Goal: Communication & Community: Answer question/provide support

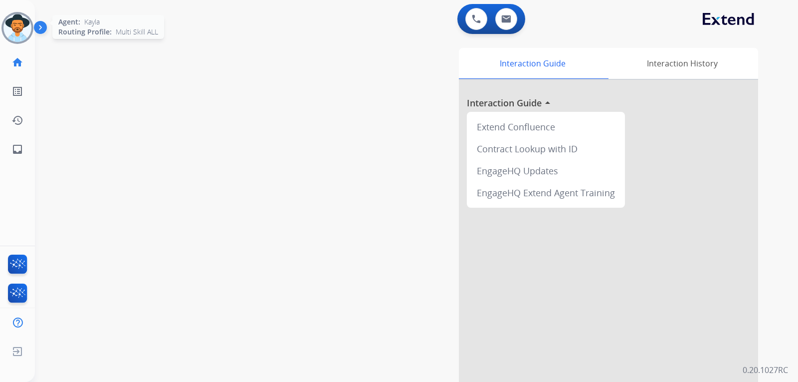
click at [19, 35] on img at bounding box center [17, 28] width 28 height 28
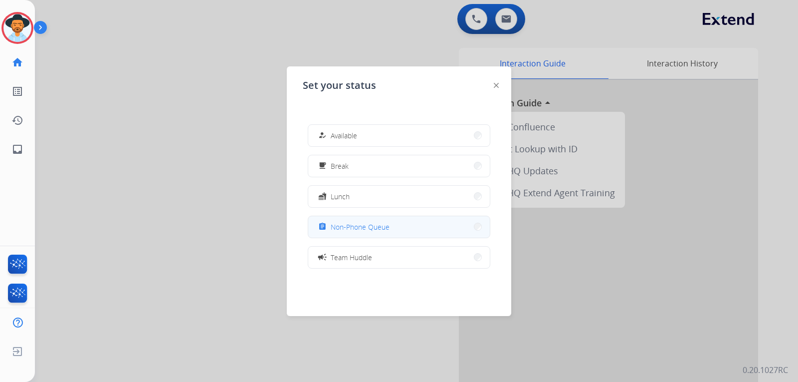
click at [391, 227] on button "assignment Non-Phone Queue" at bounding box center [399, 226] width 182 height 21
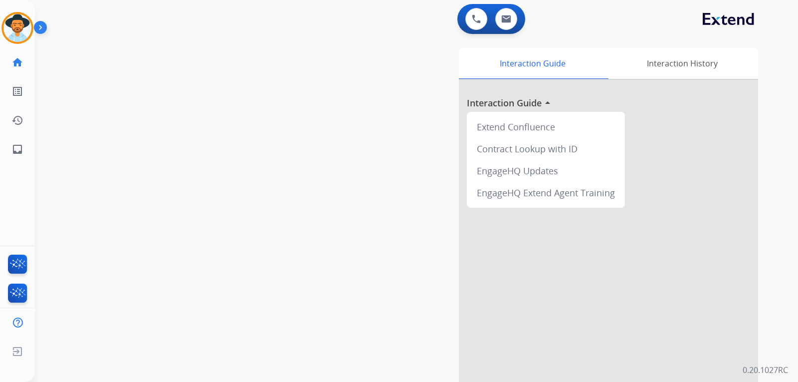
click at [1, 33] on div "Kayla Non-Phone Queue Edit Avatar Agent: Kayla Routing Profile: Multi Skill ALL" at bounding box center [17, 28] width 35 height 32
click at [16, 30] on img at bounding box center [17, 28] width 28 height 28
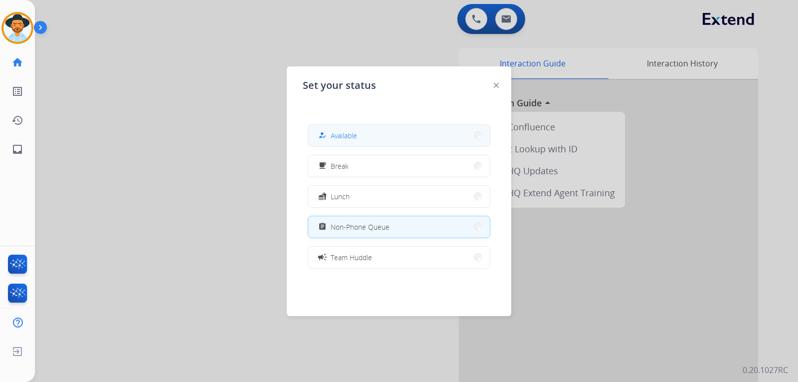
click at [353, 137] on span "Available" at bounding box center [344, 135] width 26 height 10
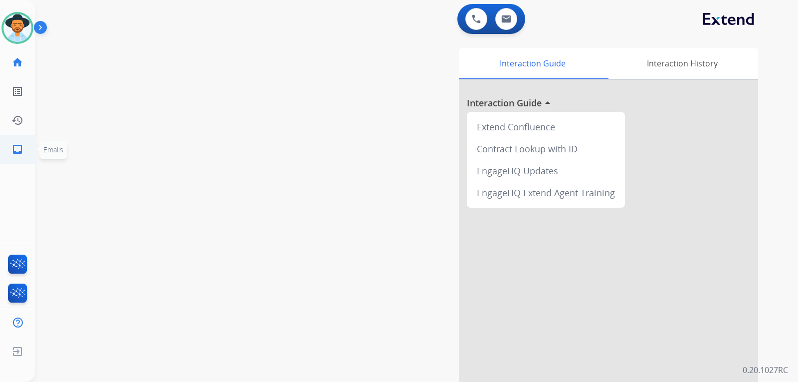
click at [10, 155] on link "inbox Emails" at bounding box center [17, 149] width 28 height 28
select select "**********"
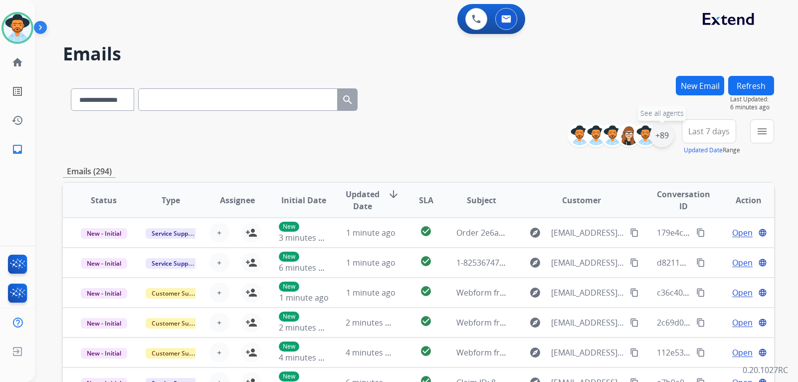
click at [530, 136] on div "+89" at bounding box center [662, 135] width 24 height 24
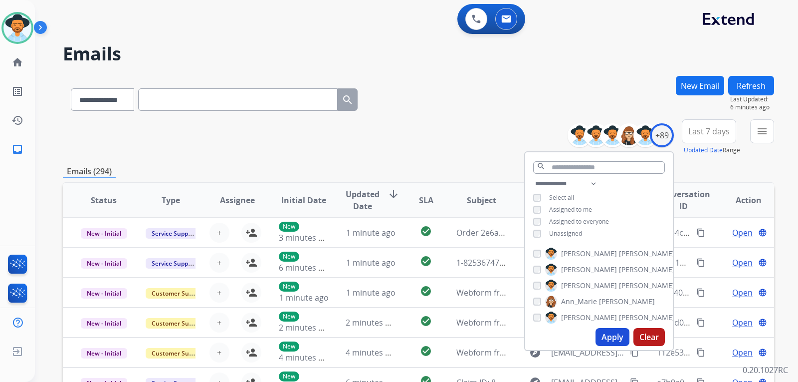
click at [530, 334] on button "Apply" at bounding box center [613, 337] width 34 height 18
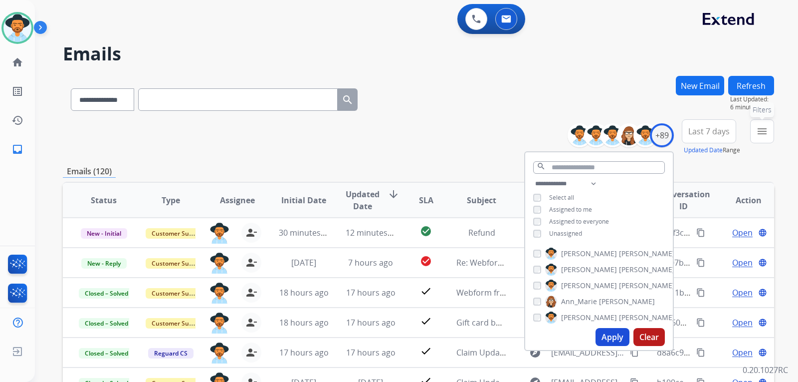
click at [530, 136] on button "menu Filters" at bounding box center [762, 131] width 24 height 24
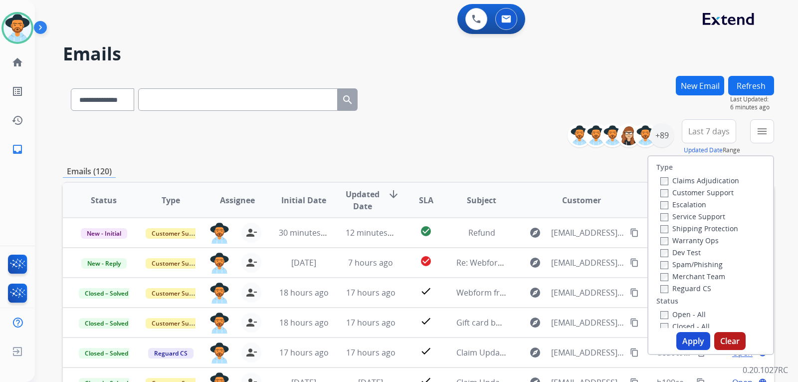
click at [530, 189] on label "Customer Support" at bounding box center [697, 192] width 73 height 9
click at [530, 334] on button "Apply" at bounding box center [694, 341] width 34 height 18
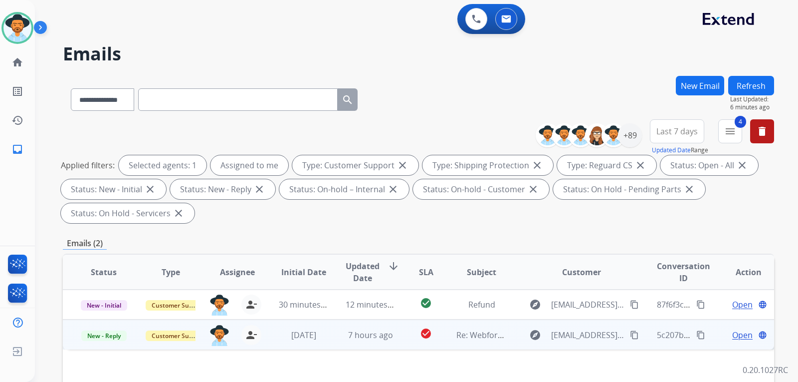
click at [530, 333] on span "Open" at bounding box center [743, 335] width 20 height 12
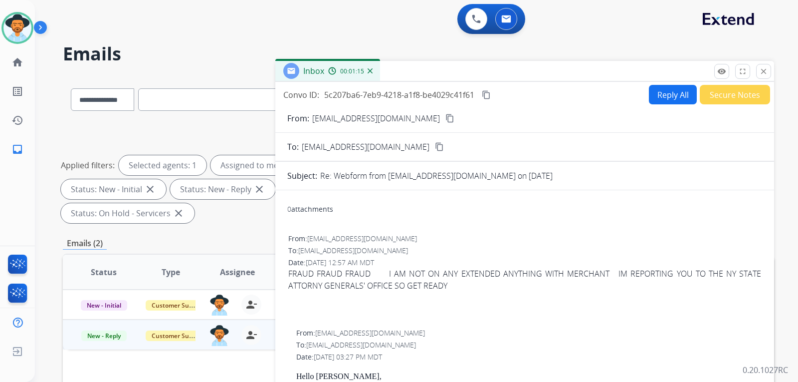
click at [446, 118] on mat-icon "content_copy" at bounding box center [450, 118] width 9 height 9
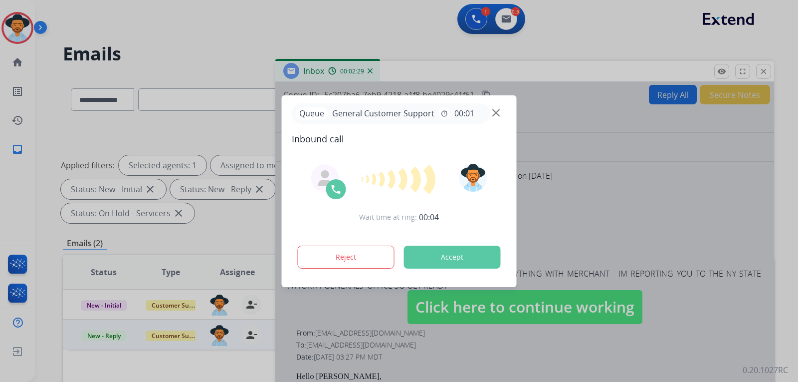
click at [498, 110] on img at bounding box center [495, 112] width 7 height 7
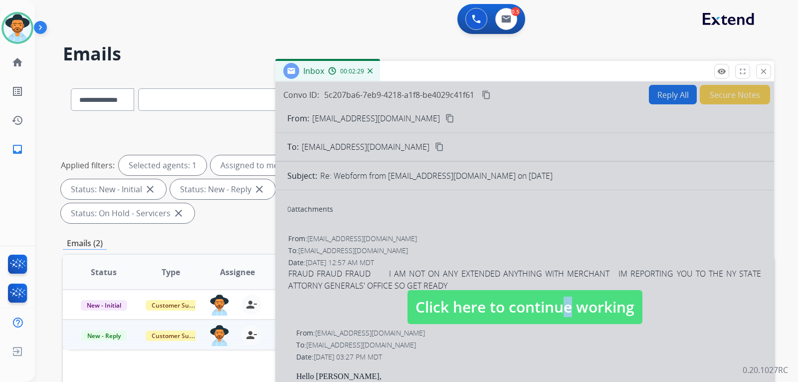
click at [530, 310] on span "Click here to continue working" at bounding box center [525, 307] width 235 height 34
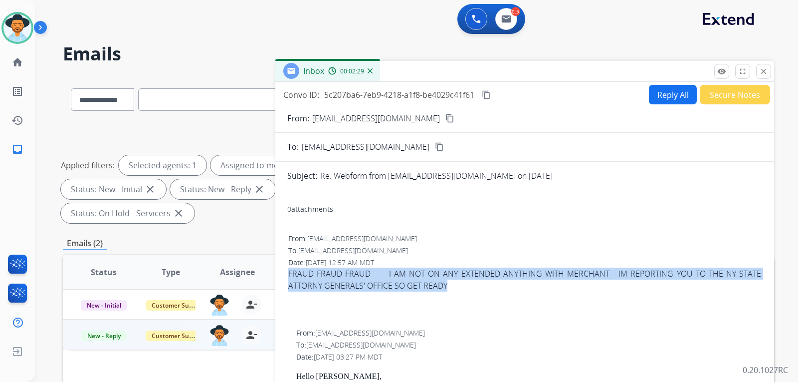
drag, startPoint x: 289, startPoint y: 271, endPoint x: 743, endPoint y: 280, distance: 454.2
click at [530, 280] on div "FRAUD FRAUD FRAUD I AM NOT ON ANY EXTENDED ANYTHING WITH MERCHANT IM REPORTING …" at bounding box center [524, 279] width 473 height 24
copy div "FRAUD FRAUD FRAUD I AM NOT ON ANY EXTENDED ANYTHING WITH MERCHANT IM REPORTING …"
click at [483, 93] on button "content_copy" at bounding box center [487, 95] width 12 height 12
click at [530, 99] on button "Reply All" at bounding box center [673, 94] width 48 height 19
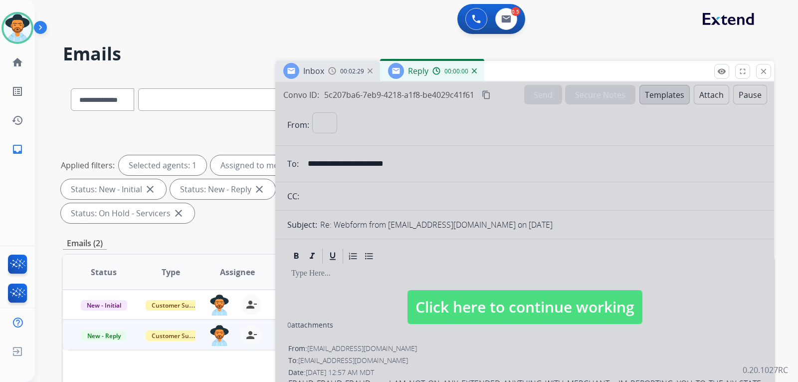
select select "**********"
click at [486, 290] on span "Click here to continue working" at bounding box center [525, 307] width 235 height 34
select select
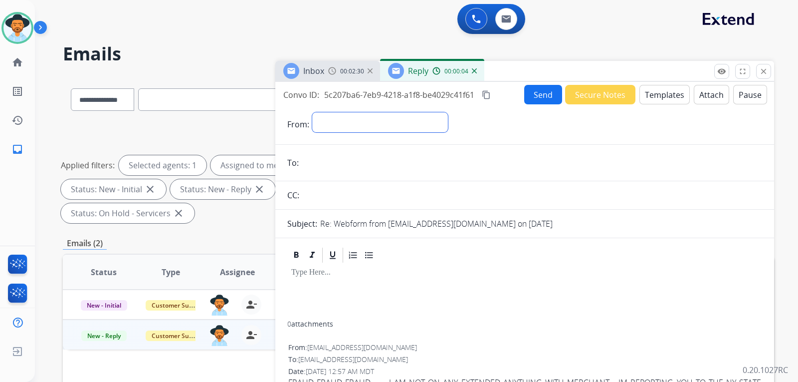
click at [412, 127] on select "**********" at bounding box center [380, 122] width 136 height 20
select select "**********"
click at [312, 112] on select "**********" at bounding box center [380, 122] width 136 height 20
click at [345, 72] on span "00:02:32" at bounding box center [352, 71] width 24 height 8
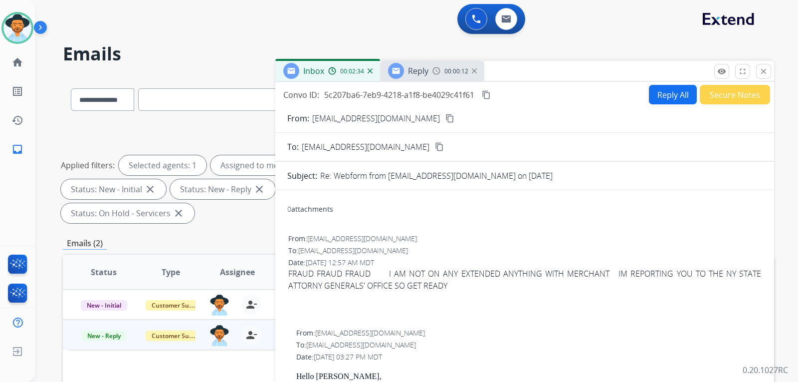
click at [446, 118] on mat-icon "content_copy" at bounding box center [450, 118] width 9 height 9
click at [433, 69] on img at bounding box center [437, 71] width 8 height 8
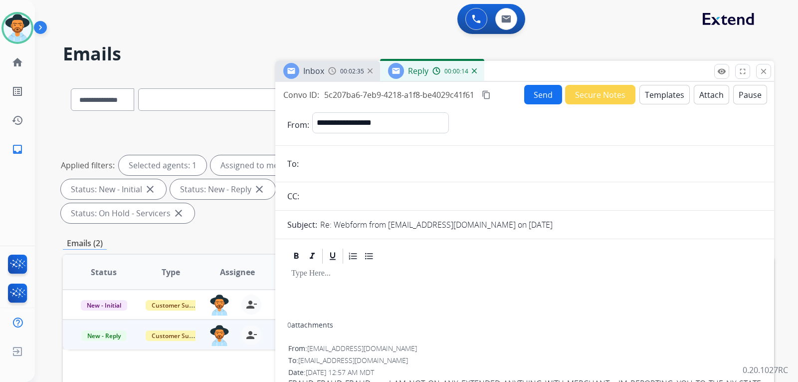
click at [341, 164] on input "email" at bounding box center [532, 164] width 461 height 20
paste input "**********"
type input "**********"
click at [530, 96] on button "Templates" at bounding box center [665, 94] width 50 height 19
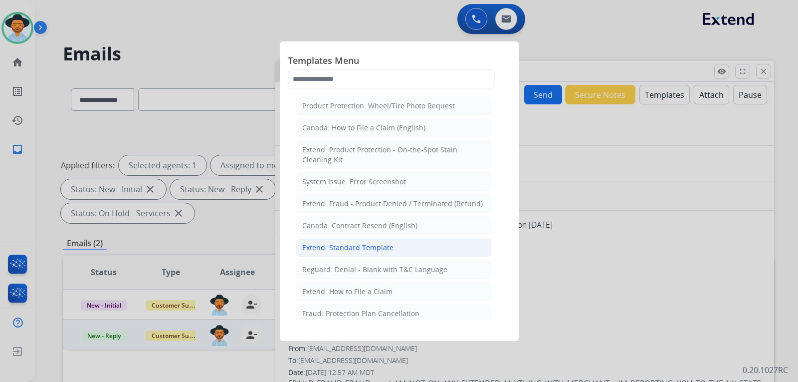
click at [360, 245] on div "Extend: Standard Template" at bounding box center [347, 248] width 91 height 10
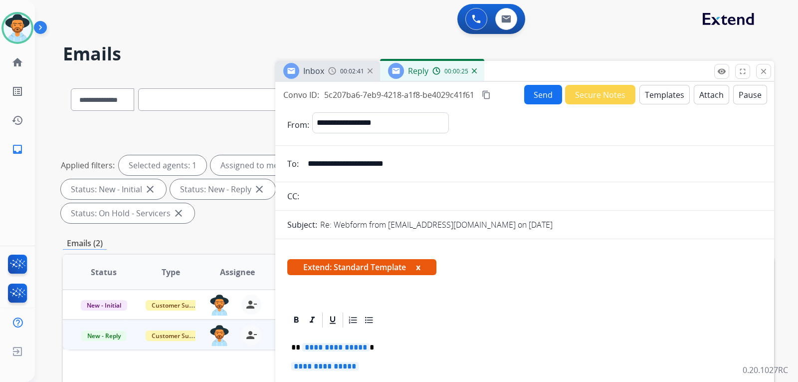
scroll to position [100, 0]
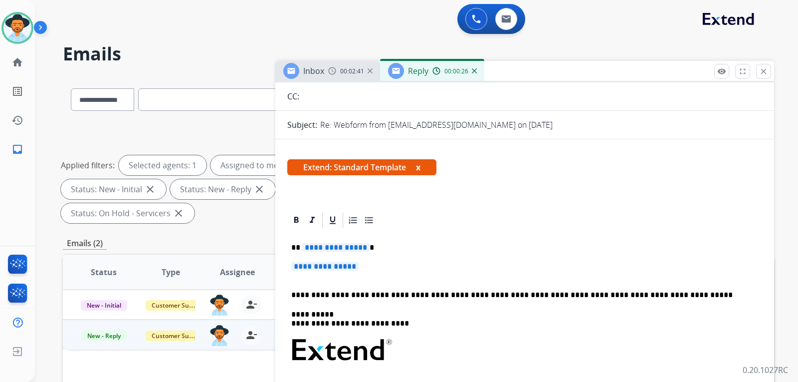
click at [366, 269] on p "**********" at bounding box center [524, 271] width 467 height 18
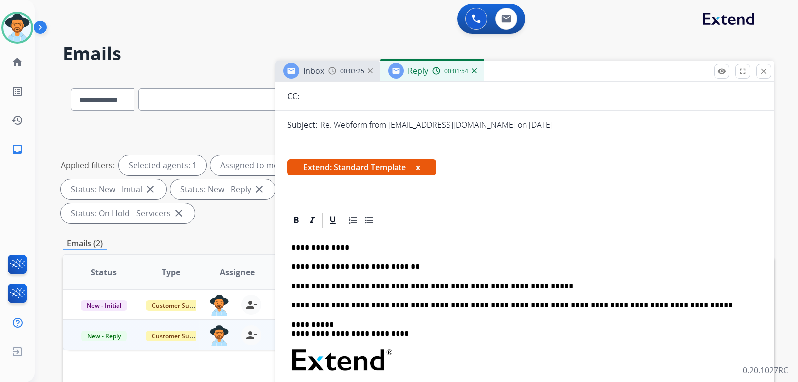
click at [528, 284] on p "**********" at bounding box center [520, 285] width 459 height 9
click at [530, 226] on div at bounding box center [524, 220] width 475 height 18
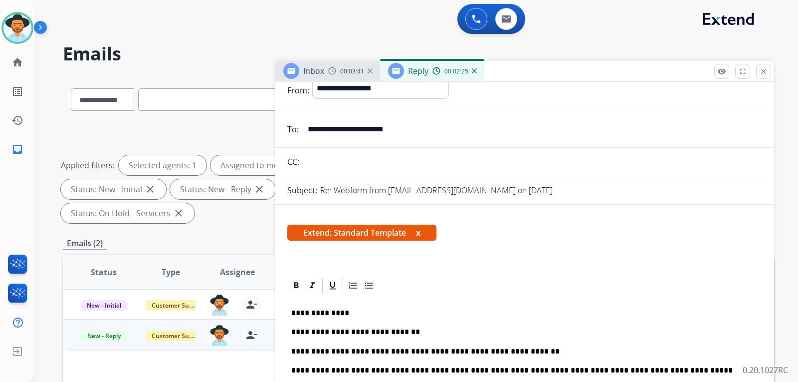
scroll to position [0, 0]
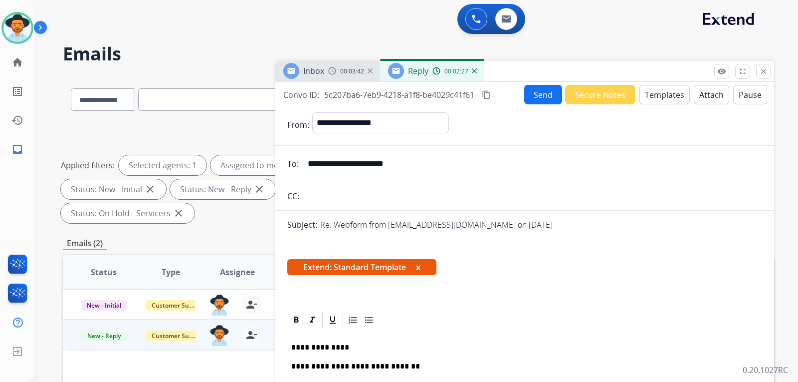
click at [530, 99] on button "Send" at bounding box center [543, 94] width 38 height 19
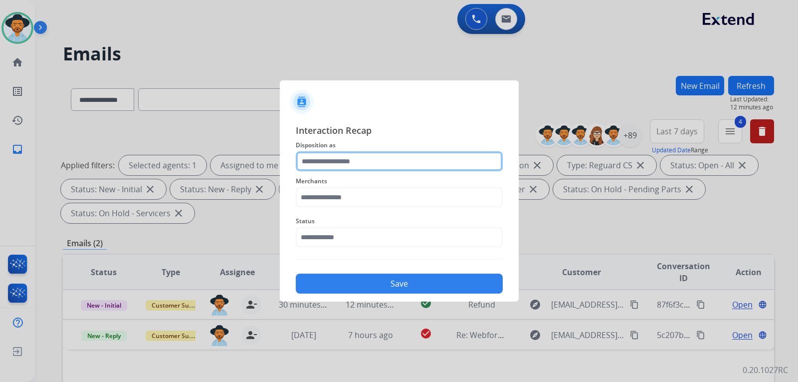
click at [333, 161] on input "text" at bounding box center [399, 161] width 207 height 20
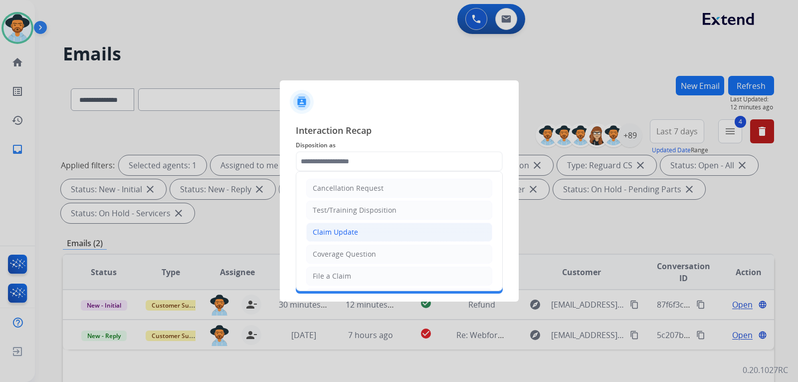
click at [337, 231] on div "Claim Update" at bounding box center [335, 232] width 45 height 10
type input "**********"
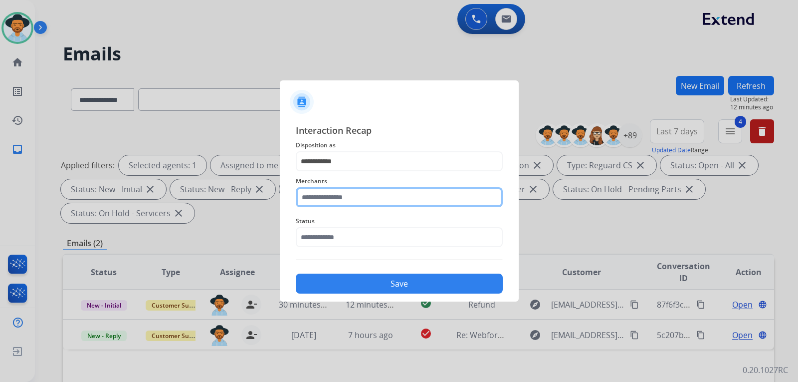
click at [344, 197] on input "text" at bounding box center [399, 197] width 207 height 20
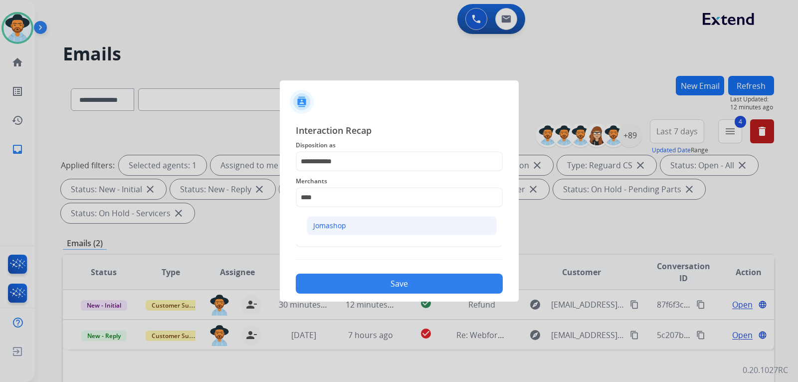
drag, startPoint x: 332, startPoint y: 222, endPoint x: 339, endPoint y: 234, distance: 13.9
click at [332, 223] on div "Jomashop" at bounding box center [329, 226] width 33 height 10
type input "********"
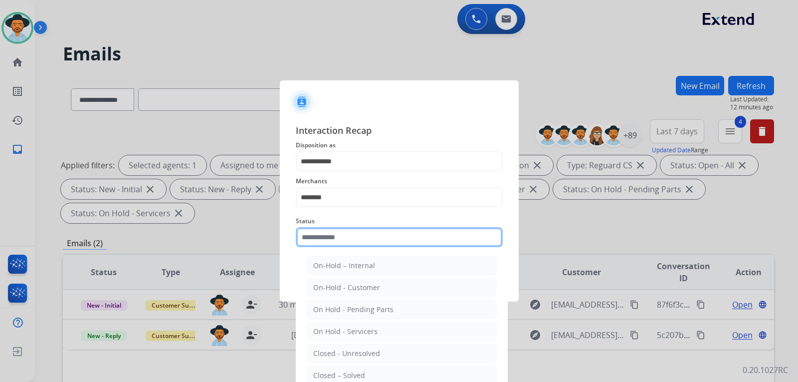
click at [339, 235] on input "text" at bounding box center [399, 237] width 207 height 20
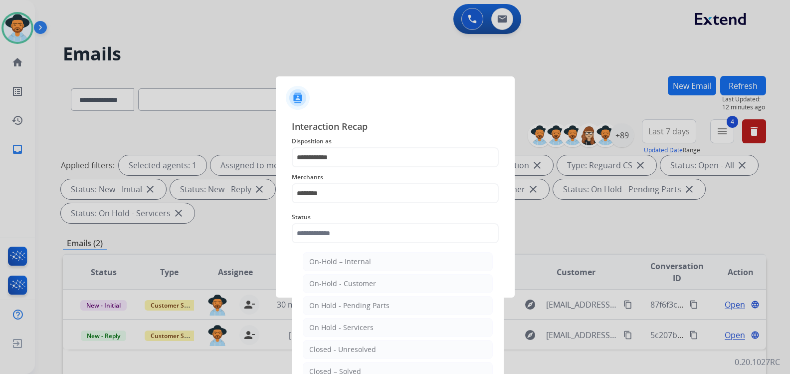
click at [353, 368] on div "Closed – Solved" at bounding box center [335, 371] width 52 height 10
type input "**********"
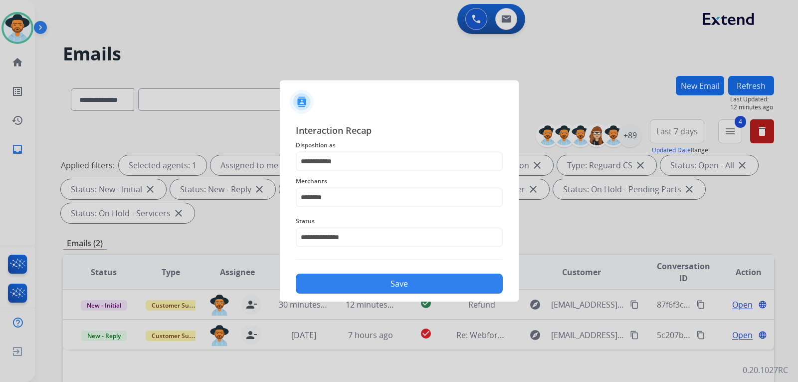
click at [356, 286] on button "Save" at bounding box center [399, 283] width 207 height 20
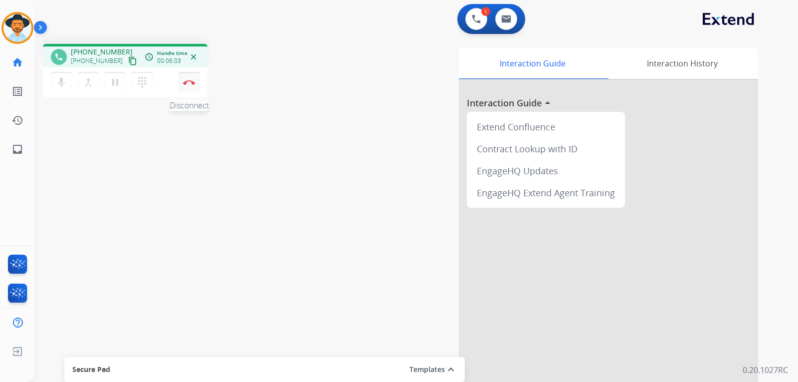
click at [195, 84] on img at bounding box center [189, 82] width 12 height 5
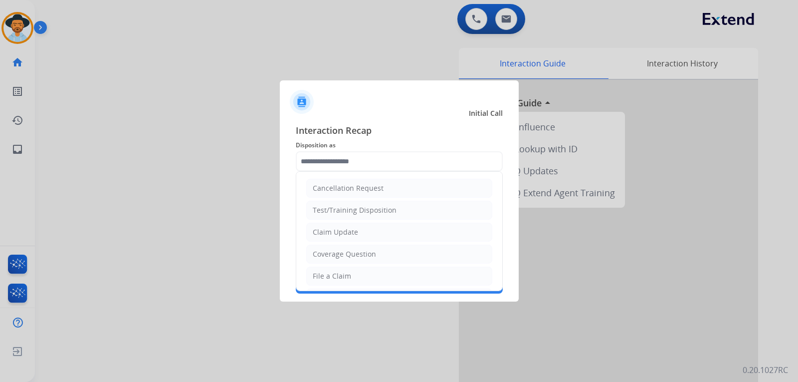
click at [347, 162] on input "text" at bounding box center [399, 161] width 207 height 20
drag, startPoint x: 340, startPoint y: 276, endPoint x: 348, endPoint y: 237, distance: 40.2
click at [339, 267] on li "File a Claim" at bounding box center [399, 275] width 186 height 19
type input "**********"
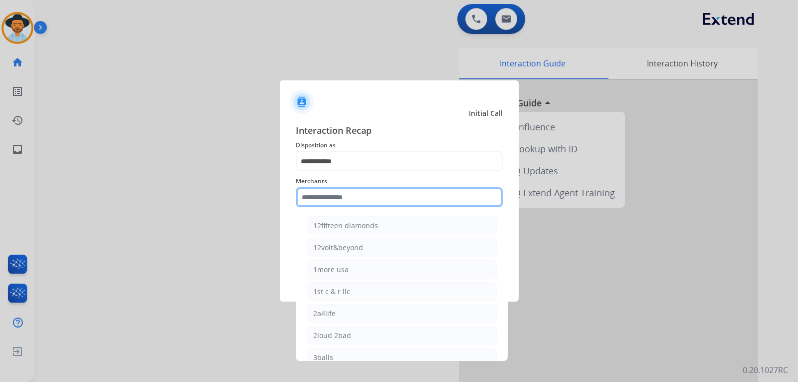
click at [357, 191] on input "text" at bounding box center [399, 197] width 207 height 20
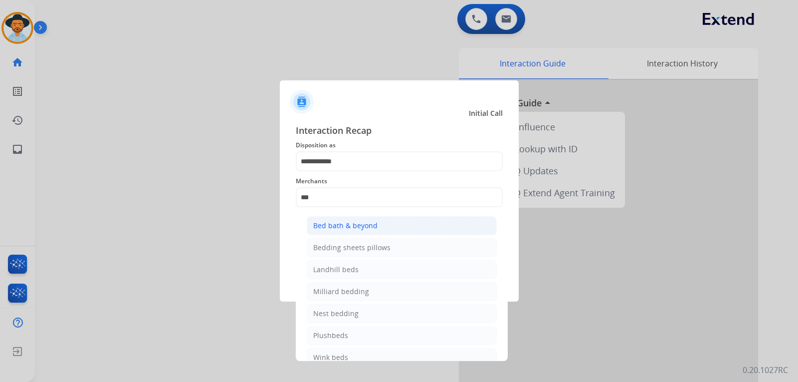
click at [359, 221] on div "Bed bath & beyond" at bounding box center [345, 226] width 64 height 10
type input "**********"
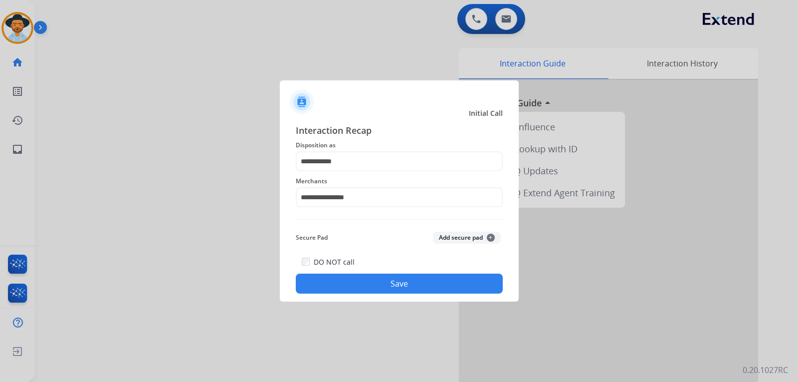
click at [379, 287] on button "Save" at bounding box center [399, 283] width 207 height 20
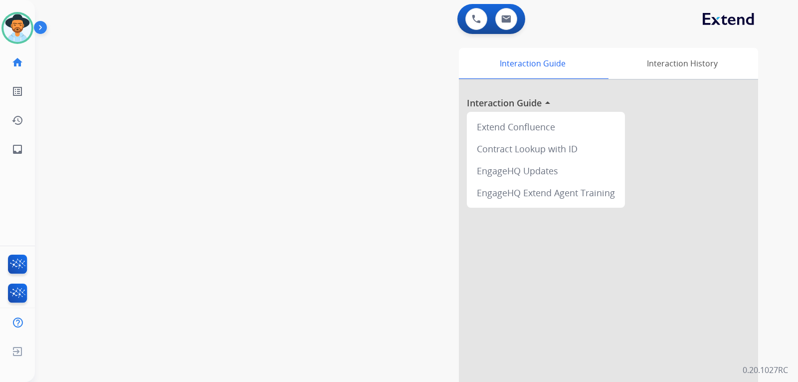
drag, startPoint x: 193, startPoint y: 87, endPoint x: 375, endPoint y: 357, distance: 325.4
click at [375, 357] on div "Interaction Guide Interaction History Interaction Guide arrow_drop_up Extend Co…" at bounding box center [535, 250] width 448 height 404
click at [503, 114] on div "Queue General Customer Support timer 00:01" at bounding box center [399, 113] width 215 height 20
click at [499, 113] on img at bounding box center [495, 112] width 7 height 7
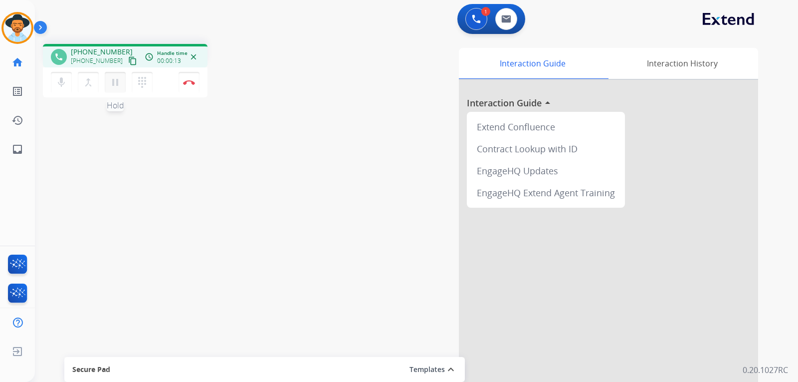
click at [115, 82] on mat-icon "pause" at bounding box center [115, 82] width 12 height 12
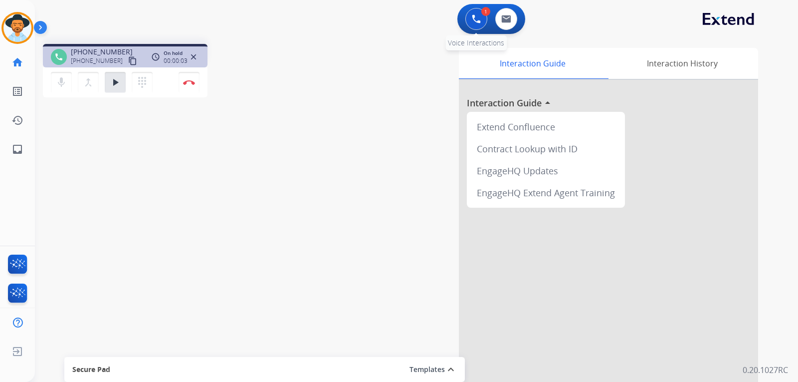
click at [479, 23] on button at bounding box center [477, 19] width 22 height 22
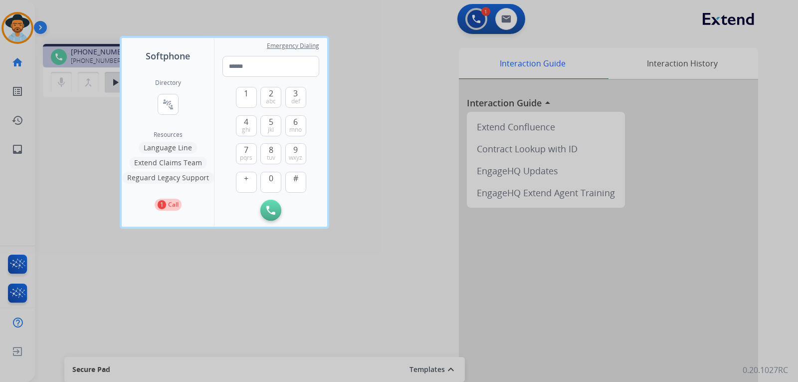
click at [178, 148] on button "Language Line" at bounding box center [168, 148] width 58 height 12
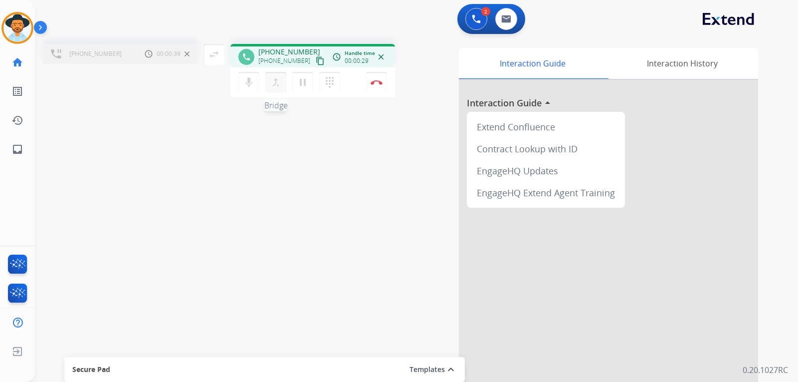
click at [277, 87] on mat-icon "merge_type" at bounding box center [276, 82] width 12 height 12
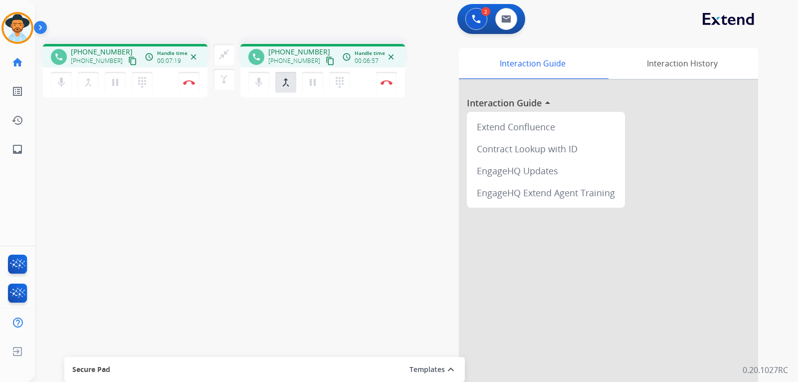
click at [128, 62] on mat-icon "content_copy" at bounding box center [132, 60] width 9 height 9
click at [383, 85] on button "Disconnect" at bounding box center [386, 82] width 21 height 21
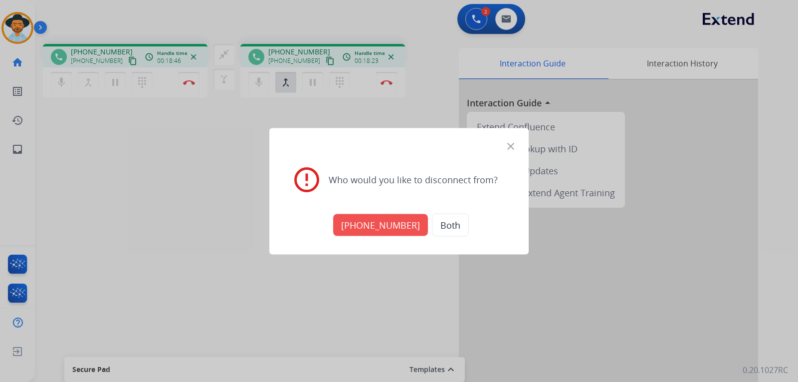
click at [447, 227] on button "Both" at bounding box center [450, 224] width 37 height 23
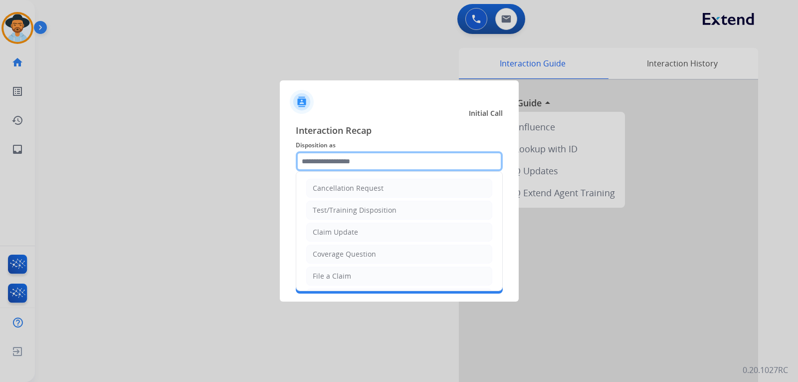
click at [329, 159] on input "text" at bounding box center [399, 161] width 207 height 20
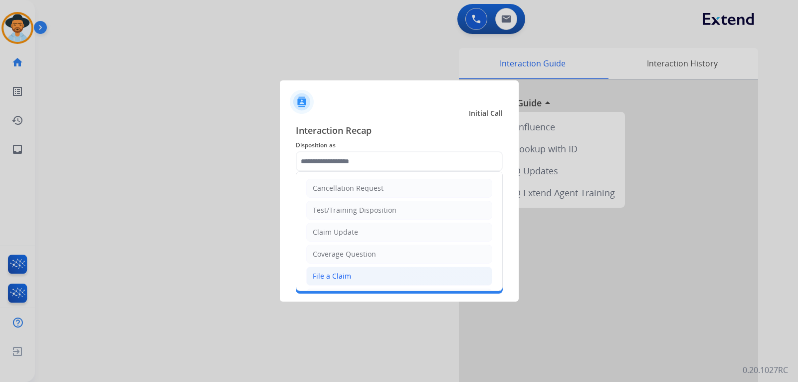
click at [360, 280] on li "File a Claim" at bounding box center [399, 275] width 186 height 19
type input "**********"
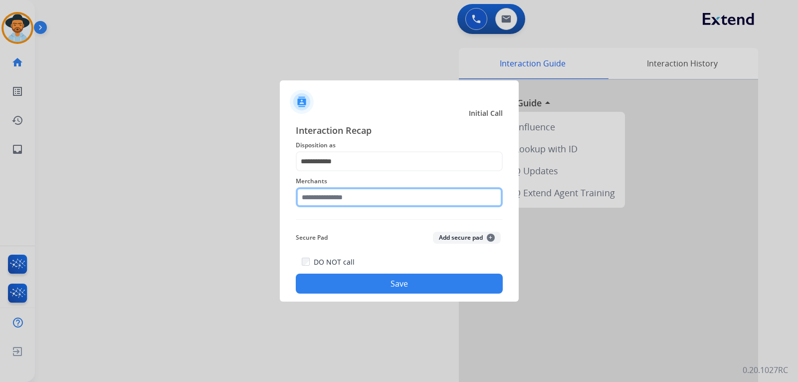
click at [357, 198] on input "text" at bounding box center [399, 197] width 207 height 20
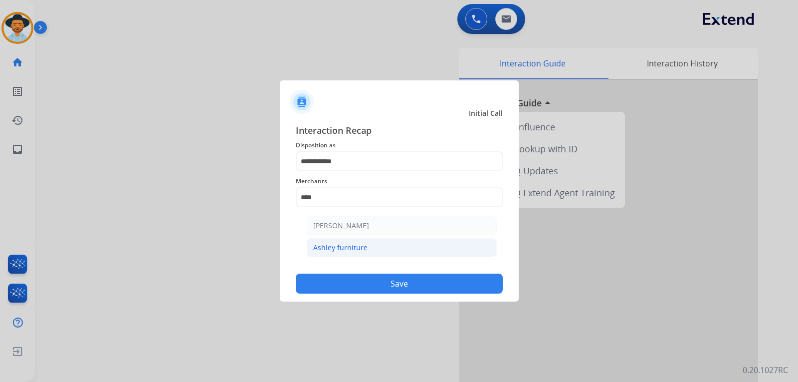
click at [349, 247] on div "Ashley furniture" at bounding box center [340, 248] width 54 height 10
type input "**********"
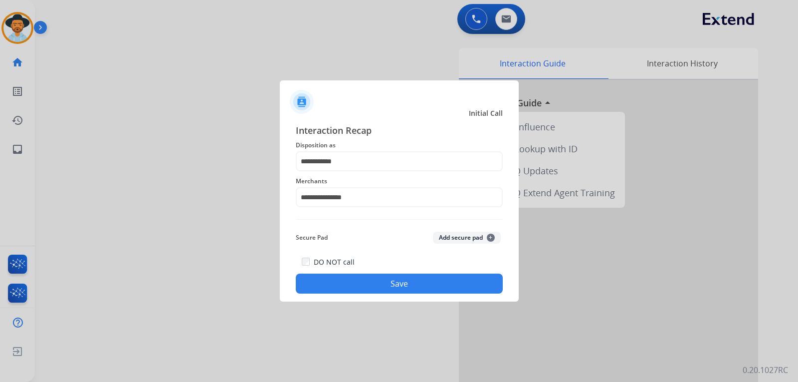
click at [357, 286] on button "Save" at bounding box center [399, 283] width 207 height 20
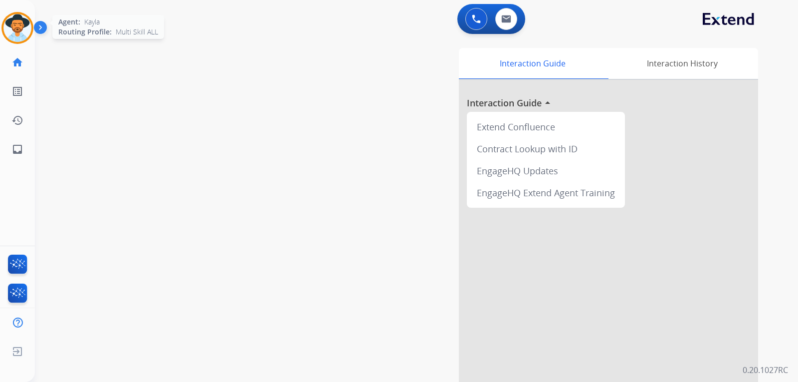
click at [11, 32] on img at bounding box center [17, 28] width 28 height 28
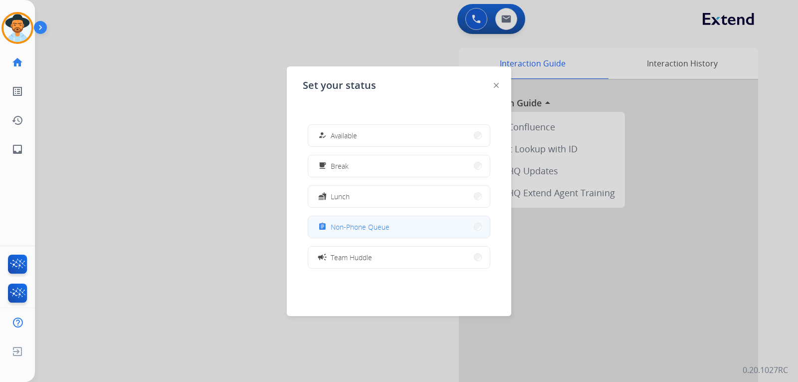
click at [359, 227] on span "Non-Phone Queue" at bounding box center [360, 227] width 59 height 10
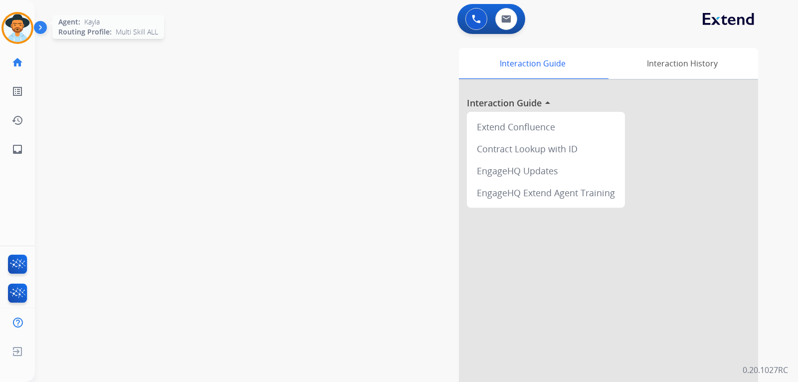
click at [10, 14] on div at bounding box center [17, 28] width 32 height 32
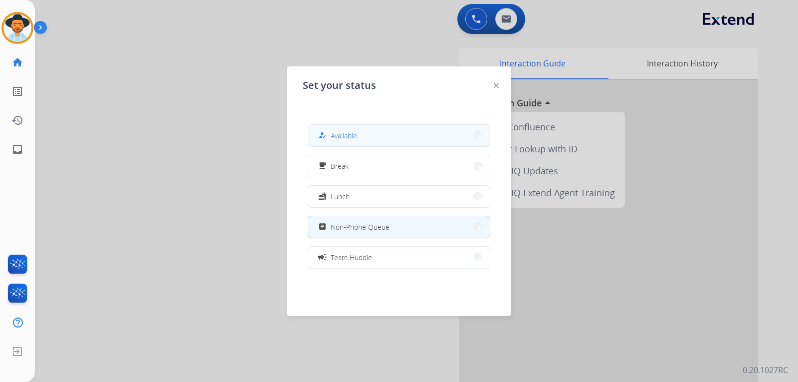
click at [411, 137] on button "how_to_reg Available" at bounding box center [399, 135] width 182 height 21
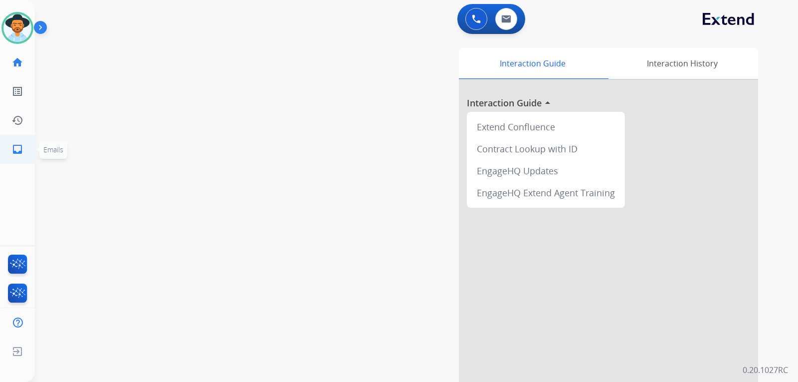
click at [9, 152] on link "inbox Emails" at bounding box center [17, 149] width 28 height 28
select select "**********"
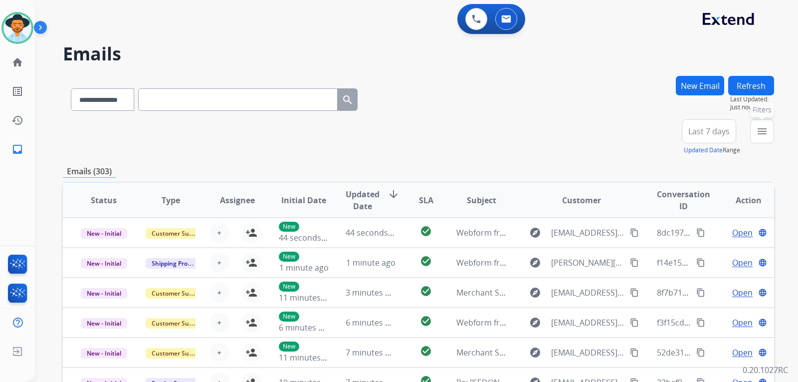
click at [530, 136] on mat-icon "menu" at bounding box center [762, 131] width 12 height 12
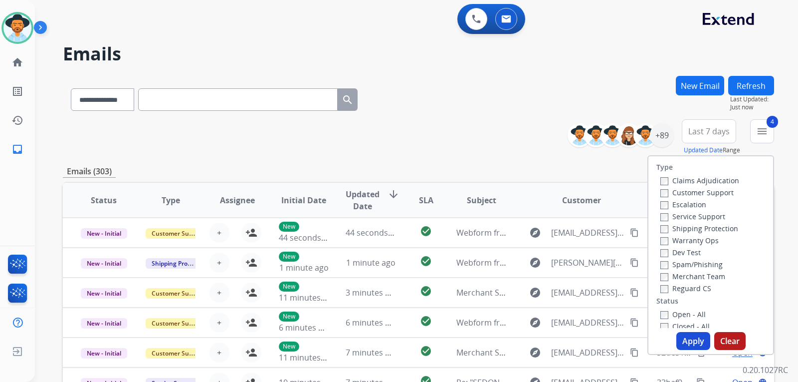
click at [530, 344] on button "Apply" at bounding box center [694, 341] width 34 height 18
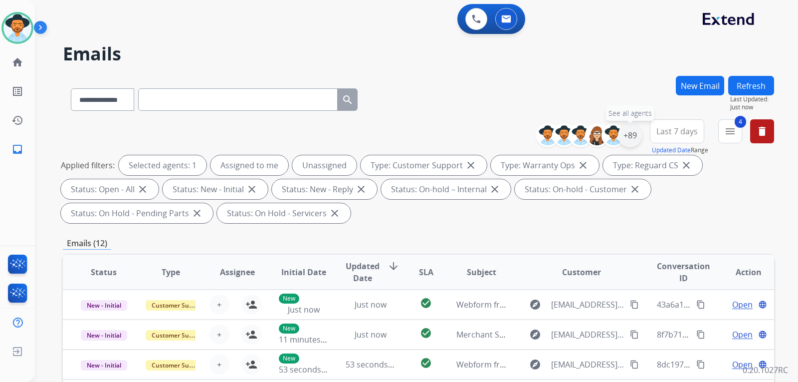
click at [530, 135] on div "+89" at bounding box center [630, 135] width 24 height 24
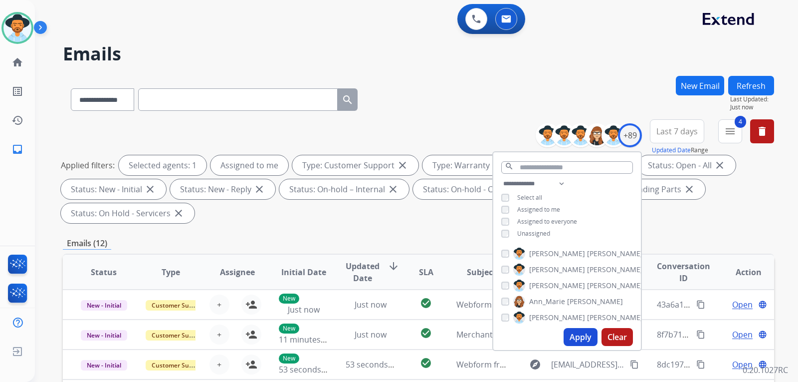
click at [530, 329] on button "Apply" at bounding box center [581, 337] width 34 height 18
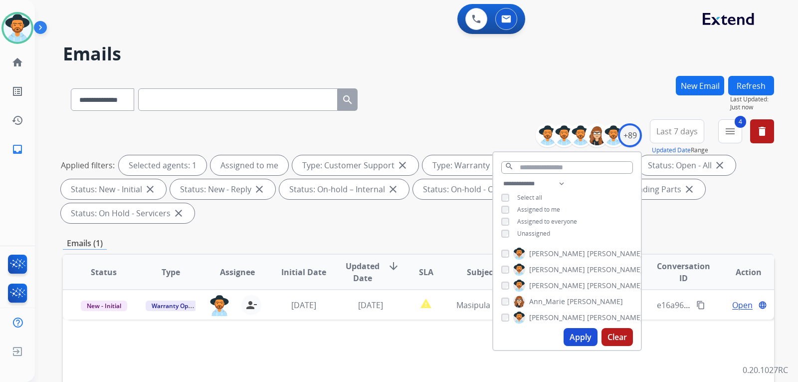
click at [457, 229] on div "**********" at bounding box center [419, 358] width 712 height 564
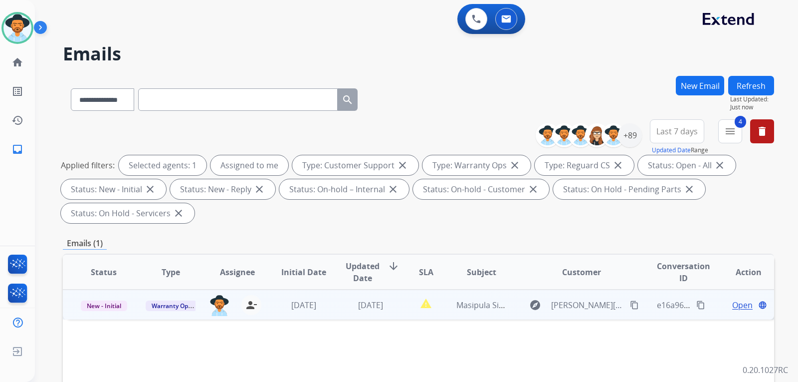
click at [530, 304] on span "Open" at bounding box center [743, 305] width 20 height 12
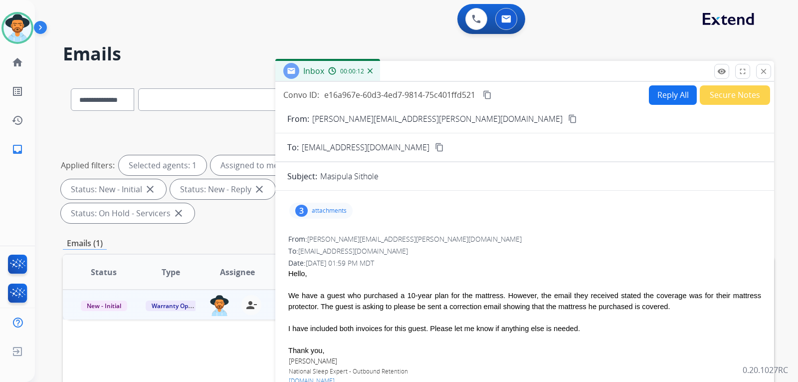
click at [530, 116] on mat-icon "content_copy" at bounding box center [572, 118] width 9 height 9
click at [340, 213] on p "attachments" at bounding box center [329, 211] width 35 height 8
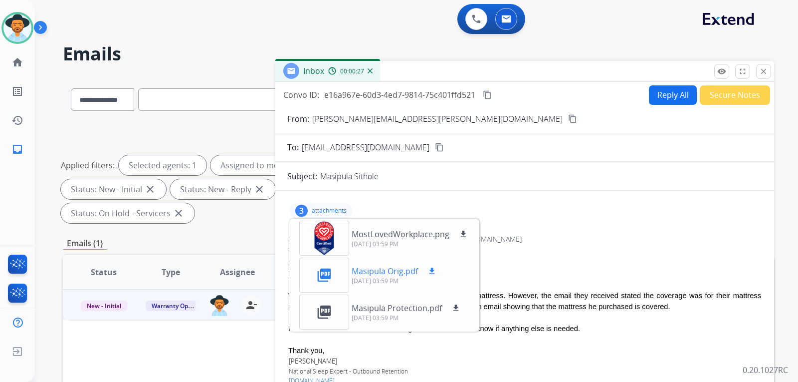
click at [332, 275] on div "picture_as_pdf" at bounding box center [324, 274] width 50 height 35
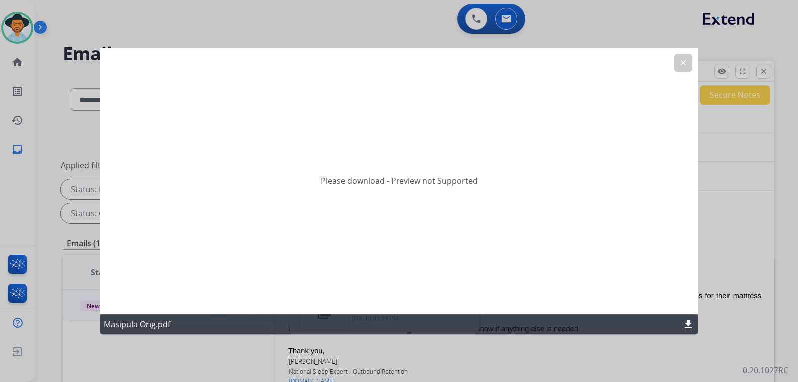
click at [530, 326] on mat-icon "download" at bounding box center [689, 324] width 12 height 12
click at [530, 66] on mat-icon "clear" at bounding box center [683, 62] width 9 height 9
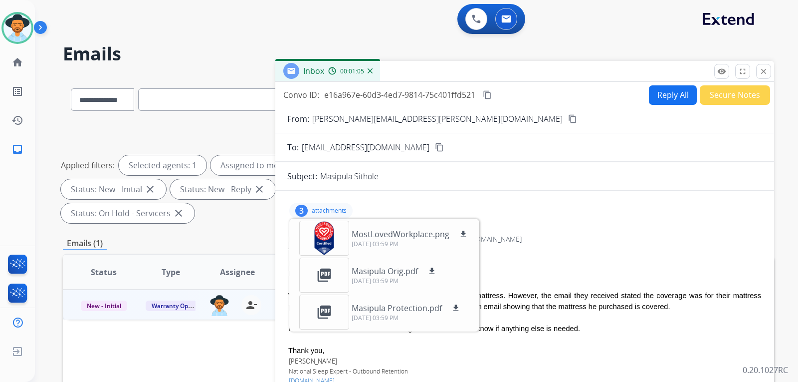
click at [530, 267] on div "Date: 09/19/2025 - 01:59 PM MDT" at bounding box center [524, 263] width 473 height 10
click at [324, 211] on p "attachments" at bounding box center [329, 211] width 35 height 8
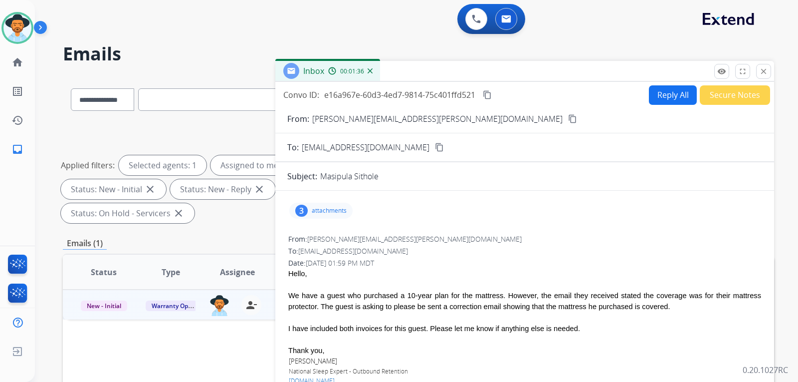
click at [236, 218] on div "Applied filters: Selected agents: 1 Assigned to me Type: Customer Support close…" at bounding box center [417, 189] width 712 height 68
click at [530, 67] on mat-icon "close" at bounding box center [763, 71] width 9 height 9
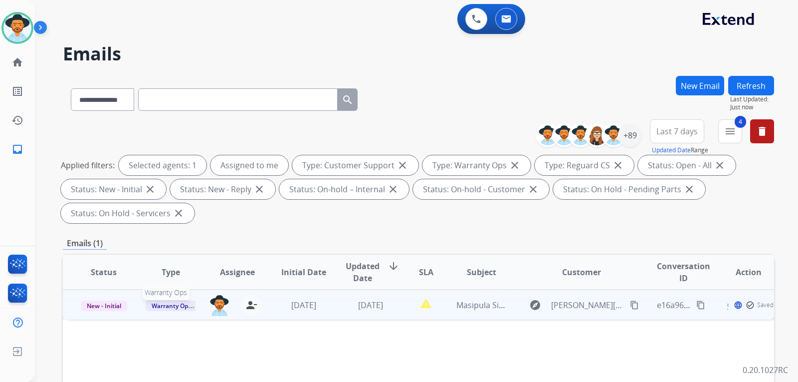
click at [178, 307] on span "Warranty Ops" at bounding box center [171, 305] width 51 height 10
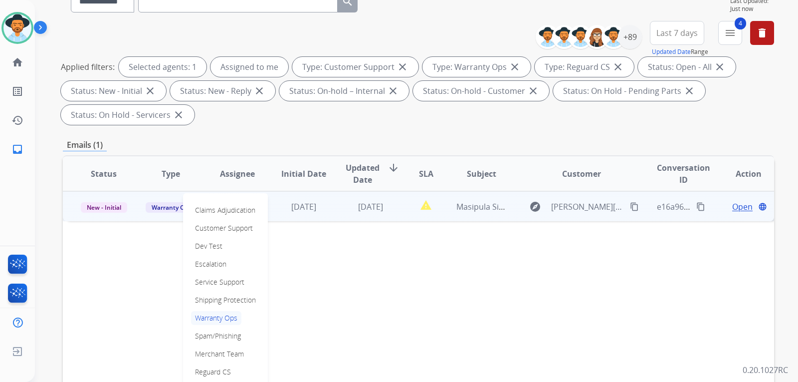
scroll to position [100, 0]
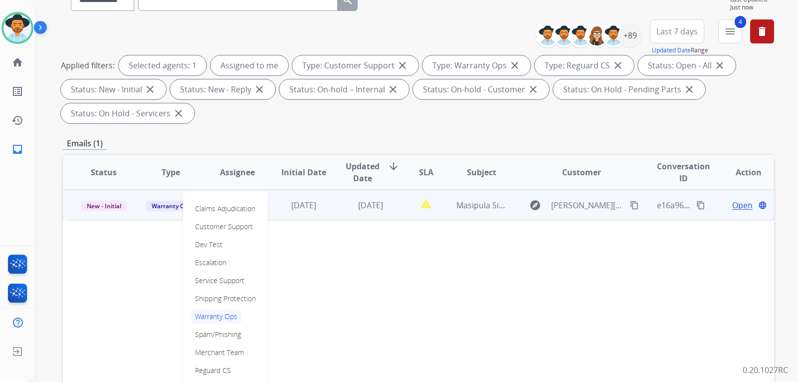
click at [231, 313] on p "Warranty Ops" at bounding box center [216, 316] width 50 height 14
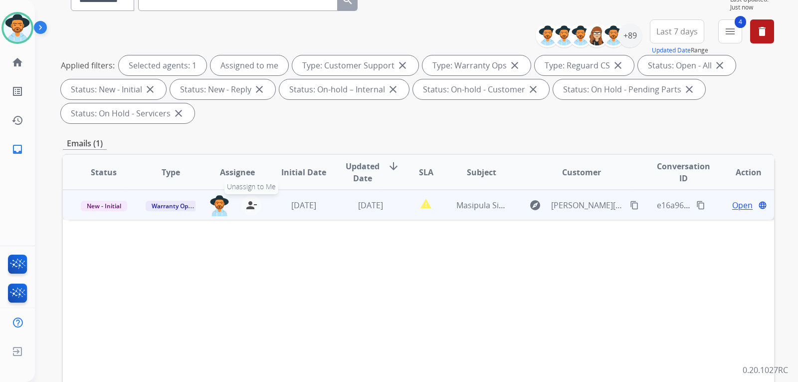
click at [245, 209] on mat-icon "person_remove" at bounding box center [251, 205] width 12 height 12
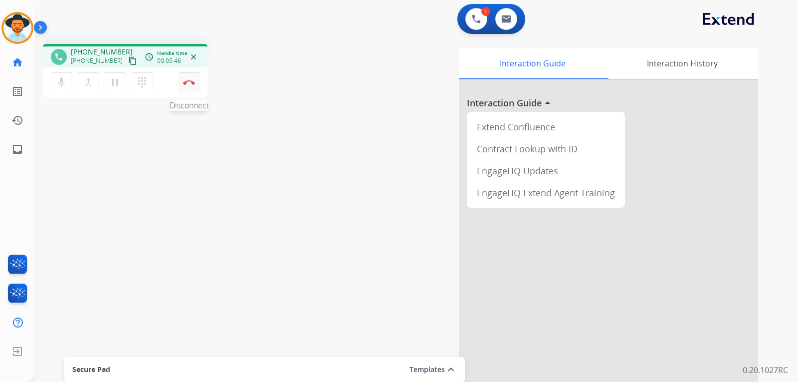
click at [189, 81] on img at bounding box center [189, 82] width 12 height 5
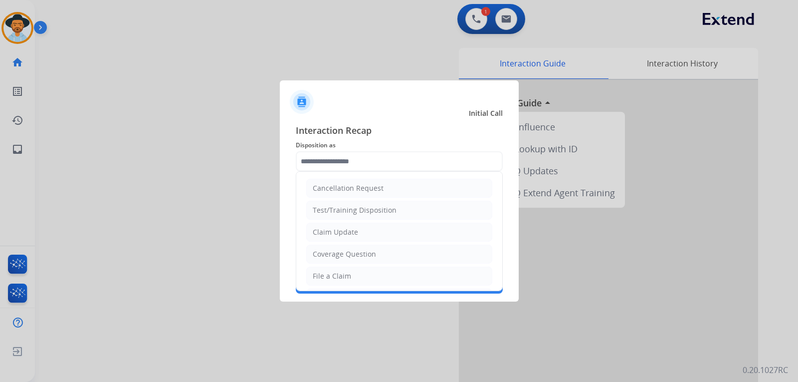
click at [376, 157] on input "text" at bounding box center [399, 161] width 207 height 20
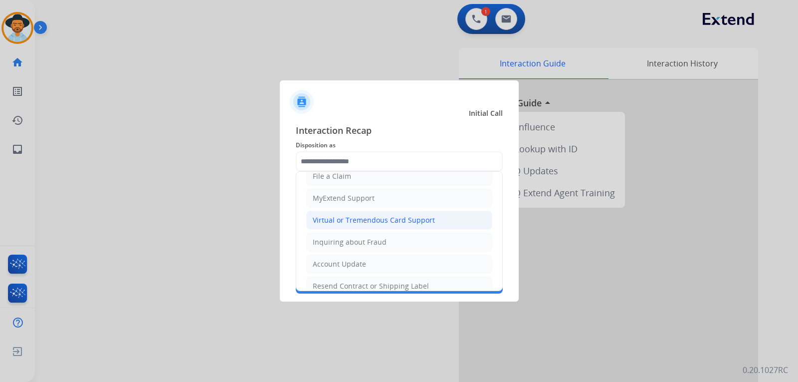
click at [381, 221] on div "Virtual or Tremendous Card Support" at bounding box center [374, 220] width 122 height 10
type input "**********"
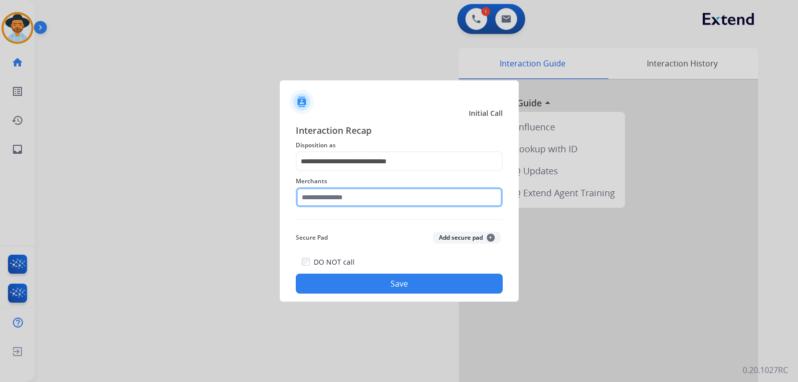
click at [369, 197] on input "text" at bounding box center [399, 197] width 207 height 20
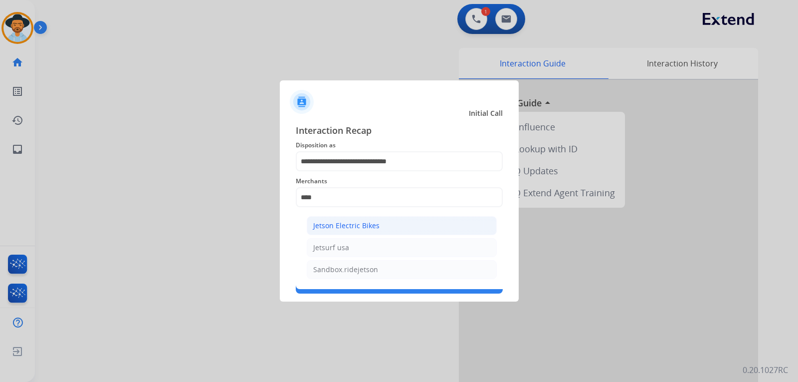
click at [406, 227] on li "Jetson Electric Bikes" at bounding box center [402, 225] width 190 height 19
type input "**********"
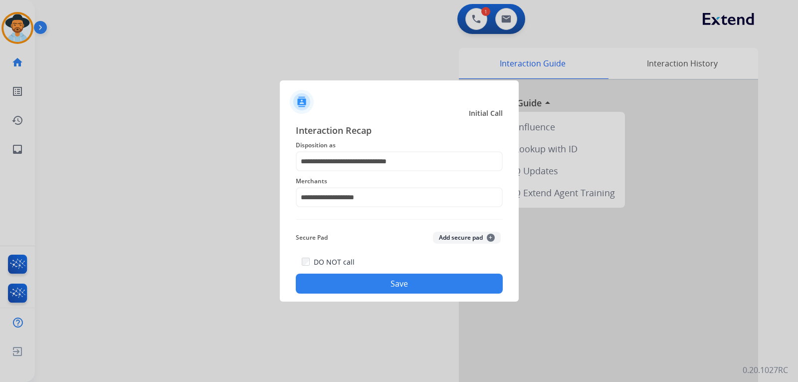
click at [418, 280] on button "Save" at bounding box center [399, 283] width 207 height 20
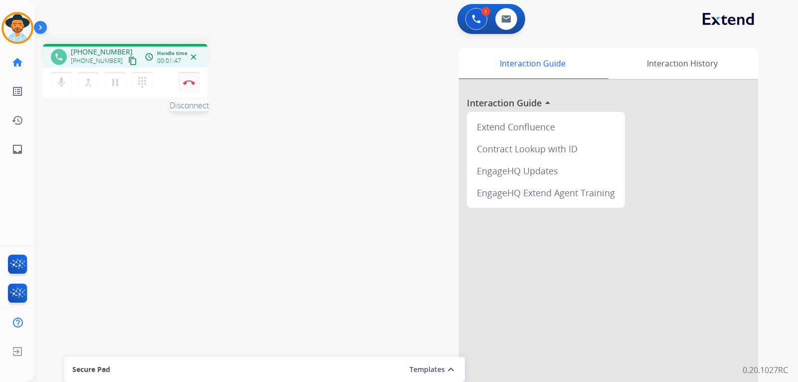
click at [189, 83] on img at bounding box center [189, 82] width 12 height 5
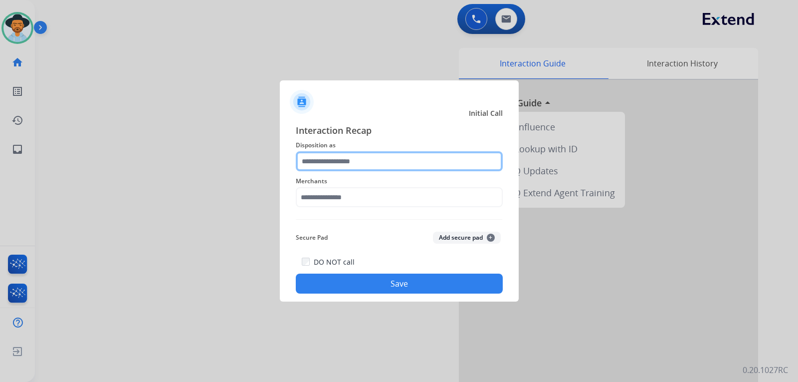
click at [332, 167] on input "text" at bounding box center [399, 161] width 207 height 20
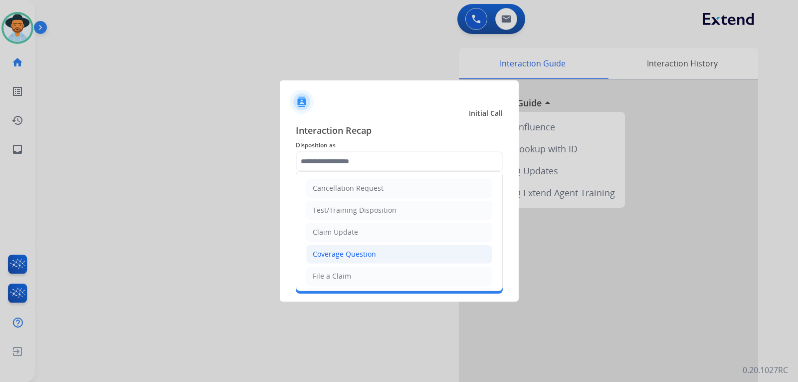
click at [359, 255] on div "Coverage Question" at bounding box center [344, 254] width 63 height 10
type input "**********"
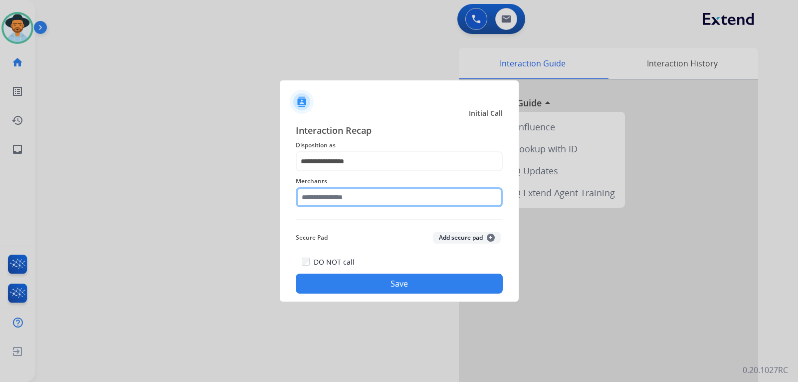
click at [353, 202] on input "text" at bounding box center [399, 197] width 207 height 20
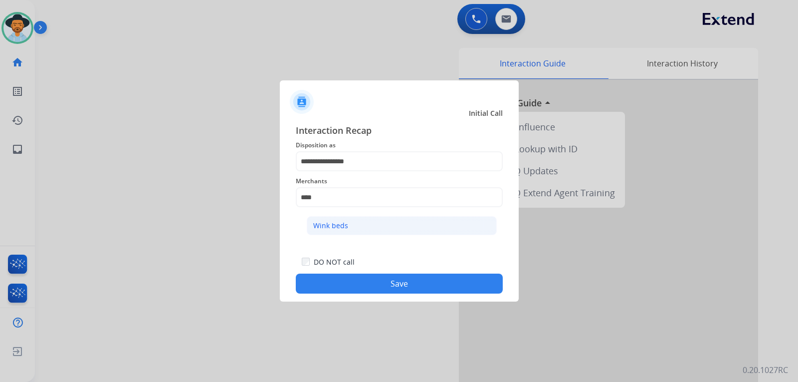
click at [354, 227] on li "Wink beds" at bounding box center [402, 225] width 190 height 19
type input "*********"
click at [386, 290] on button "Save" at bounding box center [399, 283] width 207 height 20
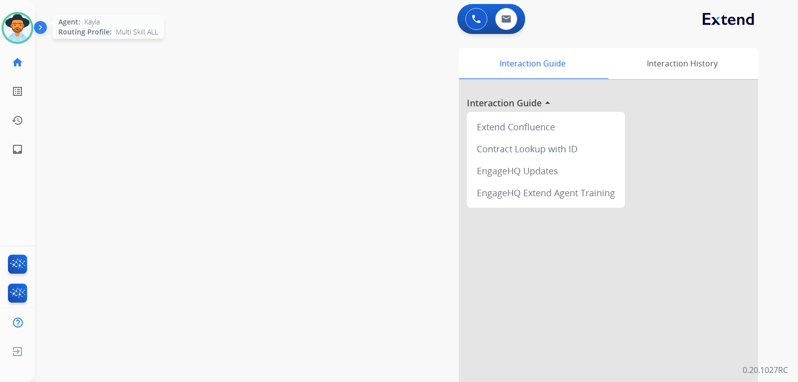
click at [32, 33] on div at bounding box center [17, 28] width 32 height 32
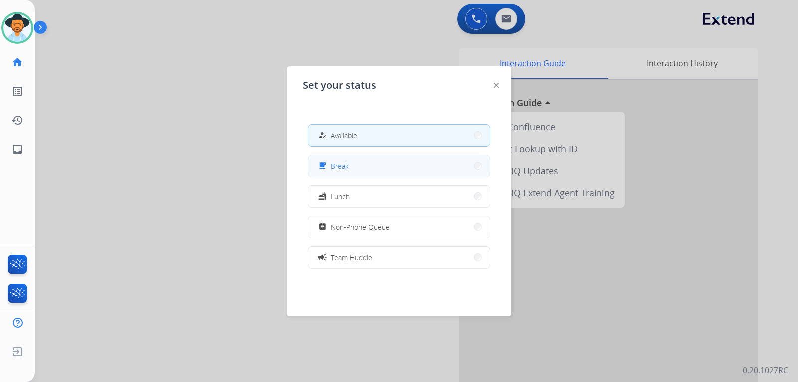
click at [344, 171] on div "free_breakfast Break" at bounding box center [332, 166] width 32 height 12
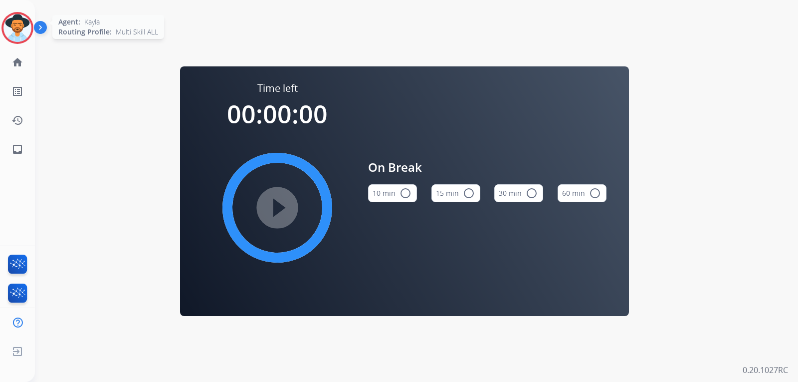
click at [18, 35] on img at bounding box center [17, 28] width 28 height 28
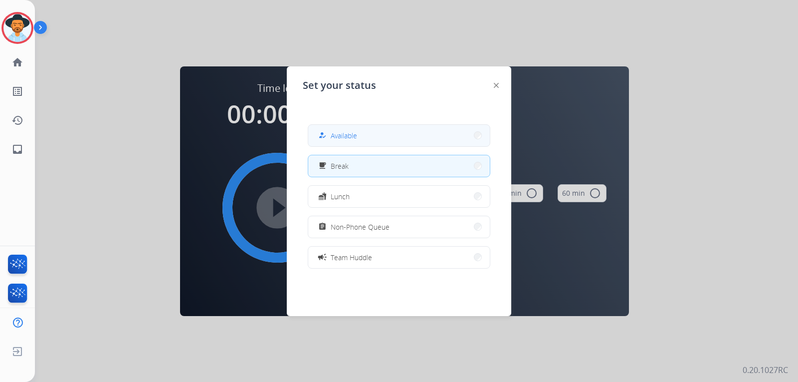
click at [363, 132] on button "how_to_reg Available" at bounding box center [399, 135] width 182 height 21
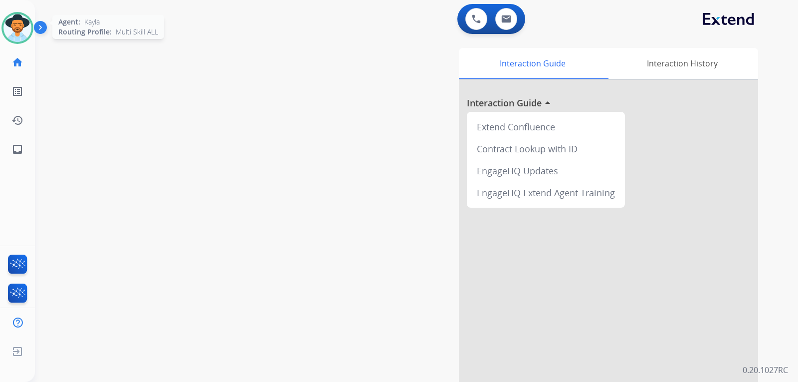
click at [17, 32] on img at bounding box center [17, 28] width 28 height 28
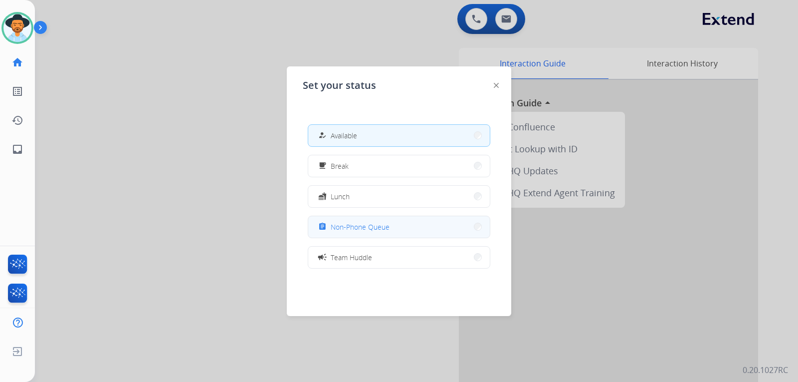
click at [388, 226] on span "Non-Phone Queue" at bounding box center [360, 227] width 59 height 10
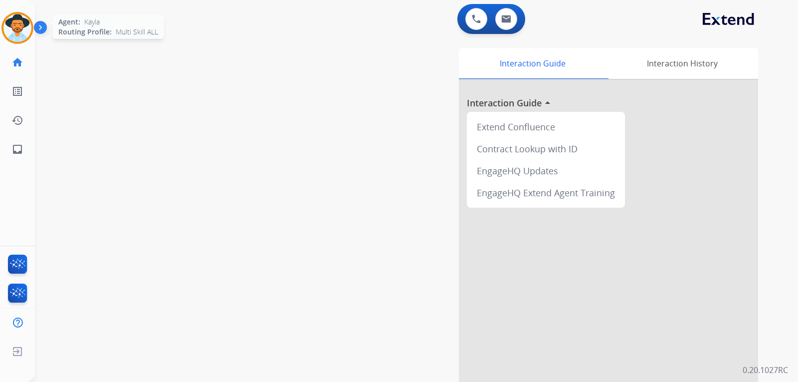
click at [18, 32] on img at bounding box center [17, 28] width 28 height 28
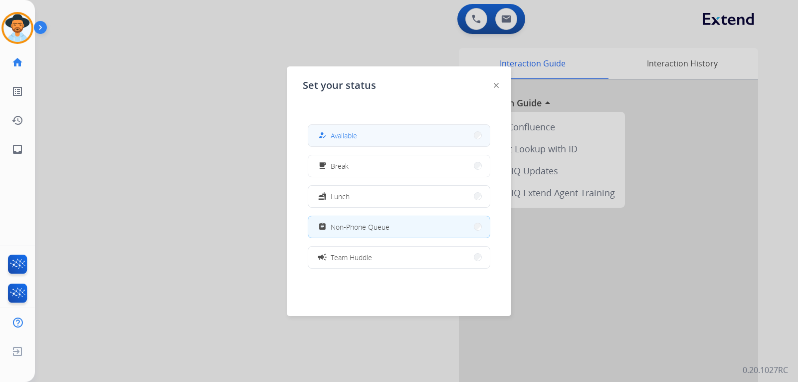
click at [340, 135] on span "Available" at bounding box center [344, 135] width 26 height 10
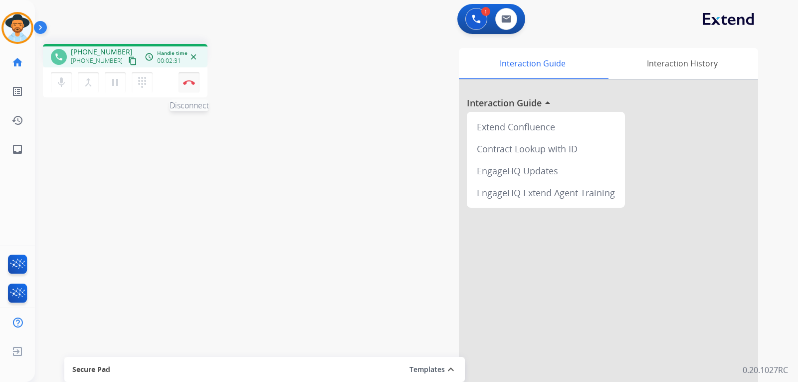
click at [192, 80] on img at bounding box center [189, 82] width 12 height 5
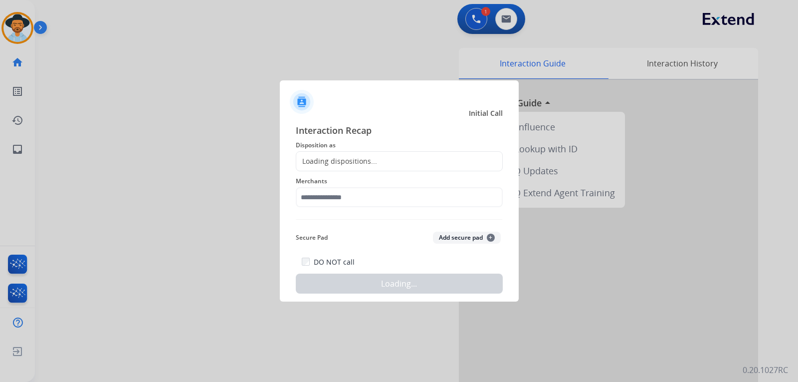
click at [382, 166] on div "Loading dispositions..." at bounding box center [399, 161] width 207 height 20
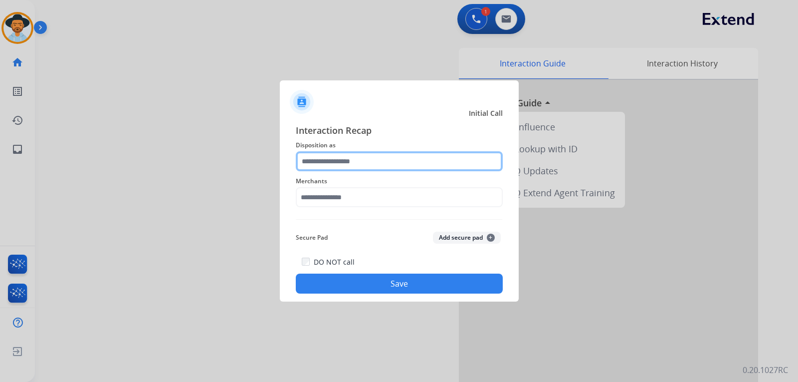
click at [382, 162] on input "text" at bounding box center [399, 161] width 207 height 20
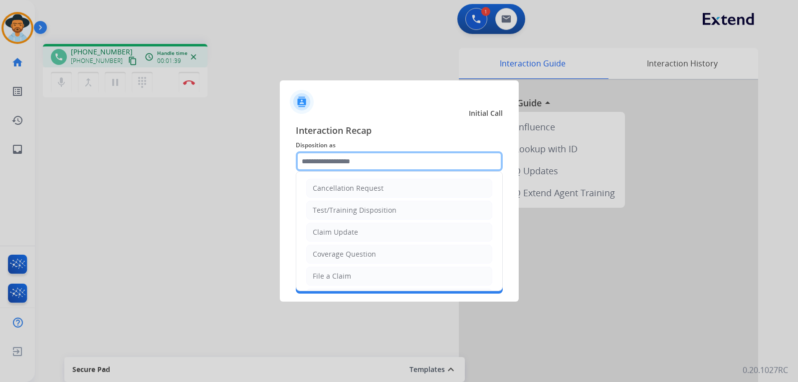
click at [367, 163] on input "text" at bounding box center [399, 161] width 207 height 20
click at [401, 165] on input "text" at bounding box center [399, 161] width 207 height 20
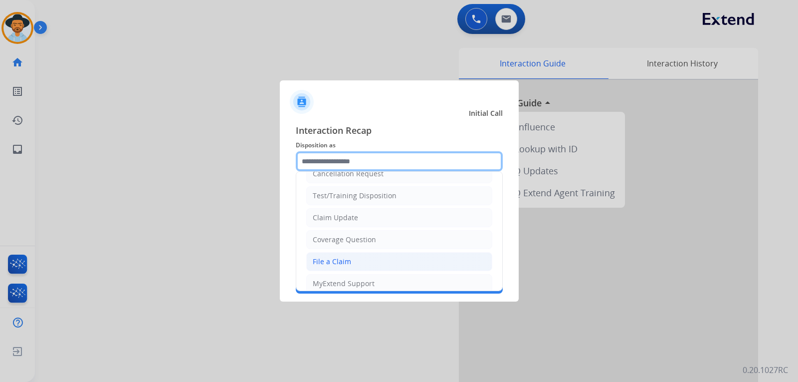
scroll to position [6, 0]
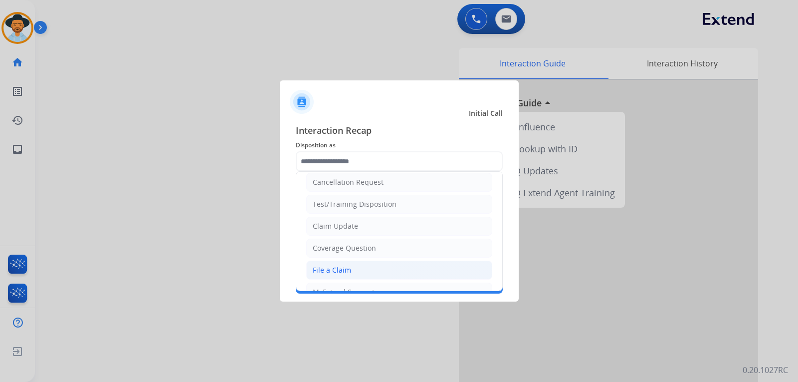
click at [353, 268] on li "File a Claim" at bounding box center [399, 269] width 186 height 19
type input "**********"
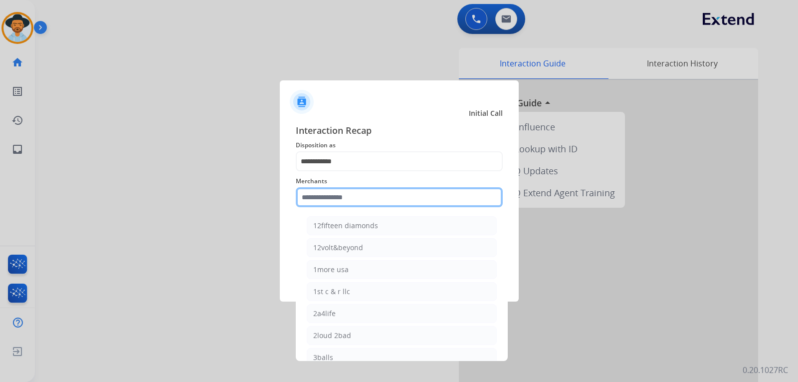
click at [361, 200] on input "text" at bounding box center [399, 197] width 207 height 20
type input "*"
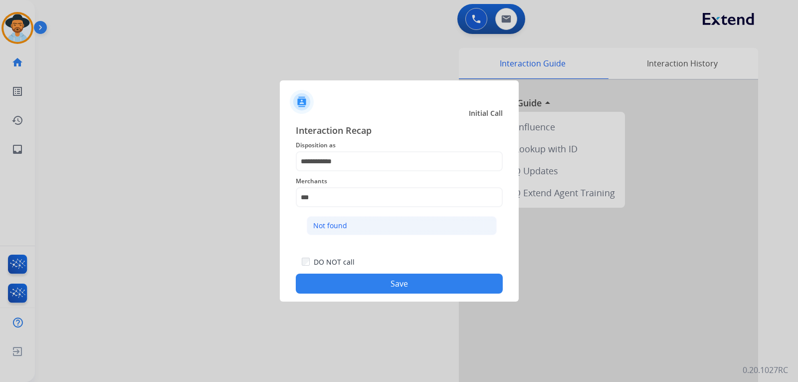
click at [347, 226] on li "Not found" at bounding box center [402, 225] width 190 height 19
drag, startPoint x: 404, startPoint y: 279, endPoint x: 399, endPoint y: 226, distance: 53.6
click at [400, 227] on div "**********" at bounding box center [399, 208] width 207 height 170
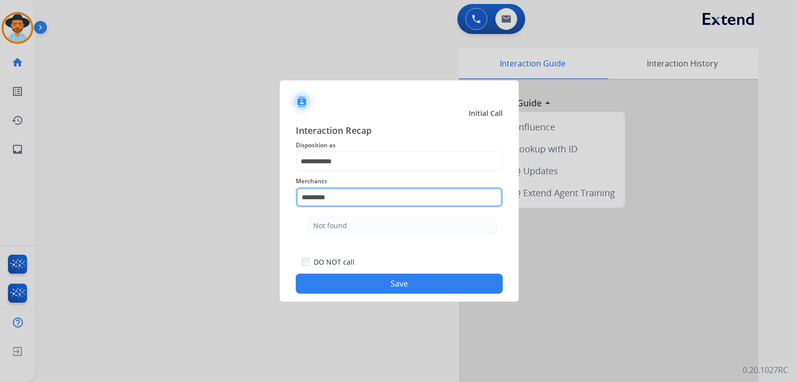
click at [382, 200] on input "*********" at bounding box center [399, 197] width 207 height 20
type input "*"
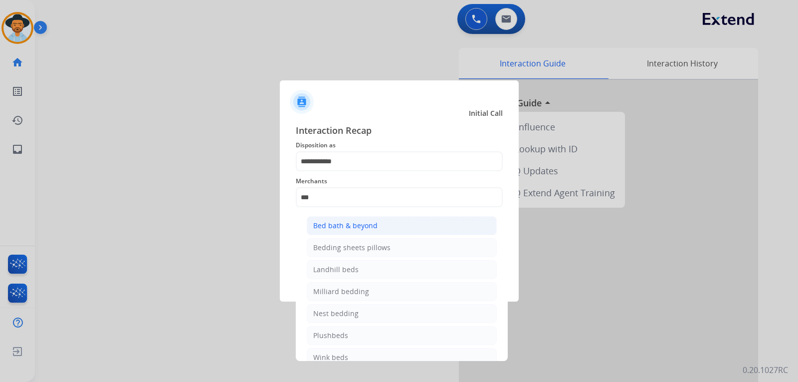
click at [373, 229] on div "Bed bath & beyond" at bounding box center [345, 226] width 64 height 10
type input "**********"
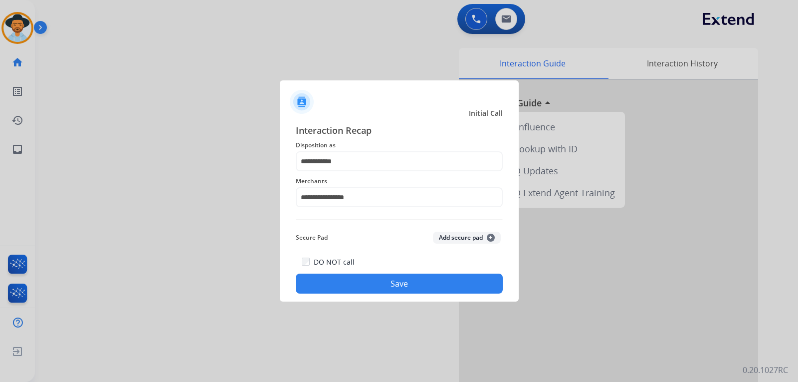
click at [390, 286] on button "Save" at bounding box center [399, 283] width 207 height 20
click at [474, 283] on button "Save" at bounding box center [399, 283] width 207 height 20
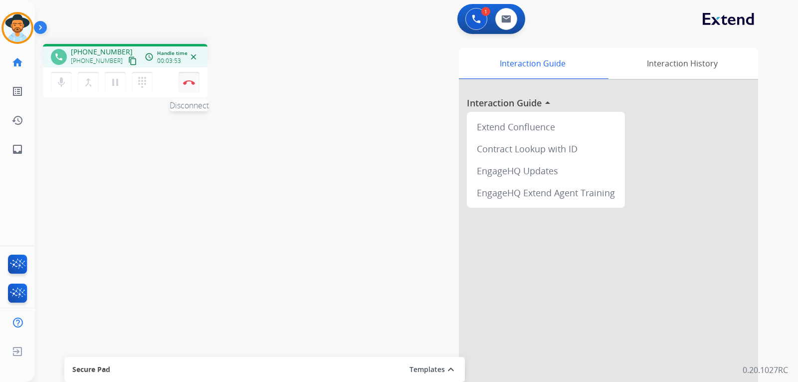
click at [187, 86] on button "Disconnect" at bounding box center [189, 82] width 21 height 21
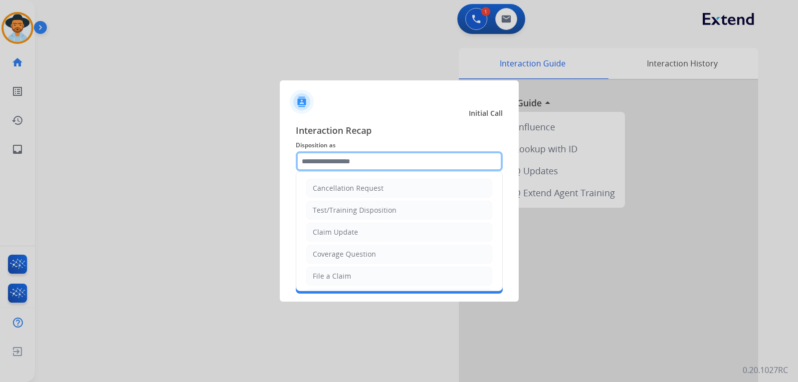
click at [318, 154] on input "text" at bounding box center [399, 161] width 207 height 20
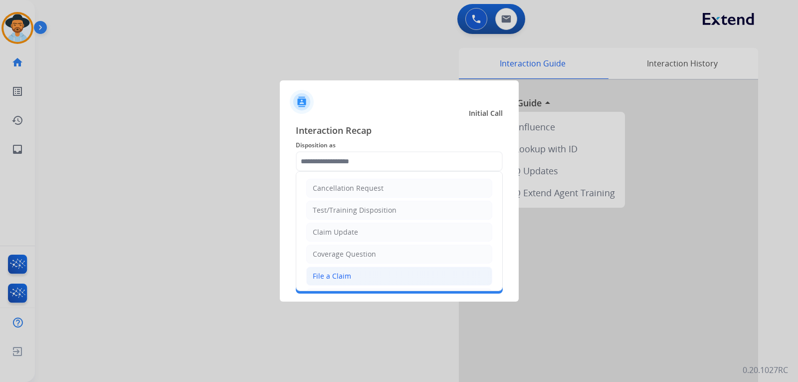
drag, startPoint x: 343, startPoint y: 272, endPoint x: 337, endPoint y: 245, distance: 27.0
click at [342, 271] on div "File a Claim" at bounding box center [332, 276] width 38 height 10
type input "**********"
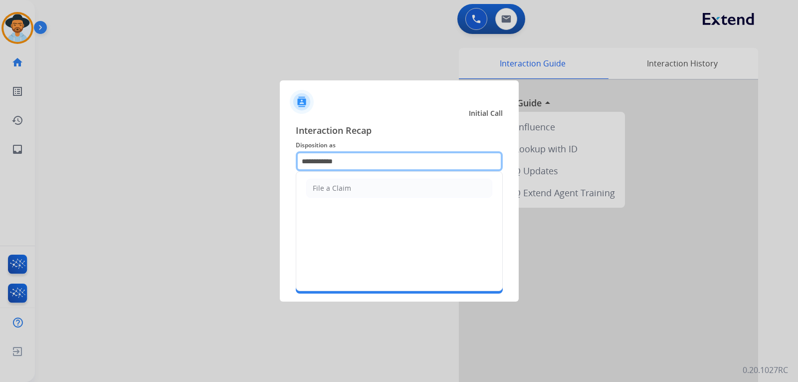
drag, startPoint x: 340, startPoint y: 159, endPoint x: 280, endPoint y: 161, distance: 59.4
click at [280, 161] on div "**********" at bounding box center [399, 208] width 239 height 186
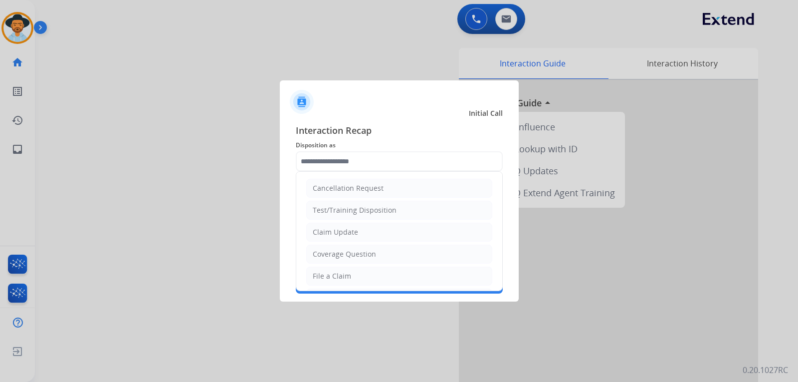
drag, startPoint x: 343, startPoint y: 257, endPoint x: 333, endPoint y: 237, distance: 22.1
click at [340, 252] on div "Coverage Question" at bounding box center [344, 254] width 63 height 10
type input "**********"
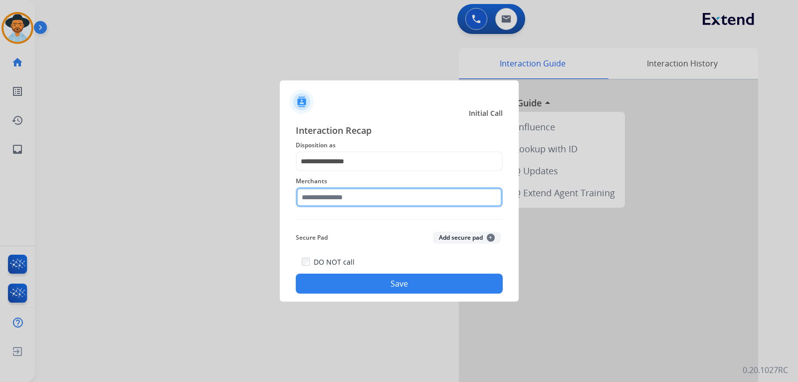
click at [332, 202] on input "text" at bounding box center [399, 197] width 207 height 20
click at [353, 197] on input "text" at bounding box center [399, 197] width 207 height 20
click at [336, 200] on input "text" at bounding box center [399, 197] width 207 height 20
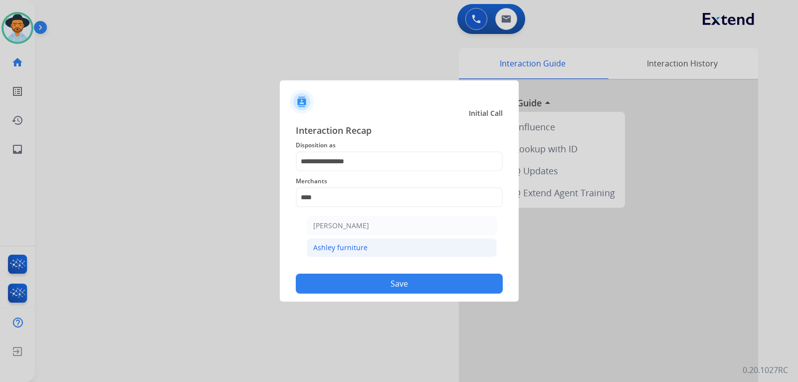
click at [344, 248] on div "Ashley furniture" at bounding box center [340, 248] width 54 height 10
type input "**********"
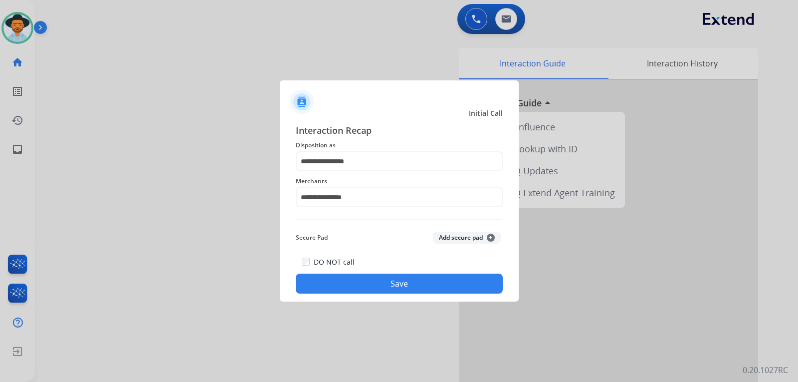
click at [369, 290] on button "Save" at bounding box center [399, 283] width 207 height 20
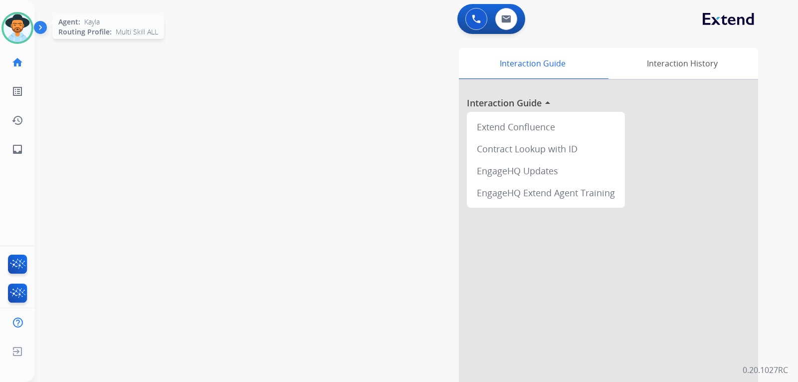
click at [16, 36] on img at bounding box center [17, 28] width 28 height 28
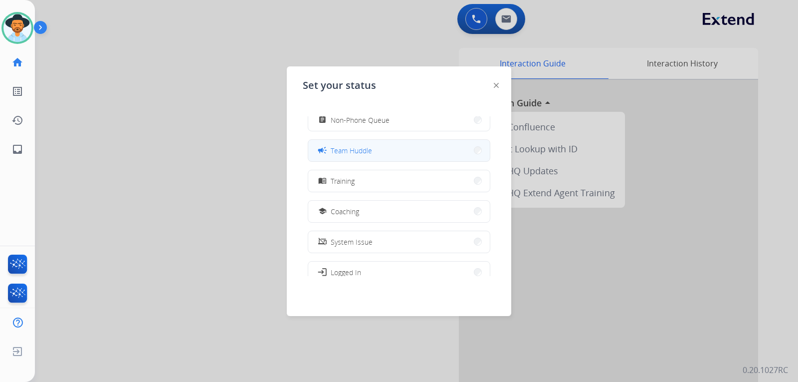
scroll to position [108, 0]
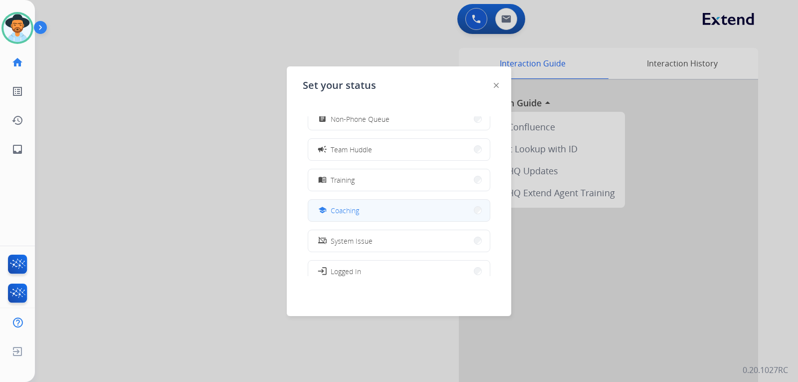
click at [366, 211] on button "school Coaching" at bounding box center [399, 210] width 182 height 21
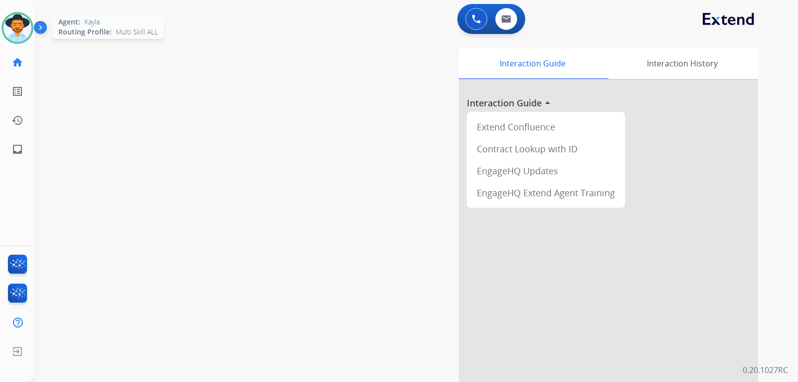
click at [30, 38] on div "Agent: Kayla Routing Profile: Multi Skill ALL" at bounding box center [17, 28] width 32 height 32
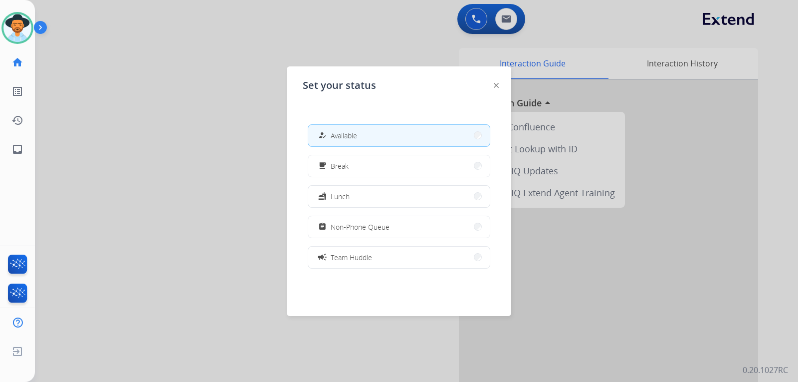
click at [217, 123] on div at bounding box center [399, 191] width 798 height 382
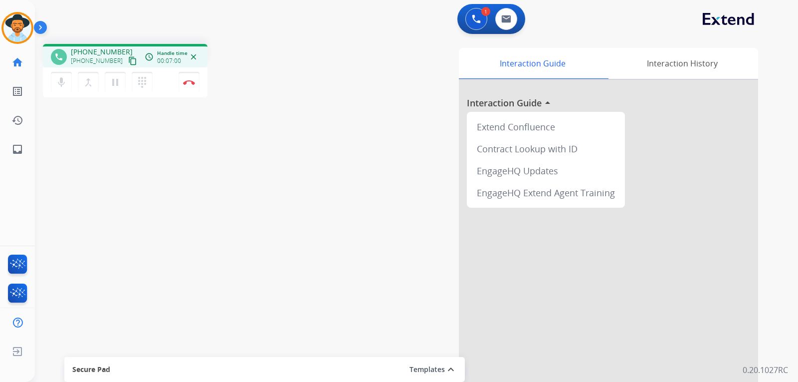
click at [259, 140] on div "phone +13467176083 +13467176083 content_copy access_time Call metrics Queue 00:…" at bounding box center [404, 244] width 739 height 416
click at [187, 86] on button "Disconnect" at bounding box center [189, 82] width 21 height 21
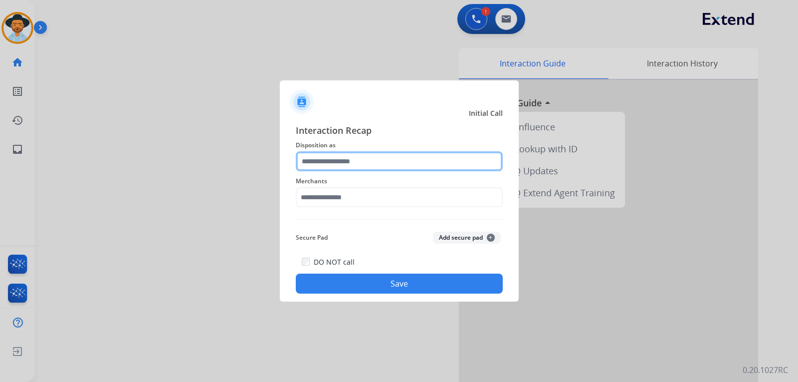
click at [347, 158] on input "text" at bounding box center [399, 161] width 207 height 20
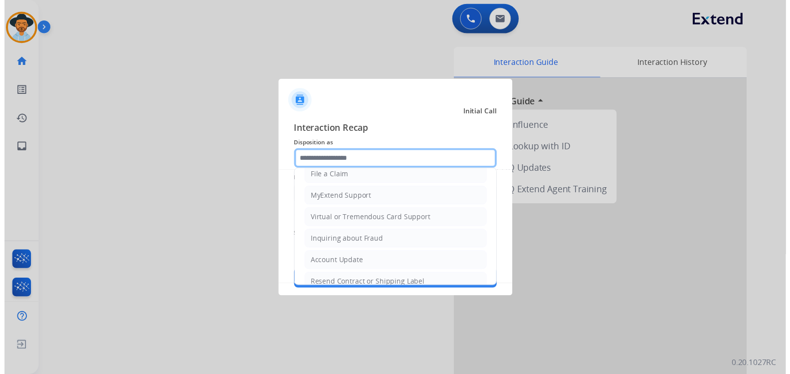
scroll to position [100, 0]
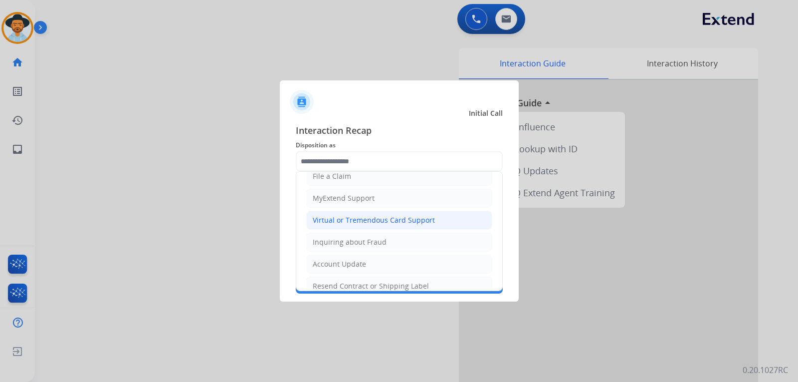
click at [374, 219] on div "Virtual or Tremendous Card Support" at bounding box center [374, 220] width 122 height 10
type input "**********"
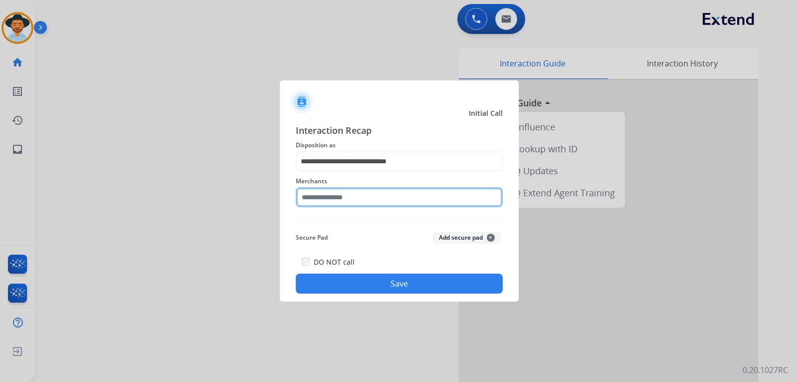
click at [374, 196] on input "text" at bounding box center [399, 197] width 207 height 20
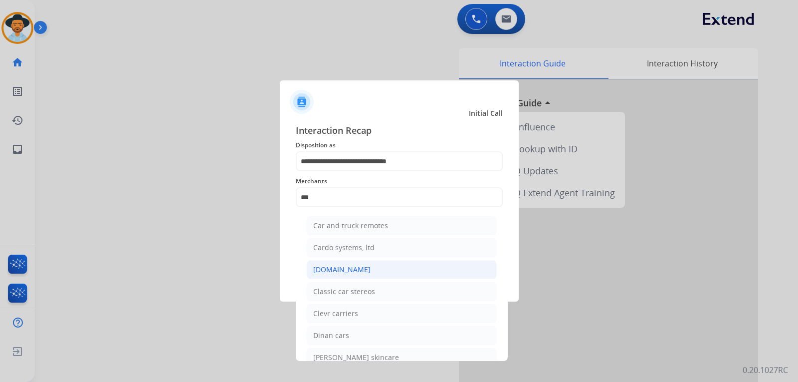
click at [350, 265] on div "[DOMAIN_NAME]" at bounding box center [341, 269] width 57 height 10
type input "**********"
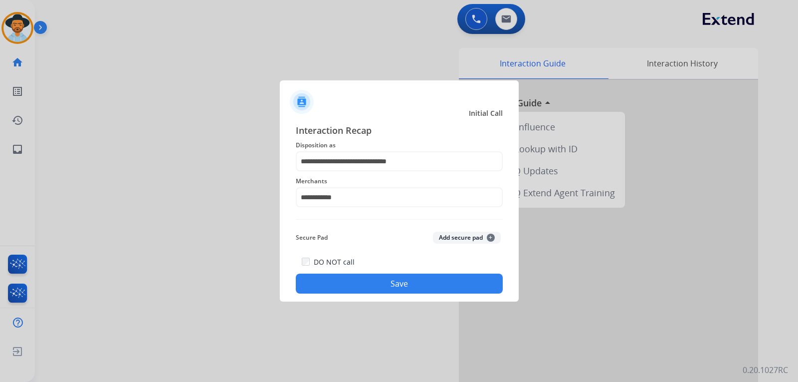
click at [395, 290] on button "Save" at bounding box center [399, 283] width 207 height 20
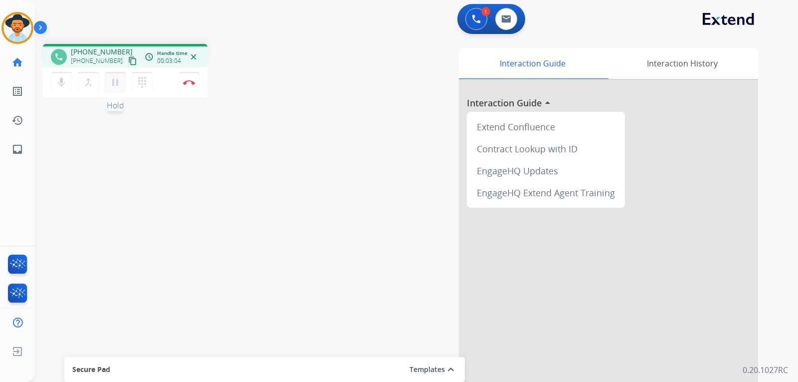
click at [115, 87] on mat-icon "pause" at bounding box center [115, 82] width 12 height 12
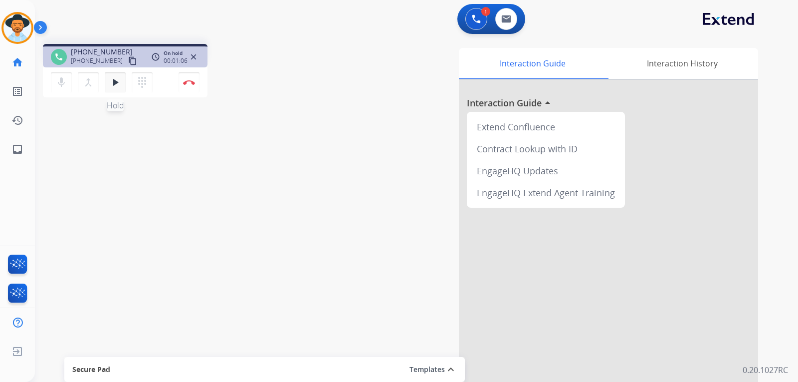
click at [119, 88] on button "play_arrow Hold" at bounding box center [115, 82] width 21 height 21
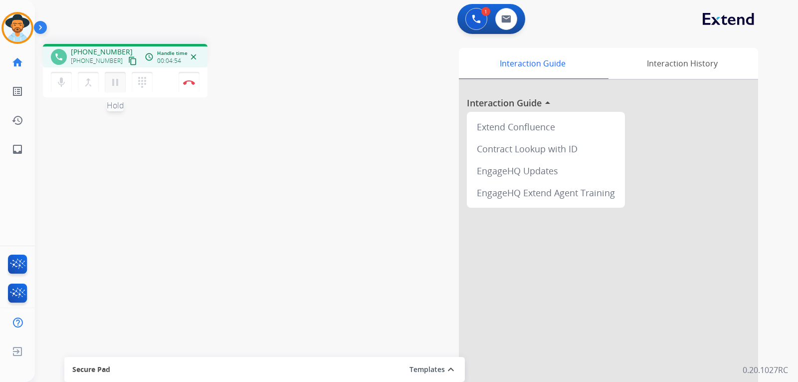
click at [116, 86] on mat-icon "pause" at bounding box center [115, 82] width 12 height 12
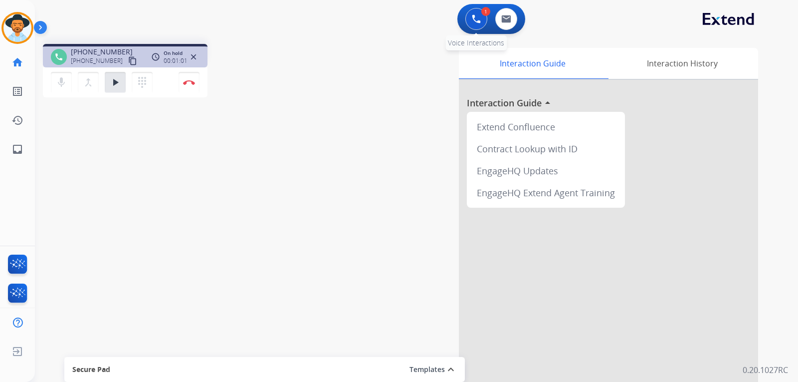
click at [475, 24] on button at bounding box center [477, 19] width 22 height 22
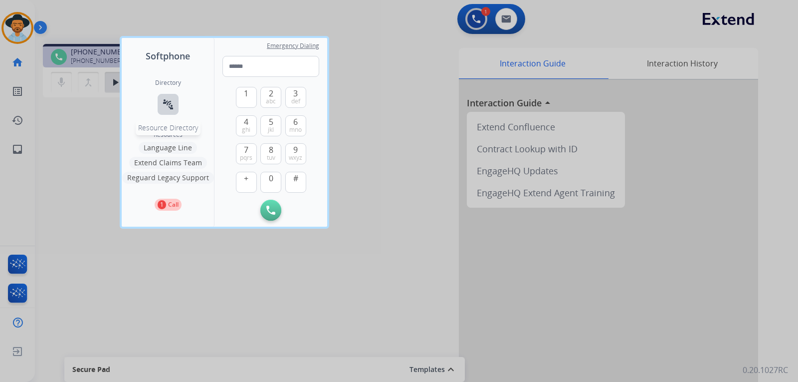
click at [175, 105] on button "connect_without_contact Resource Directory" at bounding box center [168, 104] width 21 height 21
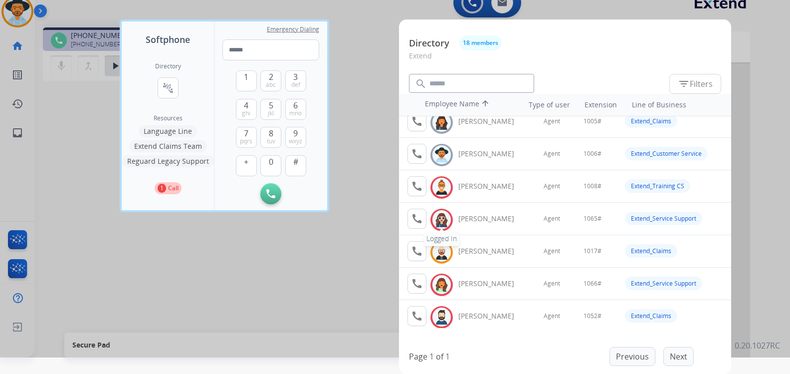
scroll to position [0, 0]
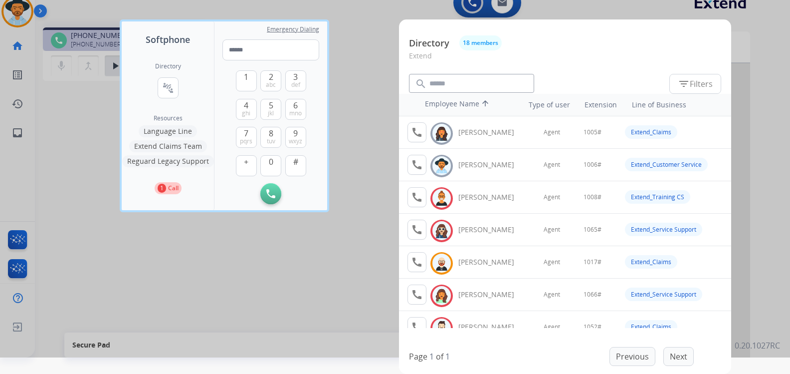
click at [530, 246] on div at bounding box center [395, 171] width 790 height 374
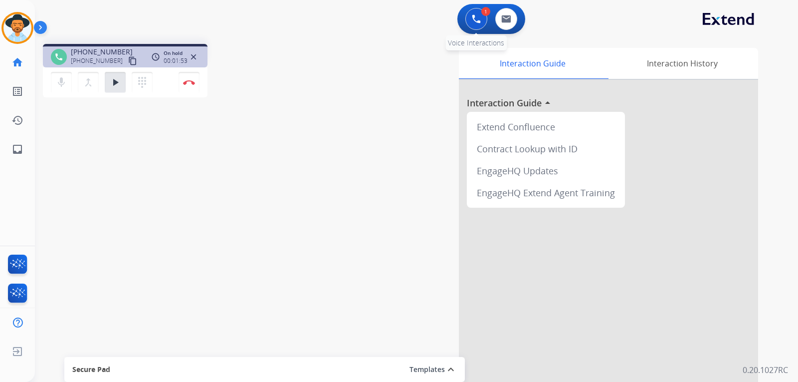
click at [476, 25] on button at bounding box center [477, 19] width 22 height 22
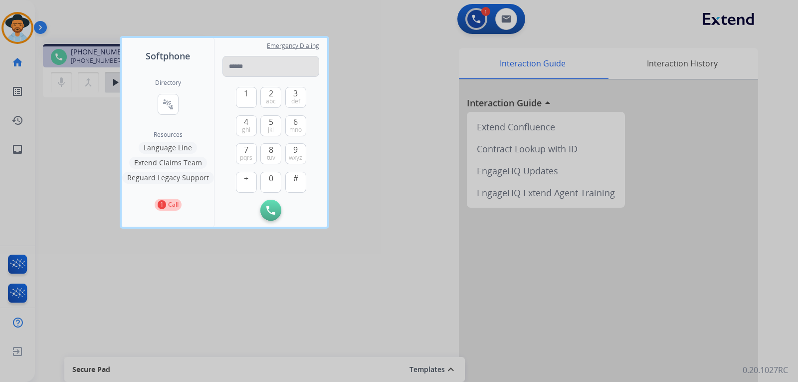
click at [269, 69] on input "tel" at bounding box center [271, 66] width 97 height 21
type input "**********"
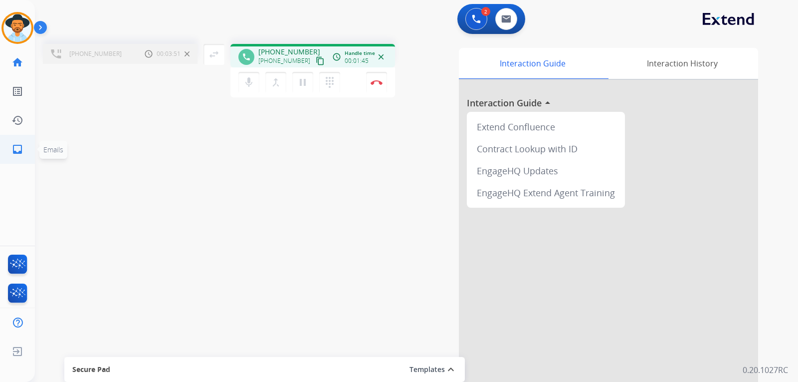
click at [23, 150] on link "inbox Emails" at bounding box center [17, 149] width 28 height 28
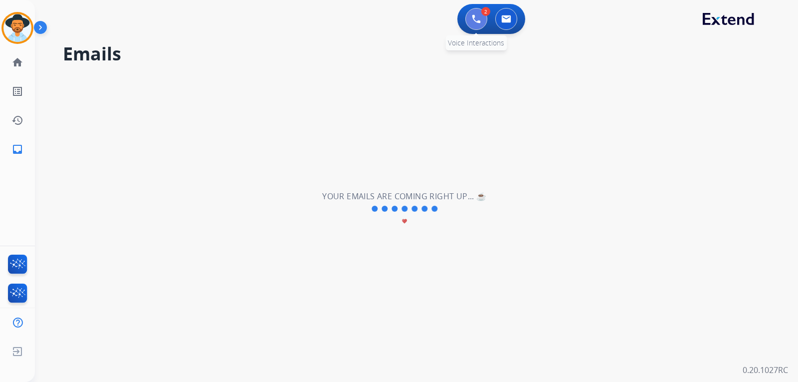
click at [471, 22] on button at bounding box center [477, 19] width 22 height 22
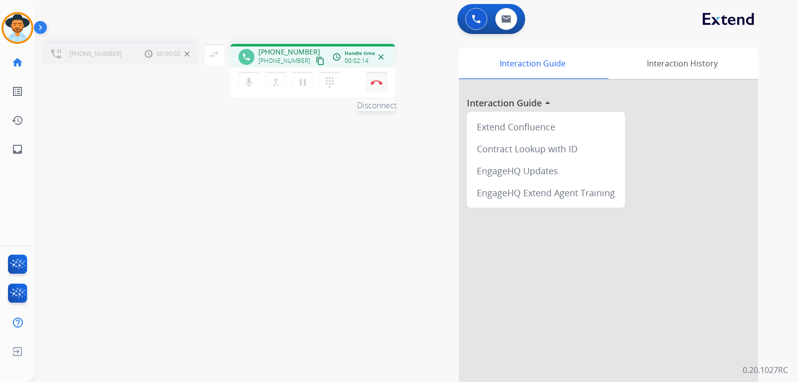
click at [380, 89] on button "Disconnect" at bounding box center [376, 82] width 21 height 21
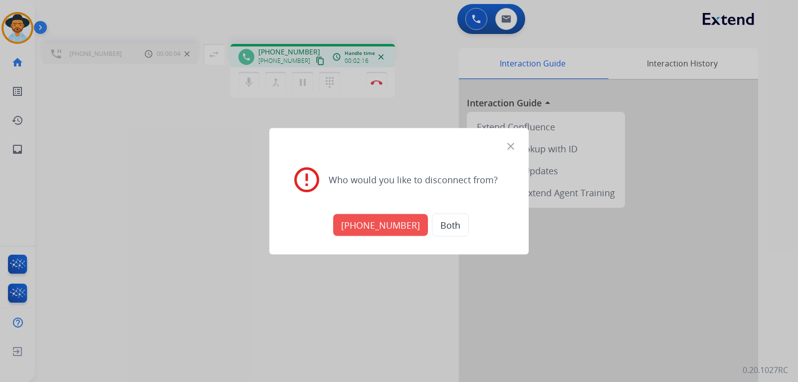
click at [409, 228] on button "+18883016908" at bounding box center [380, 225] width 95 height 22
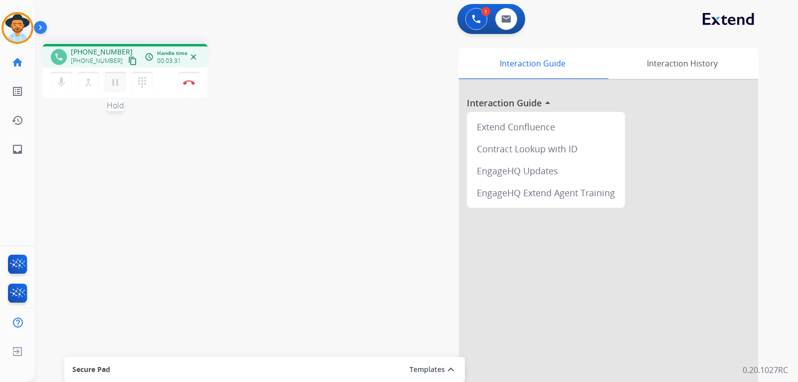
click at [116, 85] on mat-icon "pause" at bounding box center [115, 82] width 12 height 12
click at [27, 150] on link "inbox Emails" at bounding box center [17, 149] width 28 height 28
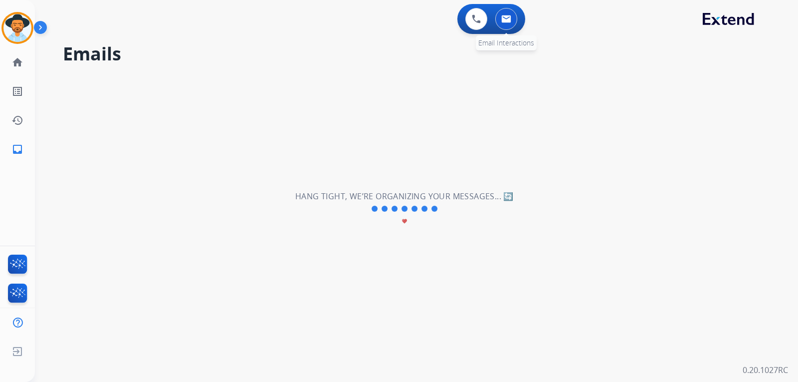
click at [508, 23] on button at bounding box center [506, 19] width 22 height 22
click at [512, 16] on button at bounding box center [506, 19] width 22 height 22
click at [481, 30] on div "0 Voice Interactions 0 Email Interactions" at bounding box center [492, 19] width 68 height 30
click at [471, 17] on button at bounding box center [477, 19] width 22 height 22
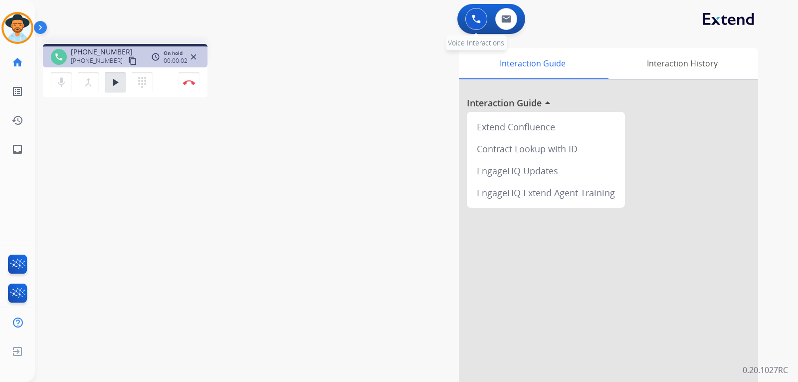
click at [477, 26] on button at bounding box center [477, 19] width 22 height 22
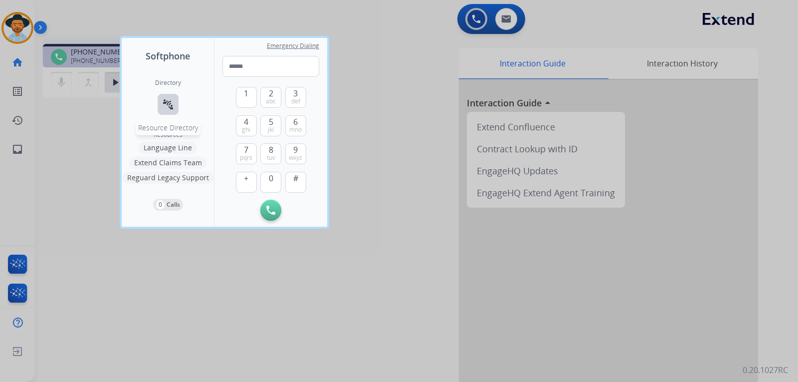
click at [161, 105] on button "connect_without_contact Resource Directory" at bounding box center [168, 104] width 21 height 21
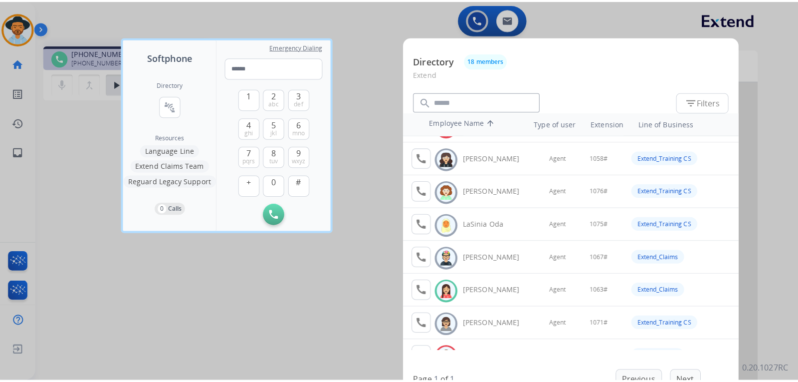
scroll to position [349, 0]
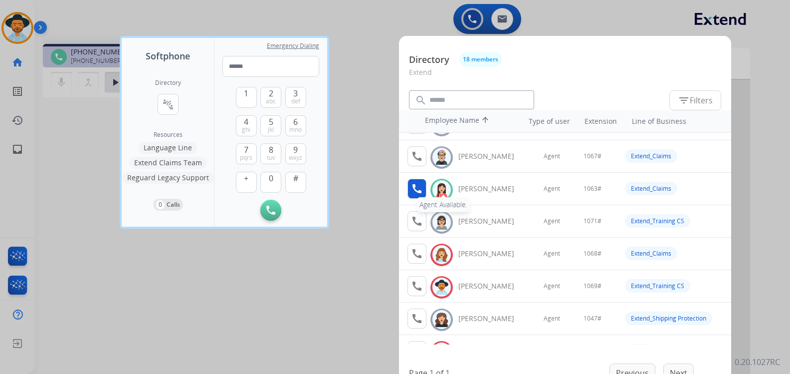
click at [413, 188] on mat-icon "call" at bounding box center [417, 189] width 12 height 12
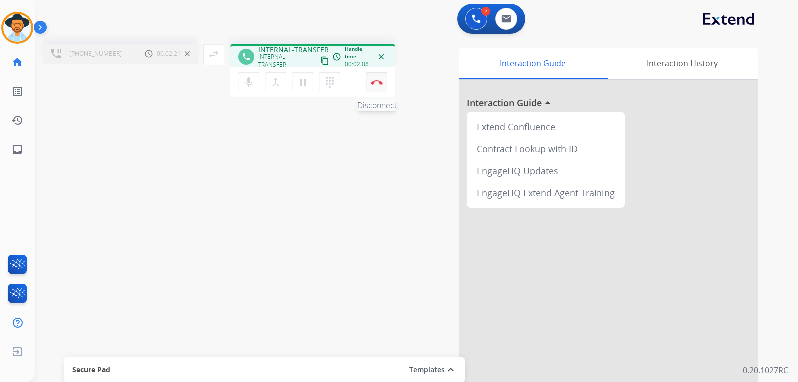
click at [378, 88] on button "Disconnect" at bounding box center [376, 82] width 21 height 21
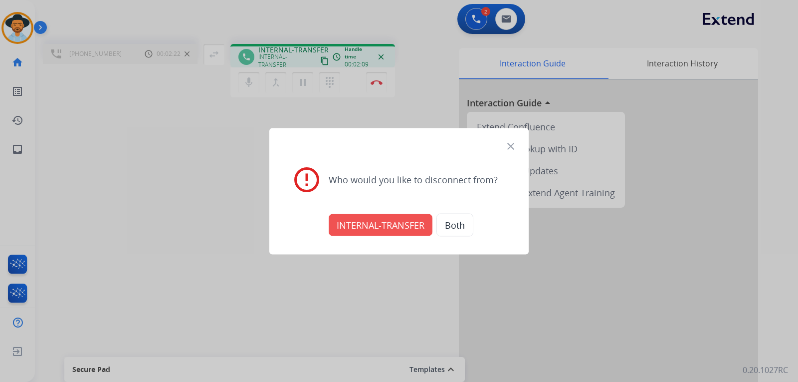
click at [389, 226] on button "INTERNAL-TRANSFER" at bounding box center [381, 225] width 104 height 22
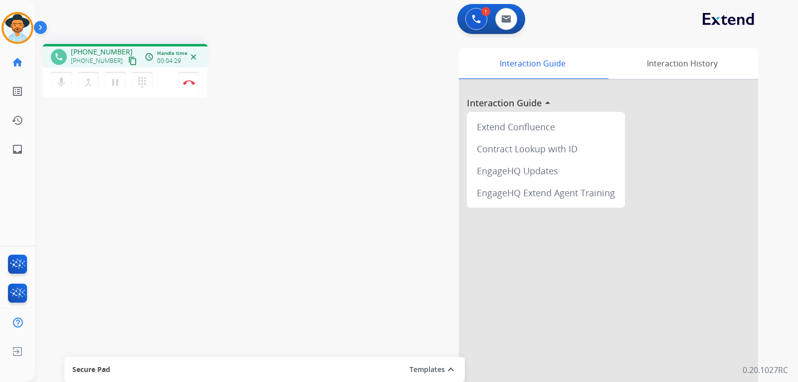
click at [283, 166] on div "phone +17034035782 +17034035782 content_copy access_time Call metrics Queue 08:…" at bounding box center [404, 244] width 739 height 416
click at [189, 84] on img at bounding box center [189, 82] width 12 height 5
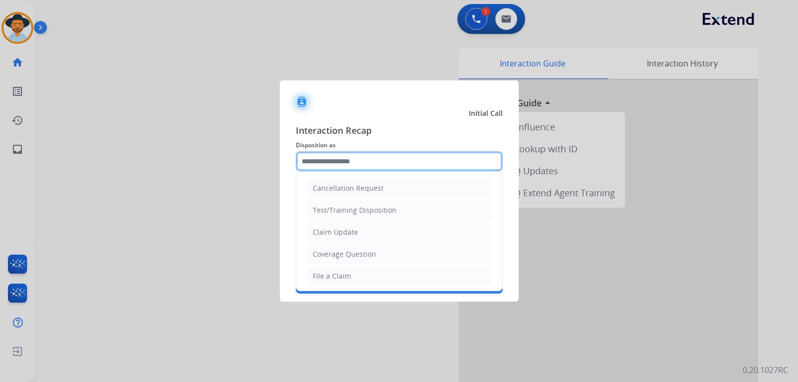
click at [388, 161] on input "text" at bounding box center [399, 161] width 207 height 20
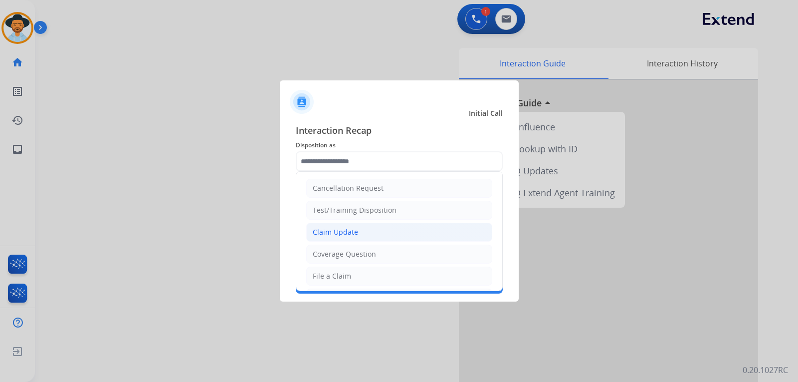
click at [347, 232] on div "Claim Update" at bounding box center [335, 232] width 45 height 10
type input "**********"
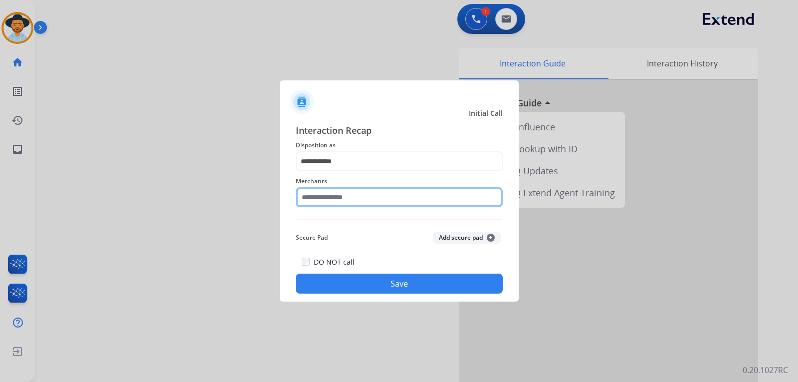
click at [350, 203] on input "text" at bounding box center [399, 197] width 207 height 20
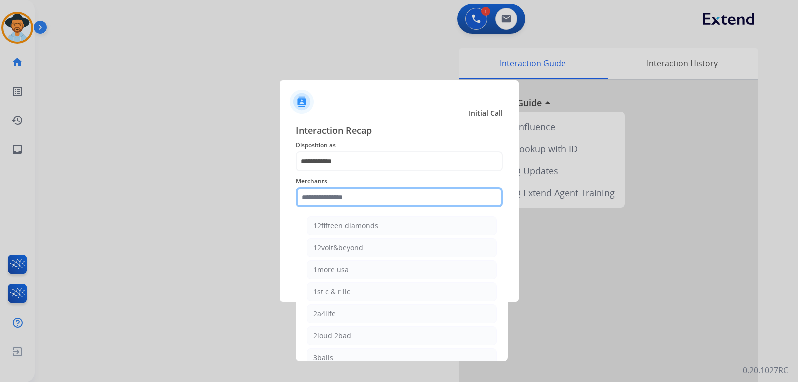
type input "*"
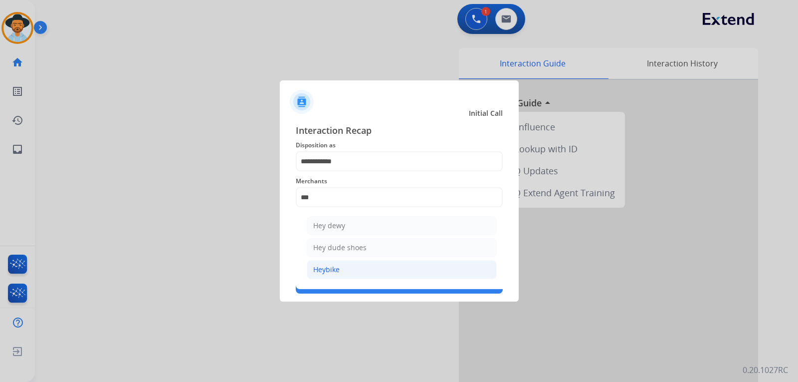
click at [345, 268] on li "Heybike" at bounding box center [402, 269] width 190 height 19
type input "*******"
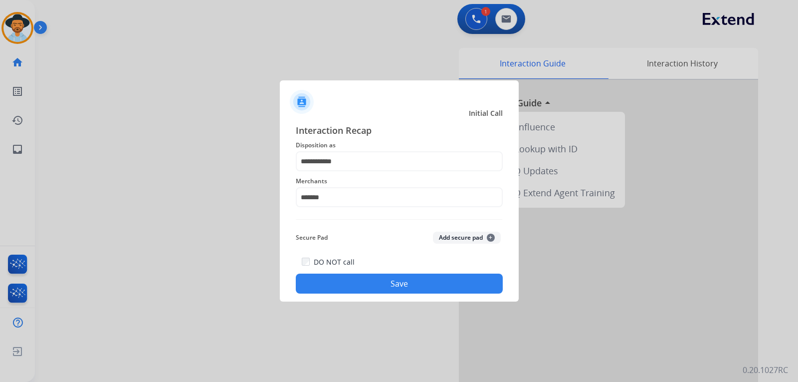
drag, startPoint x: 367, startPoint y: 284, endPoint x: 397, endPoint y: 285, distance: 29.5
click at [368, 284] on button "Save" at bounding box center [399, 283] width 207 height 20
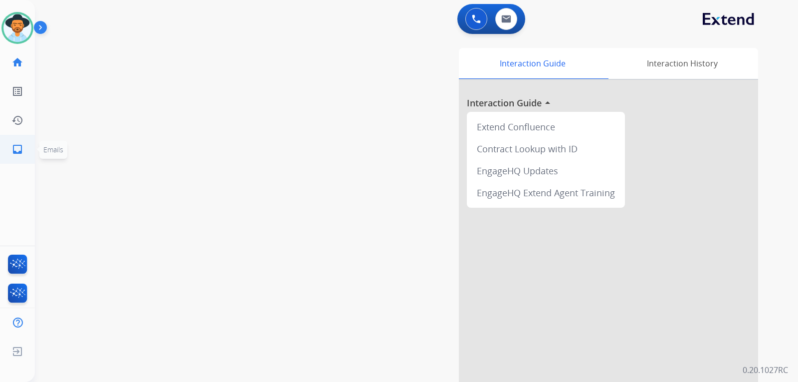
click at [14, 150] on mat-icon "inbox" at bounding box center [17, 149] width 12 height 12
select select "**********"
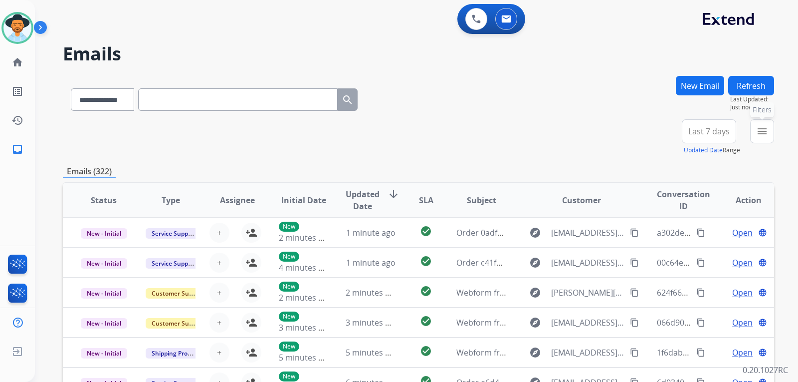
click at [530, 124] on button "menu Filters" at bounding box center [762, 131] width 24 height 24
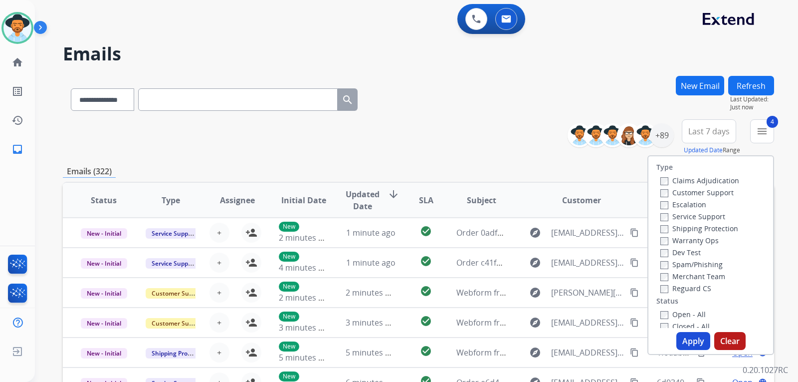
click at [530, 335] on button "Apply" at bounding box center [694, 341] width 34 height 18
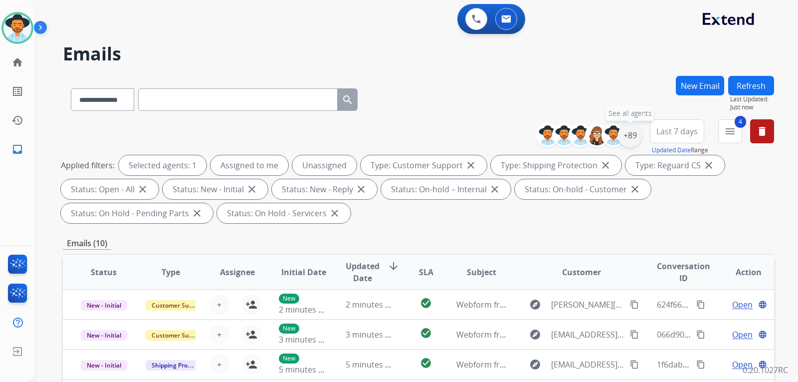
click at [530, 134] on div "+89" at bounding box center [630, 135] width 24 height 24
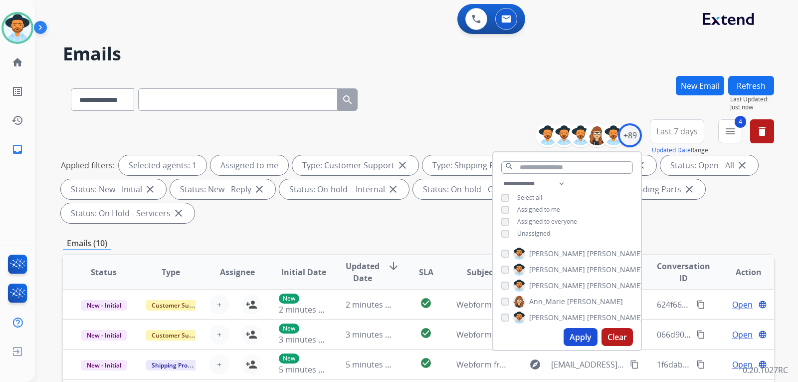
click at [530, 335] on button "Apply" at bounding box center [581, 337] width 34 height 18
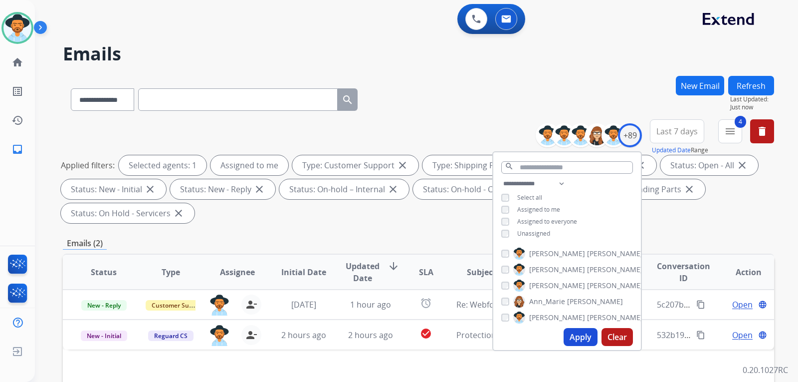
click at [530, 214] on div "Applied filters: Selected agents: 1 Assigned to me Type: Customer Support close…" at bounding box center [417, 189] width 712 height 68
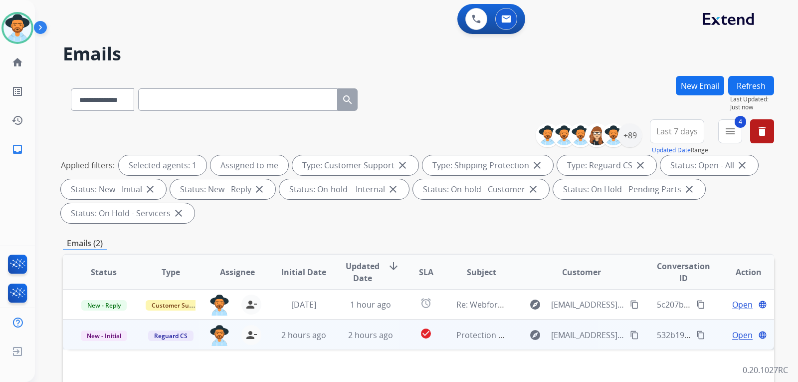
scroll to position [50, 0]
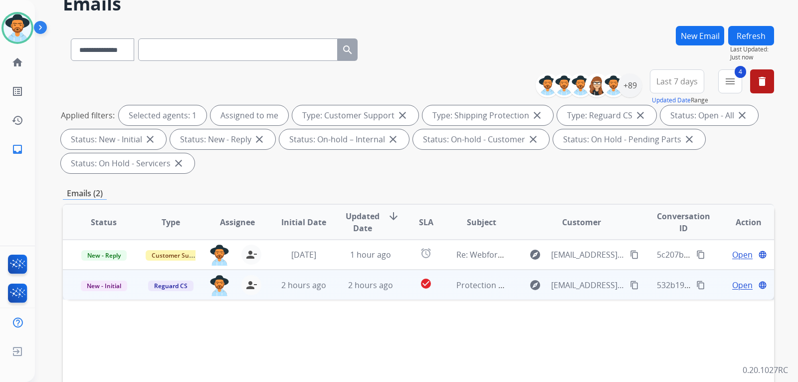
click at [530, 287] on span "Open" at bounding box center [743, 285] width 20 height 12
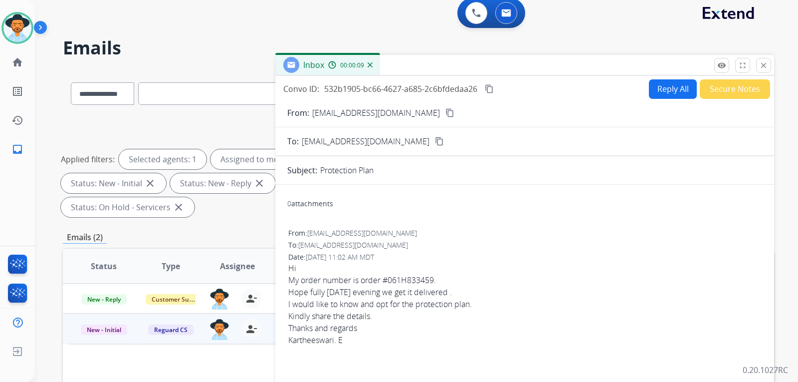
scroll to position [0, 0]
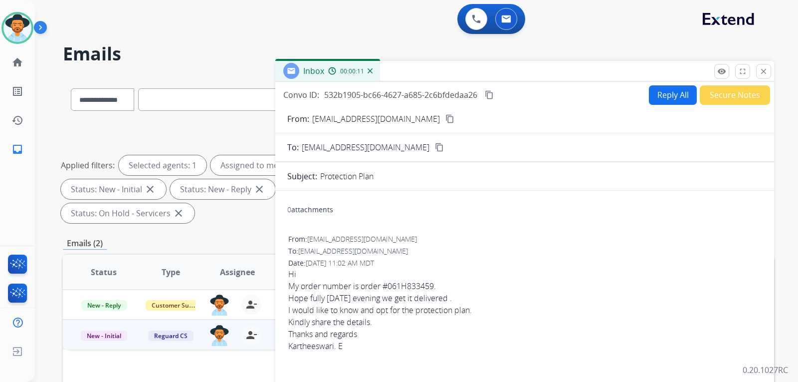
click at [530, 94] on button "Reply All" at bounding box center [673, 94] width 48 height 19
select select "**********"
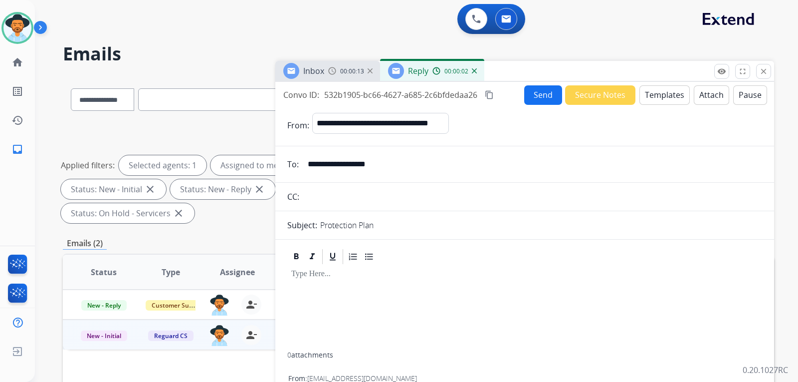
click at [530, 101] on button "Templates" at bounding box center [665, 94] width 50 height 19
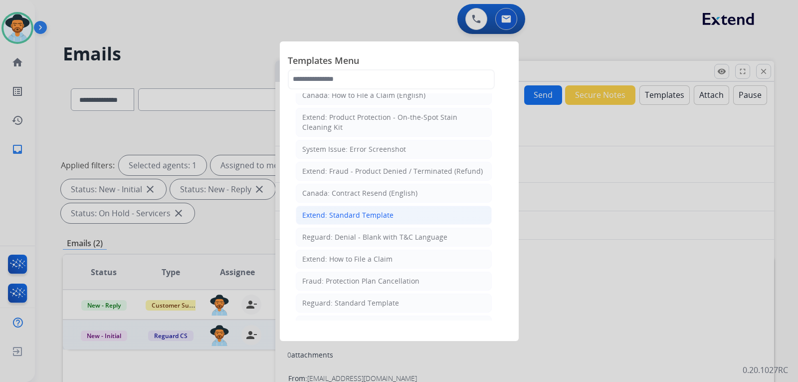
scroll to position [50, 0]
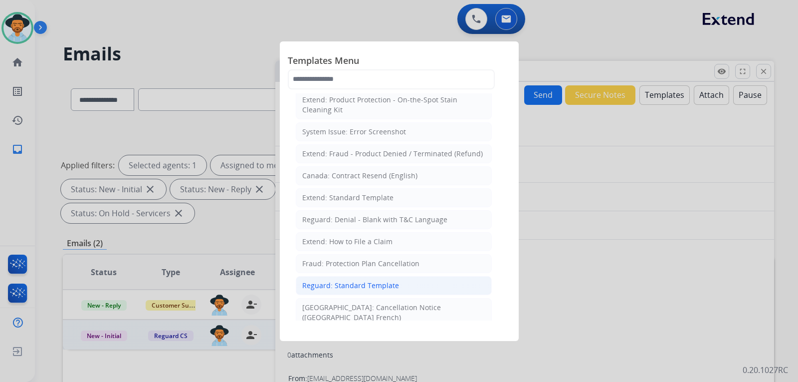
click at [385, 286] on div "Reguard: Standard Template" at bounding box center [350, 285] width 97 height 10
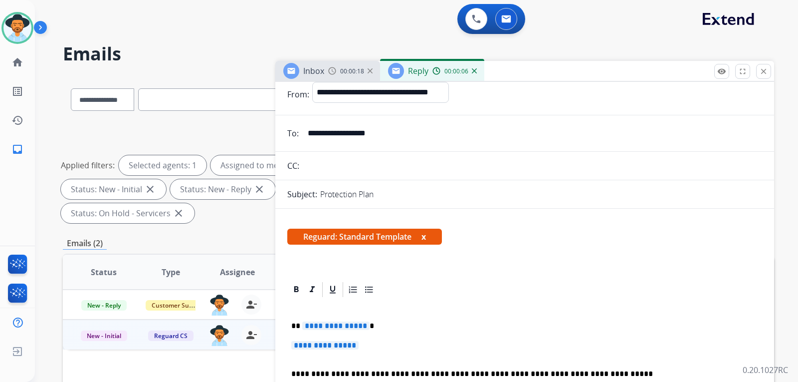
scroll to position [100, 0]
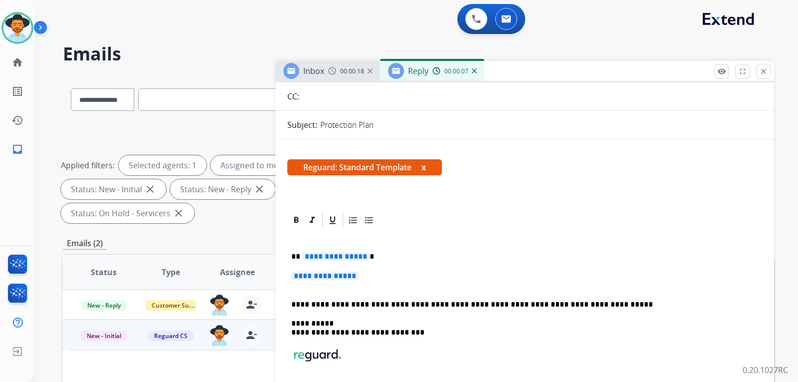
click at [398, 281] on p "**********" at bounding box center [524, 280] width 467 height 18
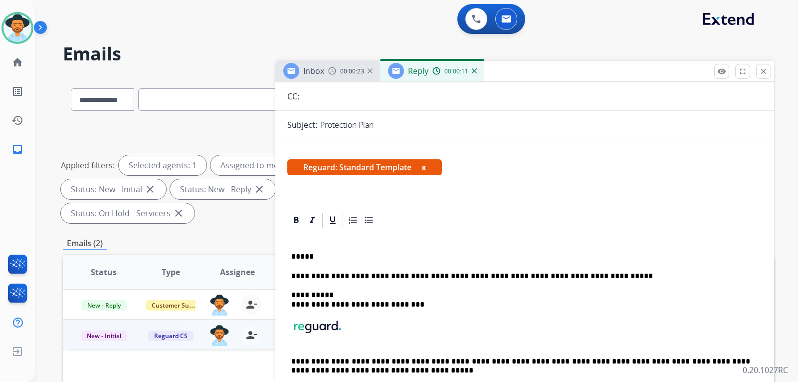
scroll to position [0, 0]
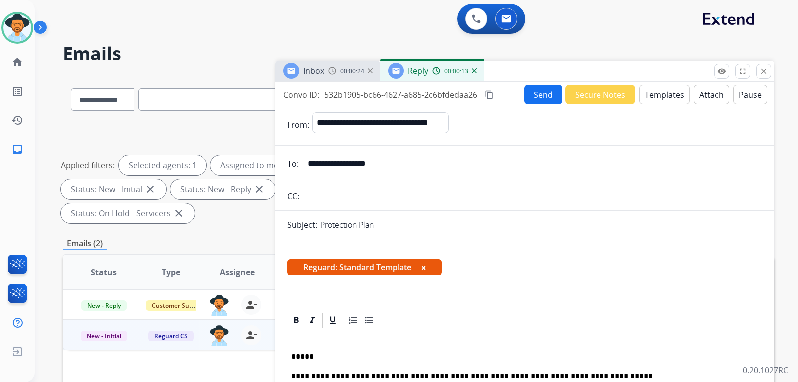
drag, startPoint x: 403, startPoint y: 162, endPoint x: 306, endPoint y: 168, distance: 96.5
click at [306, 168] on input "**********" at bounding box center [532, 164] width 461 height 20
click at [339, 353] on p "*****" at bounding box center [520, 356] width 459 height 9
click at [530, 91] on button "Send" at bounding box center [543, 94] width 38 height 19
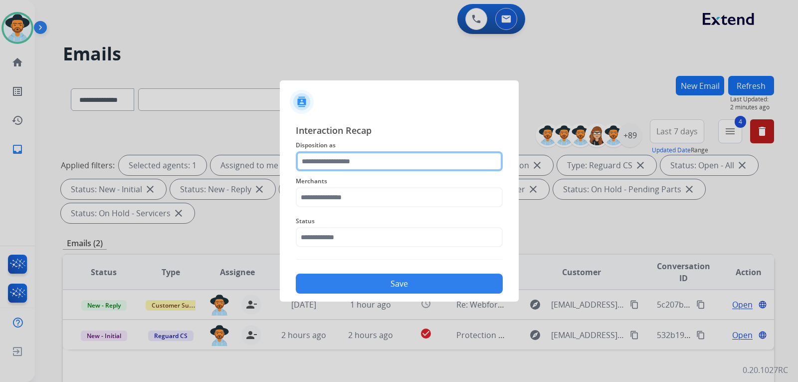
click at [350, 159] on input "text" at bounding box center [399, 161] width 207 height 20
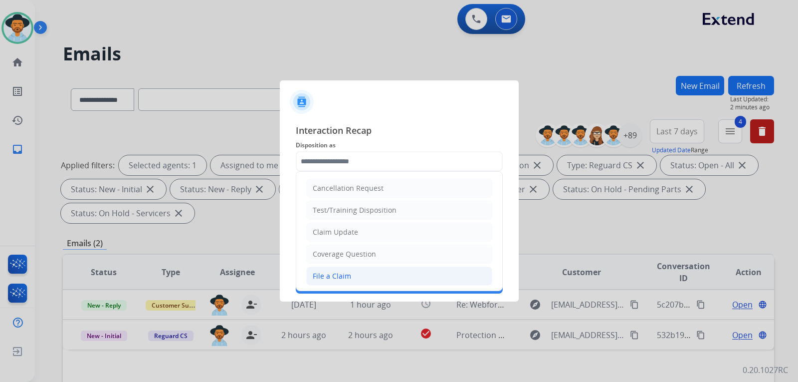
click at [335, 277] on div "File a Claim" at bounding box center [332, 276] width 38 height 10
type input "**********"
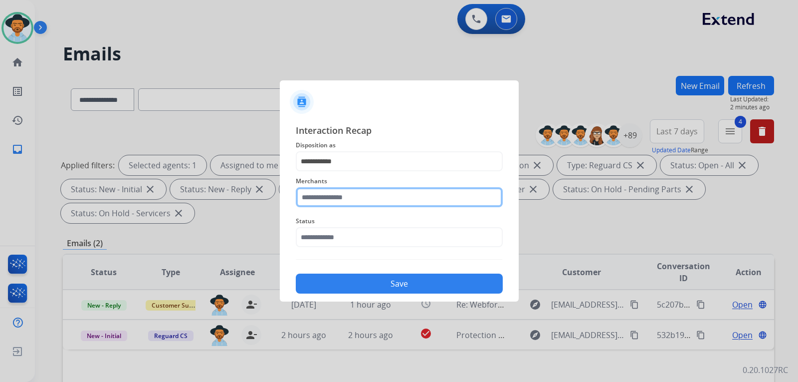
click at [339, 203] on input "text" at bounding box center [399, 197] width 207 height 20
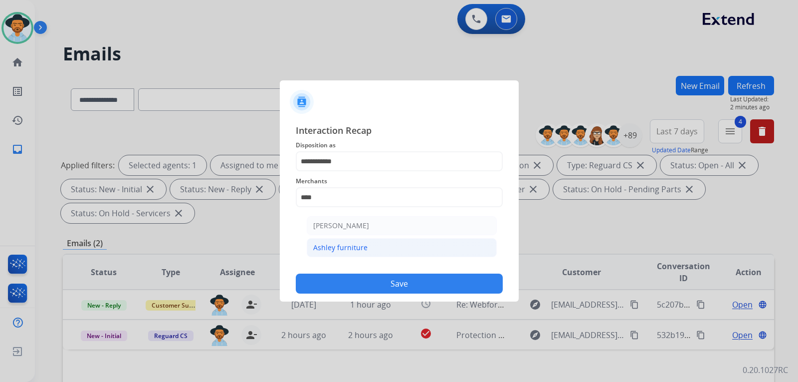
click at [378, 249] on li "Ashley furniture" at bounding box center [402, 247] width 190 height 19
type input "**********"
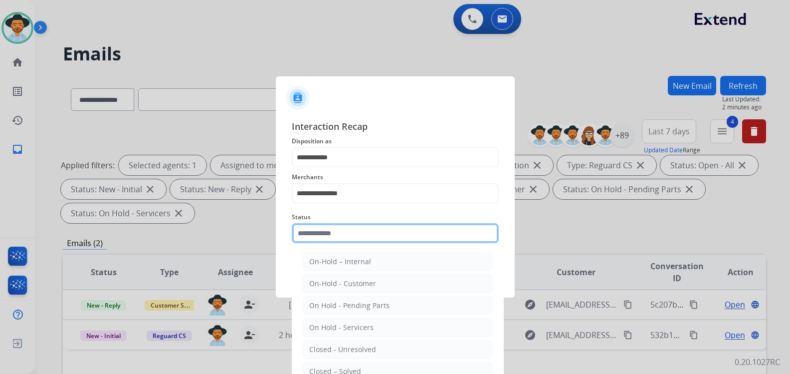
click at [358, 241] on input "text" at bounding box center [395, 233] width 207 height 20
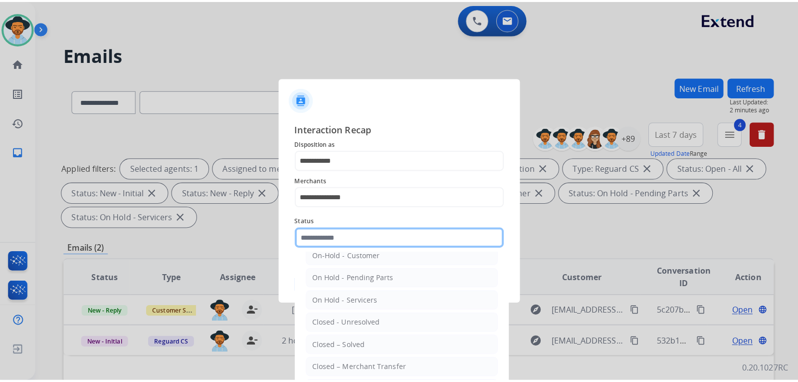
scroll to position [50, 0]
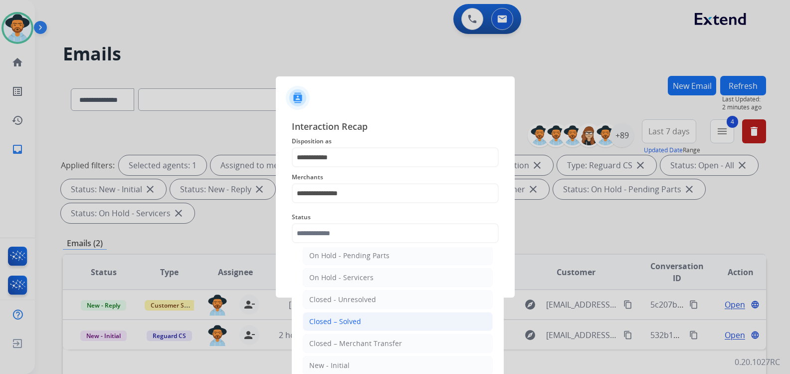
click at [355, 314] on li "Closed – Solved" at bounding box center [398, 321] width 190 height 19
type input "**********"
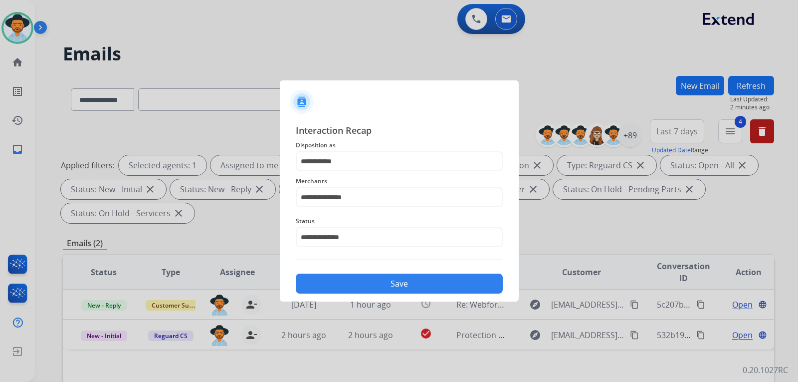
click at [368, 281] on button "Save" at bounding box center [399, 283] width 207 height 20
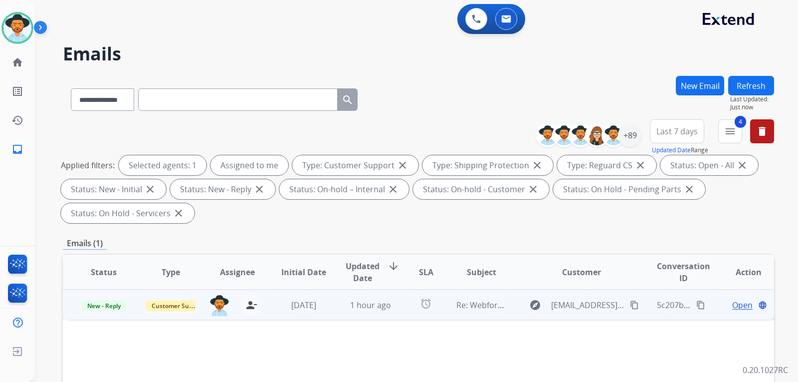
click at [530, 304] on span "Open" at bounding box center [743, 305] width 20 height 12
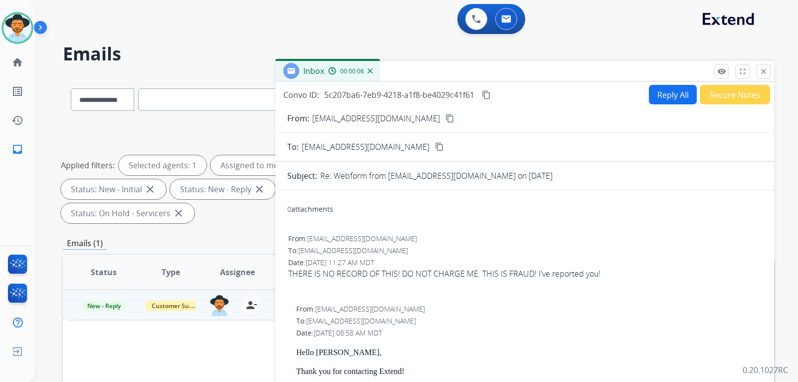
click at [530, 97] on button "Reply All" at bounding box center [673, 94] width 48 height 19
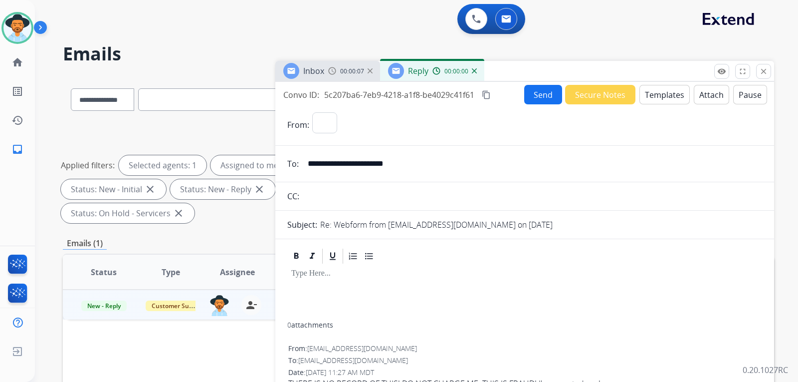
select select "**********"
click at [530, 97] on button "Templates" at bounding box center [665, 94] width 50 height 19
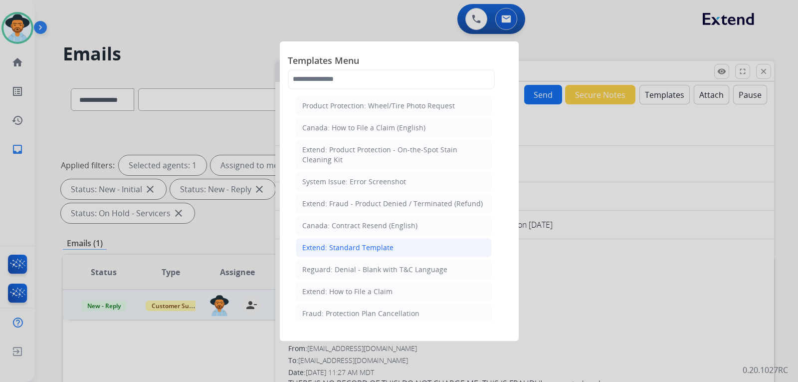
click at [331, 245] on div "Extend: Standard Template" at bounding box center [347, 248] width 91 height 10
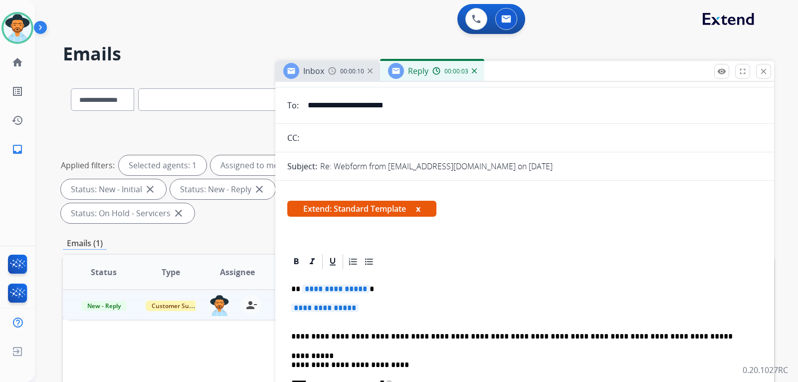
scroll to position [150, 0]
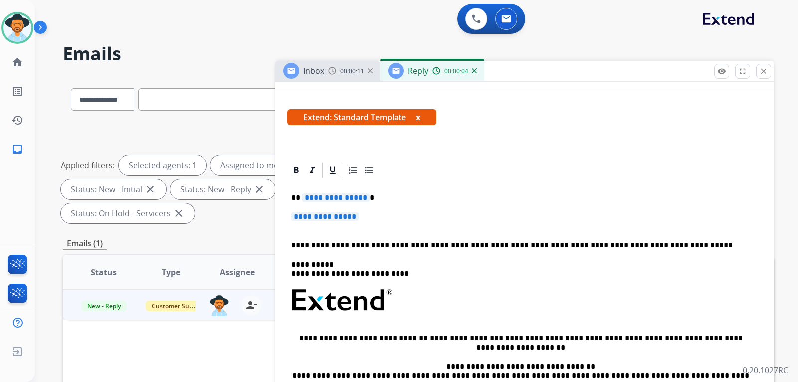
click at [383, 221] on p "**********" at bounding box center [524, 221] width 467 height 18
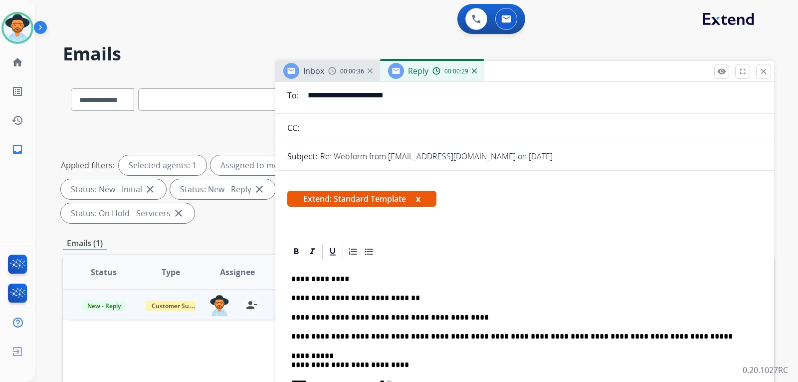
scroll to position [0, 0]
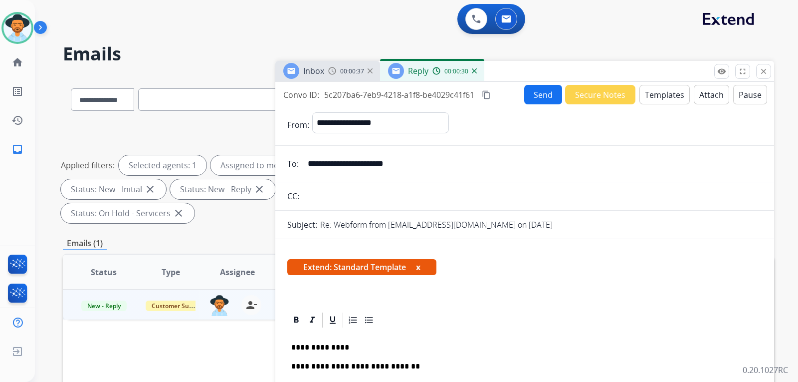
click at [528, 89] on button "Send" at bounding box center [543, 94] width 38 height 19
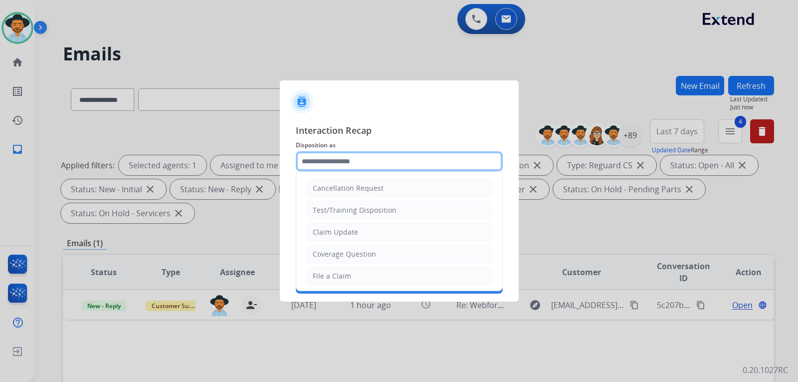
click at [375, 162] on input "text" at bounding box center [399, 161] width 207 height 20
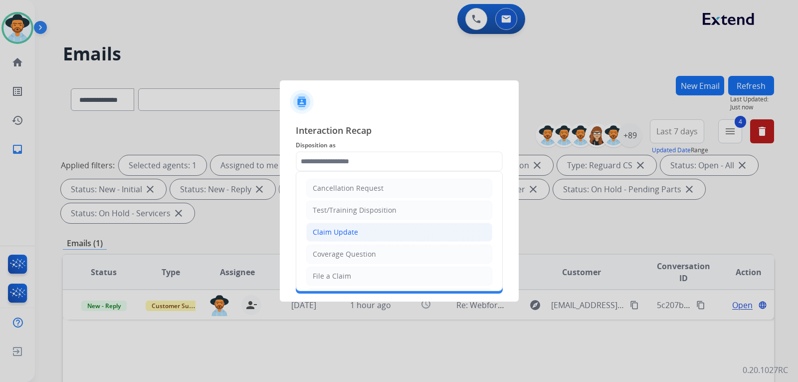
click at [337, 231] on div "Claim Update" at bounding box center [335, 232] width 45 height 10
type input "**********"
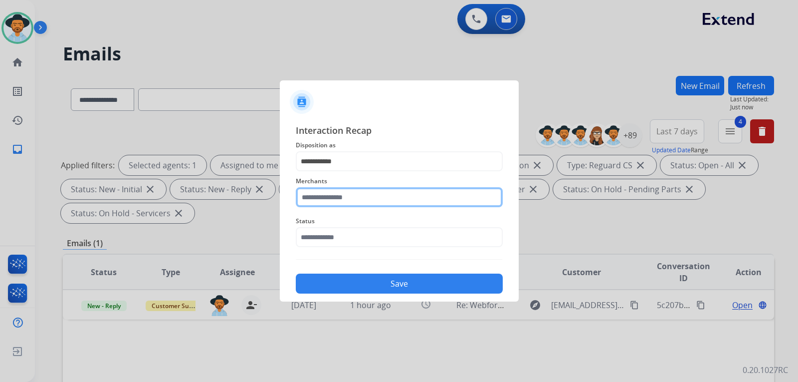
click at [343, 198] on input "text" at bounding box center [399, 197] width 207 height 20
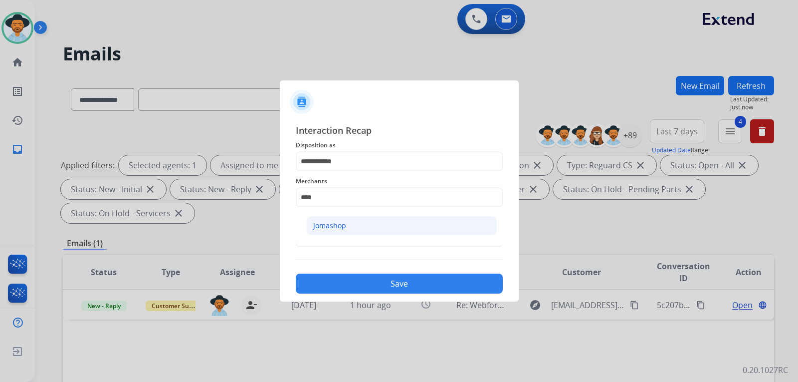
click at [348, 222] on li "Jomashop" at bounding box center [402, 225] width 190 height 19
type input "********"
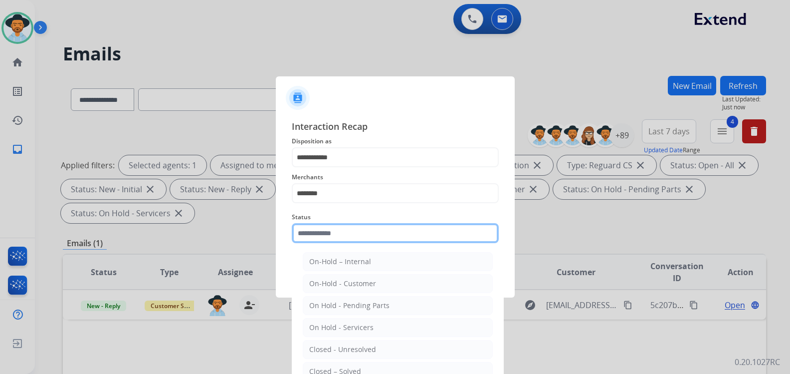
click at [341, 234] on input "text" at bounding box center [395, 233] width 207 height 20
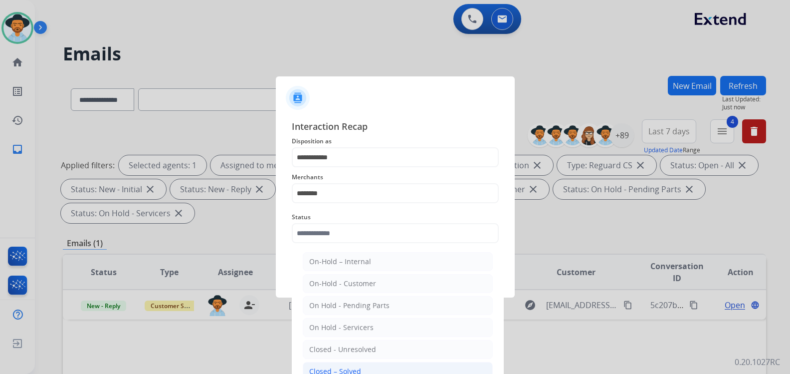
click at [342, 365] on li "Closed – Solved" at bounding box center [398, 371] width 190 height 19
type input "**********"
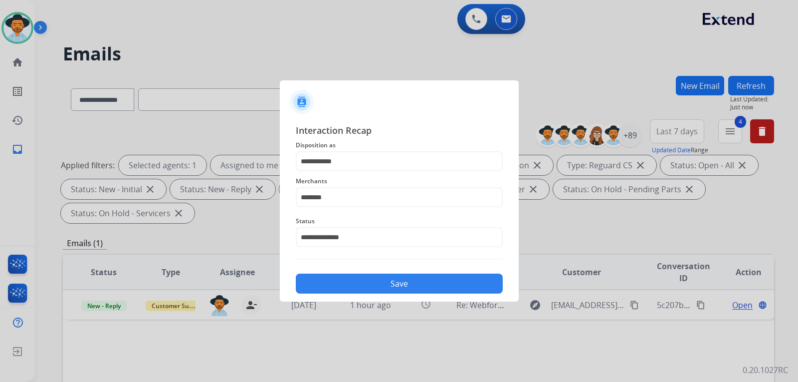
click at [366, 286] on button "Save" at bounding box center [399, 283] width 207 height 20
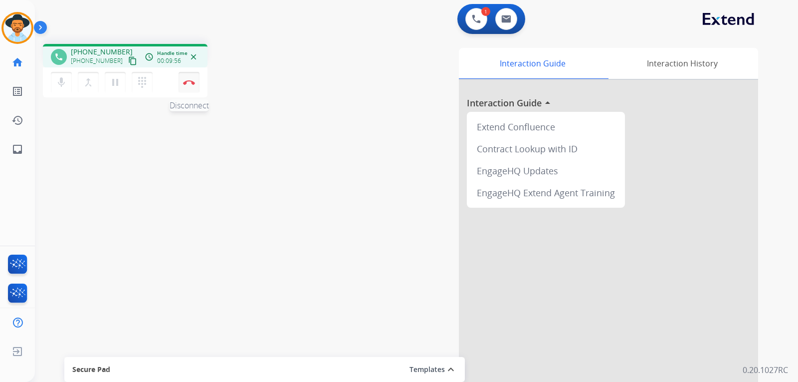
click at [187, 77] on button "Disconnect" at bounding box center [189, 82] width 21 height 21
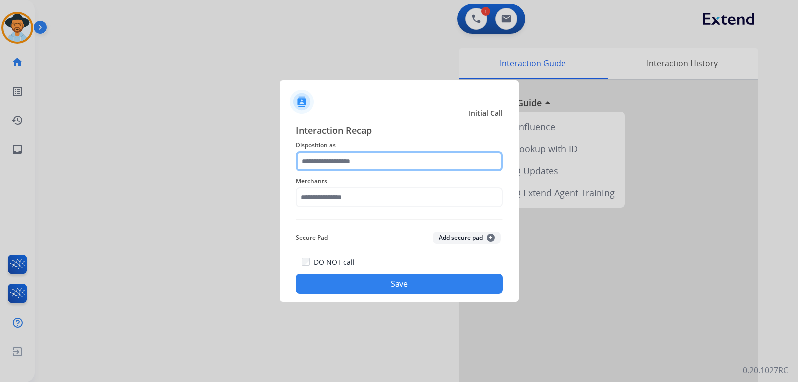
click at [327, 156] on input "text" at bounding box center [399, 161] width 207 height 20
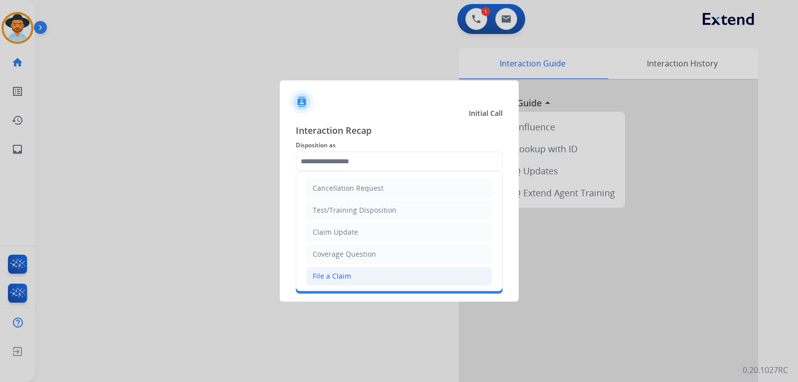
click at [339, 271] on div "File a Claim" at bounding box center [332, 276] width 38 height 10
type input "**********"
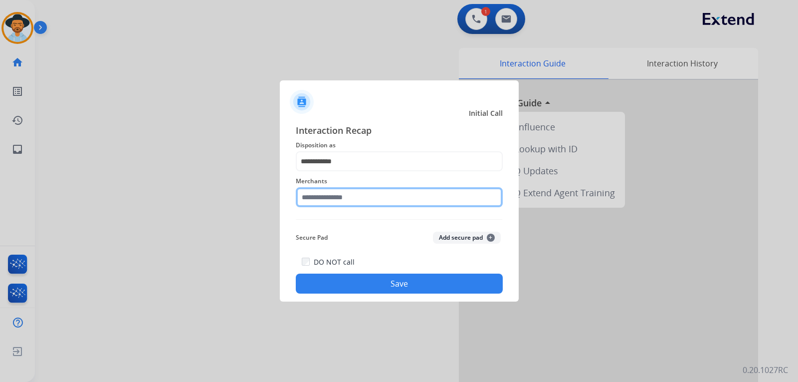
click at [377, 203] on input "text" at bounding box center [399, 197] width 207 height 20
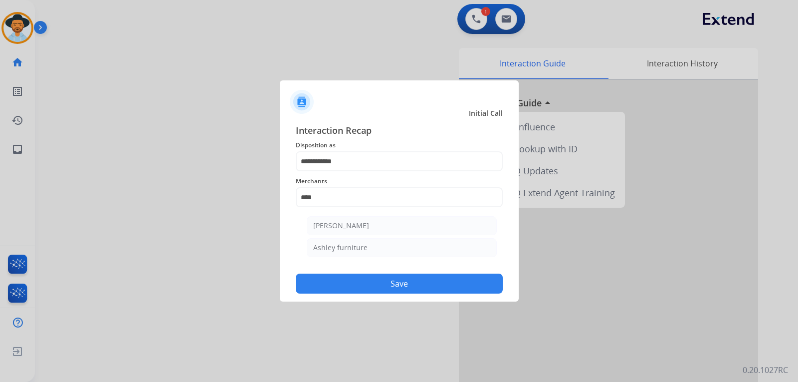
drag, startPoint x: 366, startPoint y: 240, endPoint x: 440, endPoint y: 313, distance: 104.1
click at [371, 247] on li "Ashley furniture" at bounding box center [402, 247] width 190 height 19
type input "**********"
click at [437, 289] on button "Save" at bounding box center [399, 283] width 207 height 20
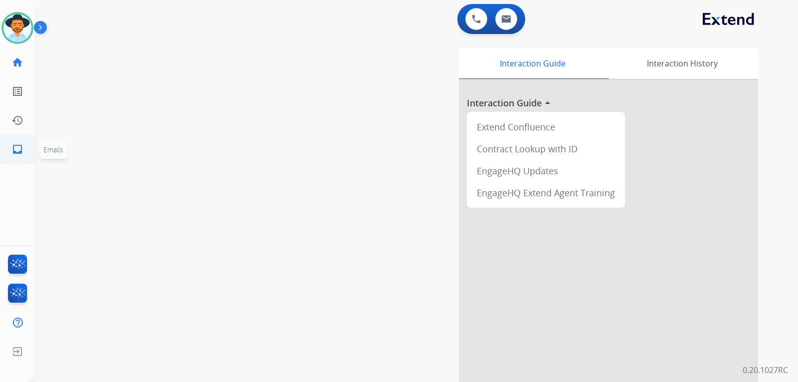
click at [13, 157] on link "inbox Emails" at bounding box center [17, 149] width 28 height 28
select select "**********"
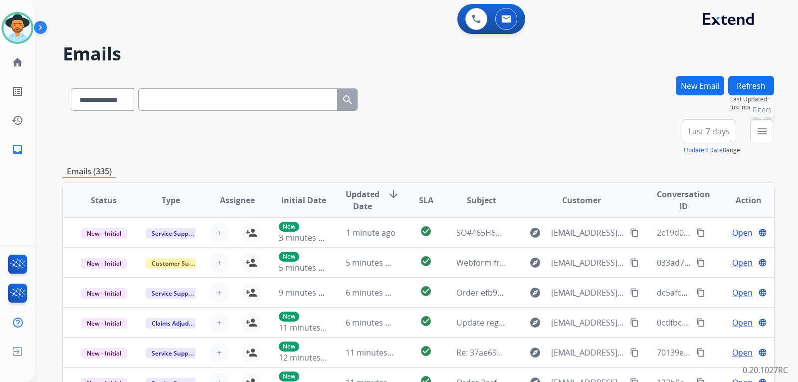
click at [530, 136] on mat-icon "menu" at bounding box center [762, 131] width 12 height 12
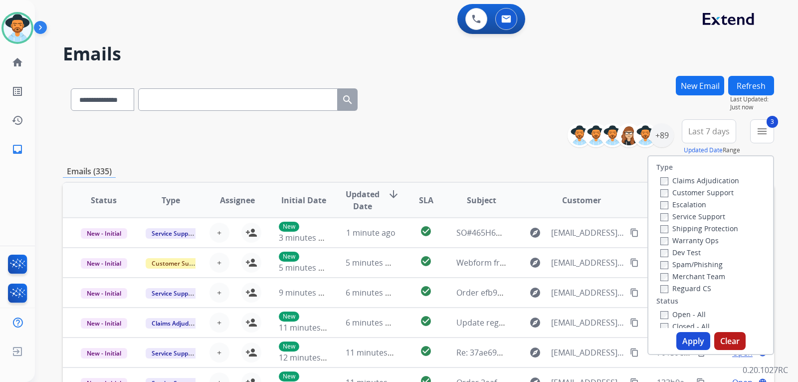
click at [530, 337] on button "Apply" at bounding box center [694, 341] width 34 height 18
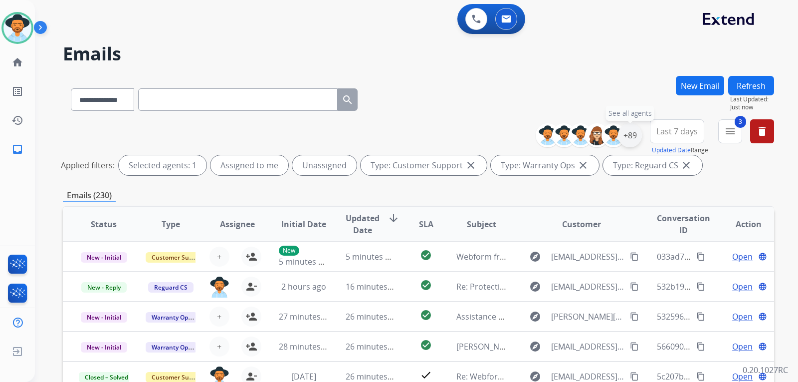
click at [530, 141] on div "+89" at bounding box center [630, 135] width 24 height 24
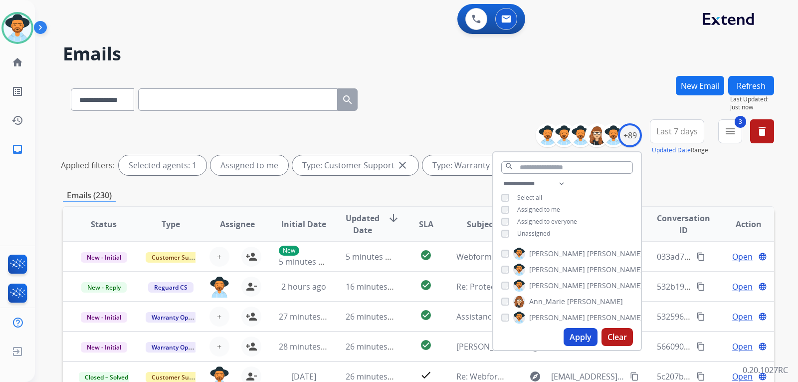
click at [530, 339] on button "Apply" at bounding box center [581, 337] width 34 height 18
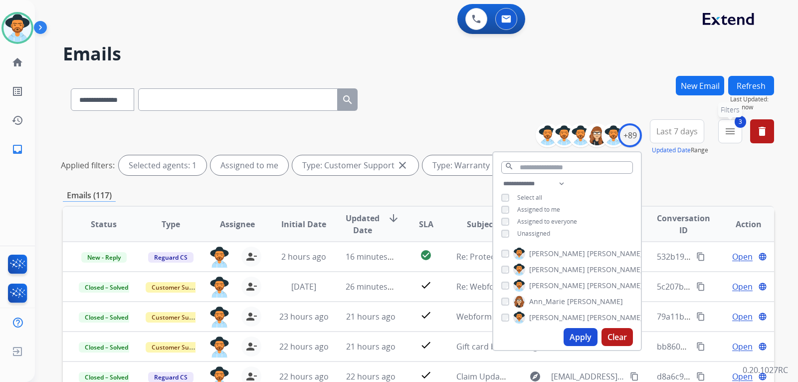
click at [530, 135] on mat-icon "menu" at bounding box center [731, 131] width 12 height 12
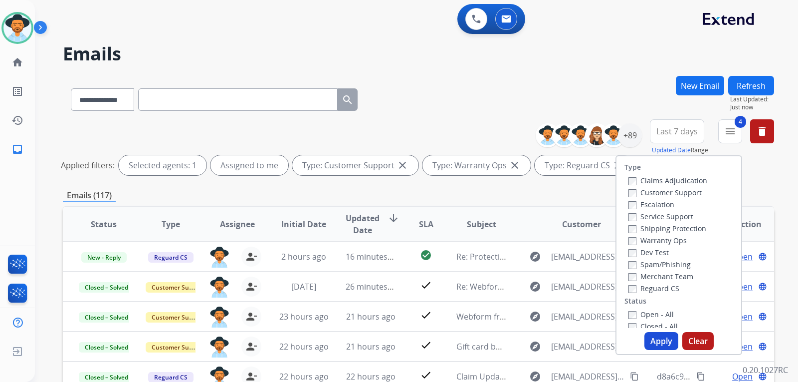
click at [530, 339] on button "Apply" at bounding box center [662, 341] width 34 height 18
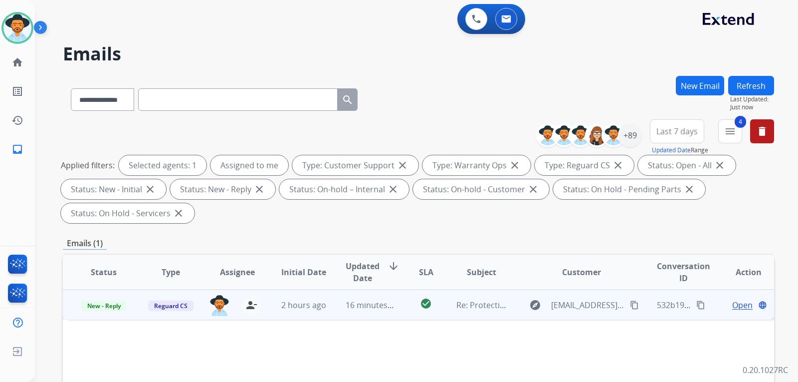
click at [530, 306] on span "Open" at bounding box center [743, 305] width 20 height 12
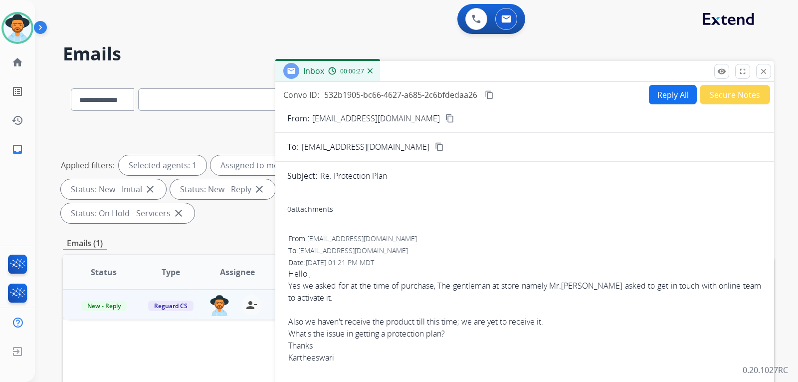
click at [485, 278] on div "Hello , Yes we asked for at the time of purchase, The gentleman at store namely…" at bounding box center [524, 315] width 473 height 96
click at [530, 96] on button "Reply All" at bounding box center [673, 94] width 48 height 19
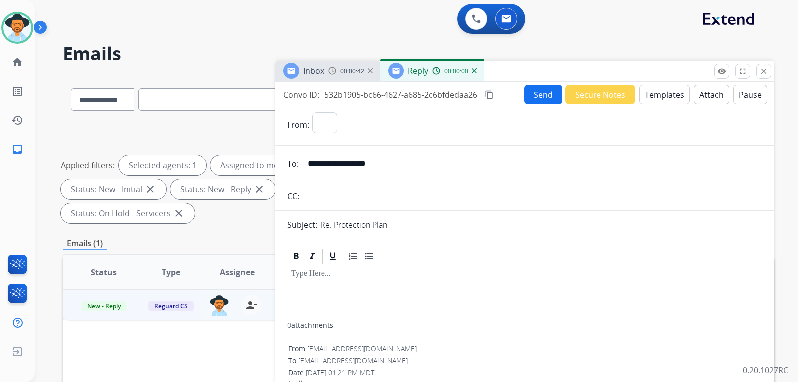
select select "**********"
click at [530, 98] on button "Templates" at bounding box center [665, 94] width 50 height 19
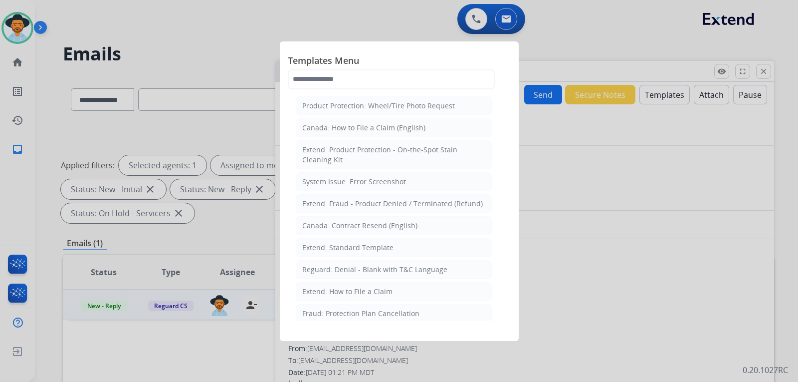
scroll to position [100, 0]
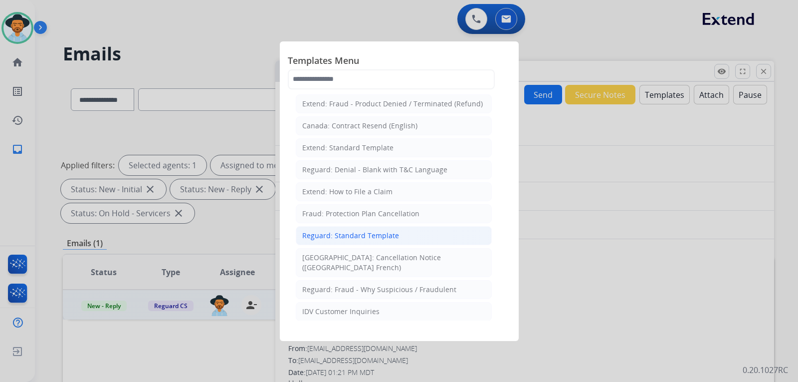
click at [373, 240] on div "Reguard: Standard Template" at bounding box center [350, 236] width 97 height 10
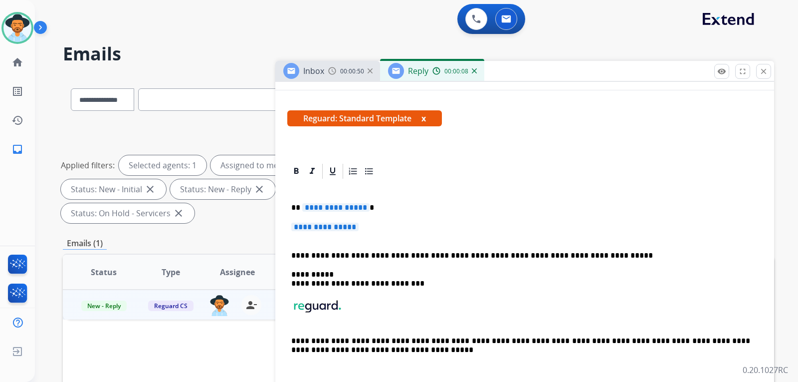
scroll to position [150, 0]
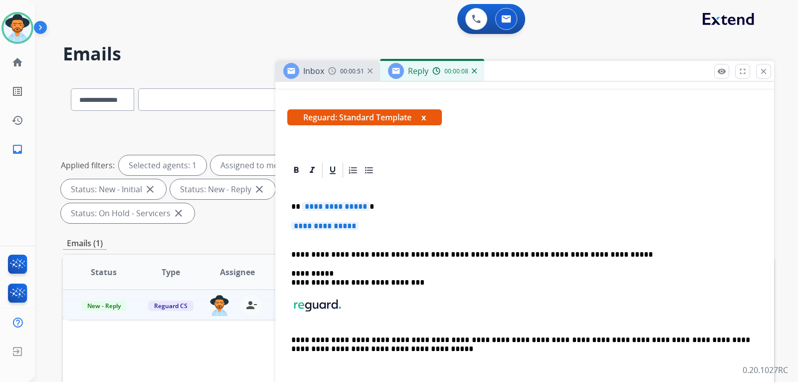
click at [374, 220] on div "**********" at bounding box center [524, 288] width 475 height 218
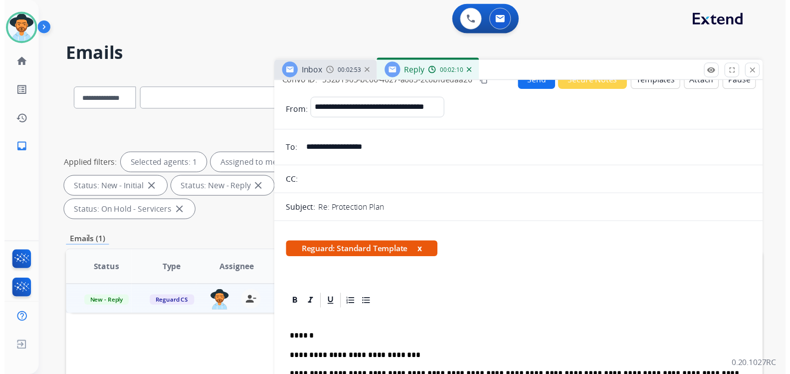
scroll to position [0, 0]
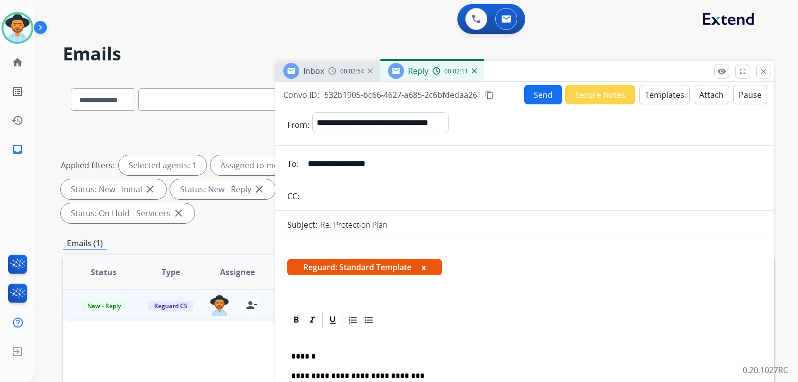
click at [530, 93] on button "Send" at bounding box center [543, 94] width 38 height 19
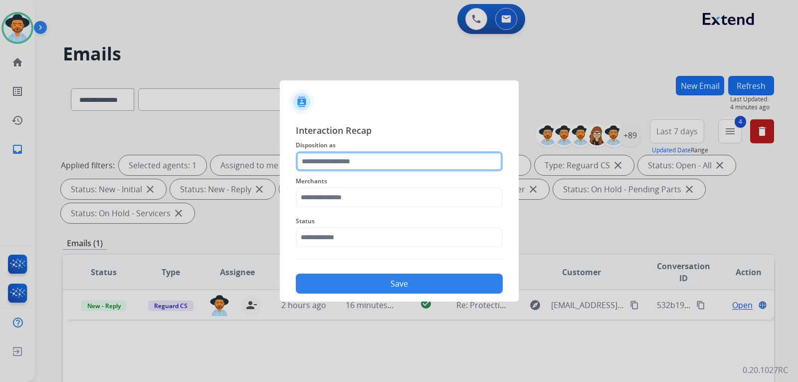
click at [409, 153] on input "text" at bounding box center [399, 161] width 207 height 20
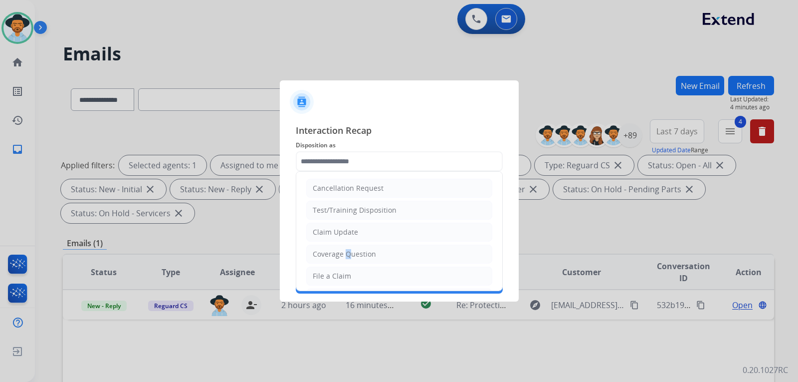
drag, startPoint x: 344, startPoint y: 257, endPoint x: 340, endPoint y: 240, distance: 17.5
click at [344, 256] on div "Coverage Question" at bounding box center [344, 254] width 63 height 10
type input "**********"
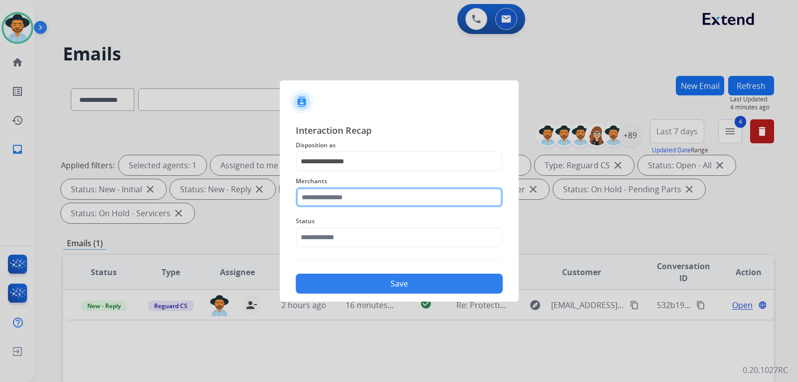
click at [345, 196] on input "text" at bounding box center [399, 197] width 207 height 20
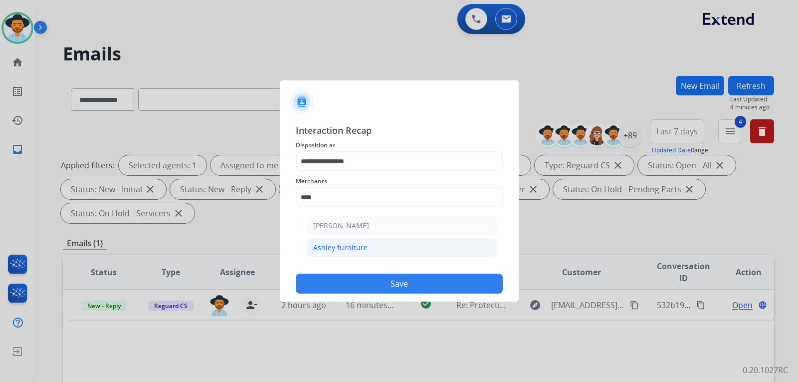
click at [343, 247] on div "Ashley furniture" at bounding box center [340, 248] width 54 height 10
type input "**********"
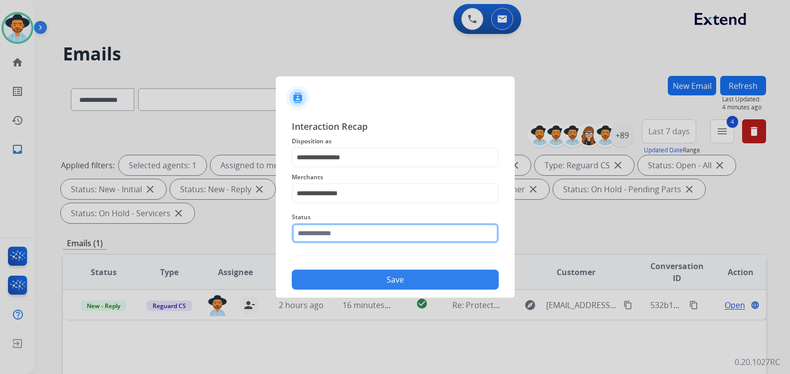
click at [338, 241] on input "text" at bounding box center [395, 233] width 207 height 20
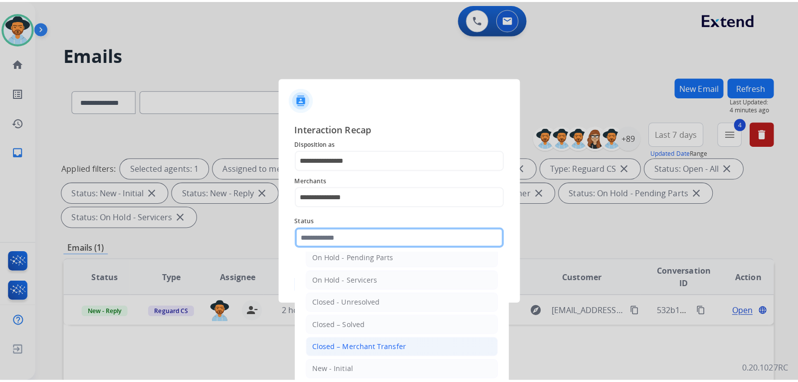
scroll to position [60, 0]
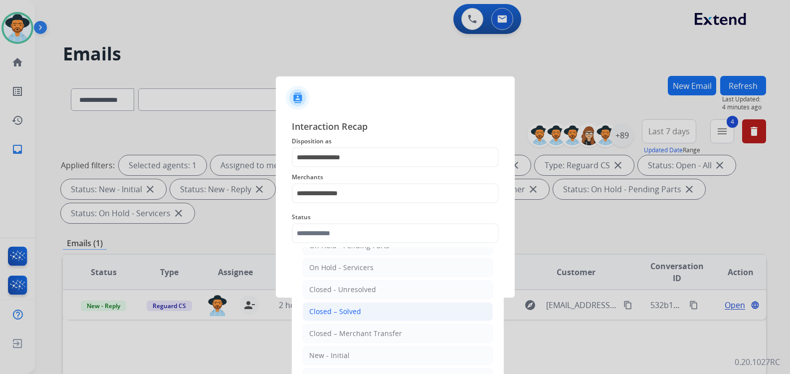
click at [359, 314] on div "Closed – Solved" at bounding box center [335, 311] width 52 height 10
type input "**********"
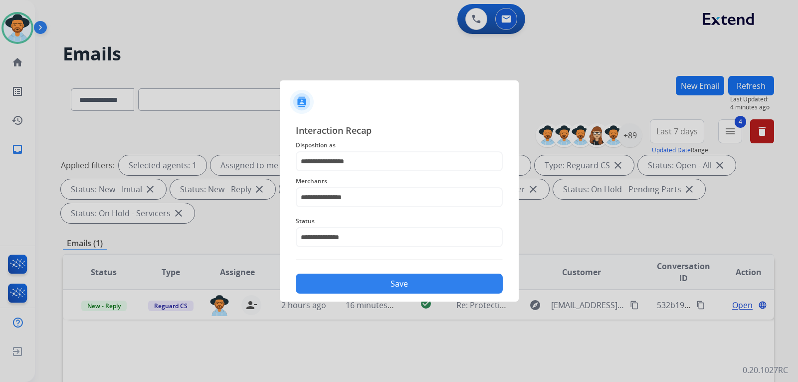
click at [367, 280] on button "Save" at bounding box center [399, 283] width 207 height 20
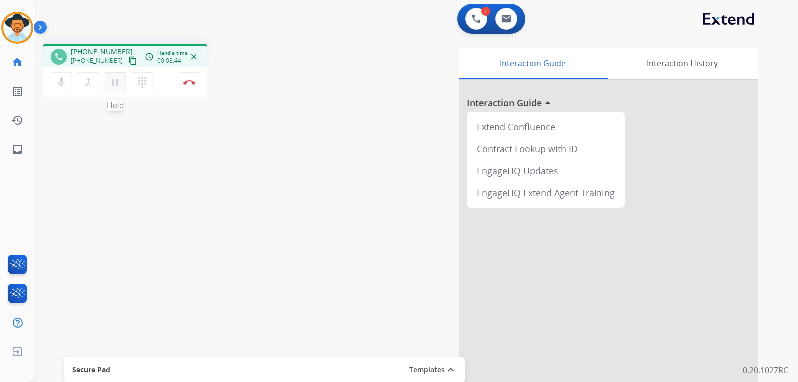
click at [114, 86] on mat-icon "pause" at bounding box center [115, 82] width 12 height 12
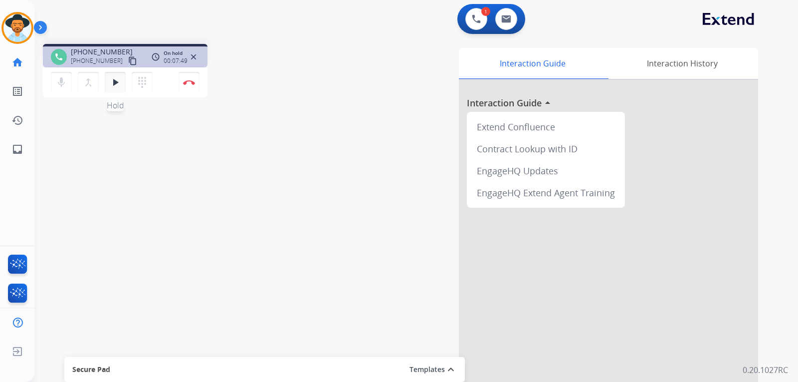
click at [117, 82] on mat-icon "play_arrow" at bounding box center [115, 82] width 12 height 12
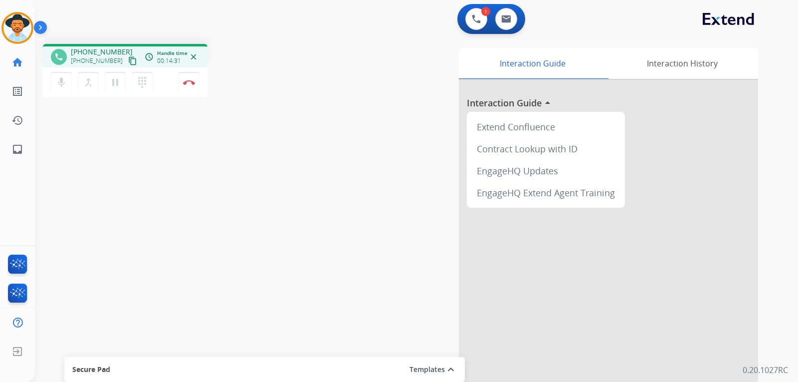
drag, startPoint x: 116, startPoint y: 83, endPoint x: 306, endPoint y: 206, distance: 226.7
click at [306, 206] on div "phone +19012188260 +19012188260 content_copy access_time Call metrics Queue 00:…" at bounding box center [404, 244] width 739 height 416
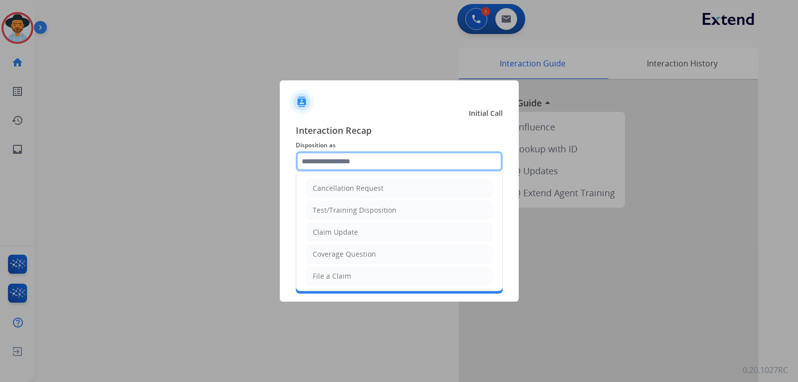
click at [358, 166] on input "text" at bounding box center [399, 161] width 207 height 20
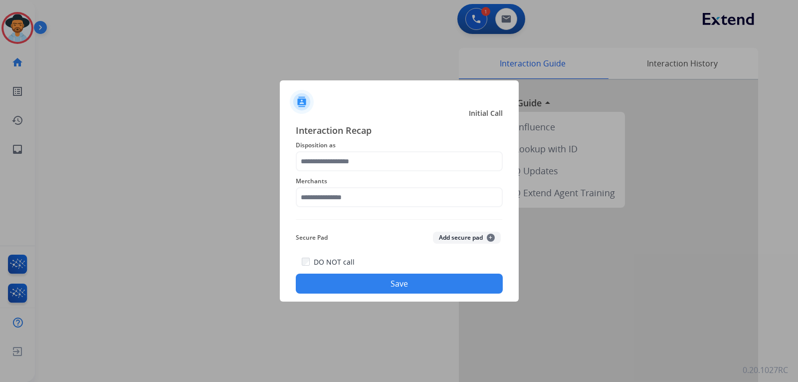
drag, startPoint x: 364, startPoint y: 212, endPoint x: 338, endPoint y: 272, distance: 65.9
click at [338, 272] on div "DO NOT call Save" at bounding box center [399, 274] width 207 height 38
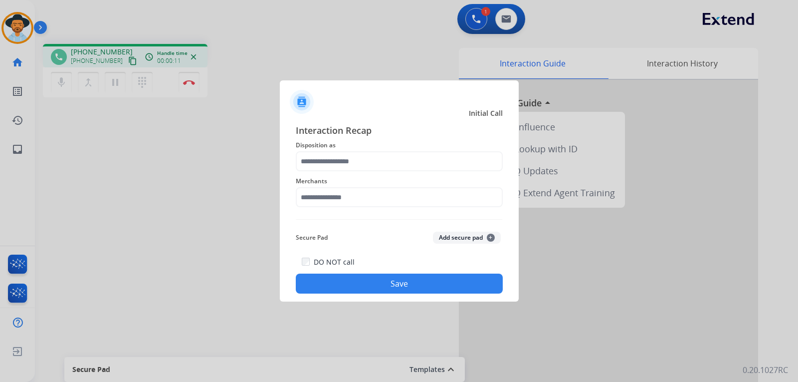
click at [356, 80] on div at bounding box center [399, 97] width 239 height 35
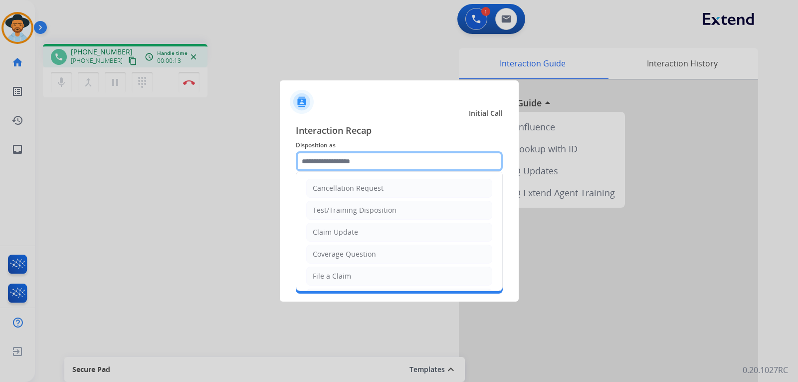
click at [355, 161] on input "text" at bounding box center [399, 161] width 207 height 20
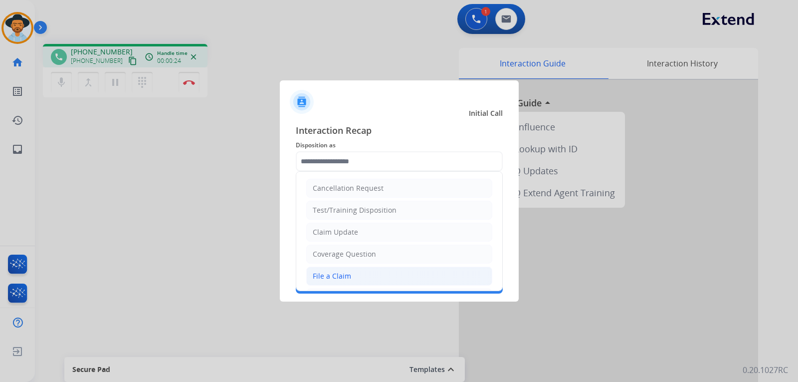
click at [325, 278] on div "File a Claim" at bounding box center [332, 276] width 38 height 10
type input "**********"
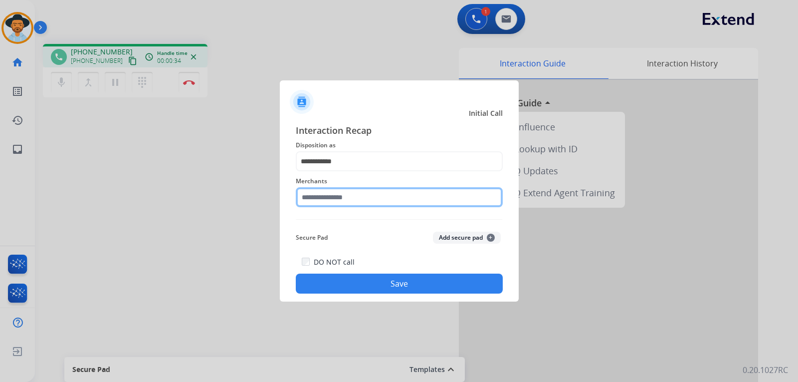
click at [358, 199] on input "text" at bounding box center [399, 197] width 207 height 20
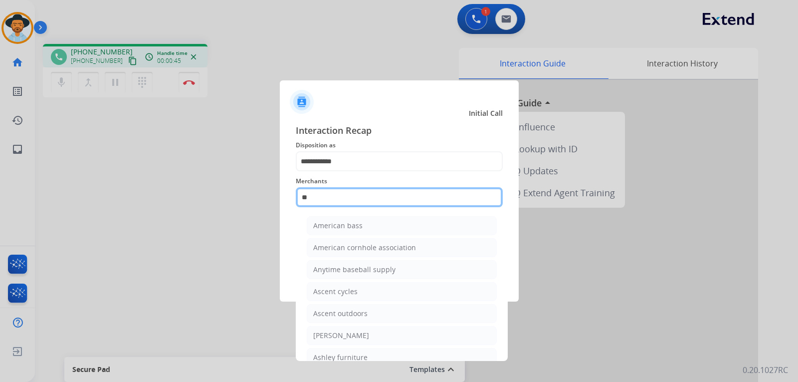
click at [322, 196] on input "**" at bounding box center [399, 197] width 207 height 20
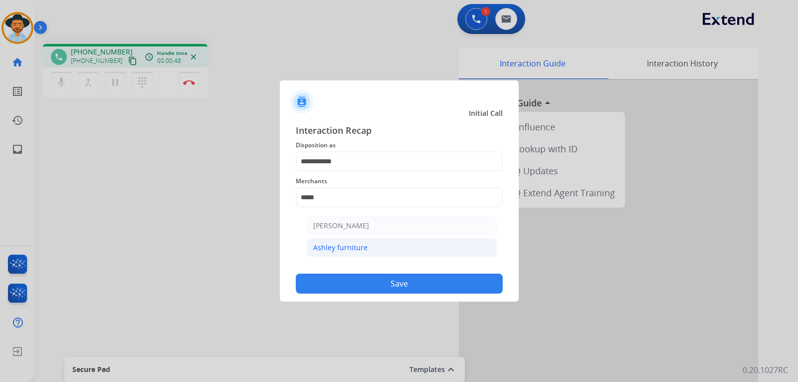
click at [335, 248] on div "Ashley furniture" at bounding box center [340, 248] width 54 height 10
type input "**********"
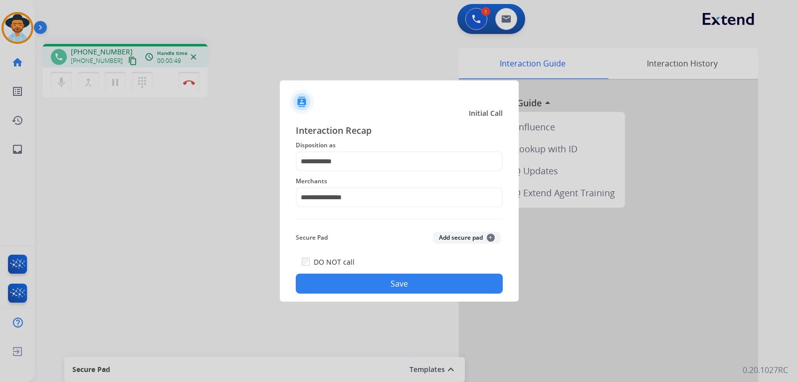
drag, startPoint x: 361, startPoint y: 279, endPoint x: 439, endPoint y: 284, distance: 78.5
click at [361, 279] on button "Save" at bounding box center [399, 283] width 207 height 20
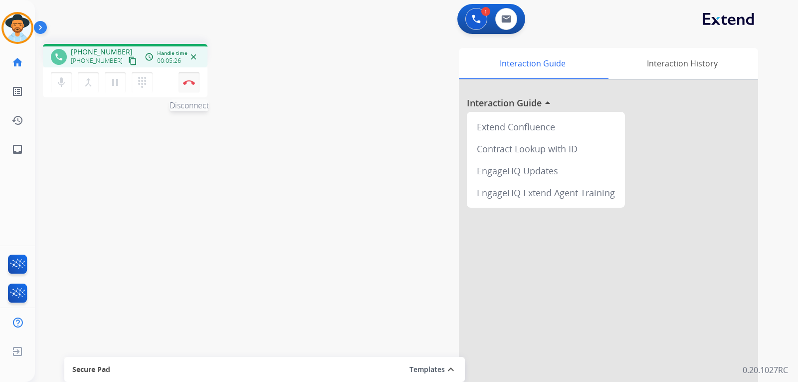
click at [191, 85] on button "Disconnect" at bounding box center [189, 82] width 21 height 21
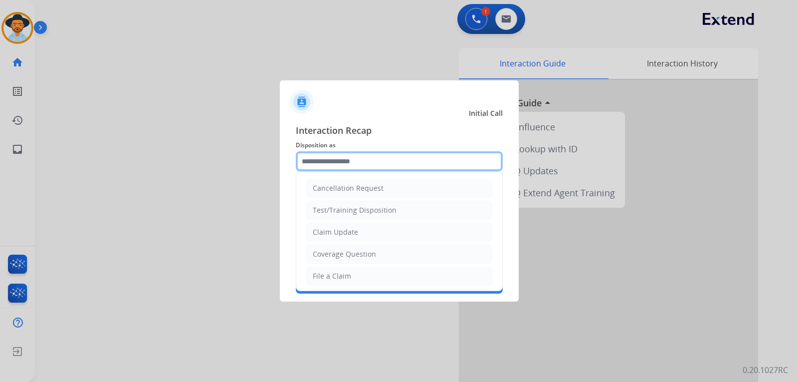
click at [371, 163] on input "text" at bounding box center [399, 161] width 207 height 20
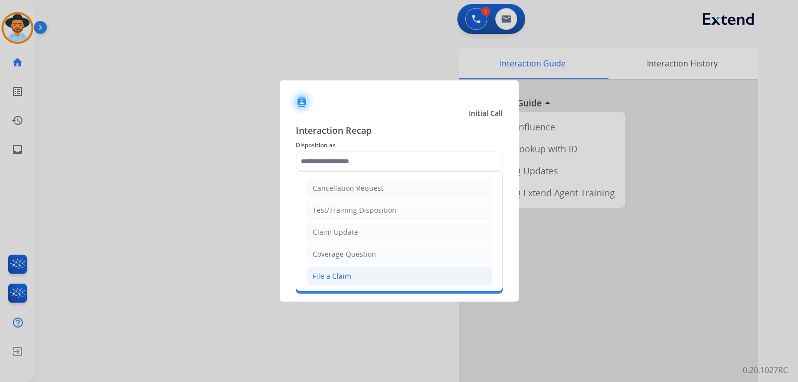
click at [362, 273] on li "File a Claim" at bounding box center [399, 275] width 186 height 19
type input "**********"
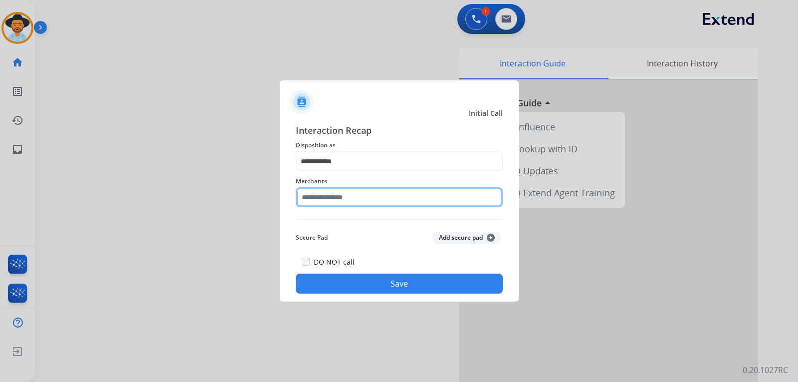
click at [368, 199] on input "text" at bounding box center [399, 197] width 207 height 20
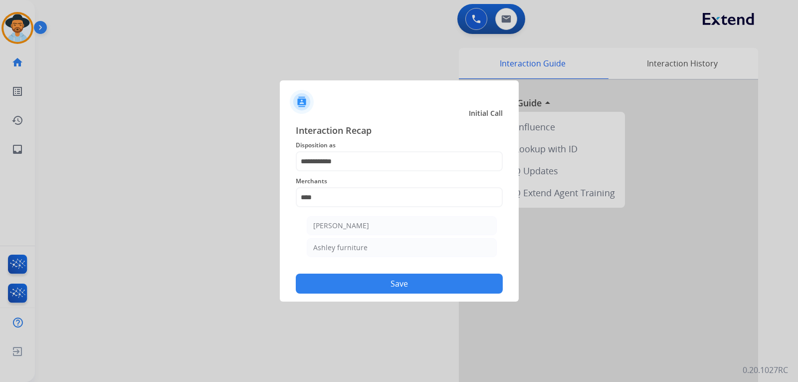
drag, startPoint x: 334, startPoint y: 245, endPoint x: 383, endPoint y: 282, distance: 62.0
click at [334, 246] on div "Ashley furniture" at bounding box center [340, 248] width 54 height 10
type input "**********"
click at [408, 283] on button "Save" at bounding box center [399, 283] width 207 height 20
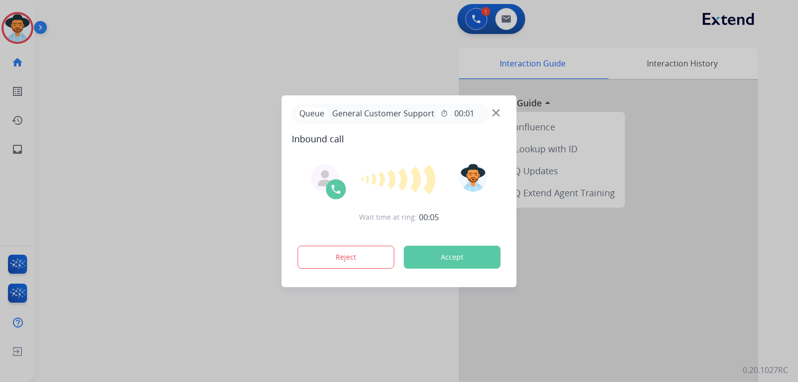
click at [471, 261] on button "Accept" at bounding box center [452, 256] width 97 height 23
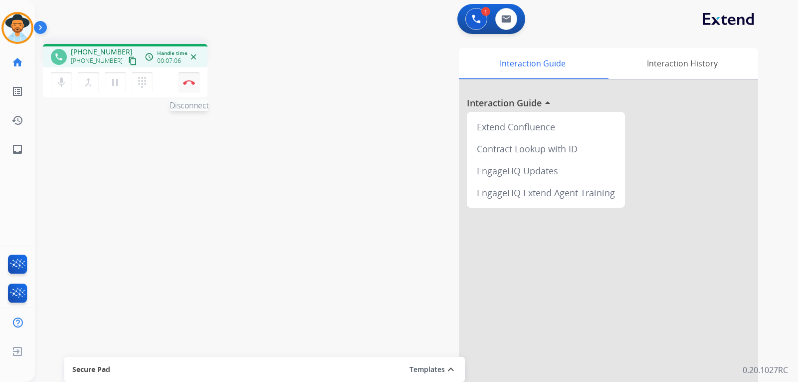
click at [191, 86] on button "Disconnect" at bounding box center [189, 82] width 21 height 21
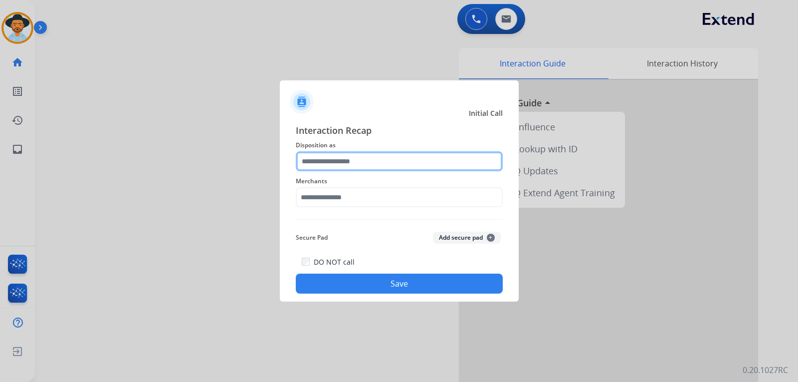
click at [331, 166] on input "text" at bounding box center [399, 161] width 207 height 20
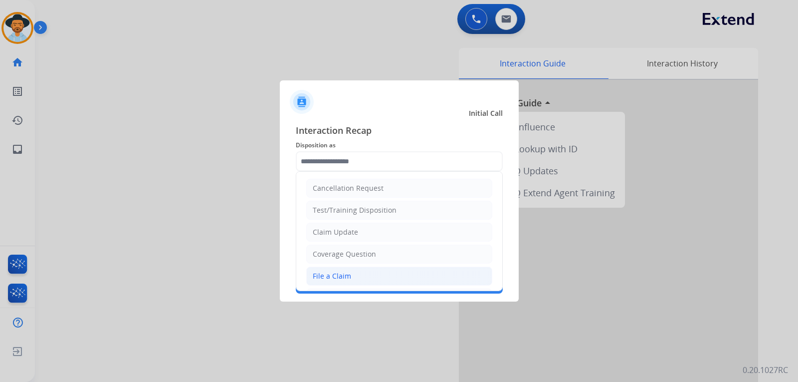
click at [334, 276] on div "File a Claim" at bounding box center [332, 276] width 38 height 10
type input "**********"
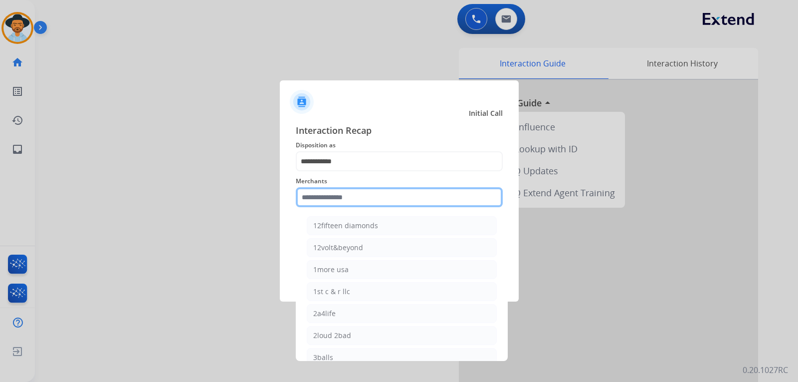
click at [364, 199] on input "text" at bounding box center [399, 197] width 207 height 20
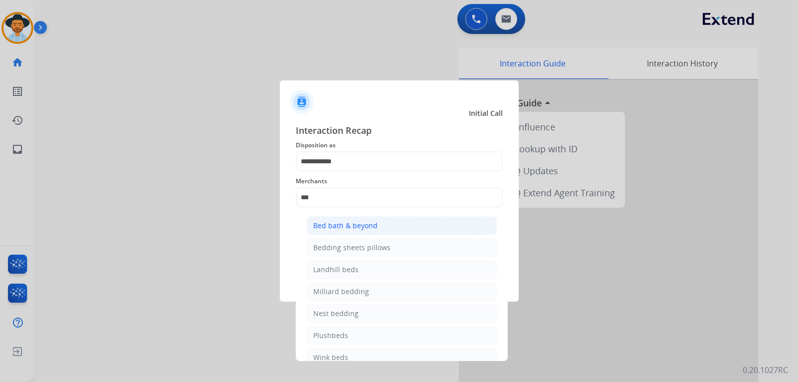
click at [353, 222] on div "Bed bath & beyond" at bounding box center [345, 226] width 64 height 10
type input "**********"
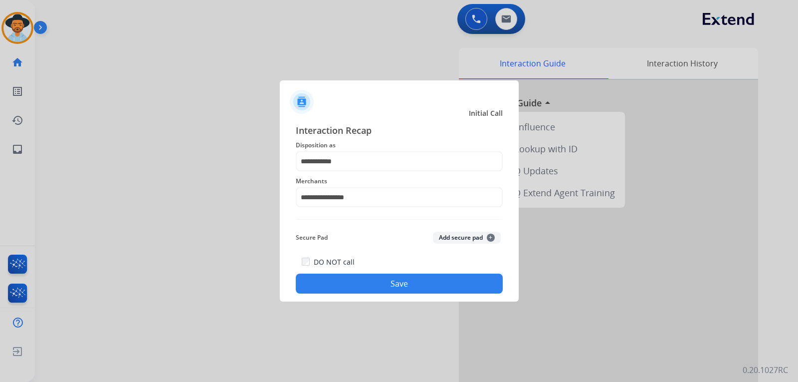
click at [421, 278] on button "Save" at bounding box center [399, 283] width 207 height 20
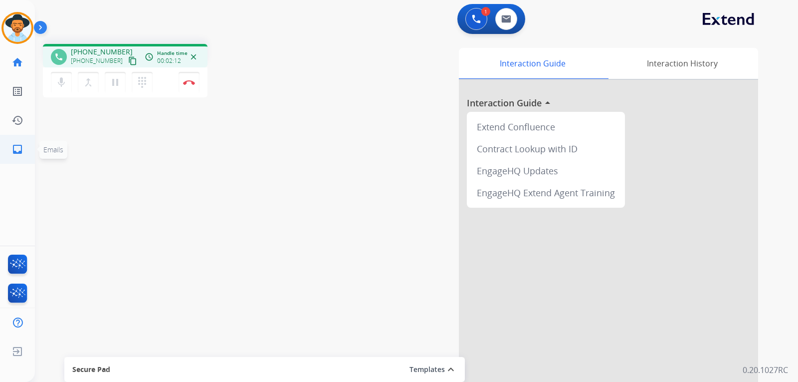
click at [10, 152] on link "inbox Emails" at bounding box center [17, 149] width 28 height 28
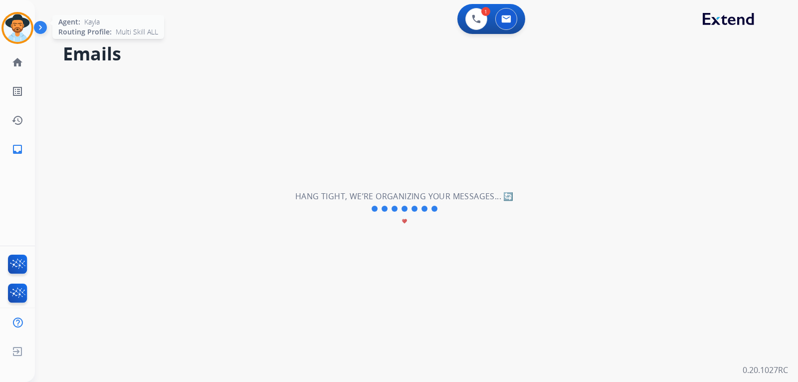
click at [27, 33] on img at bounding box center [17, 28] width 28 height 28
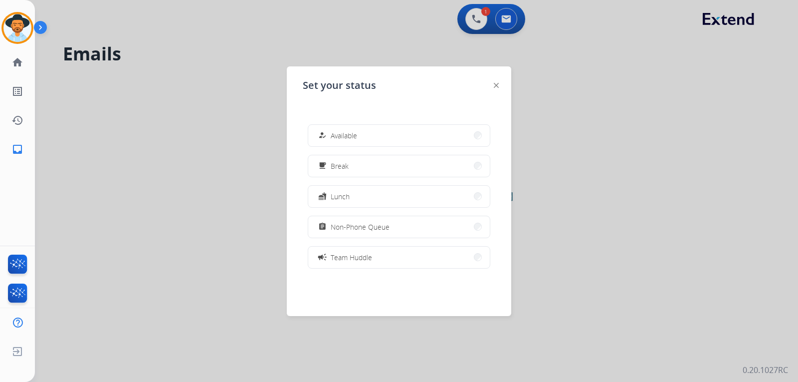
click at [477, 24] on div at bounding box center [399, 191] width 798 height 382
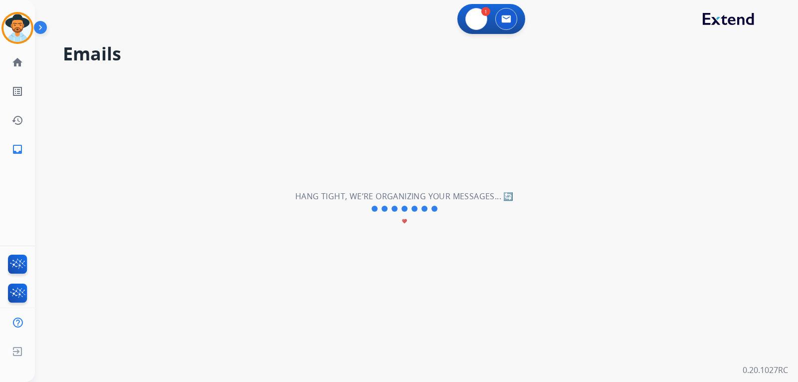
click at [477, 24] on button at bounding box center [477, 19] width 22 height 22
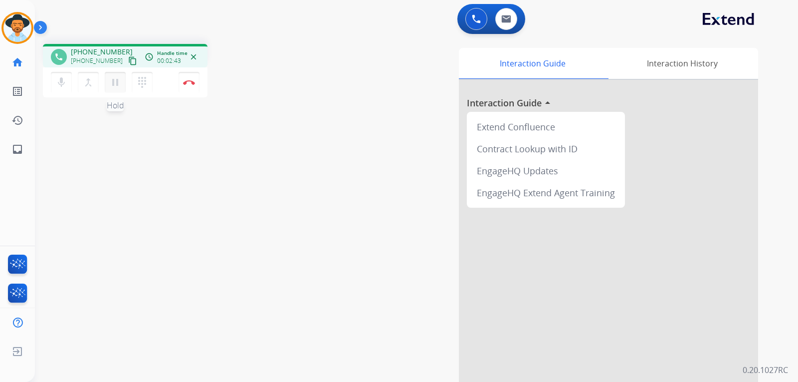
click at [111, 87] on mat-icon "pause" at bounding box center [115, 82] width 12 height 12
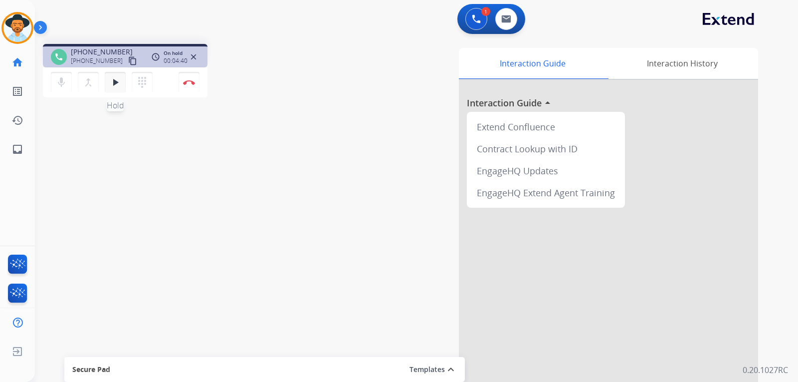
click at [122, 82] on button "play_arrow Hold" at bounding box center [115, 82] width 21 height 21
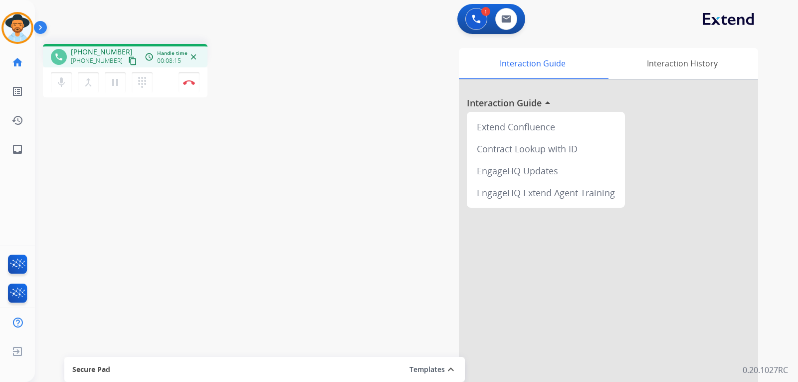
drag, startPoint x: 205, startPoint y: 135, endPoint x: 133, endPoint y: 137, distance: 71.4
click at [202, 137] on div "phone [PHONE_NUMBER] [PHONE_NUMBER] content_copy access_time Call metrics Queue…" at bounding box center [404, 244] width 739 height 416
click at [20, 153] on mat-icon "inbox" at bounding box center [17, 149] width 12 height 12
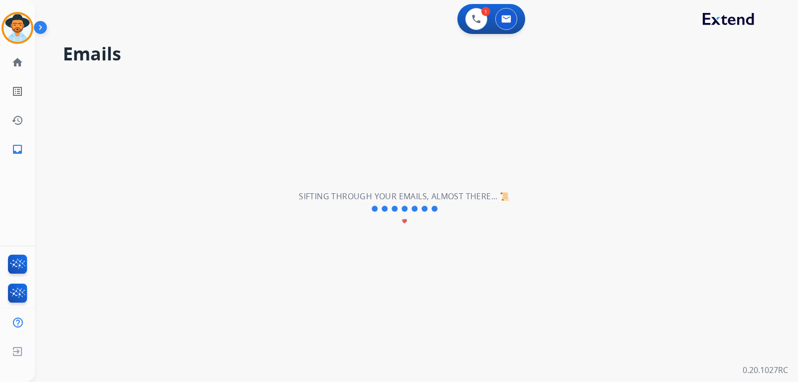
click at [510, 202] on h2 "Sifting through your emails, almost there... 📜" at bounding box center [404, 196] width 211 height 12
click at [509, 202] on h2 "Sifting through your emails, almost there... 📜" at bounding box center [404, 196] width 211 height 12
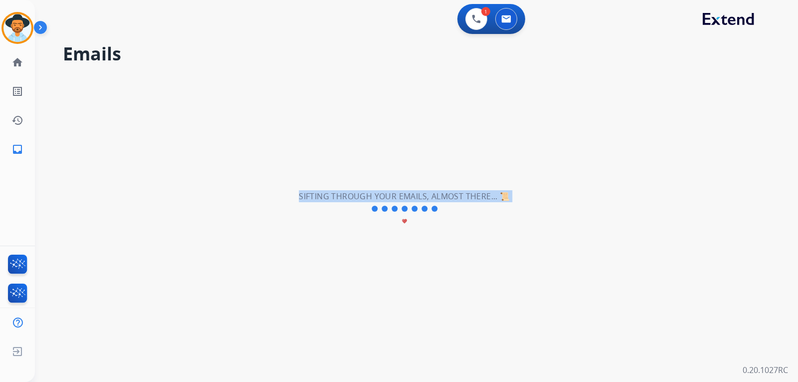
drag, startPoint x: 509, startPoint y: 202, endPoint x: 442, endPoint y: 216, distance: 69.3
click at [432, 213] on div "Sifting through your emails, almost there... 📜 favorite" at bounding box center [404, 209] width 211 height 38
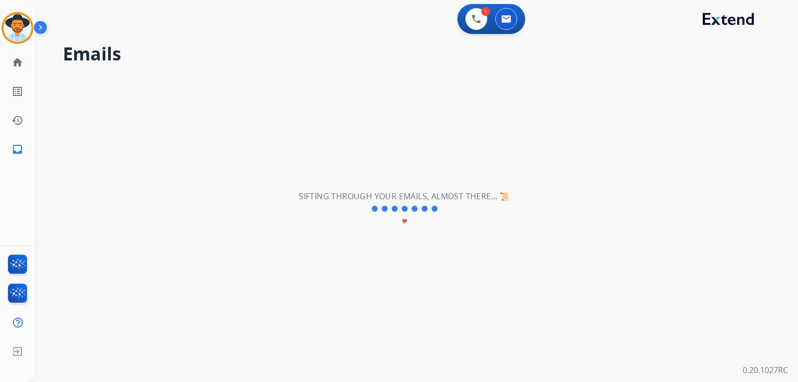
drag, startPoint x: 563, startPoint y: 229, endPoint x: 534, endPoint y: 185, distance: 52.6
click at [560, 227] on div "**********" at bounding box center [404, 209] width 739 height 346
click at [502, 11] on button at bounding box center [506, 19] width 22 height 22
click at [144, 274] on div "**********" at bounding box center [404, 209] width 739 height 346
click at [473, 18] on img at bounding box center [476, 18] width 9 height 9
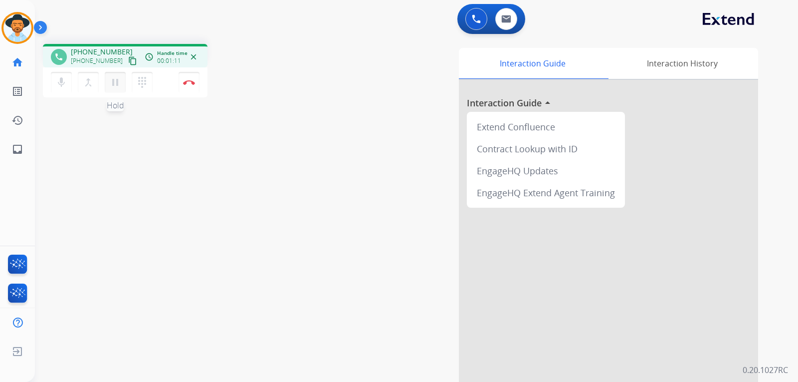
click at [114, 88] on mat-icon "pause" at bounding box center [115, 82] width 12 height 12
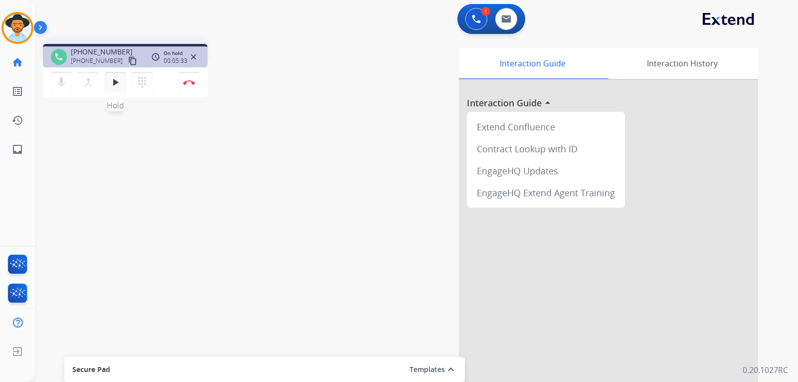
click at [116, 85] on mat-icon "play_arrow" at bounding box center [115, 82] width 12 height 12
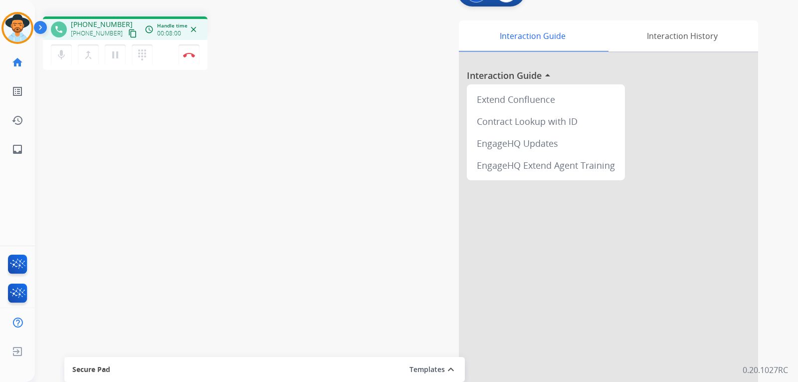
scroll to position [50, 0]
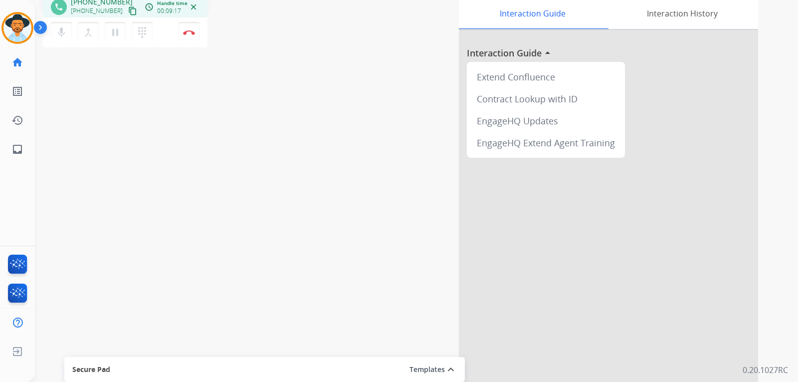
click at [247, 42] on div "phone [PHONE_NUMBER] [PHONE_NUMBER] content_copy access_time Call metrics Queue…" at bounding box center [175, 22] width 264 height 56
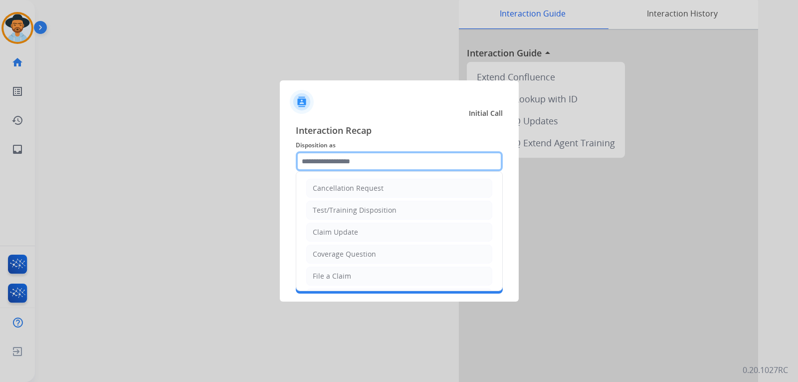
click at [337, 161] on input "text" at bounding box center [399, 161] width 207 height 20
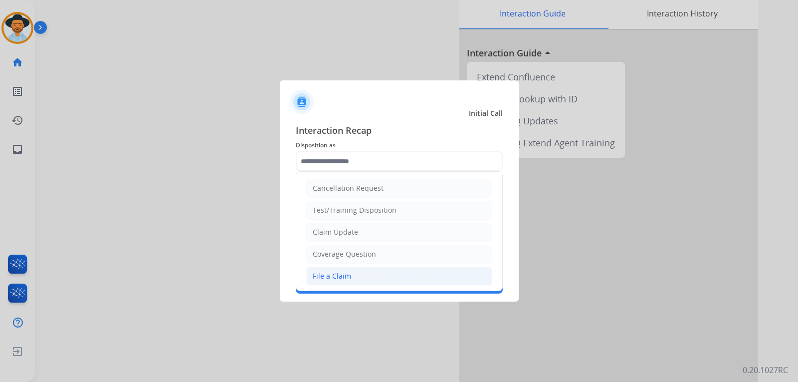
click at [350, 276] on li "File a Claim" at bounding box center [399, 275] width 186 height 19
type input "**********"
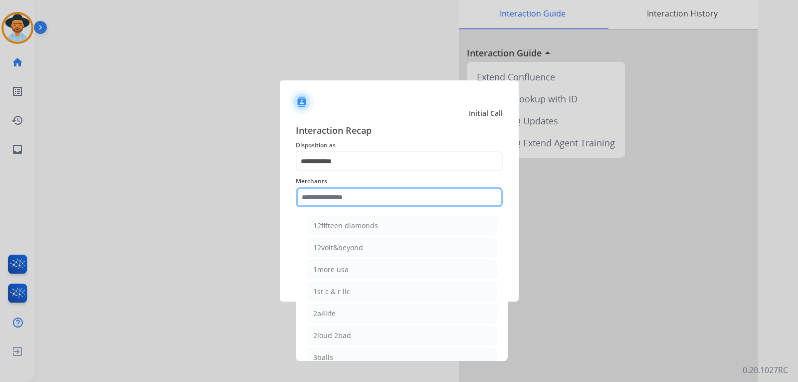
click at [351, 200] on input "text" at bounding box center [399, 197] width 207 height 20
type input "*"
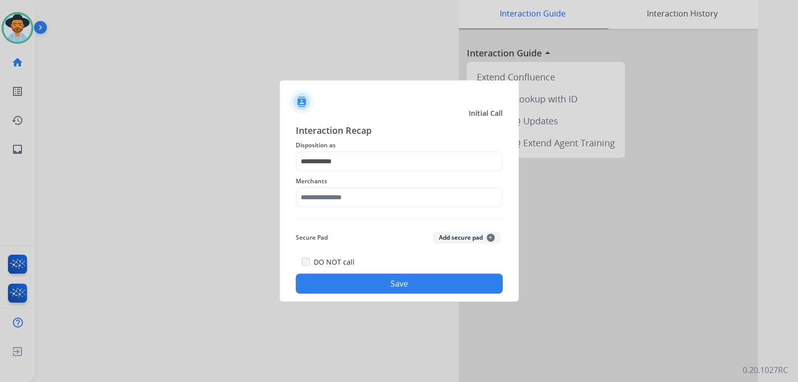
click at [166, 97] on div at bounding box center [399, 191] width 798 height 382
click at [345, 198] on input "text" at bounding box center [399, 197] width 207 height 20
drag, startPoint x: 348, startPoint y: 224, endPoint x: 383, endPoint y: 265, distance: 53.5
click at [348, 225] on li "Not found" at bounding box center [402, 225] width 190 height 19
type input "*********"
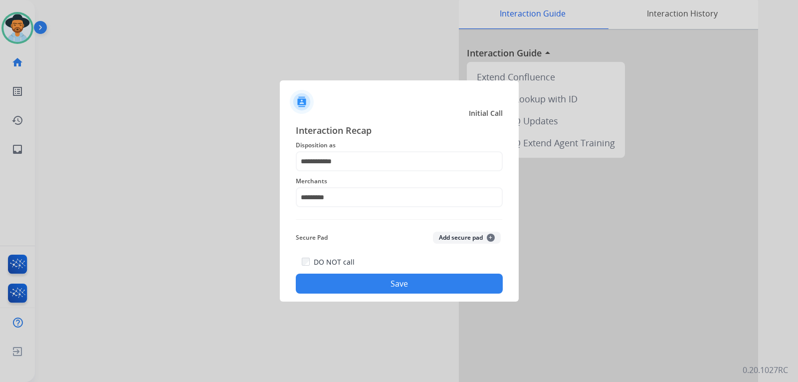
drag, startPoint x: 392, startPoint y: 286, endPoint x: 387, endPoint y: 284, distance: 5.2
click at [391, 285] on button "Save" at bounding box center [399, 283] width 207 height 20
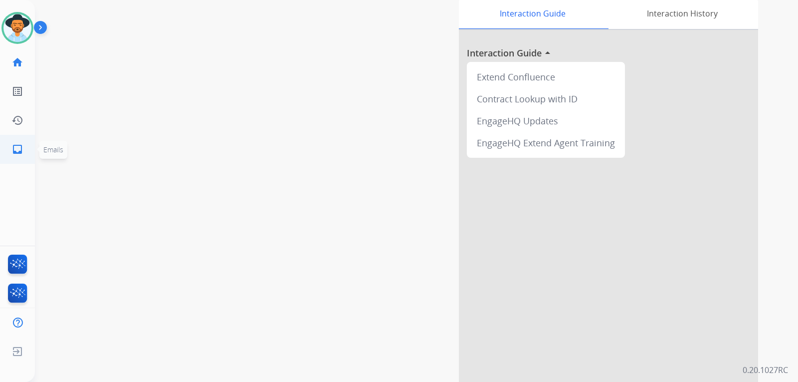
click at [22, 148] on mat-icon "inbox" at bounding box center [17, 149] width 12 height 12
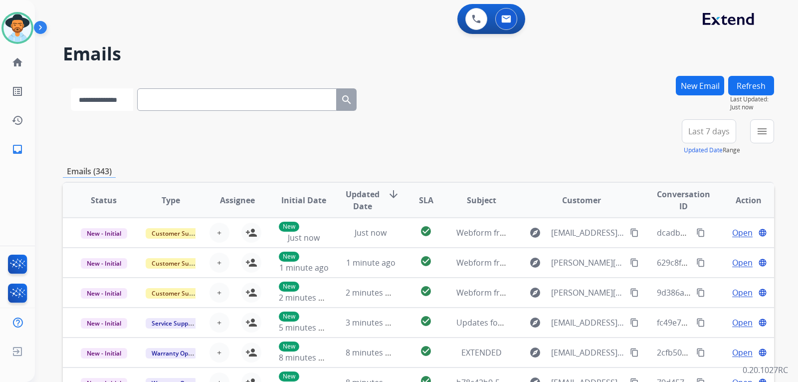
click at [107, 102] on select "**********" at bounding box center [102, 99] width 62 height 22
select select "**********"
click at [71, 88] on select "**********" at bounding box center [102, 99] width 62 height 22
paste input "**********"
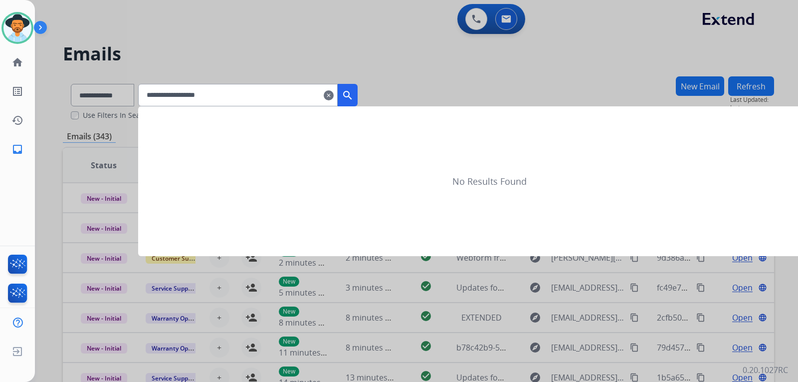
type input "**********"
click at [352, 94] on button "search" at bounding box center [348, 95] width 20 height 22
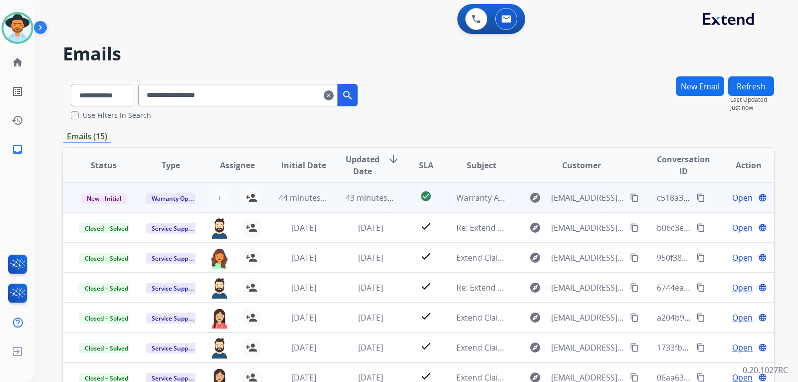
click at [733, 195] on span "Open" at bounding box center [743, 198] width 20 height 12
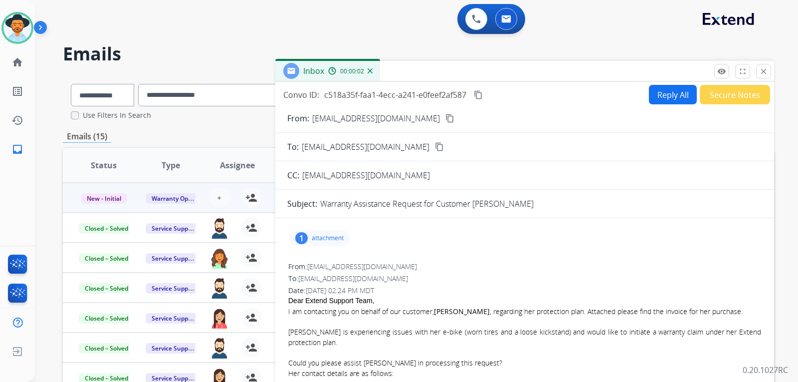
click at [477, 96] on mat-icon "content_copy" at bounding box center [478, 94] width 9 height 9
click at [25, 37] on img at bounding box center [17, 28] width 28 height 28
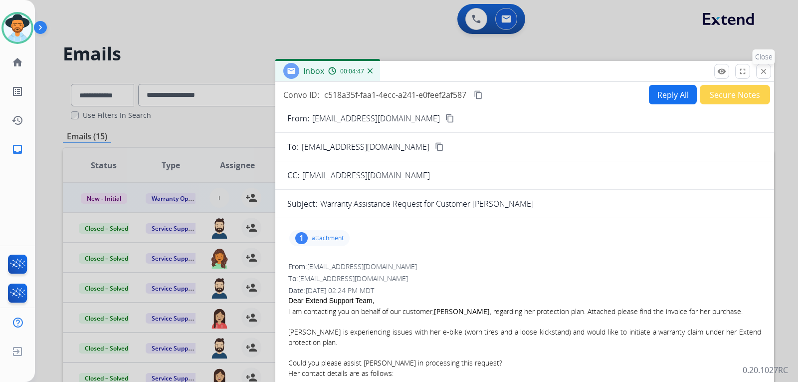
click at [762, 74] on mat-icon "close" at bounding box center [763, 71] width 9 height 9
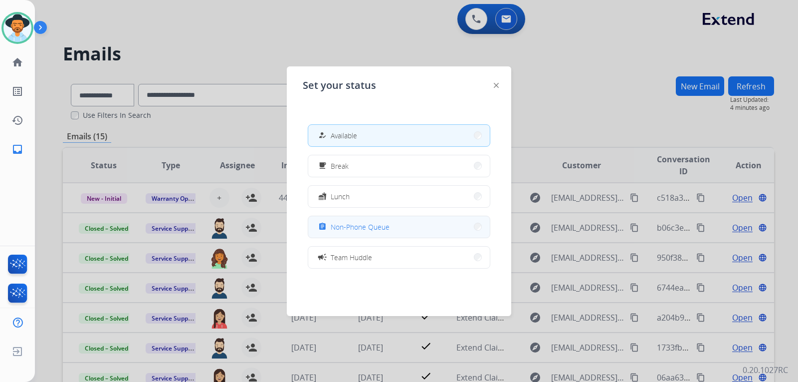
click at [448, 232] on button "assignment Non-Phone Queue" at bounding box center [399, 226] width 182 height 21
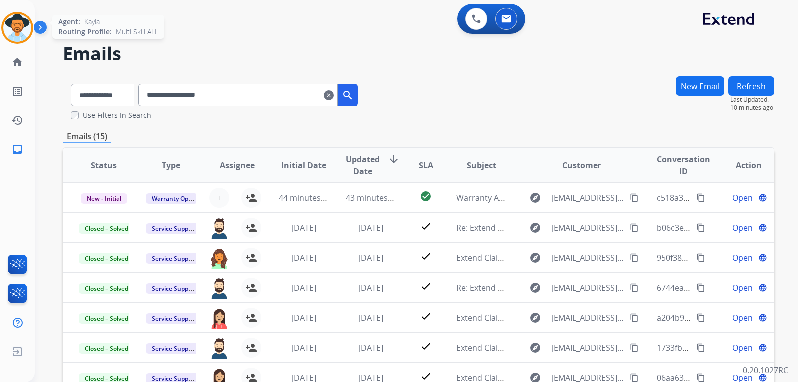
click at [19, 21] on img at bounding box center [17, 28] width 28 height 28
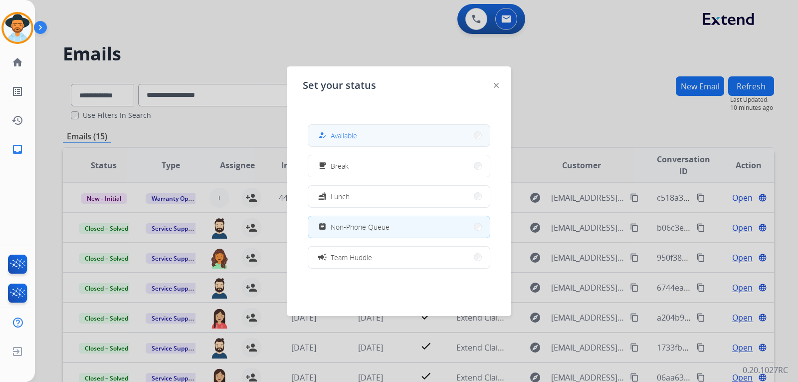
click at [371, 130] on button "how_to_reg Available" at bounding box center [399, 135] width 182 height 21
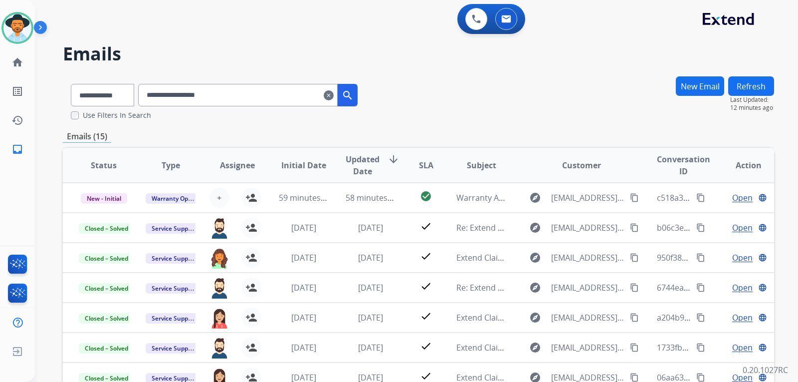
click at [334, 96] on mat-icon "clear" at bounding box center [329, 95] width 10 height 12
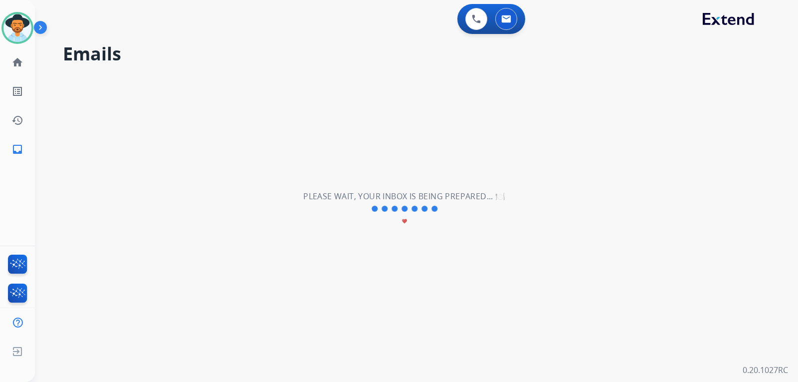
select select "**********"
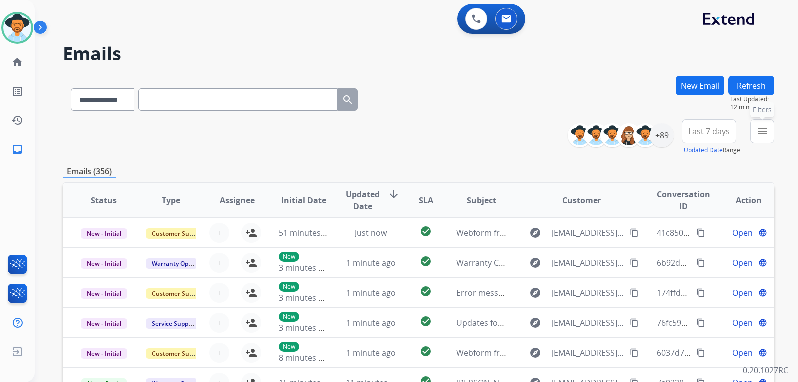
click at [761, 131] on mat-icon "menu" at bounding box center [762, 131] width 12 height 12
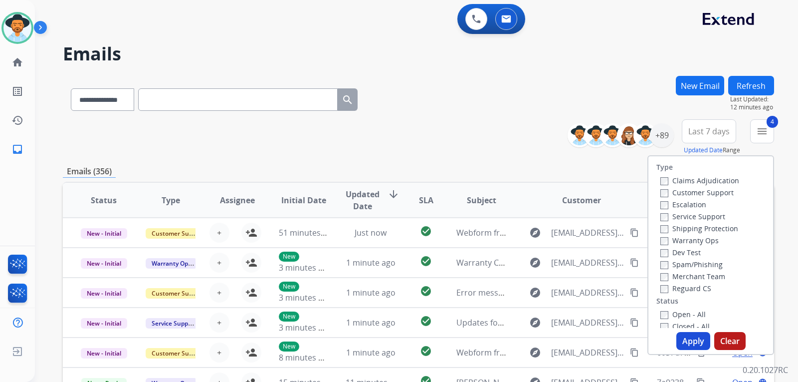
click at [701, 345] on button "Apply" at bounding box center [694, 341] width 34 height 18
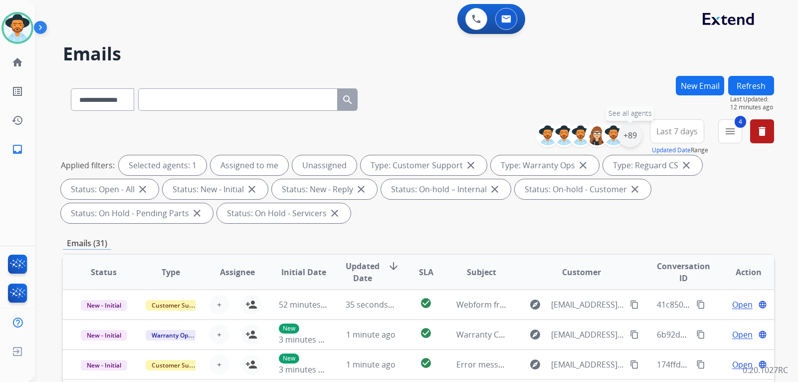
click at [630, 138] on div "+89" at bounding box center [630, 135] width 24 height 24
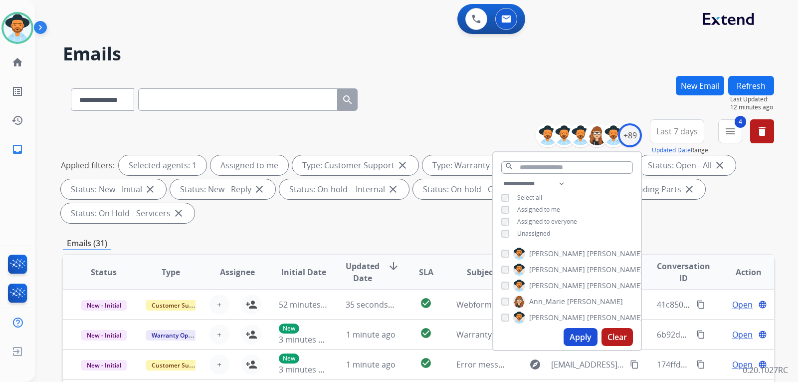
click at [579, 340] on button "Apply" at bounding box center [581, 337] width 34 height 18
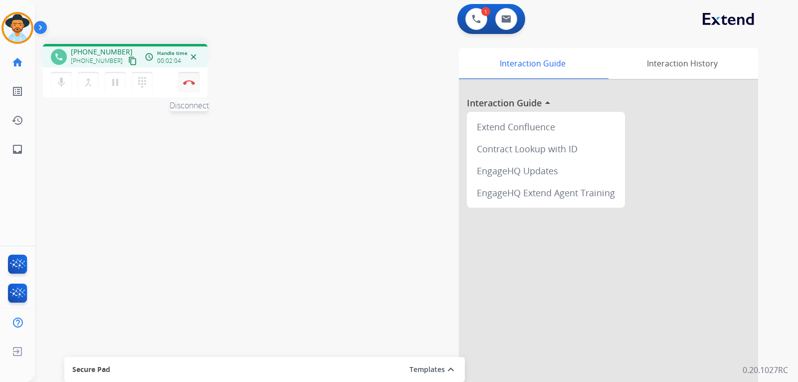
click at [192, 84] on img at bounding box center [189, 82] width 12 height 5
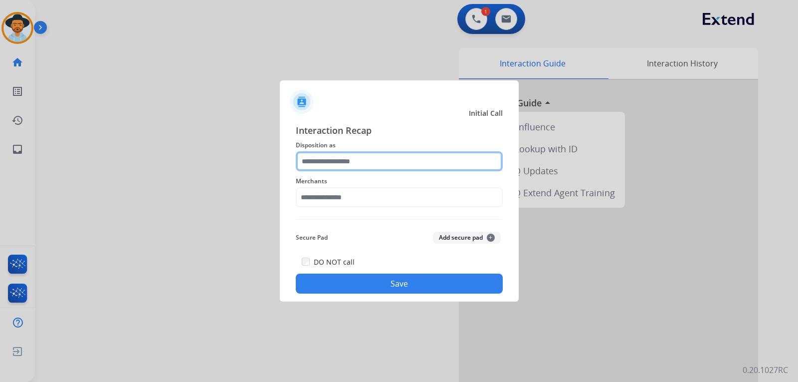
click at [323, 164] on input "text" at bounding box center [399, 161] width 207 height 20
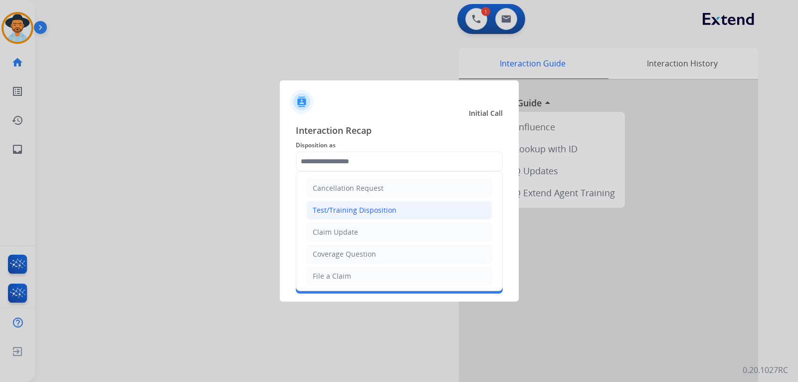
drag, startPoint x: 349, startPoint y: 270, endPoint x: 365, endPoint y: 219, distance: 53.7
click at [351, 265] on ul "Cancellation Request Test/Training Disposition Claim Update Coverage Question F…" at bounding box center [399, 309] width 206 height 274
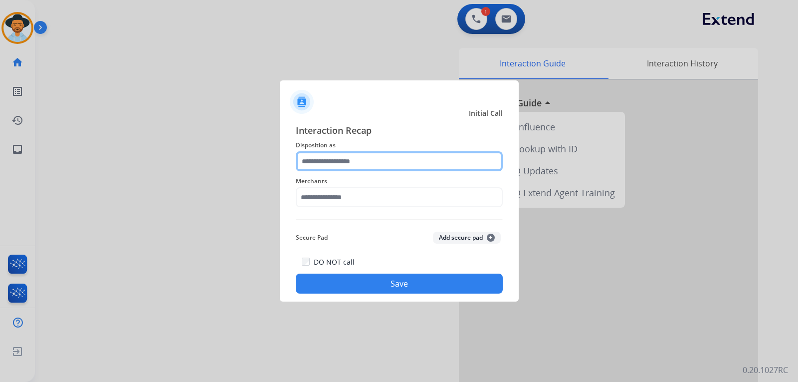
click at [351, 163] on input "text" at bounding box center [399, 161] width 207 height 20
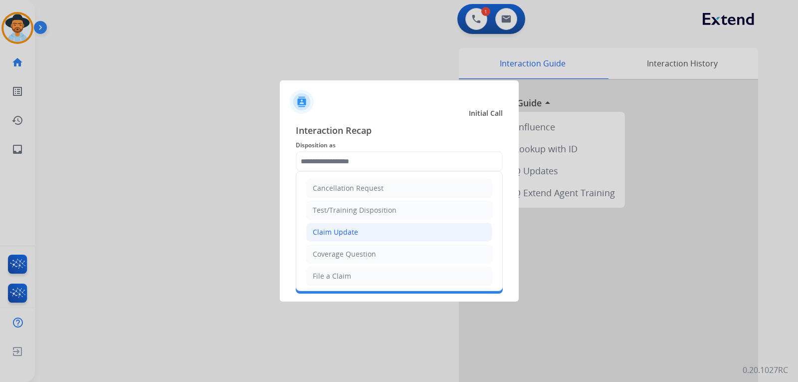
click at [331, 231] on div "Claim Update" at bounding box center [335, 232] width 45 height 10
type input "**********"
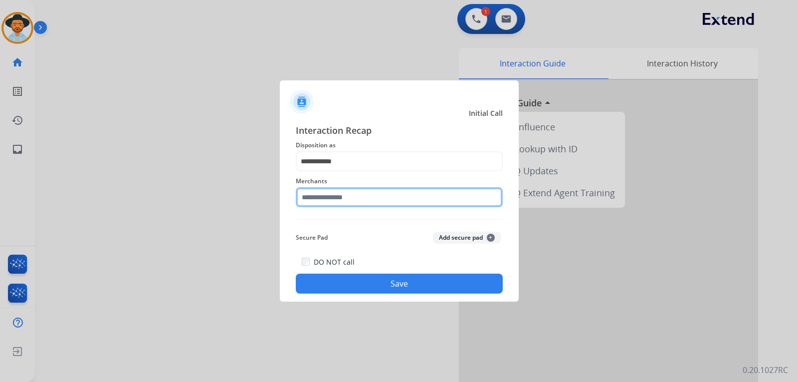
click at [339, 196] on input "text" at bounding box center [399, 197] width 207 height 20
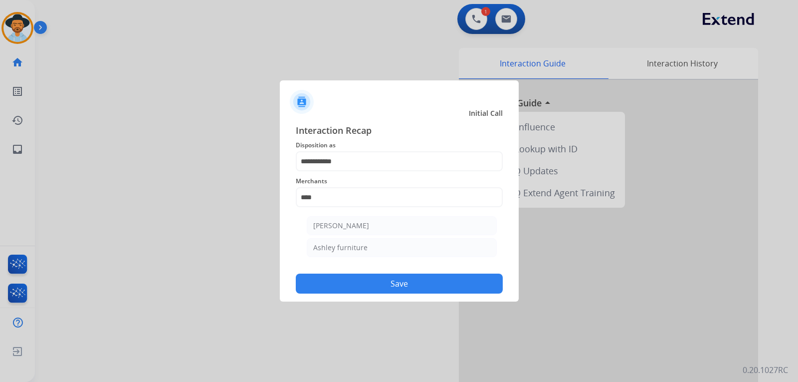
drag, startPoint x: 359, startPoint y: 246, endPoint x: 381, endPoint y: 286, distance: 46.0
click at [357, 247] on div "Ashley furniture" at bounding box center [340, 248] width 54 height 10
type input "**********"
click at [381, 286] on button "Save" at bounding box center [399, 283] width 207 height 20
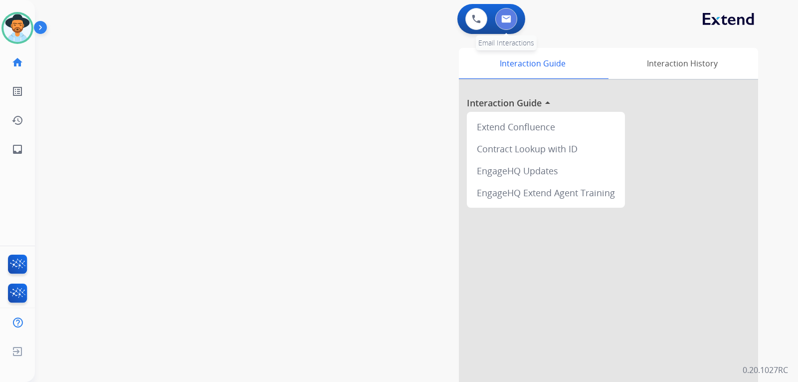
click at [506, 25] on button at bounding box center [506, 19] width 22 height 22
select select "**********"
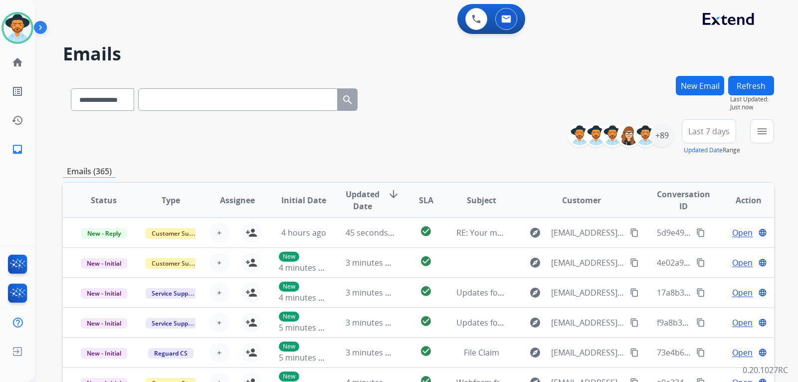
click at [697, 90] on button "New Email" at bounding box center [700, 85] width 48 height 19
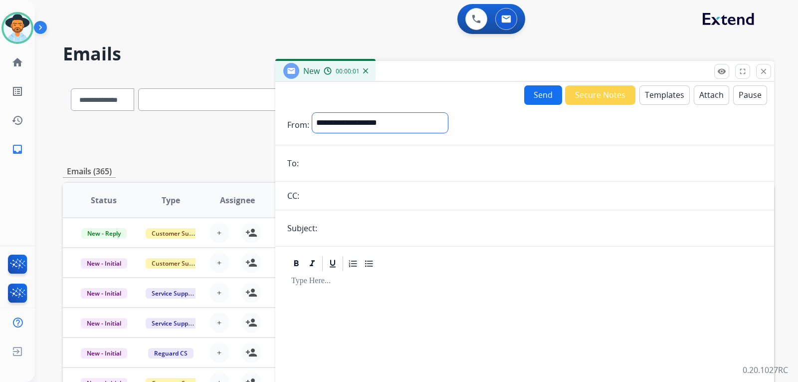
click at [352, 124] on select "**********" at bounding box center [380, 123] width 136 height 20
select select "**********"
click at [312, 113] on select "**********" at bounding box center [380, 123] width 136 height 20
paste input "**********"
type input "**********"
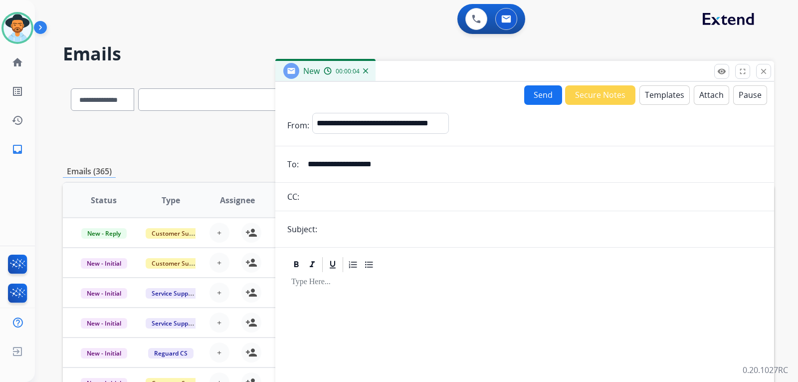
click at [344, 233] on input "text" at bounding box center [541, 229] width 442 height 20
type input "**********"
click at [650, 100] on button "Templates" at bounding box center [665, 94] width 50 height 19
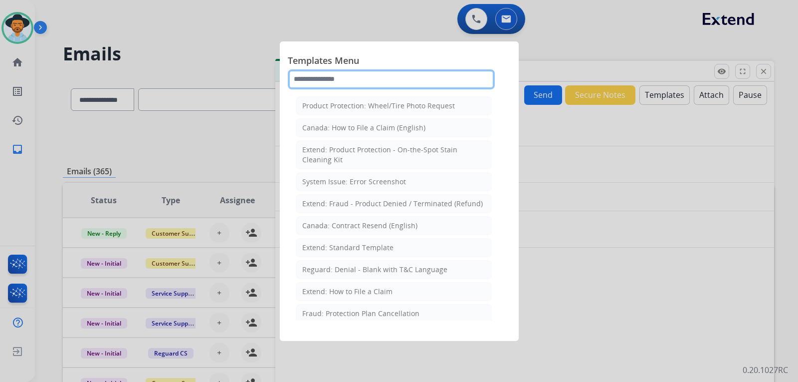
click at [410, 80] on input "text" at bounding box center [391, 79] width 207 height 20
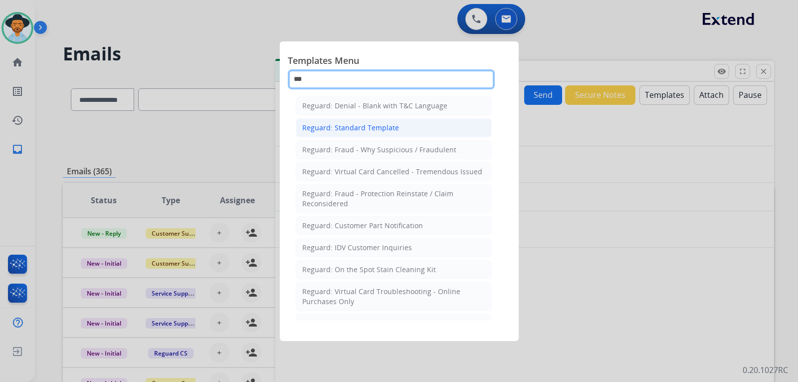
type input "***"
click at [365, 126] on div "Reguard: Standard Template" at bounding box center [350, 128] width 97 height 10
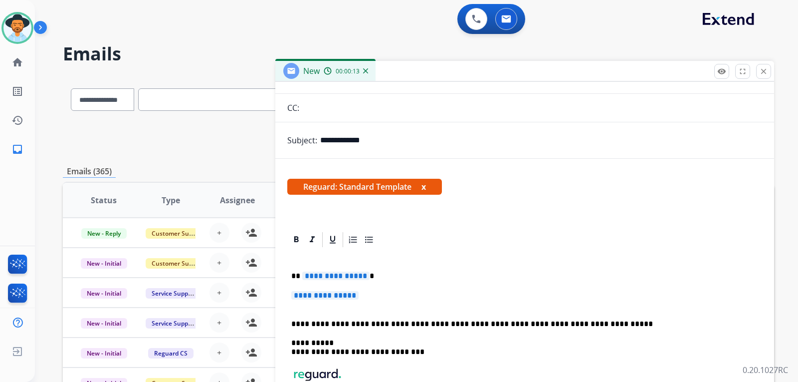
scroll to position [94, 0]
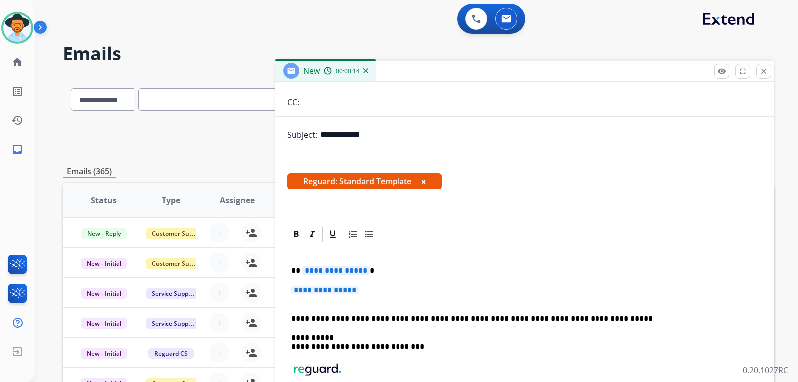
click at [381, 294] on p "**********" at bounding box center [524, 294] width 467 height 18
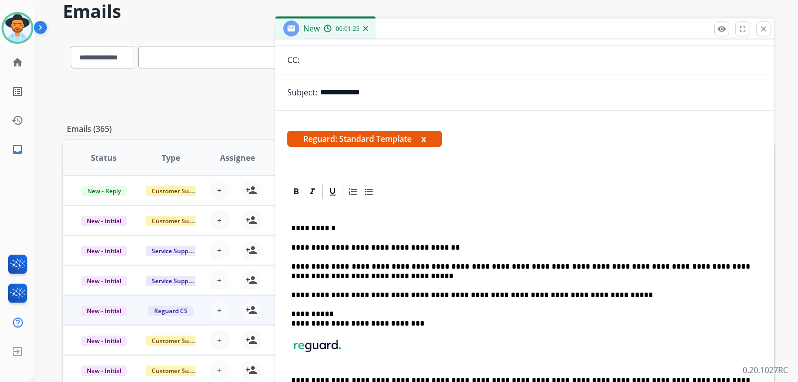
scroll to position [45, 0]
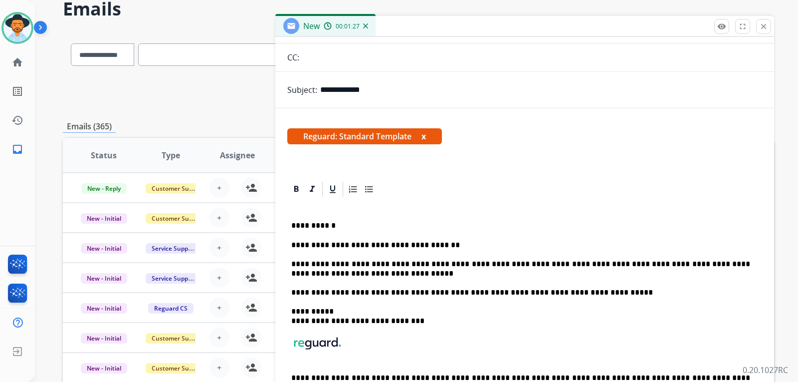
click at [351, 271] on p "**********" at bounding box center [520, 268] width 459 height 18
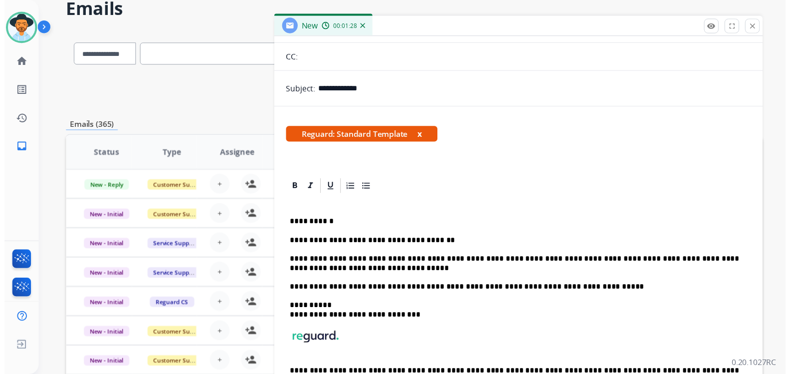
scroll to position [0, 0]
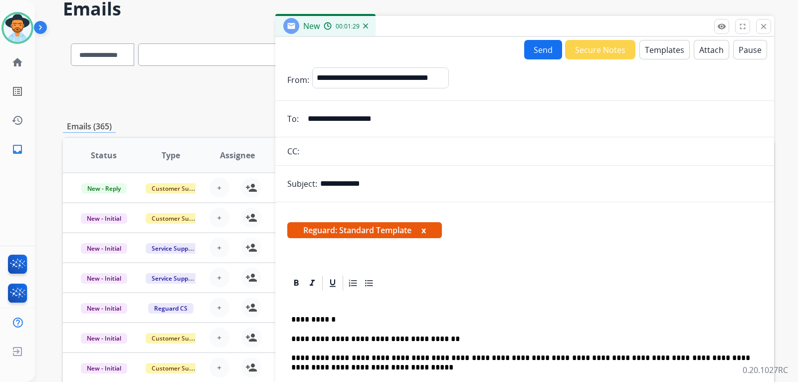
click at [534, 47] on button "Send" at bounding box center [543, 49] width 38 height 19
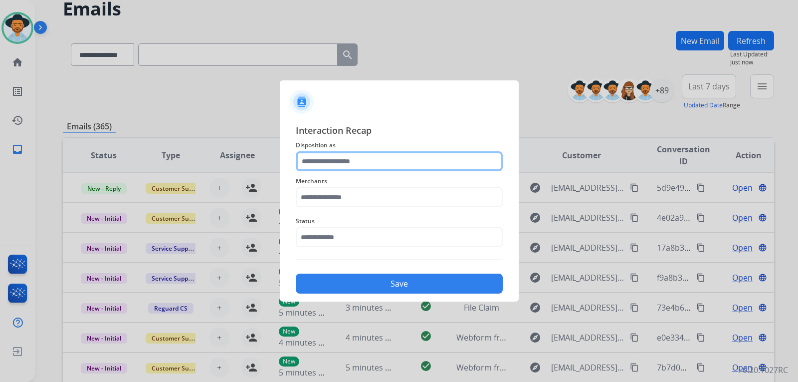
click at [358, 164] on input "text" at bounding box center [399, 161] width 207 height 20
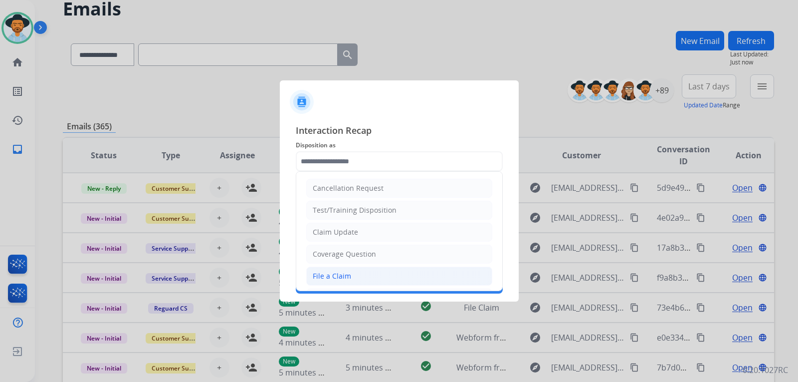
click at [342, 279] on div "File a Claim" at bounding box center [332, 276] width 38 height 10
type input "**********"
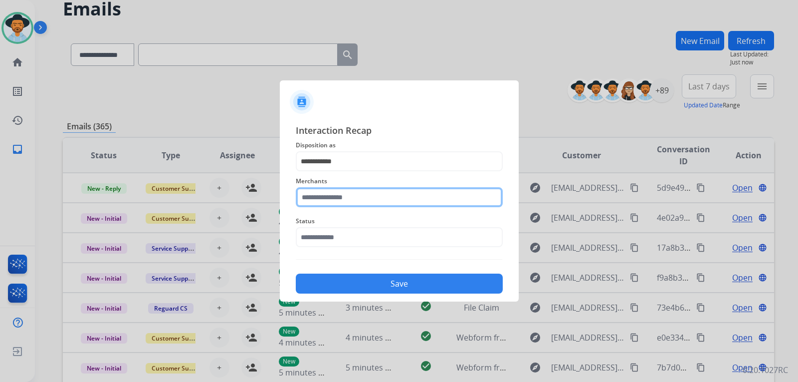
click at [339, 198] on input "text" at bounding box center [399, 197] width 207 height 20
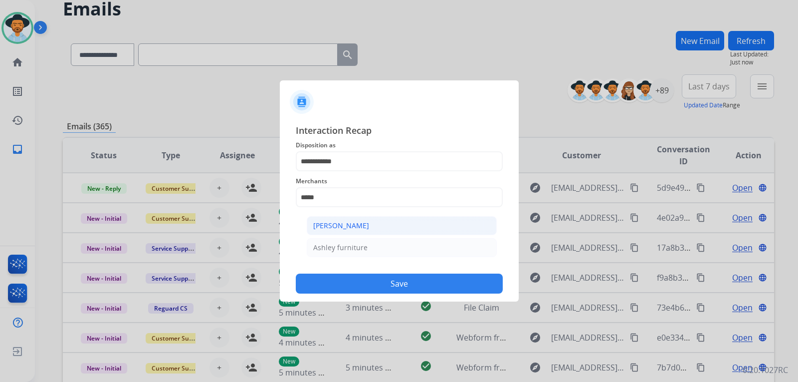
drag, startPoint x: 345, startPoint y: 226, endPoint x: 345, endPoint y: 251, distance: 24.9
click at [345, 227] on div "[PERSON_NAME]" at bounding box center [341, 226] width 56 height 10
type input "**********"
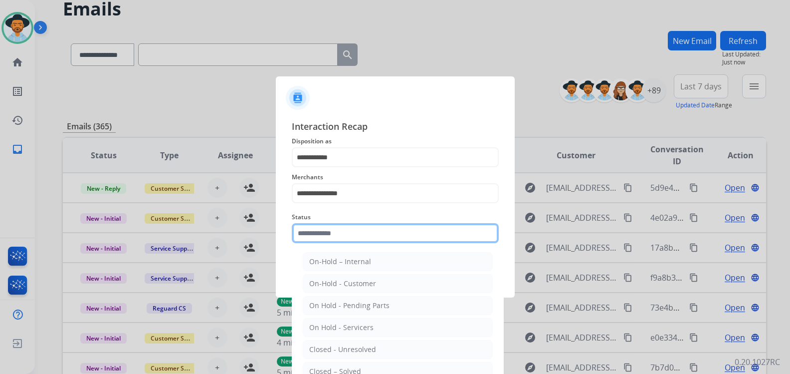
click at [340, 239] on input "text" at bounding box center [395, 233] width 207 height 20
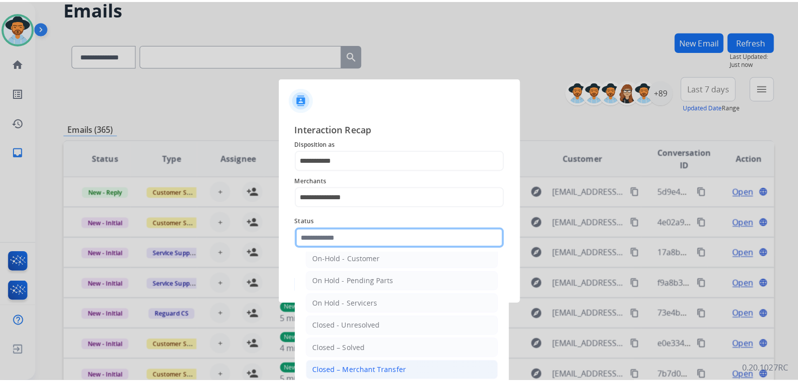
scroll to position [60, 0]
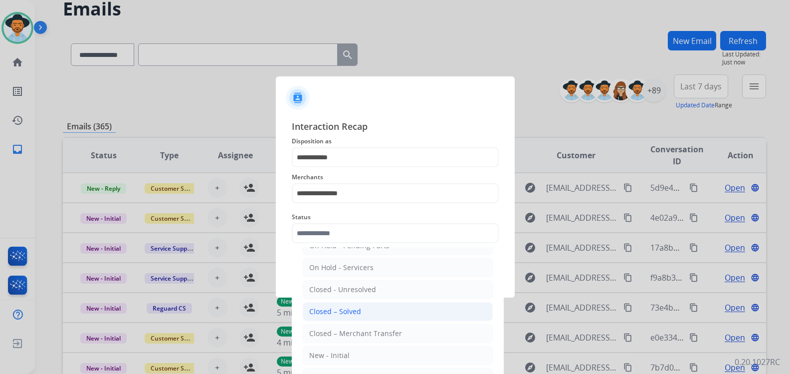
click at [346, 311] on div "Closed – Solved" at bounding box center [335, 311] width 52 height 10
type input "**********"
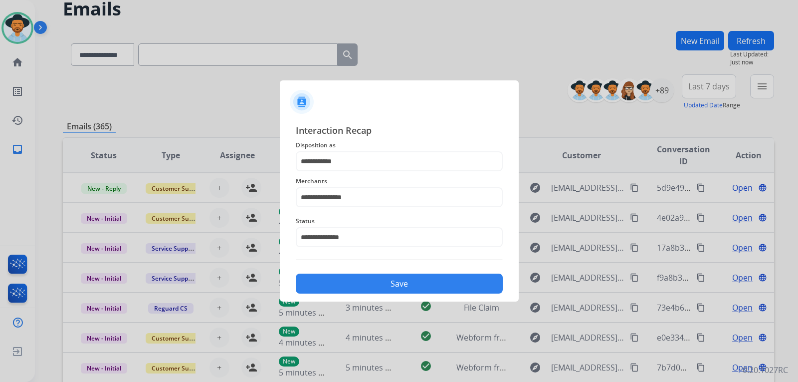
click at [374, 279] on button "Save" at bounding box center [399, 283] width 207 height 20
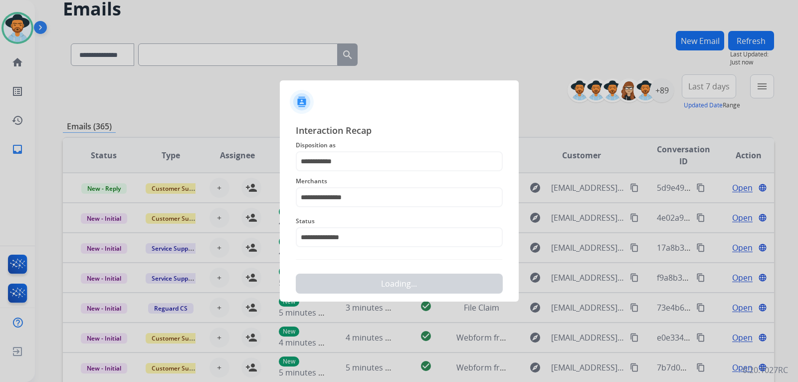
scroll to position [0, 0]
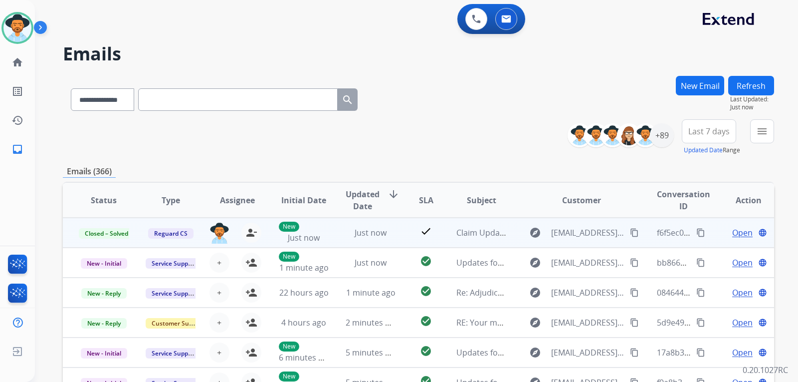
click at [697, 231] on mat-icon "content_copy" at bounding box center [701, 232] width 9 height 9
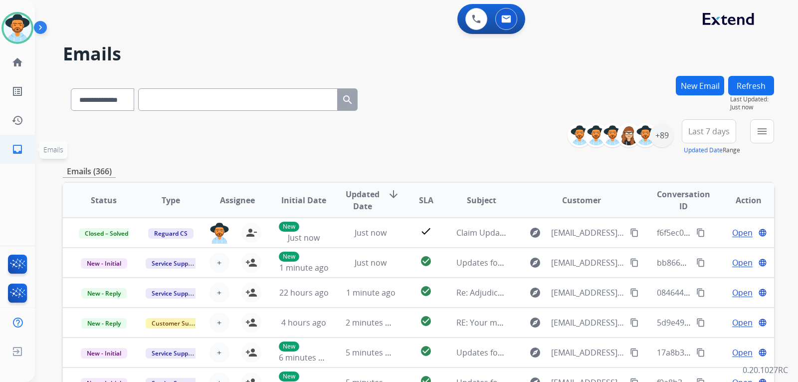
click at [19, 151] on mat-icon "inbox" at bounding box center [17, 149] width 12 height 12
click at [761, 127] on mat-icon "menu" at bounding box center [762, 131] width 12 height 12
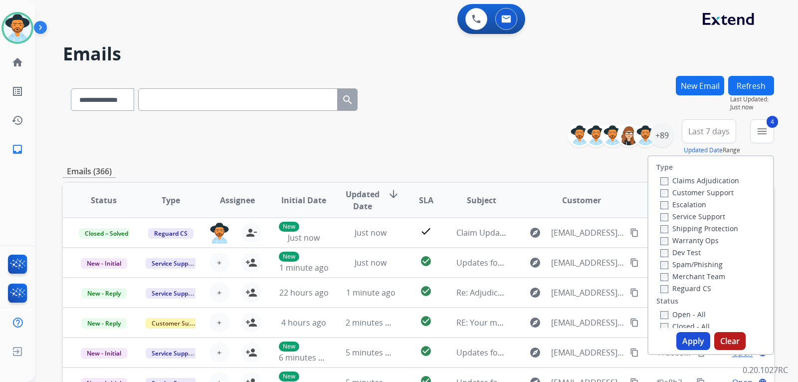
click at [695, 340] on button "Apply" at bounding box center [694, 341] width 34 height 18
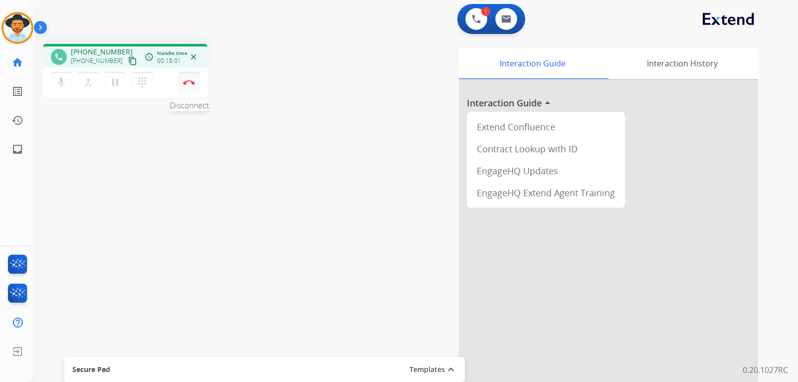
click at [188, 84] on img at bounding box center [189, 82] width 12 height 5
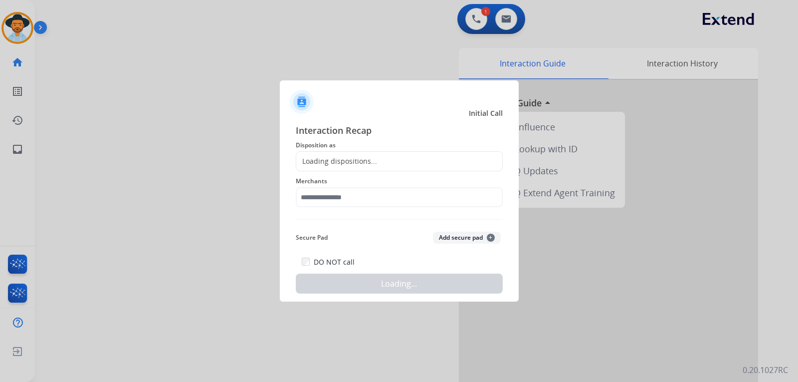
click at [381, 156] on div "Loading dispositions..." at bounding box center [399, 161] width 207 height 20
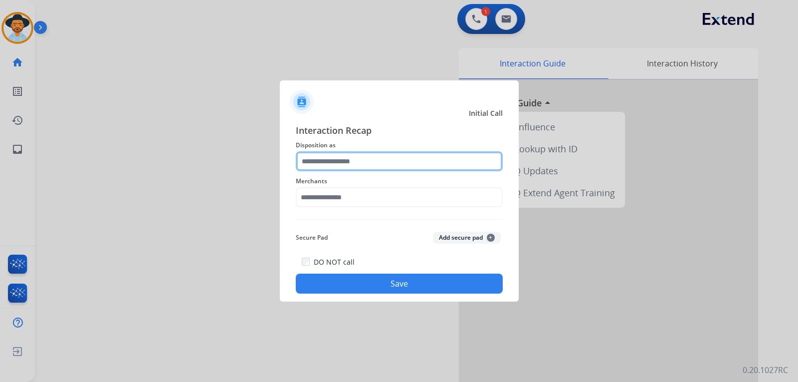
click at [373, 159] on input "text" at bounding box center [399, 161] width 207 height 20
click at [357, 161] on input "text" at bounding box center [399, 161] width 207 height 20
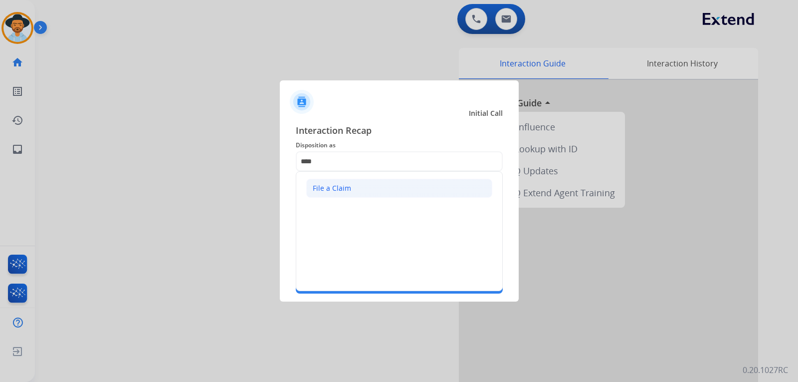
click at [350, 183] on li "File a Claim" at bounding box center [399, 188] width 186 height 19
type input "**********"
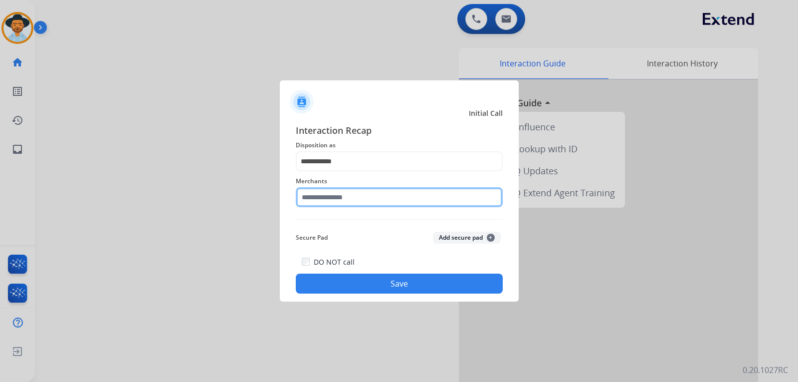
click at [314, 190] on input "text" at bounding box center [399, 197] width 207 height 20
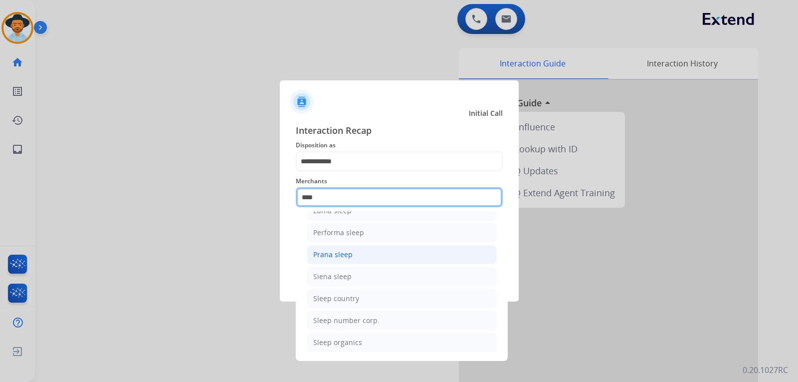
scroll to position [60, 0]
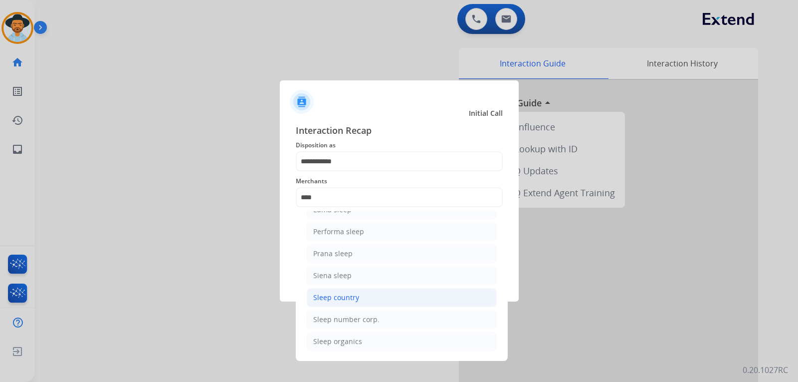
click at [361, 297] on li "Sleep country" at bounding box center [402, 297] width 190 height 19
type input "**********"
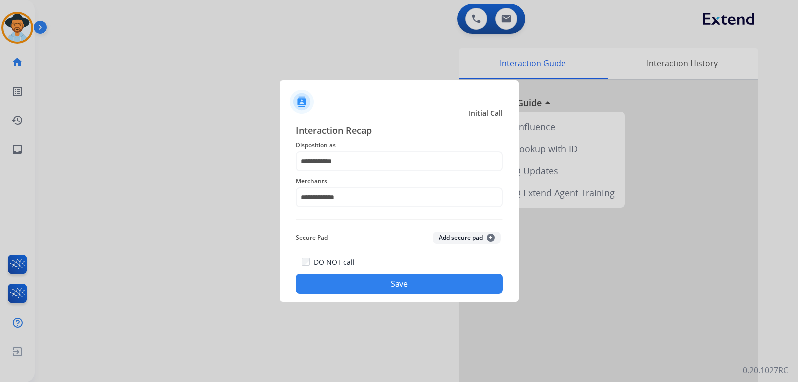
click at [362, 286] on button "Save" at bounding box center [399, 283] width 207 height 20
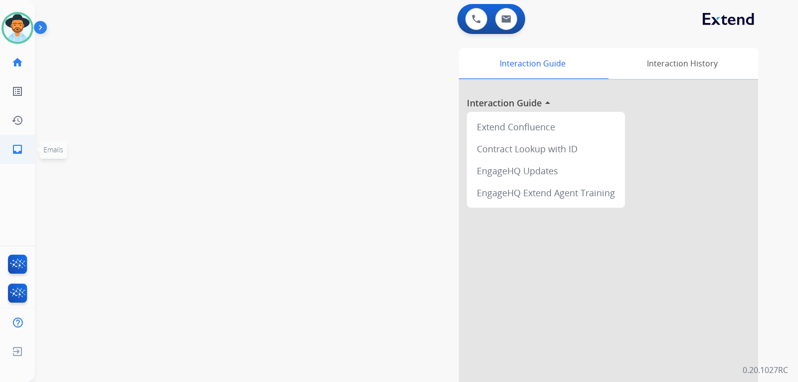
click at [16, 143] on mat-icon "inbox" at bounding box center [17, 149] width 12 height 12
select select "**********"
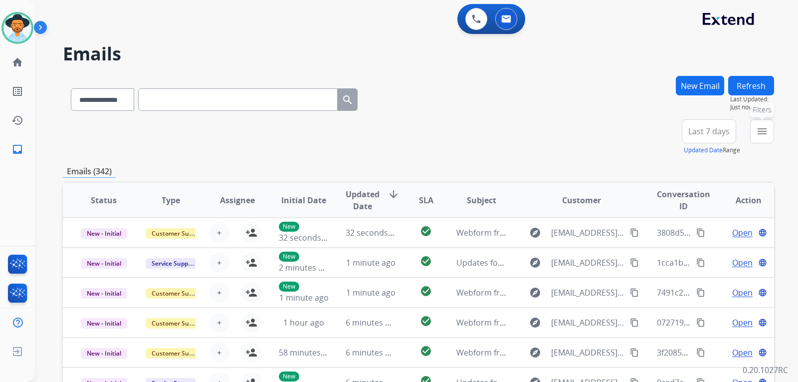
click at [760, 137] on button "menu Filters" at bounding box center [762, 131] width 24 height 24
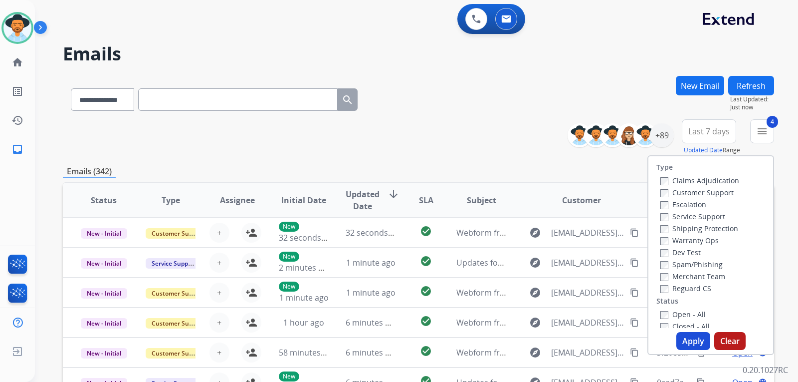
click at [683, 340] on button "Apply" at bounding box center [694, 341] width 34 height 18
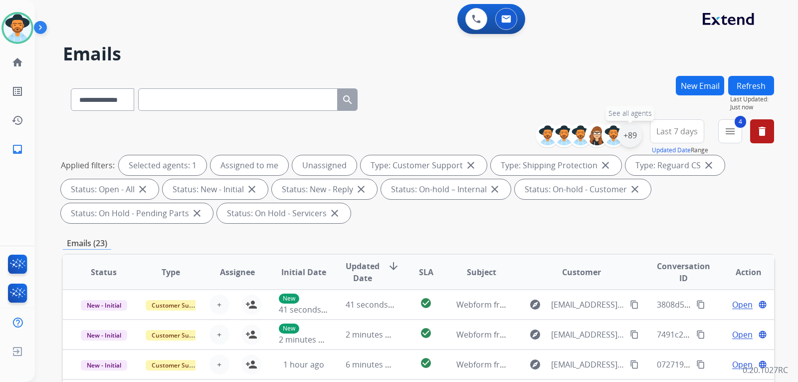
click at [629, 139] on div "+89" at bounding box center [630, 135] width 24 height 24
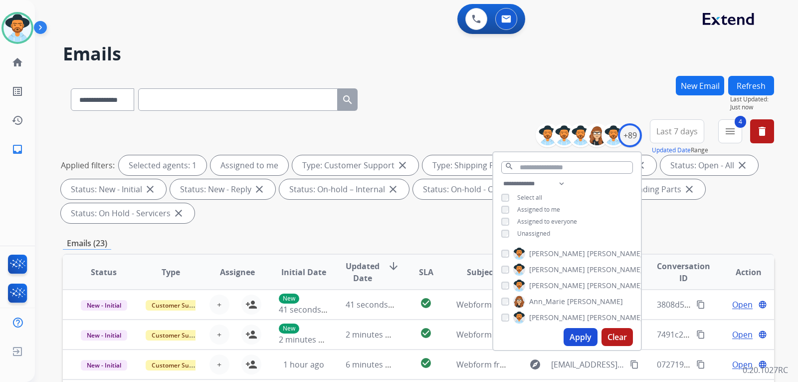
click at [571, 335] on button "Apply" at bounding box center [581, 337] width 34 height 18
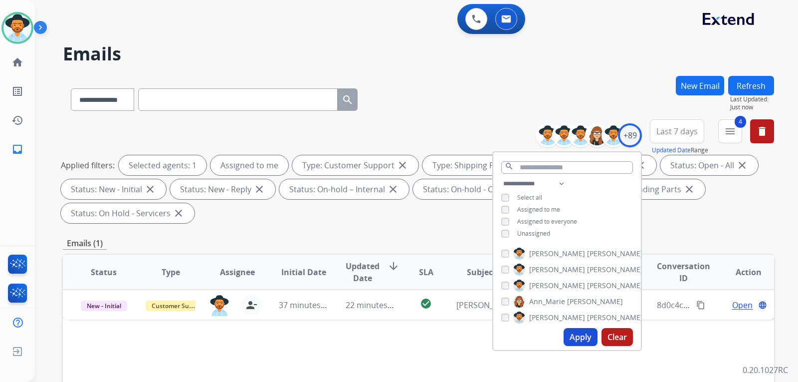
click at [711, 219] on div "Applied filters: Selected agents: 1 Assigned to me Type: Customer Support close…" at bounding box center [417, 189] width 712 height 68
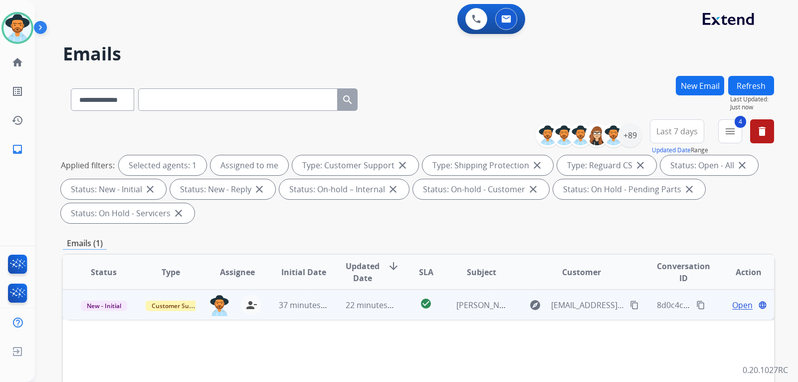
click at [733, 302] on span "Open" at bounding box center [743, 305] width 20 height 12
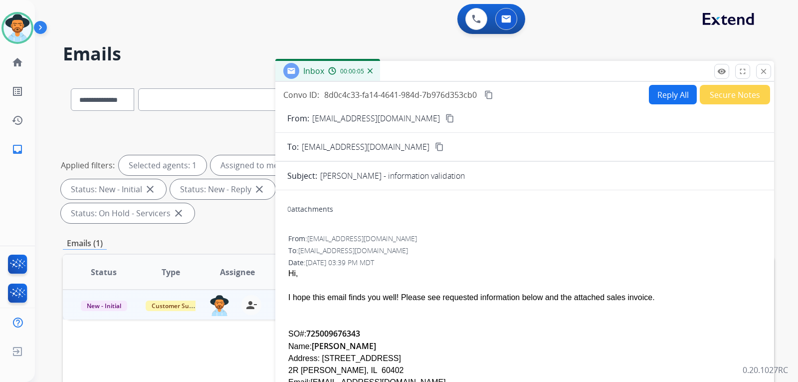
scroll to position [46, 0]
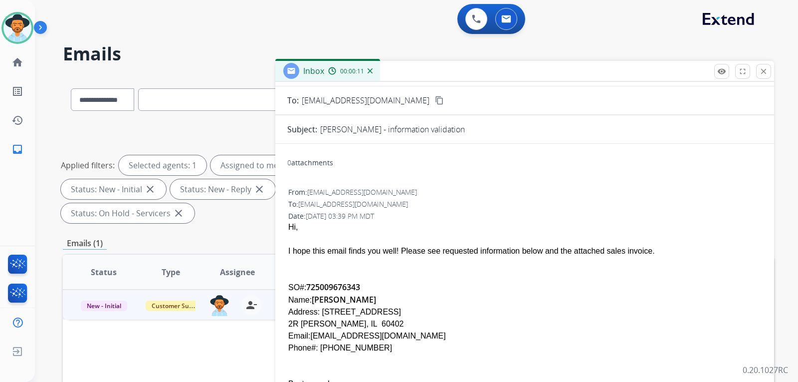
click at [261, 242] on div "Emails (1)" at bounding box center [419, 243] width 712 height 12
click at [763, 74] on mat-icon "close" at bounding box center [763, 71] width 9 height 9
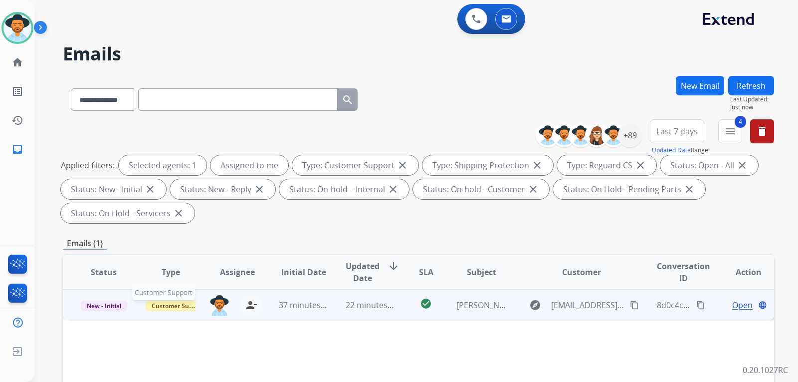
click at [174, 308] on span "Customer Support" at bounding box center [178, 305] width 65 height 10
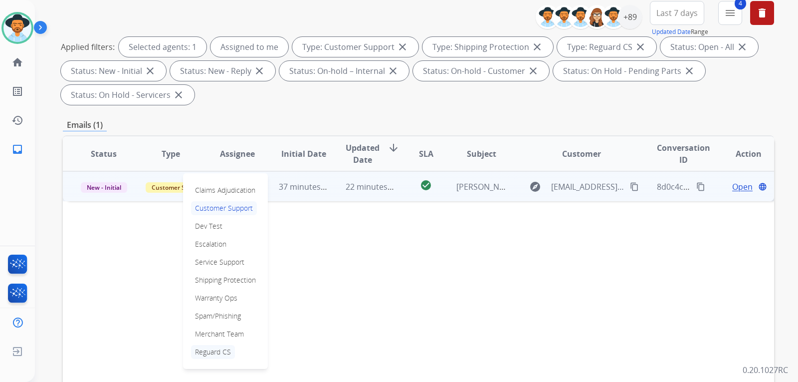
scroll to position [150, 0]
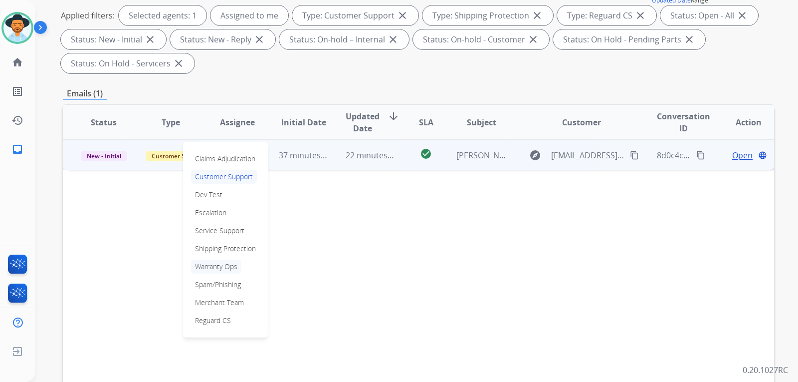
click at [221, 264] on p "Warranty Ops" at bounding box center [216, 266] width 50 height 14
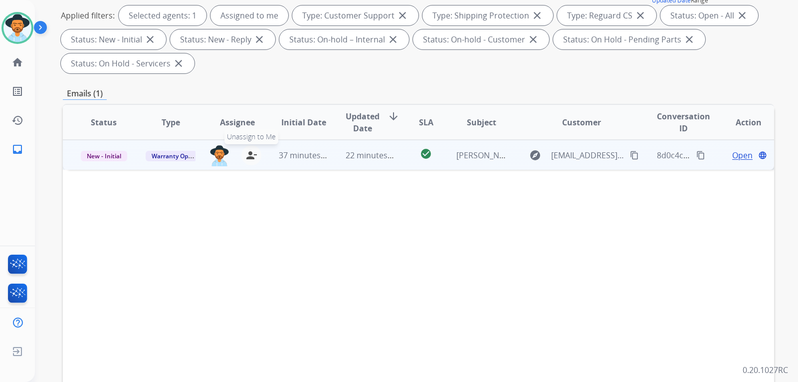
click at [246, 157] on mat-icon "person_remove" at bounding box center [251, 155] width 12 height 12
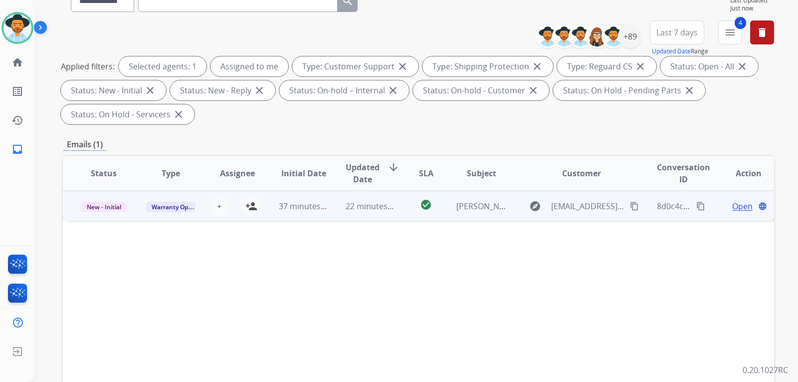
scroll to position [0, 0]
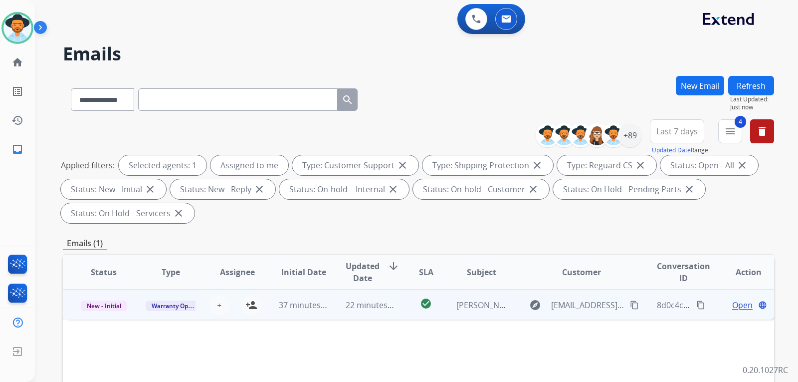
click at [757, 84] on button "Refresh" at bounding box center [752, 85] width 46 height 19
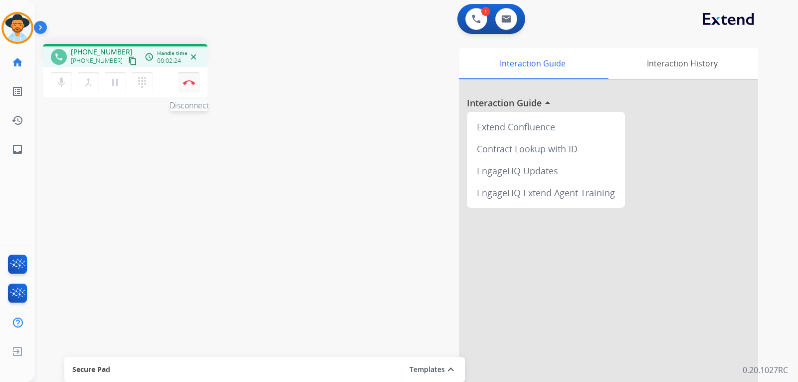
click at [186, 85] on button "Disconnect" at bounding box center [189, 82] width 21 height 21
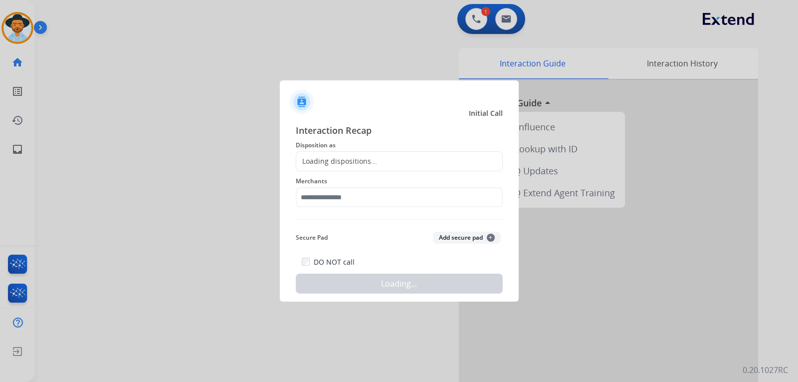
click at [389, 158] on div "Loading dispositions..." at bounding box center [399, 161] width 207 height 20
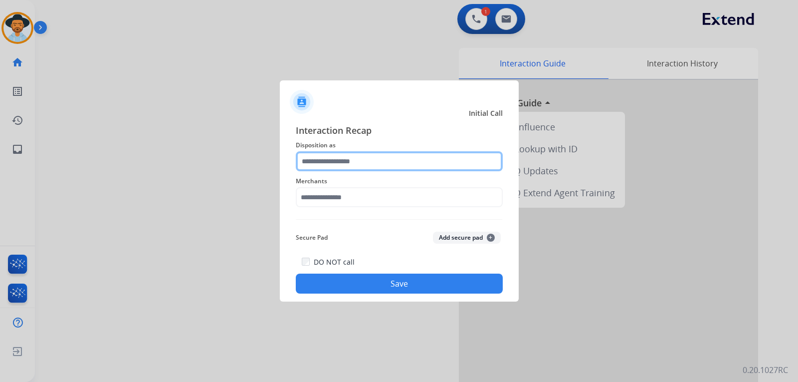
click at [389, 158] on input "text" at bounding box center [399, 161] width 207 height 20
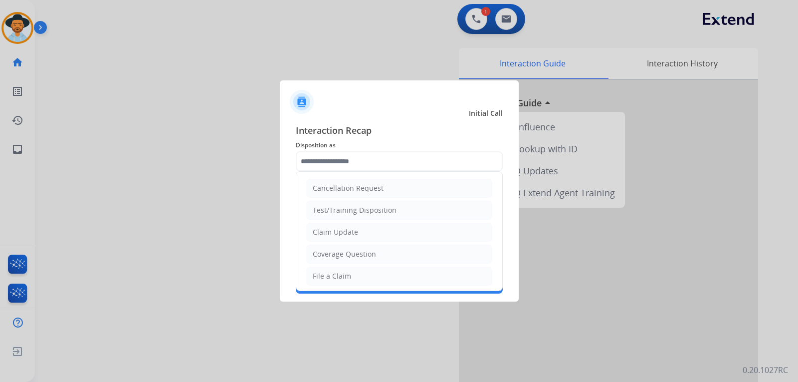
drag, startPoint x: 343, startPoint y: 277, endPoint x: 348, endPoint y: 243, distance: 34.8
click at [343, 275] on div "File a Claim" at bounding box center [332, 276] width 38 height 10
type input "**********"
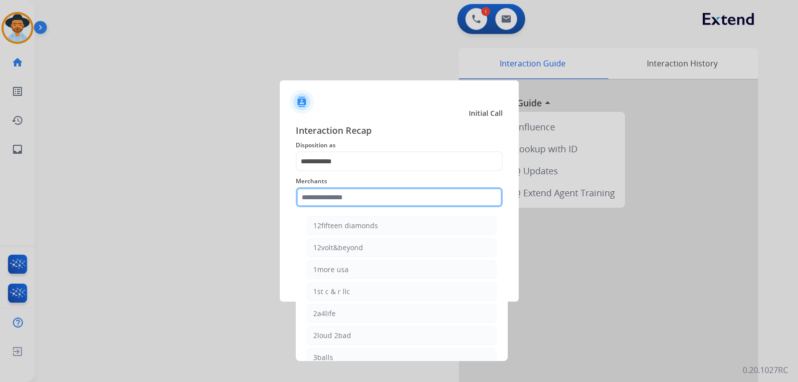
click at [346, 199] on input "text" at bounding box center [399, 197] width 207 height 20
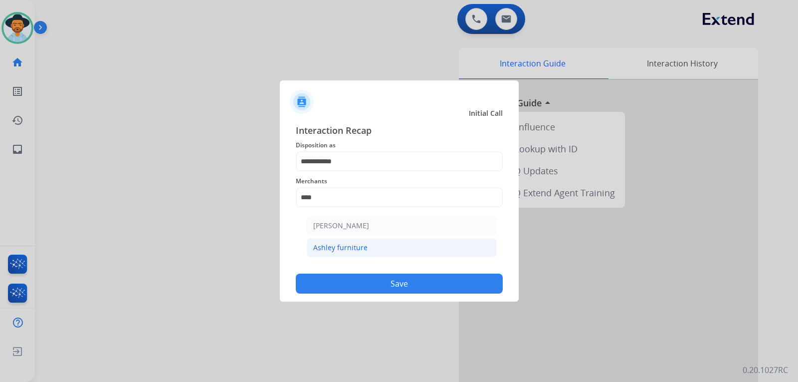
click at [354, 245] on div "Ashley furniture" at bounding box center [340, 248] width 54 height 10
type input "**********"
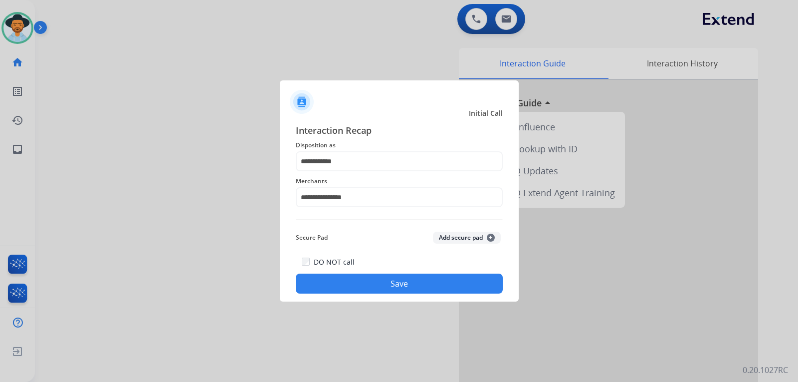
click at [366, 276] on button "Save" at bounding box center [399, 283] width 207 height 20
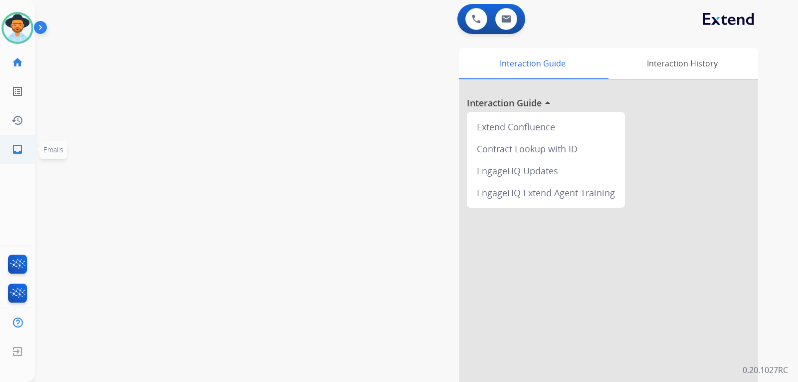
click at [20, 151] on mat-icon "inbox" at bounding box center [17, 149] width 12 height 12
select select "**********"
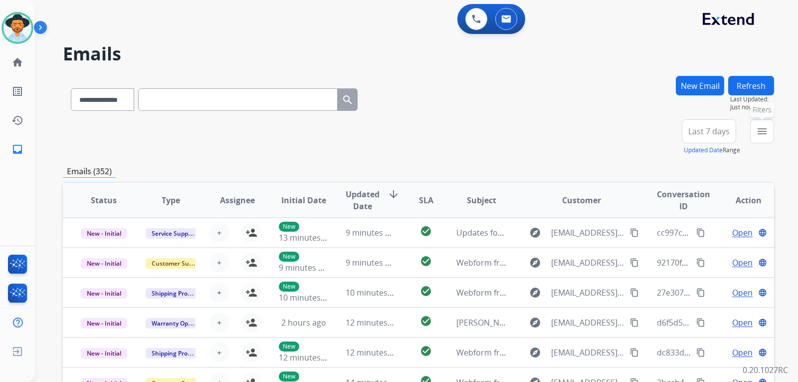
click at [763, 138] on button "menu Filters" at bounding box center [762, 131] width 24 height 24
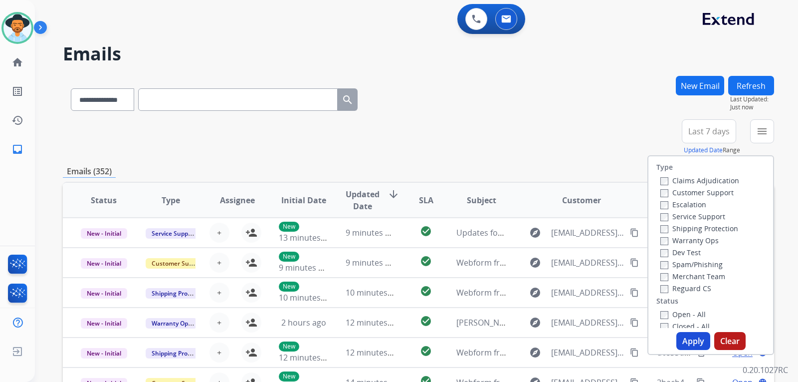
click at [661, 188] on label "Customer Support" at bounding box center [697, 192] width 73 height 9
click at [689, 342] on button "Apply" at bounding box center [694, 341] width 34 height 18
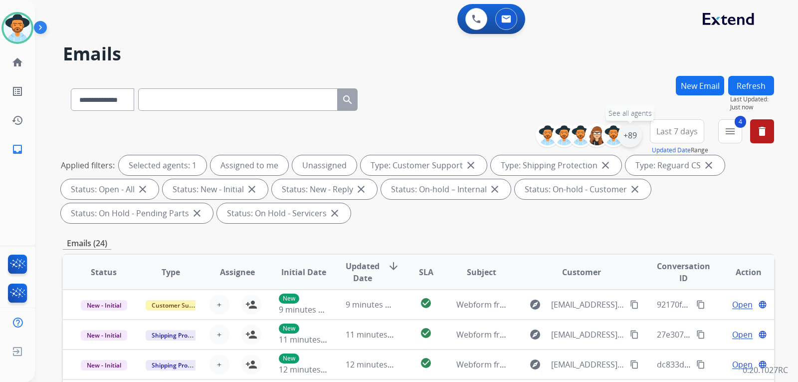
click at [624, 136] on div "+89" at bounding box center [630, 135] width 24 height 24
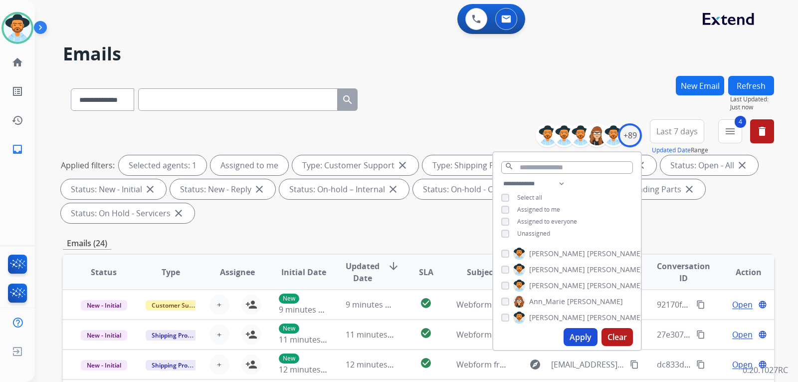
click at [573, 332] on button "Apply" at bounding box center [581, 337] width 34 height 18
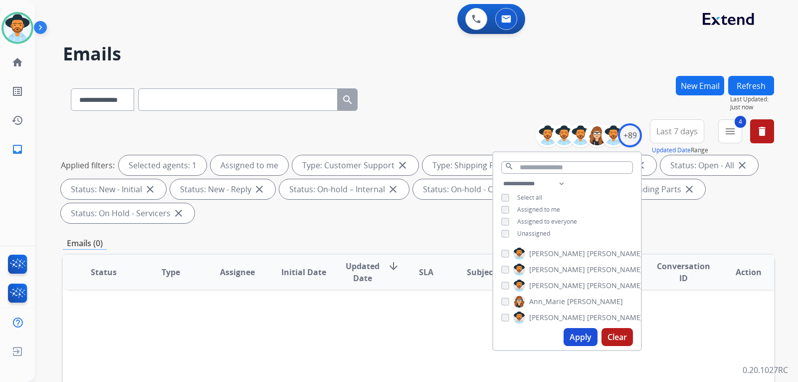
click at [685, 223] on div "**********" at bounding box center [419, 173] width 712 height 108
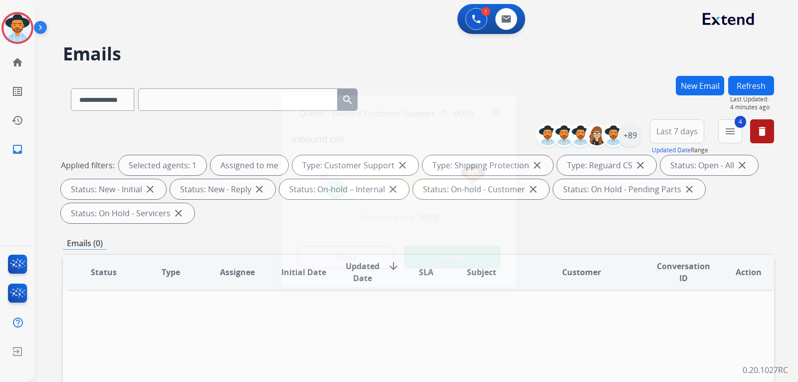
click at [215, 49] on div at bounding box center [399, 191] width 798 height 382
click at [492, 118] on div "Queue General Customer Support timer 00:01" at bounding box center [399, 113] width 215 height 20
click at [492, 114] on img at bounding box center [495, 112] width 7 height 7
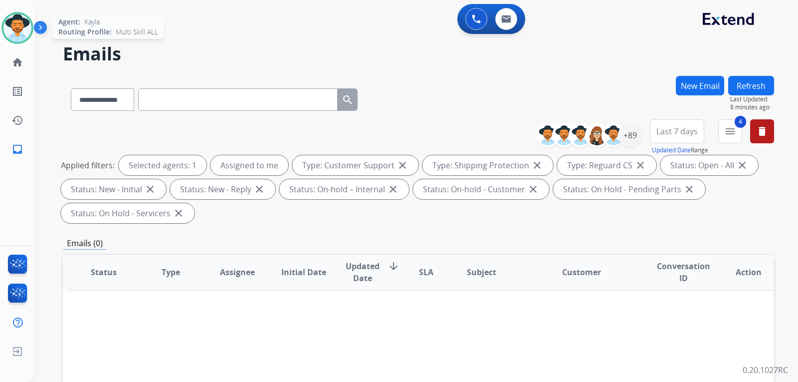
drag, startPoint x: 23, startPoint y: 32, endPoint x: 31, endPoint y: 31, distance: 7.5
click at [23, 32] on img at bounding box center [17, 28] width 28 height 28
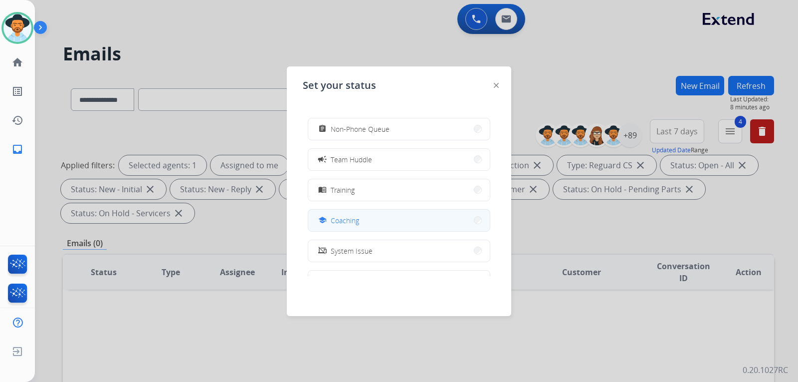
scroll to position [50, 0]
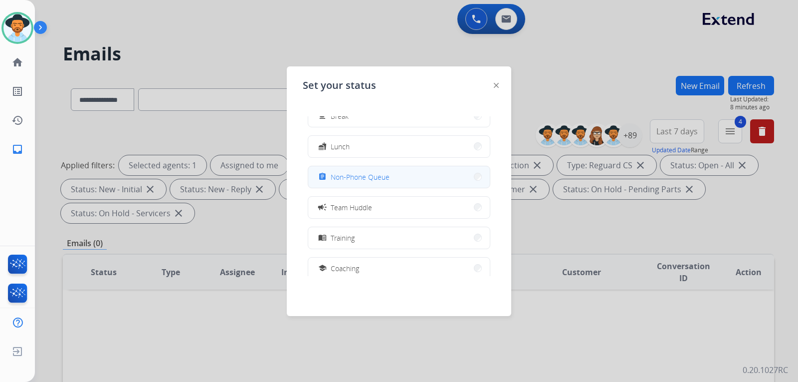
click at [396, 177] on button "assignment Non-Phone Queue" at bounding box center [399, 176] width 182 height 21
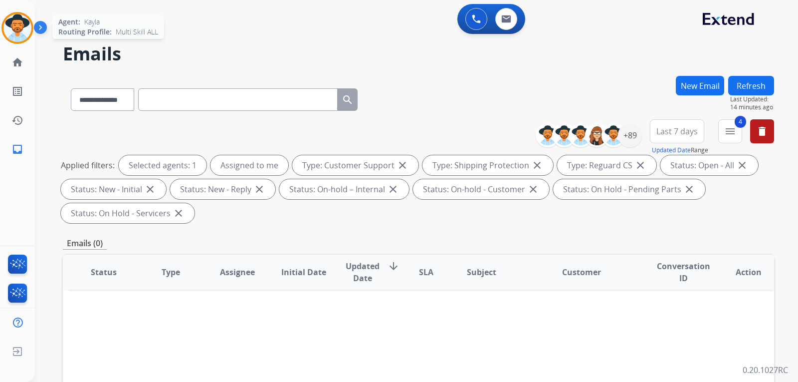
click at [13, 42] on div at bounding box center [17, 28] width 32 height 32
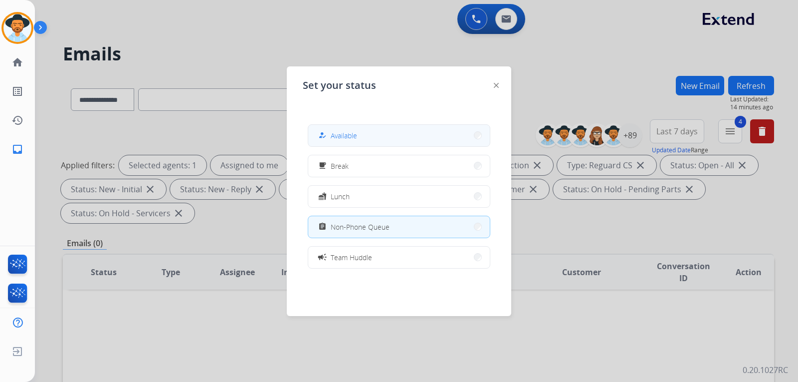
click at [356, 141] on div "how_to_reg Available" at bounding box center [336, 135] width 41 height 12
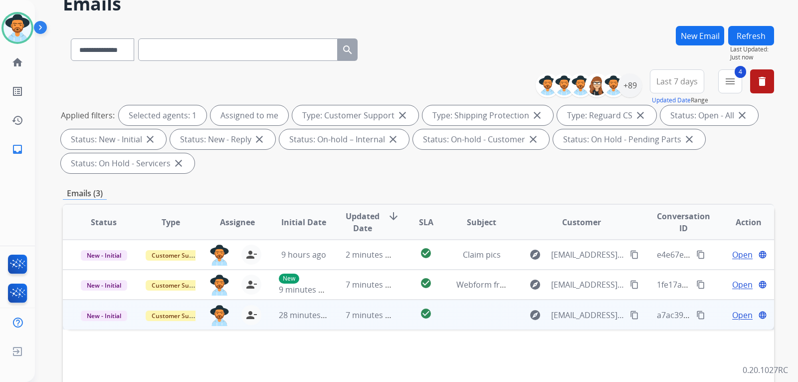
click at [736, 317] on span "Open" at bounding box center [743, 315] width 20 height 12
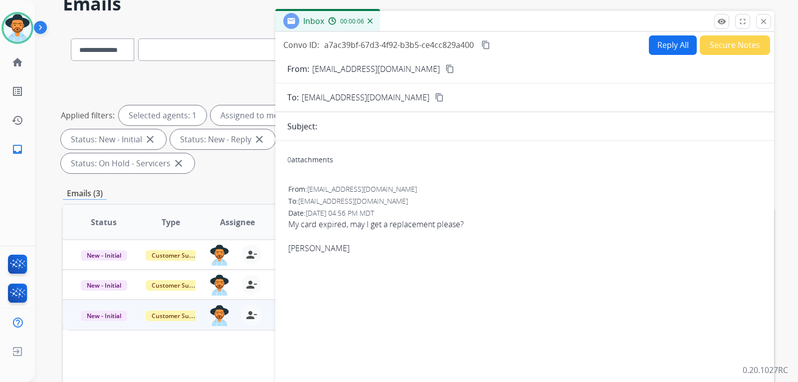
click at [446, 69] on mat-icon "content_copy" at bounding box center [450, 68] width 9 height 9
click at [655, 46] on button "Reply All" at bounding box center [673, 44] width 48 height 19
select select "**********"
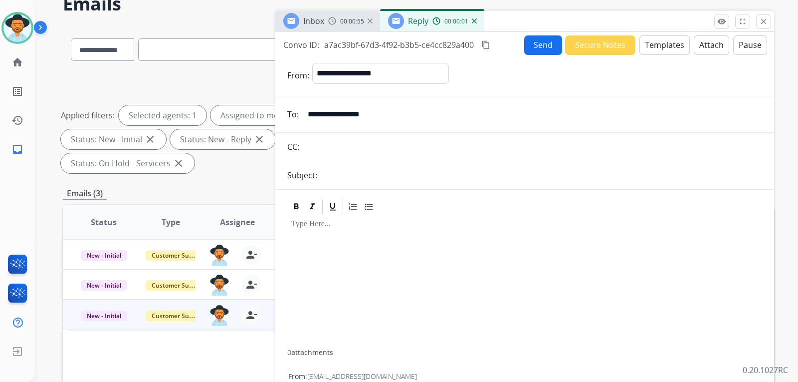
click at [655, 50] on button "Templates" at bounding box center [665, 44] width 50 height 19
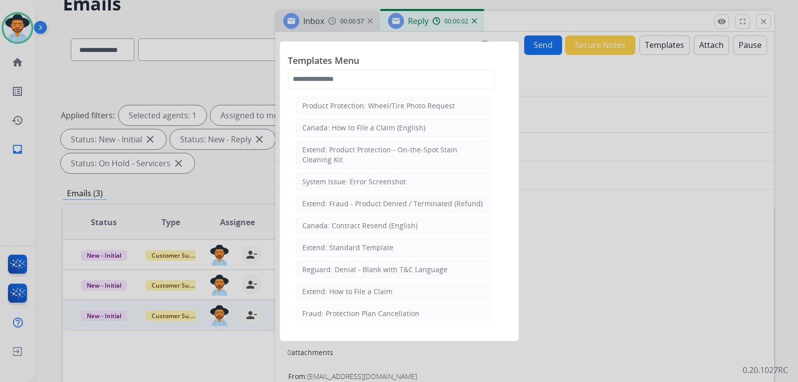
click at [354, 249] on div "Extend: Standard Template" at bounding box center [347, 248] width 91 height 10
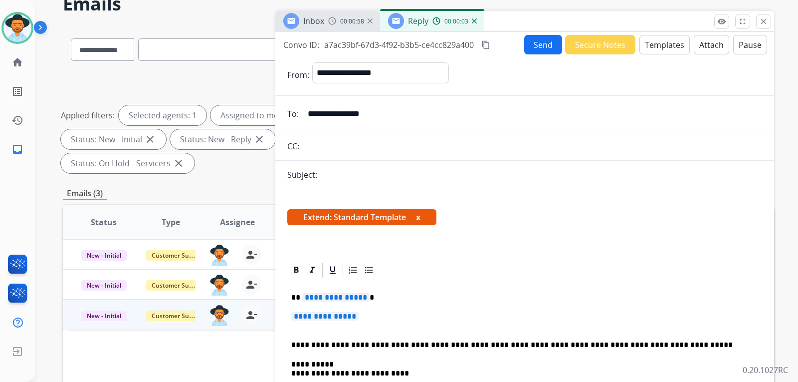
click at [383, 315] on p "**********" at bounding box center [524, 321] width 467 height 18
click at [374, 318] on p "**********" at bounding box center [524, 321] width 467 height 18
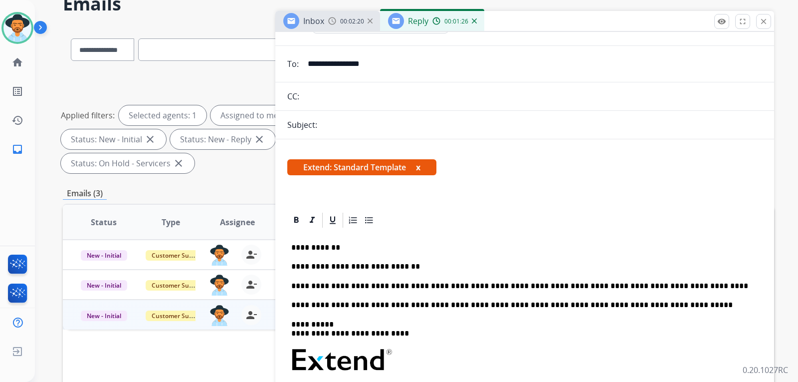
click at [656, 304] on p "**********" at bounding box center [520, 304] width 459 height 9
click at [661, 286] on p "**********" at bounding box center [520, 285] width 459 height 9
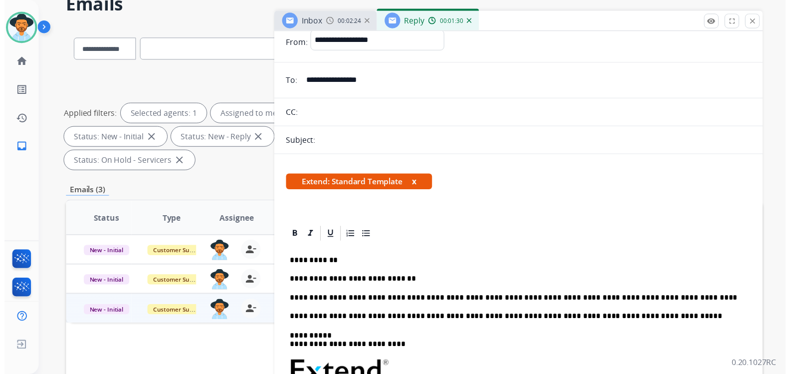
scroll to position [0, 0]
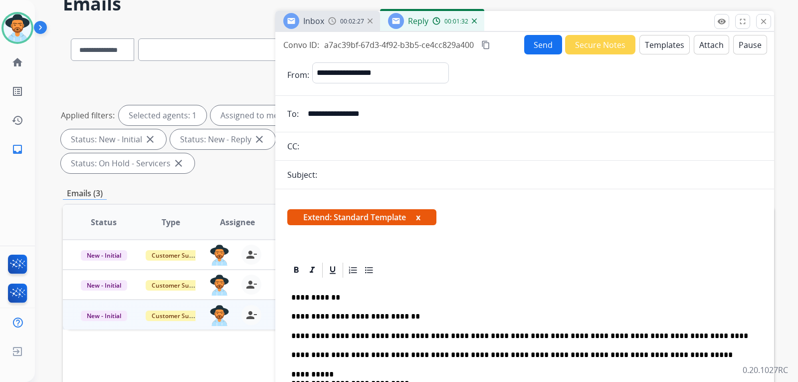
click at [340, 174] on div "Subject:" at bounding box center [524, 175] width 499 height 12
click at [338, 173] on div "Subject:" at bounding box center [524, 175] width 499 height 12
click at [336, 172] on div "Subject:" at bounding box center [524, 175] width 499 height 12
drag, startPoint x: 389, startPoint y: 179, endPoint x: 443, endPoint y: 178, distance: 53.9
click at [399, 178] on div "Subject:" at bounding box center [524, 175] width 499 height 12
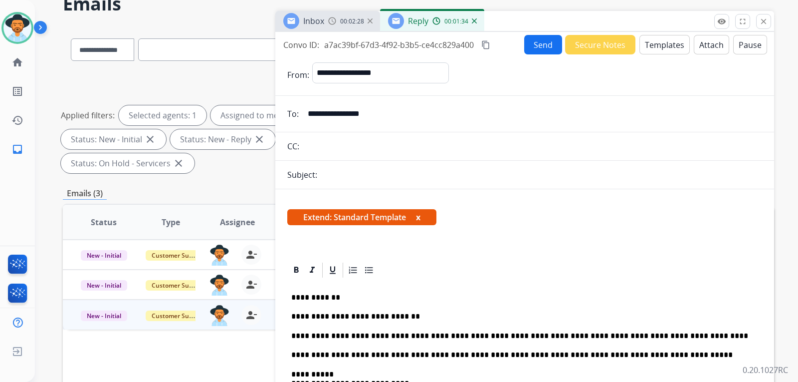
click at [443, 178] on div "Subject:" at bounding box center [524, 175] width 499 height 12
drag, startPoint x: 475, startPoint y: 178, endPoint x: 495, endPoint y: 170, distance: 21.5
click at [476, 178] on div "Subject:" at bounding box center [524, 175] width 499 height 12
drag, startPoint x: 563, startPoint y: 175, endPoint x: 522, endPoint y: 173, distance: 41.0
click at [540, 175] on div "Subject:" at bounding box center [524, 175] width 499 height 12
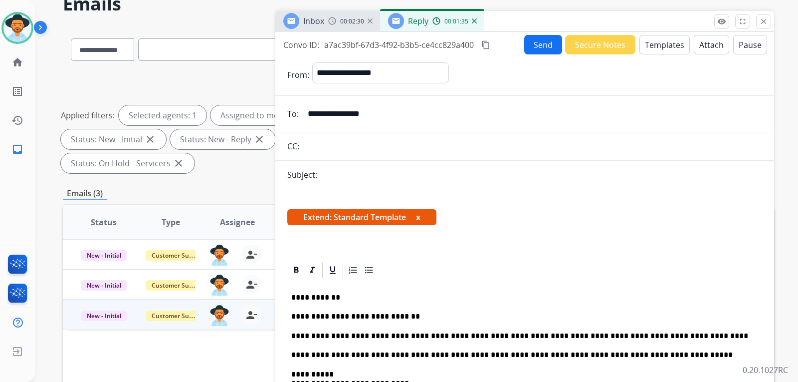
drag, startPoint x: 262, startPoint y: 143, endPoint x: 427, endPoint y: 113, distance: 167.4
click at [279, 144] on div "**********" at bounding box center [419, 308] width 712 height 564
click at [529, 43] on button "Send" at bounding box center [543, 44] width 38 height 19
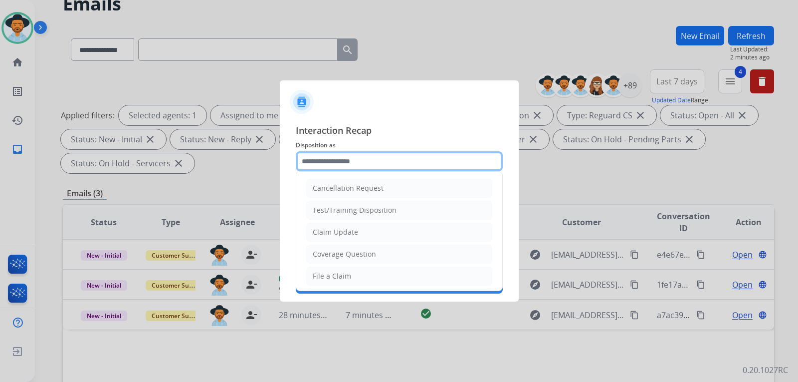
click at [346, 166] on input "text" at bounding box center [399, 161] width 207 height 20
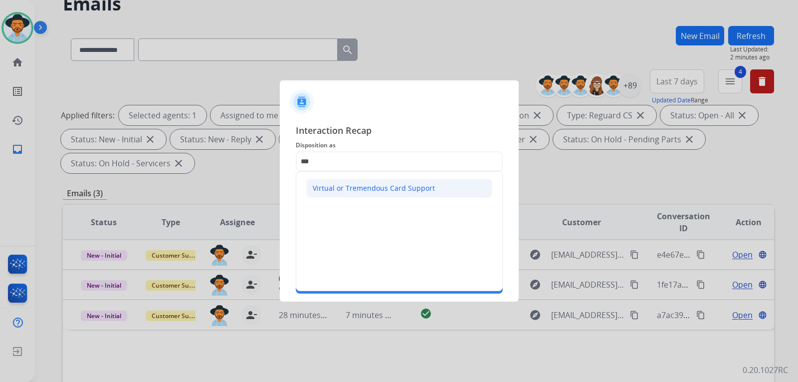
click at [347, 182] on li "Virtual or Tremendous Card Support" at bounding box center [399, 188] width 186 height 19
type input "**********"
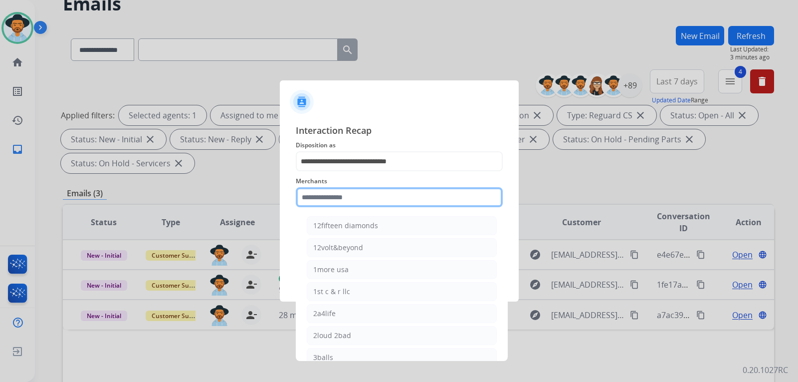
click at [350, 199] on input "text" at bounding box center [399, 197] width 207 height 20
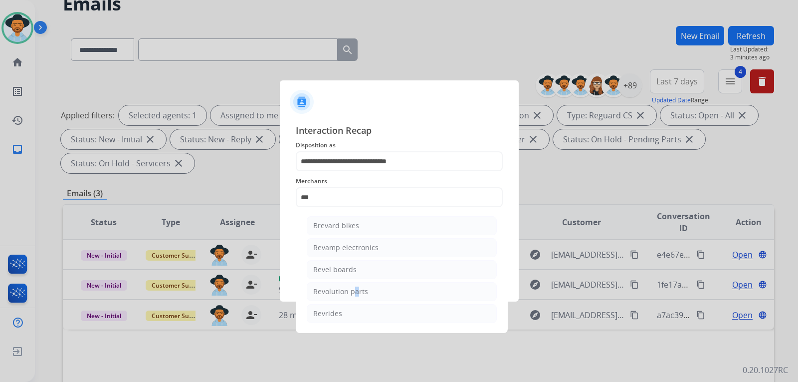
drag, startPoint x: 352, startPoint y: 288, endPoint x: 354, endPoint y: 278, distance: 10.3
click at [352, 288] on div "Revolution parts" at bounding box center [340, 291] width 55 height 10
type input "**********"
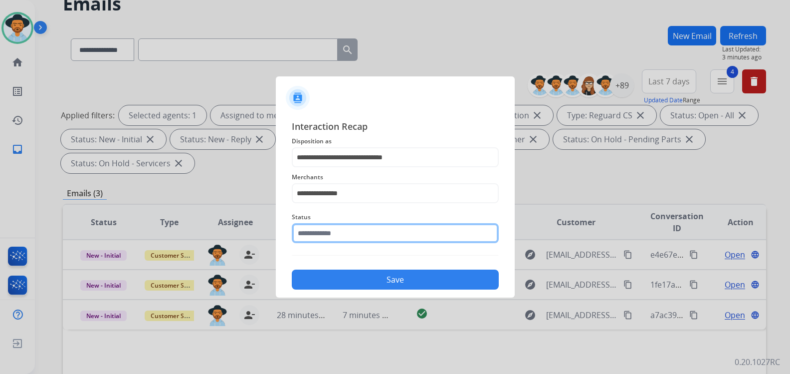
click at [349, 240] on input "text" at bounding box center [395, 233] width 207 height 20
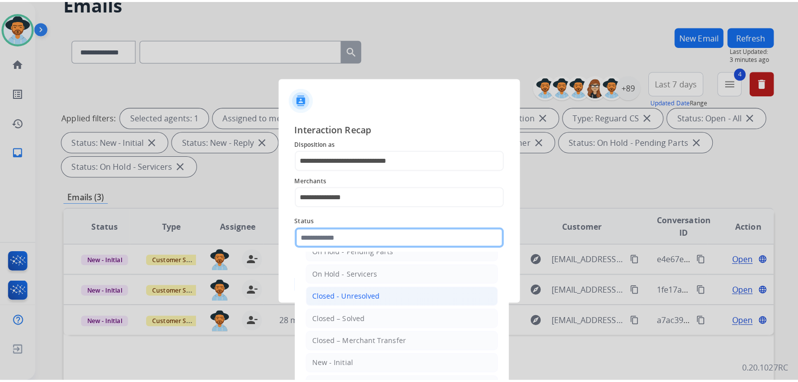
scroll to position [60, 0]
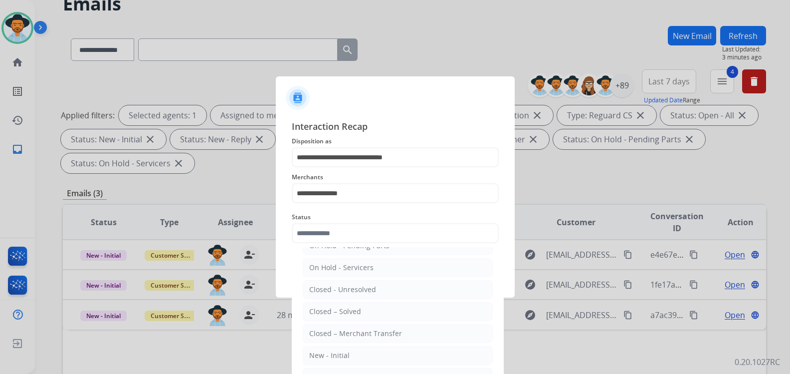
click at [352, 307] on div "Closed – Solved" at bounding box center [335, 311] width 52 height 10
type input "**********"
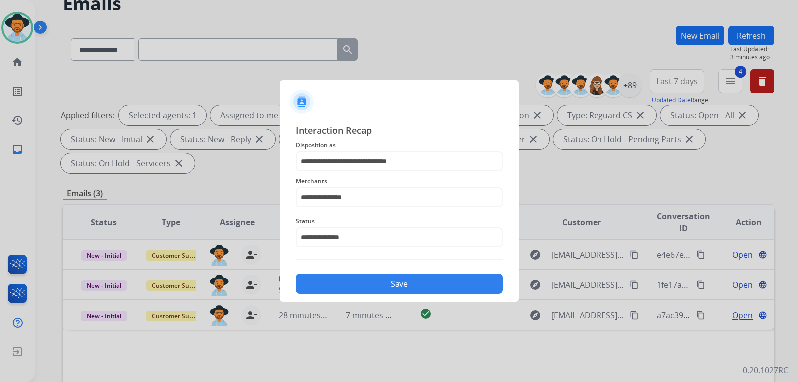
click at [363, 281] on button "Save" at bounding box center [399, 283] width 207 height 20
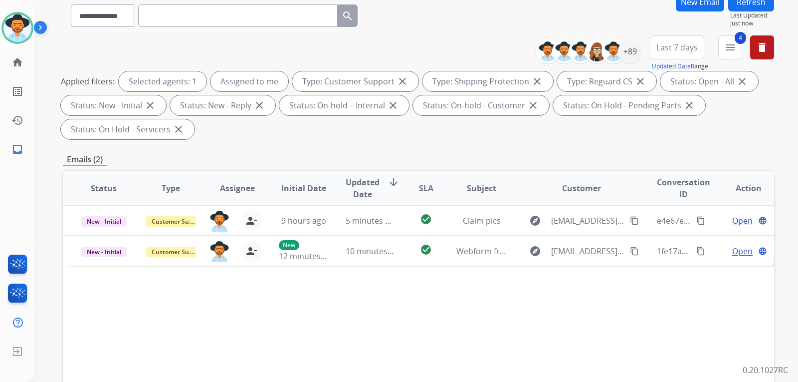
scroll to position [150, 0]
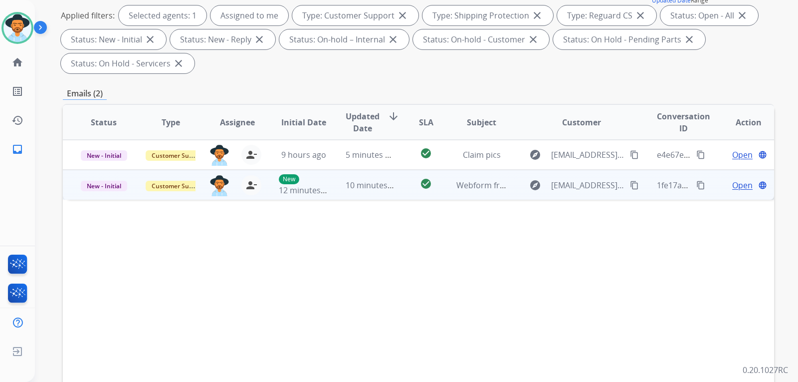
click at [733, 187] on span "Open" at bounding box center [743, 185] width 20 height 12
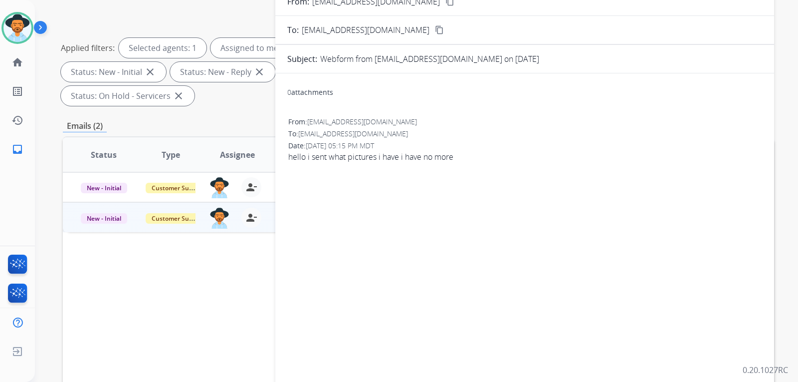
scroll to position [50, 0]
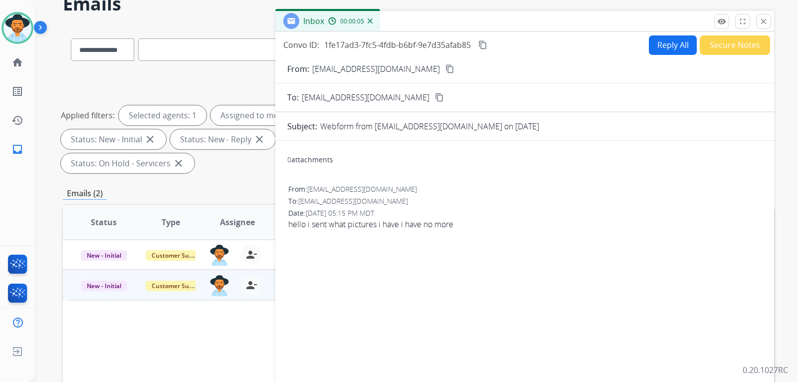
click at [446, 69] on mat-icon "content_copy" at bounding box center [450, 68] width 9 height 9
click at [673, 45] on button "Reply All" at bounding box center [673, 44] width 48 height 19
select select "**********"
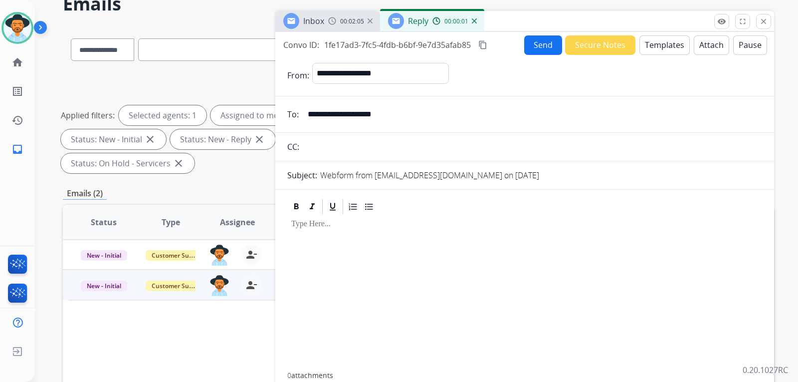
click at [663, 50] on button "Templates" at bounding box center [665, 44] width 50 height 19
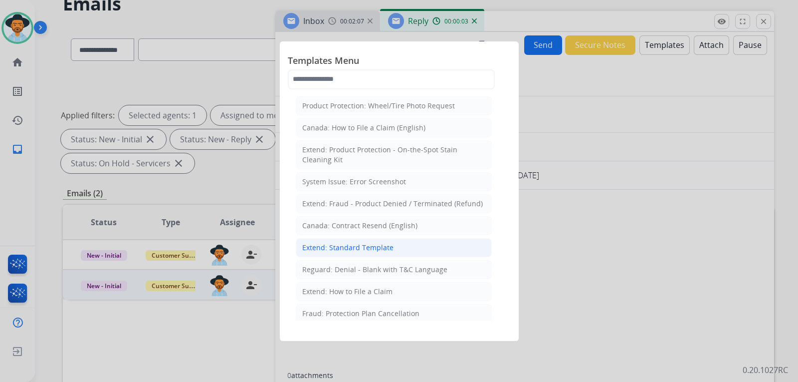
click at [371, 249] on div "Extend: Standard Template" at bounding box center [347, 248] width 91 height 10
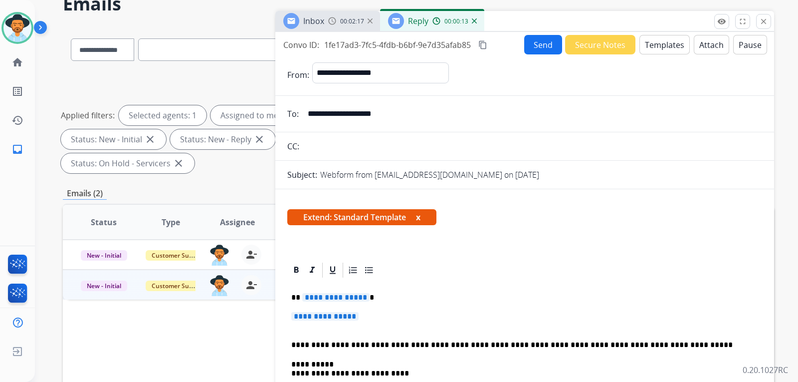
click at [368, 312] on p "**********" at bounding box center [524, 321] width 467 height 18
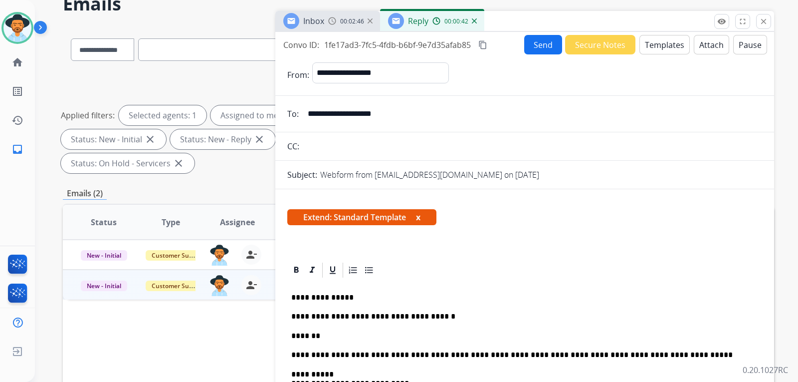
click at [345, 333] on p "*******" at bounding box center [520, 335] width 459 height 9
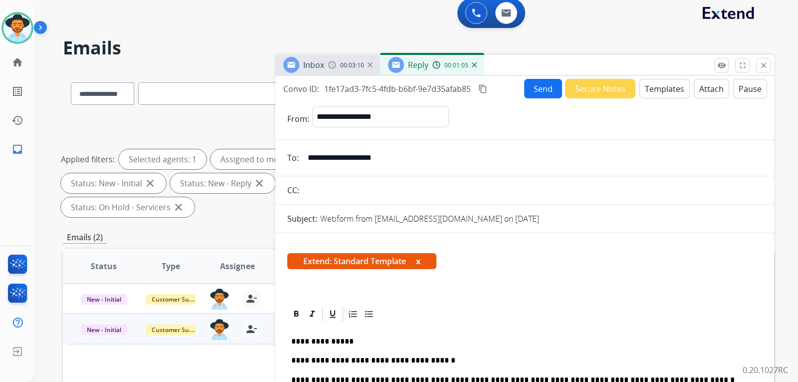
scroll to position [0, 0]
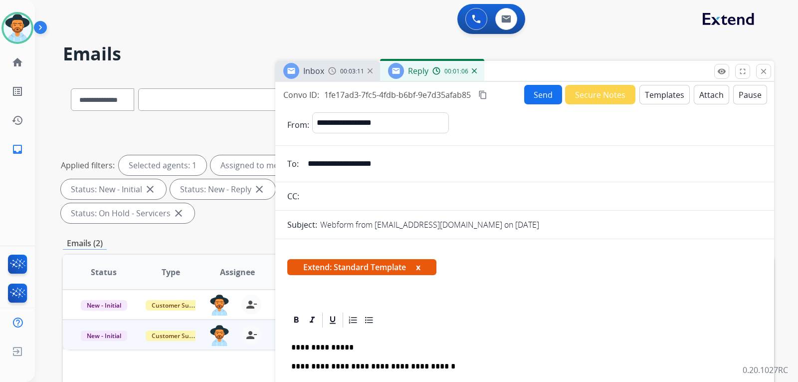
click at [539, 96] on button "Send" at bounding box center [543, 94] width 38 height 19
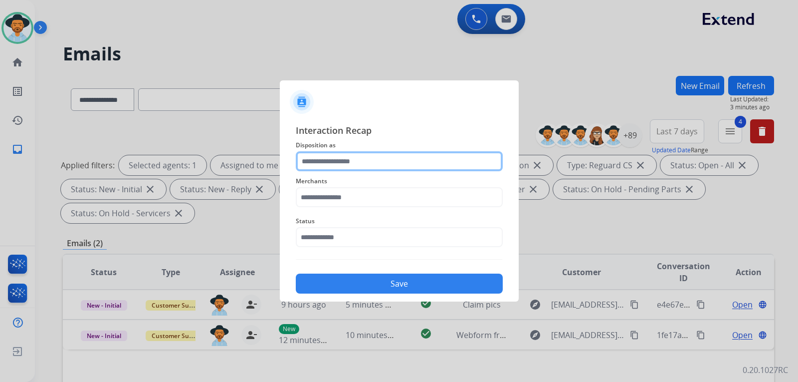
click at [334, 168] on input "text" at bounding box center [399, 161] width 207 height 20
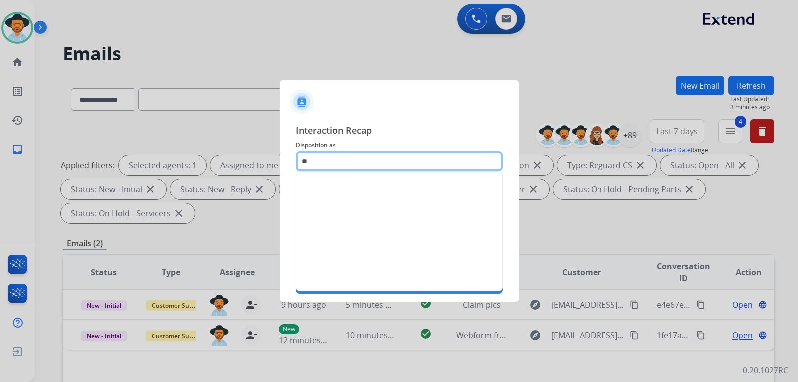
type input "*"
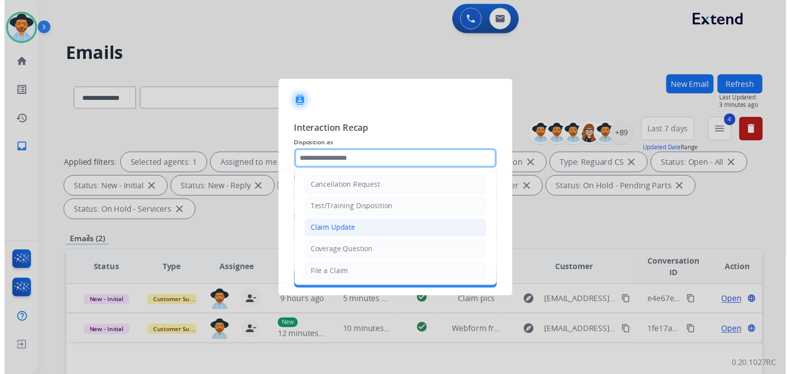
scroll to position [50, 0]
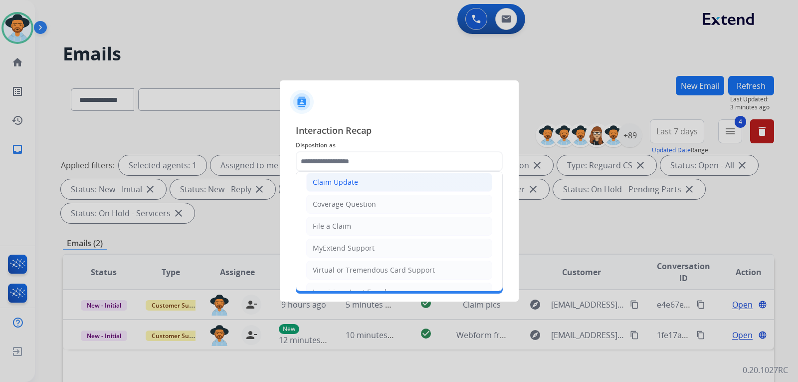
click at [343, 179] on div "Claim Update" at bounding box center [335, 182] width 45 height 10
type input "**********"
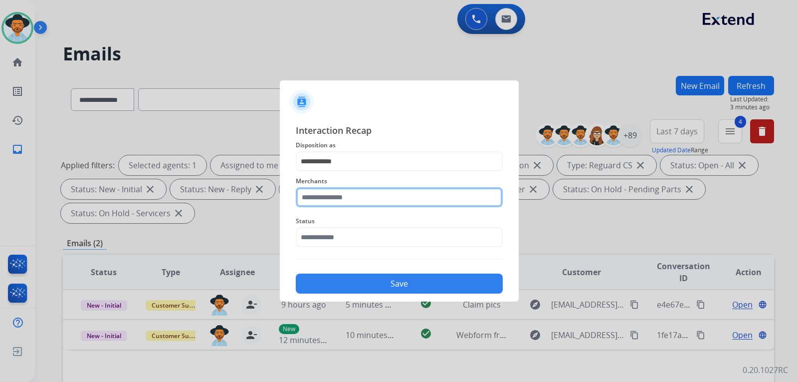
click at [342, 196] on input "text" at bounding box center [399, 197] width 207 height 20
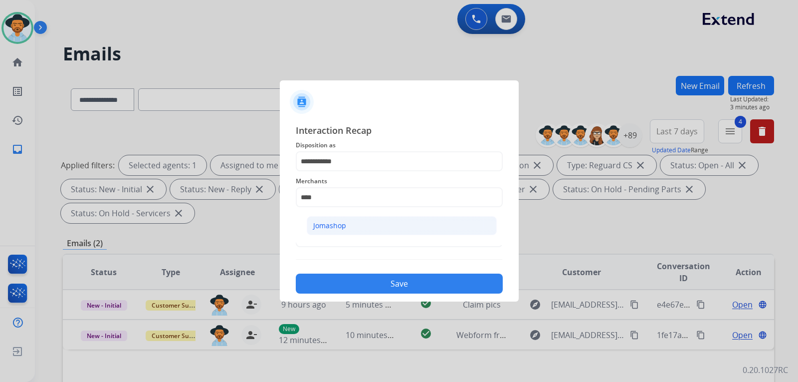
click at [356, 223] on li "Jomashop" at bounding box center [402, 225] width 190 height 19
type input "********"
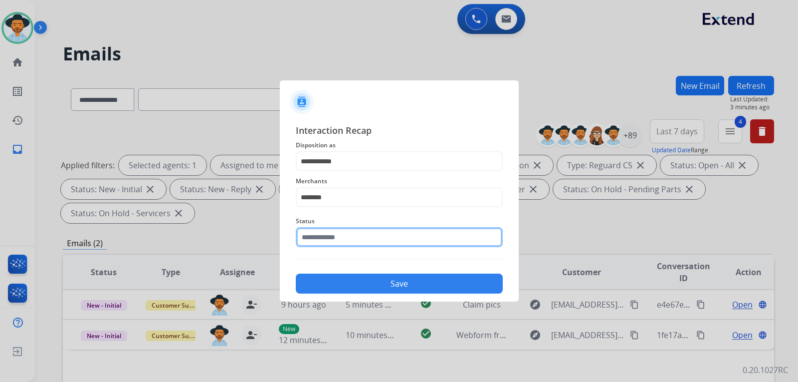
click at [355, 239] on input "text" at bounding box center [399, 237] width 207 height 20
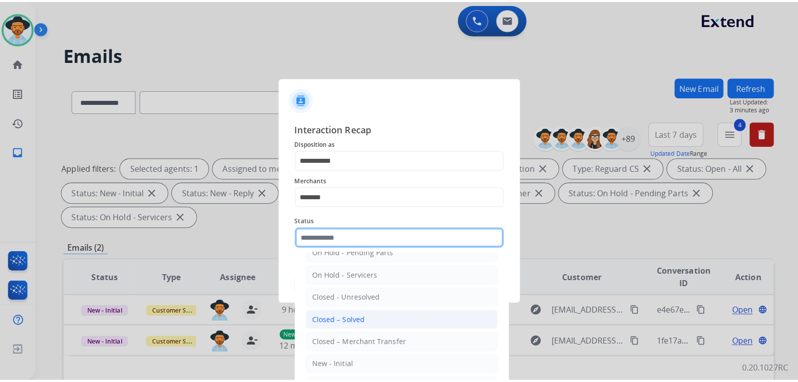
scroll to position [60, 0]
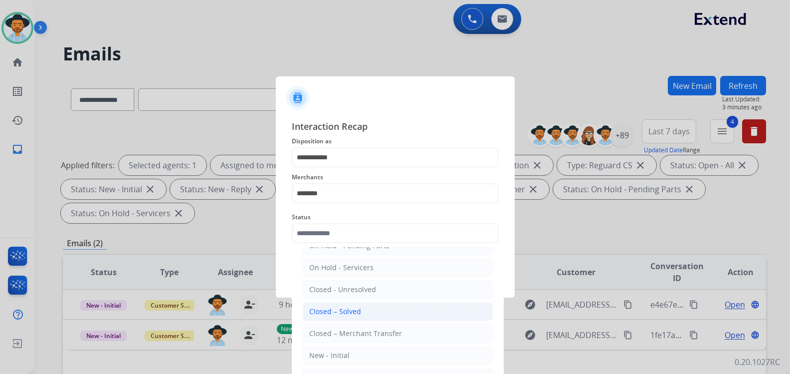
click at [361, 313] on li "Closed – Solved" at bounding box center [398, 311] width 190 height 19
type input "**********"
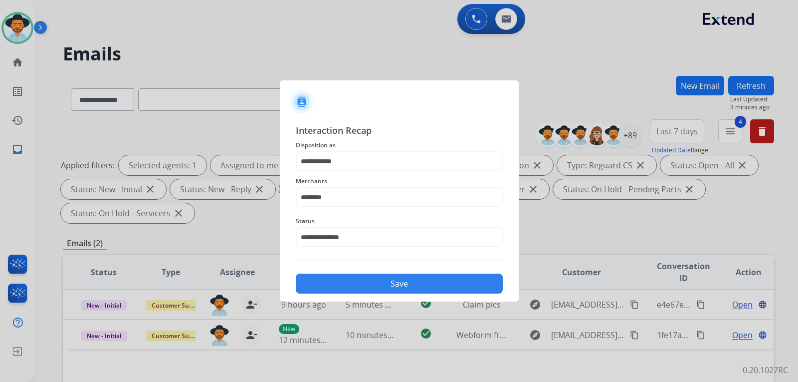
click at [395, 283] on button "Save" at bounding box center [399, 283] width 207 height 20
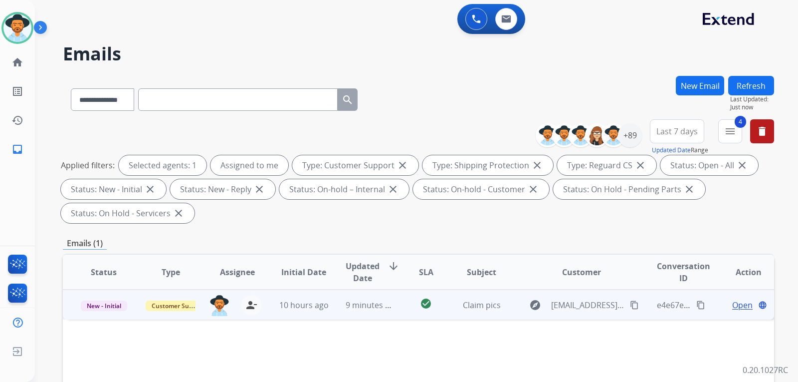
click at [724, 301] on div "Open language" at bounding box center [749, 305] width 50 height 12
click at [738, 301] on span "Open" at bounding box center [743, 304] width 20 height 12
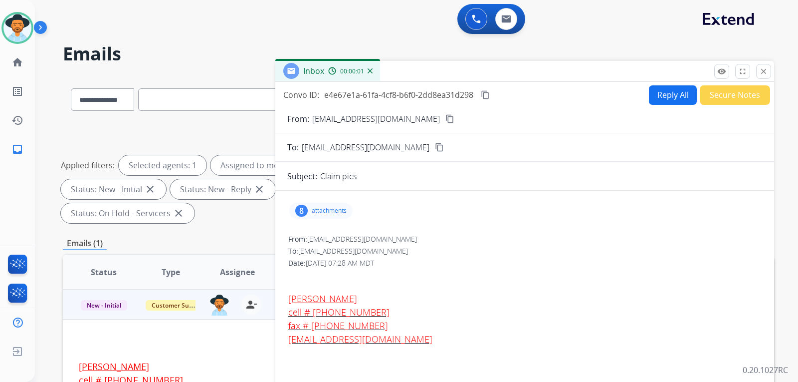
click at [322, 208] on p "attachments" at bounding box center [329, 211] width 35 height 8
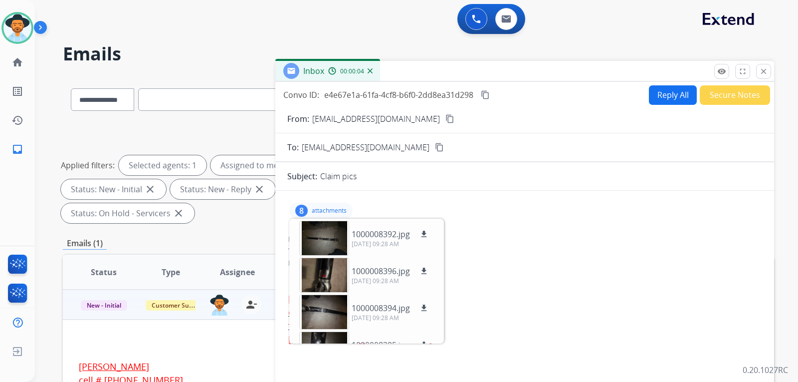
click at [446, 121] on mat-icon "content_copy" at bounding box center [450, 118] width 9 height 9
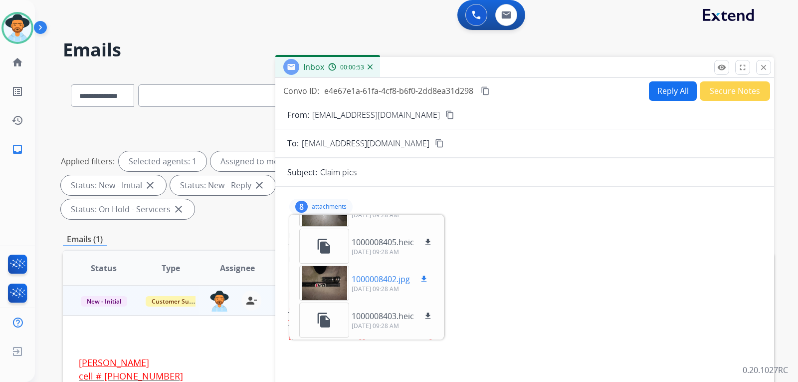
scroll to position [0, 0]
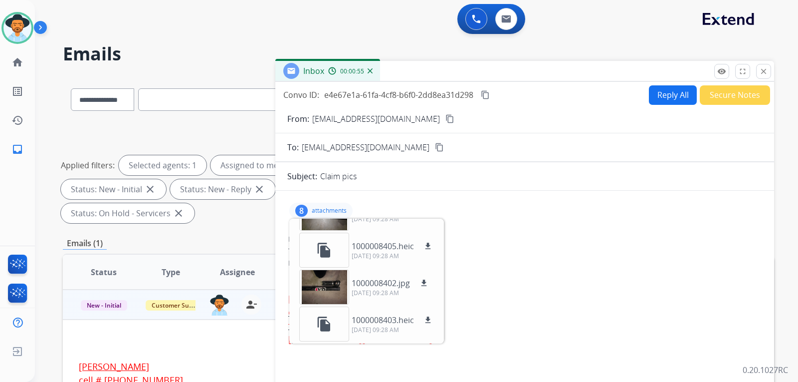
click at [446, 118] on mat-icon "content_copy" at bounding box center [450, 118] width 9 height 9
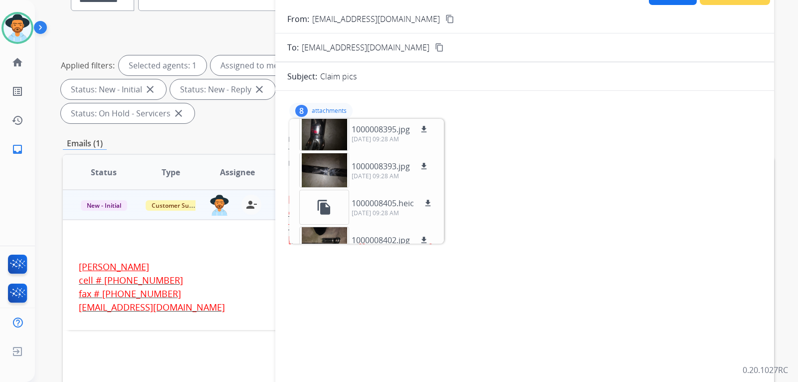
scroll to position [150, 0]
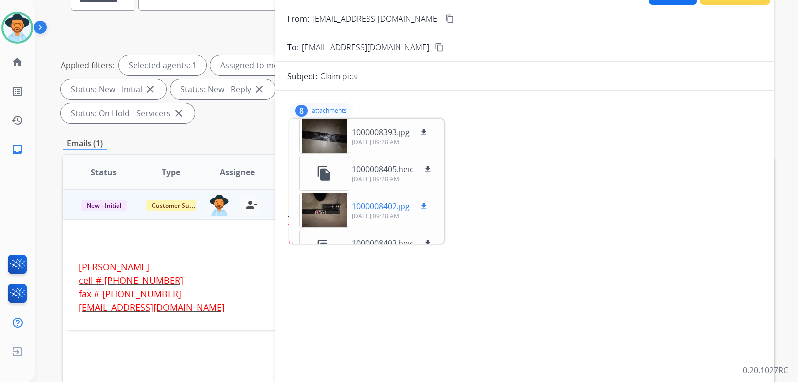
click at [330, 216] on div at bounding box center [324, 210] width 50 height 35
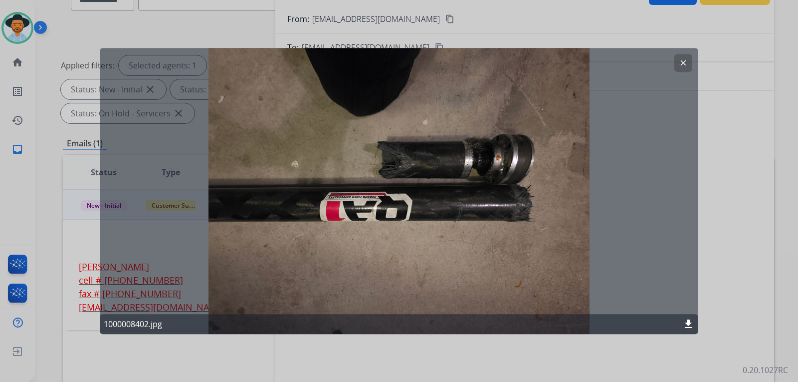
click at [685, 319] on mat-icon "download" at bounding box center [689, 324] width 12 height 12
click at [682, 66] on mat-icon "clear" at bounding box center [683, 62] width 9 height 9
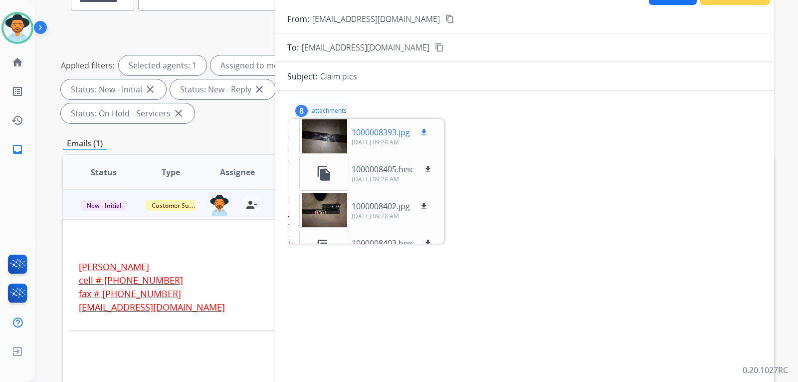
click at [338, 141] on div at bounding box center [324, 136] width 50 height 35
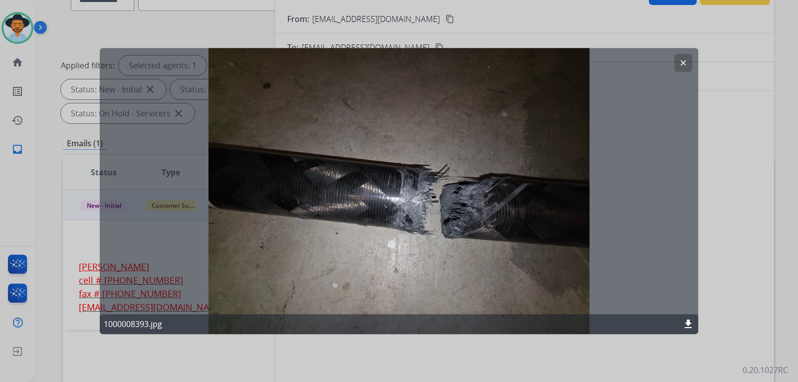
click at [692, 324] on mat-icon "download" at bounding box center [689, 324] width 12 height 12
click at [682, 66] on mat-icon "clear" at bounding box center [683, 62] width 9 height 9
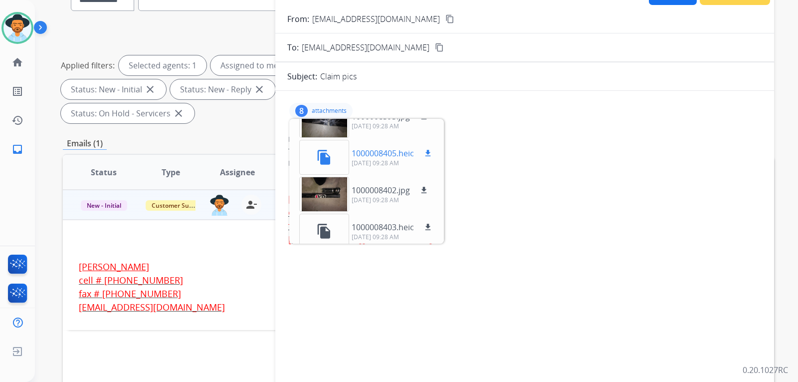
scroll to position [173, 0]
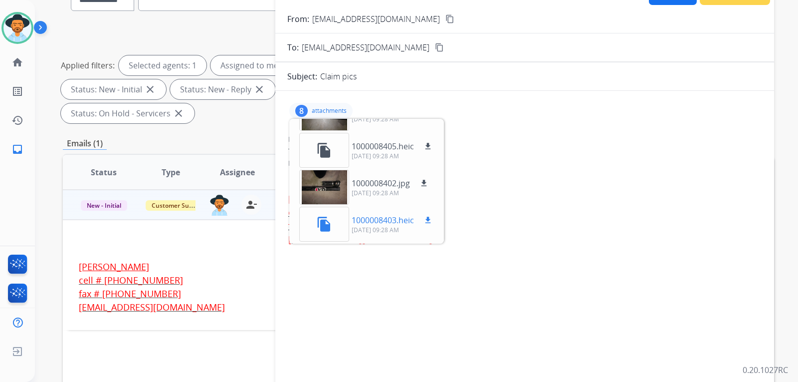
click at [328, 223] on mat-icon "file_copy" at bounding box center [324, 224] width 16 height 16
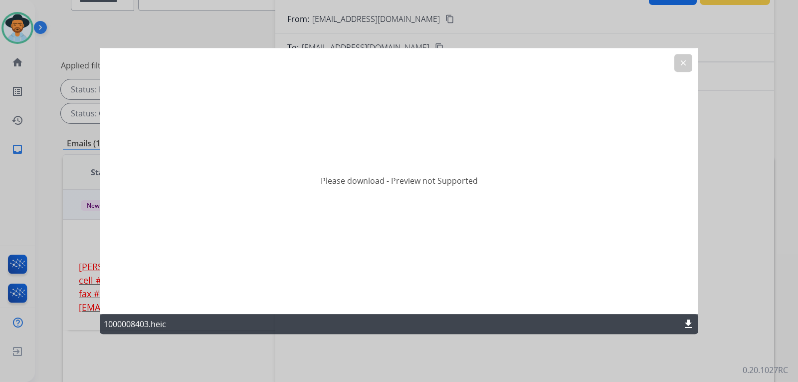
click at [686, 325] on mat-icon "download" at bounding box center [689, 324] width 12 height 12
click at [680, 63] on mat-icon "clear" at bounding box center [683, 62] width 9 height 9
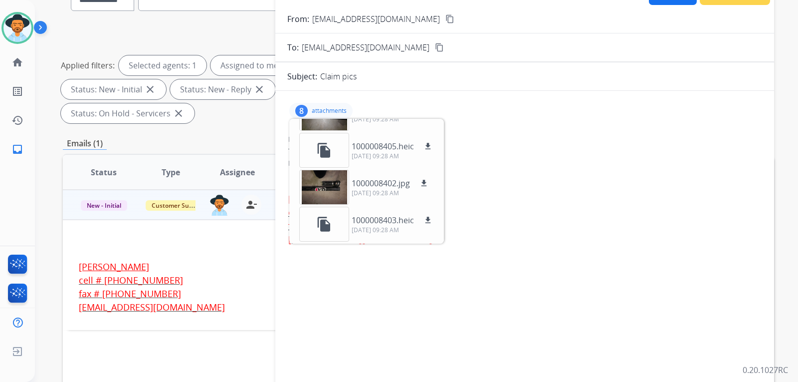
click at [220, 273] on div "cell # [PHONE_NUMBER]" at bounding box center [352, 279] width 546 height 13
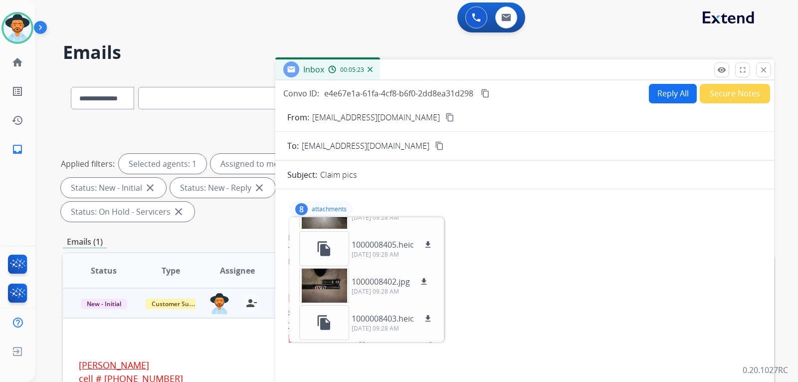
scroll to position [0, 0]
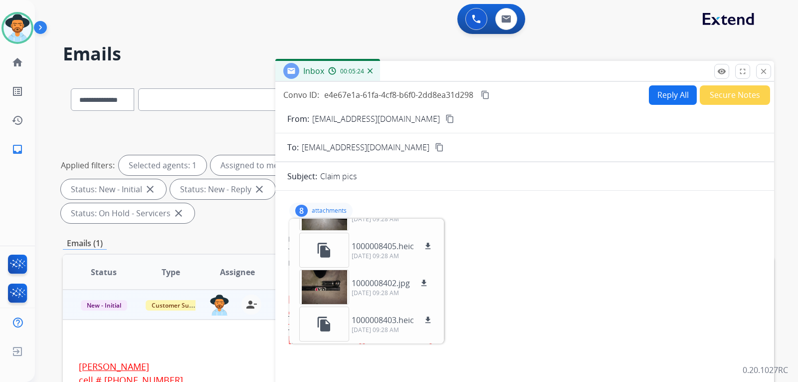
click at [730, 96] on button "Secure Notes" at bounding box center [735, 94] width 70 height 19
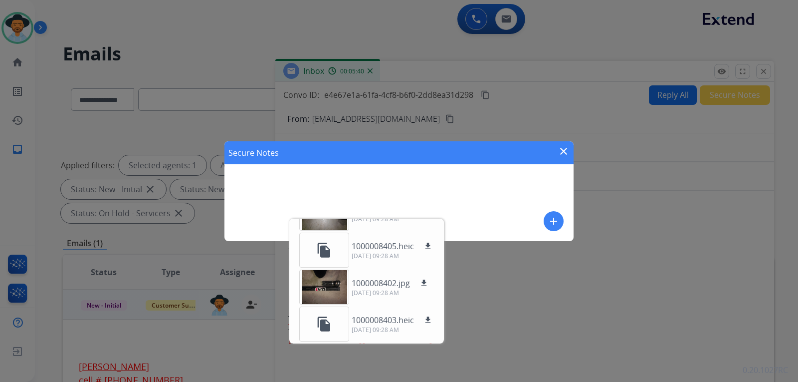
click at [558, 222] on mat-icon "add" at bounding box center [554, 221] width 12 height 12
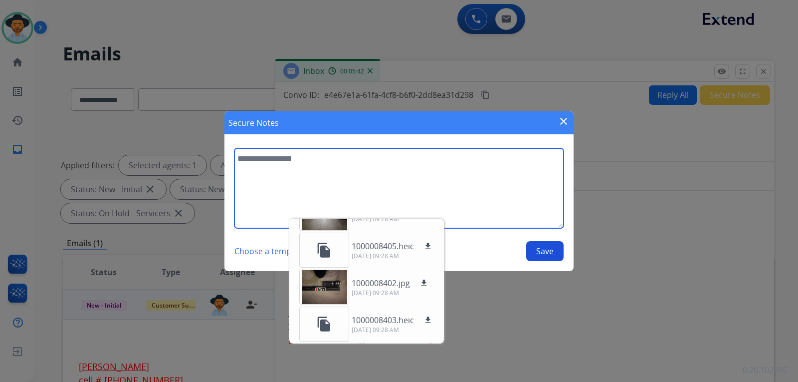
click at [393, 158] on textarea at bounding box center [399, 188] width 329 height 80
type textarea "**********"
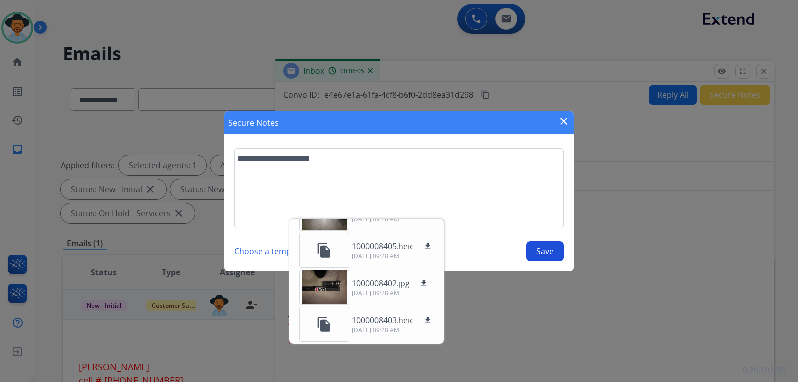
drag, startPoint x: 575, startPoint y: 248, endPoint x: 567, endPoint y: 249, distance: 8.5
click at [575, 249] on div "**********" at bounding box center [399, 191] width 798 height 382
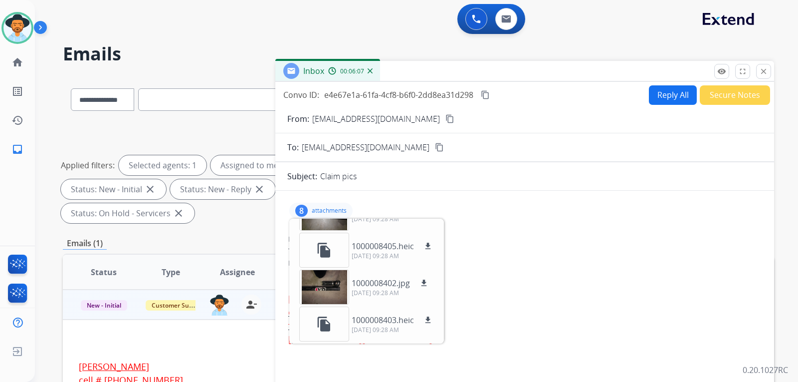
click at [725, 95] on button "Secure Notes" at bounding box center [735, 94] width 70 height 19
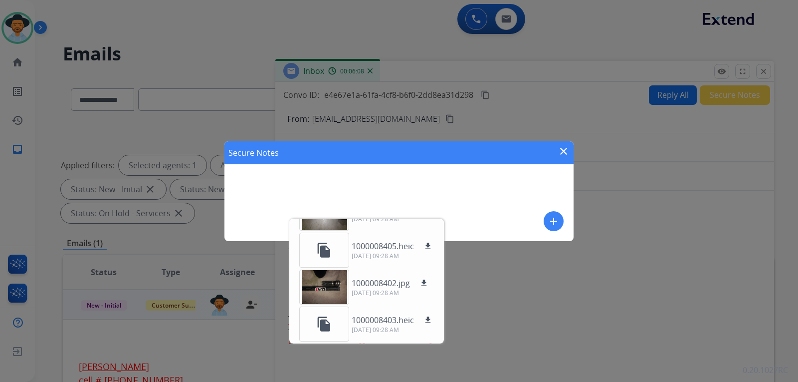
click at [567, 153] on mat-icon "close" at bounding box center [564, 151] width 12 height 12
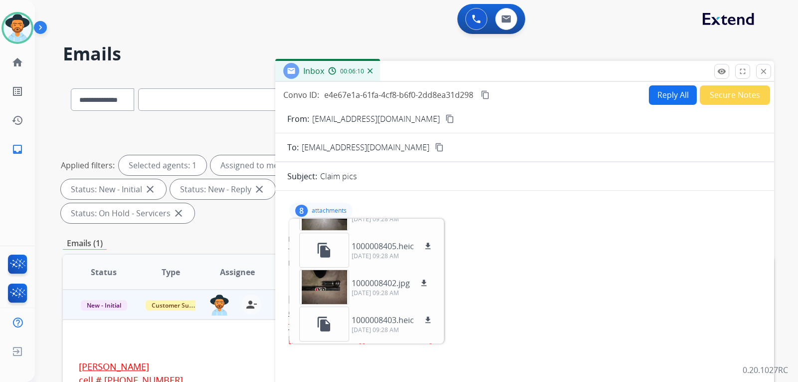
click at [667, 93] on button "Reply All" at bounding box center [673, 94] width 48 height 19
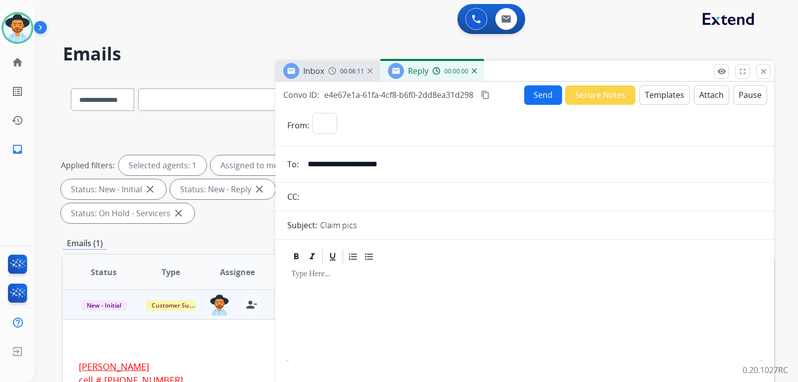
select select "**********"
click at [660, 99] on button "Templates" at bounding box center [665, 94] width 50 height 19
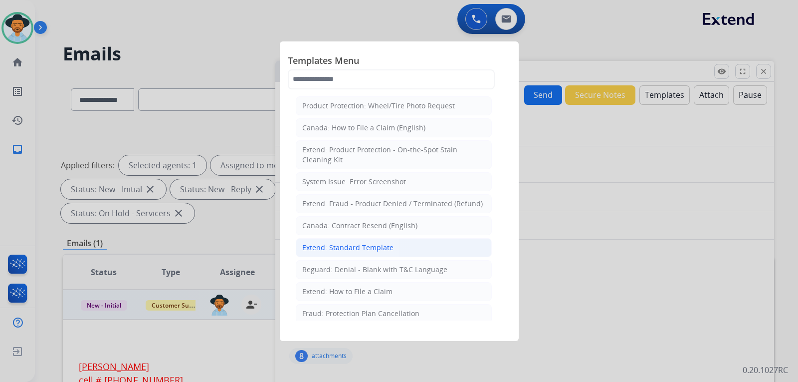
click at [346, 250] on div "Extend: Standard Template" at bounding box center [347, 248] width 91 height 10
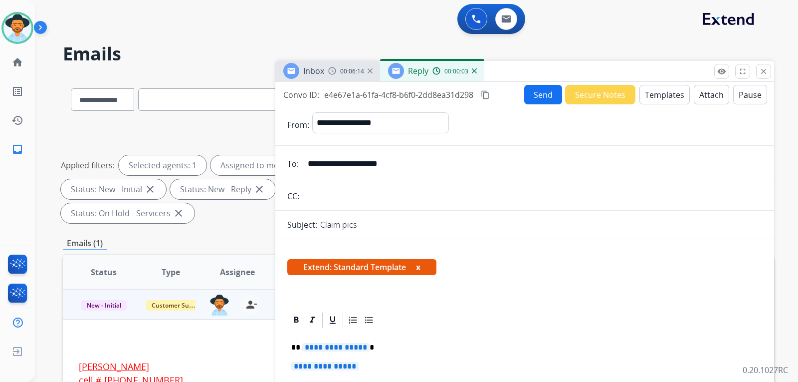
scroll to position [100, 0]
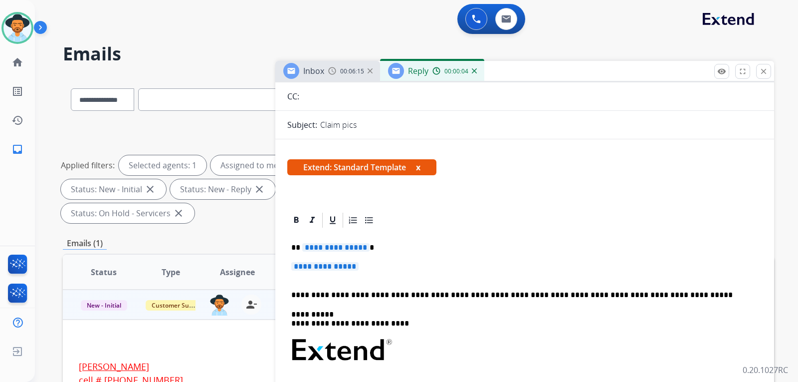
click at [383, 263] on p "**********" at bounding box center [524, 271] width 467 height 18
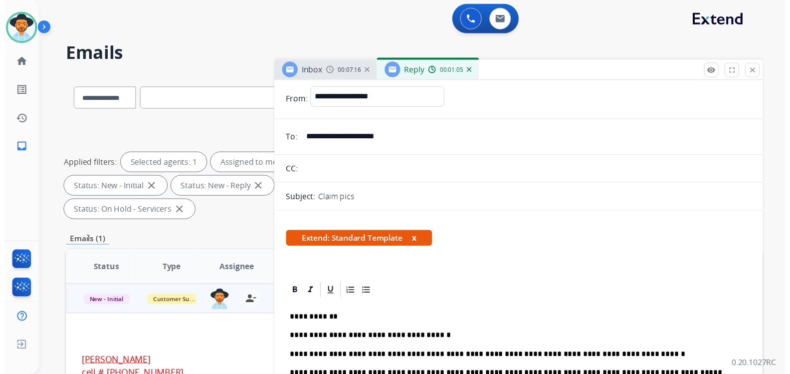
scroll to position [0, 0]
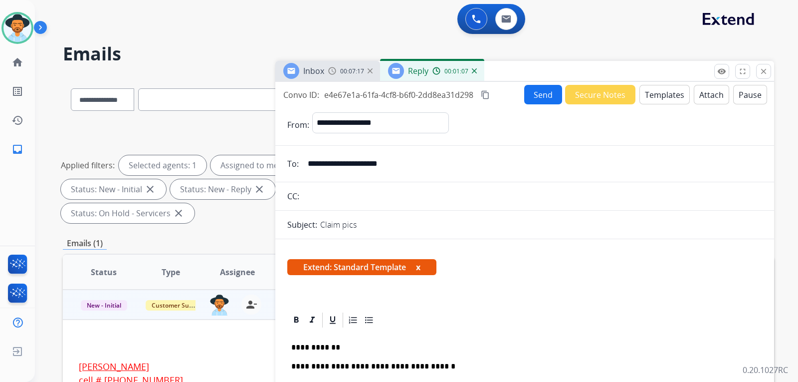
click at [538, 100] on button "Send" at bounding box center [543, 94] width 38 height 19
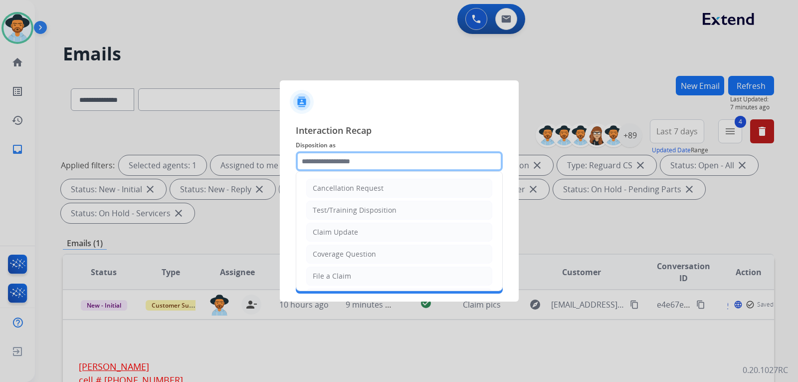
click at [400, 163] on input "text" at bounding box center [399, 161] width 207 height 20
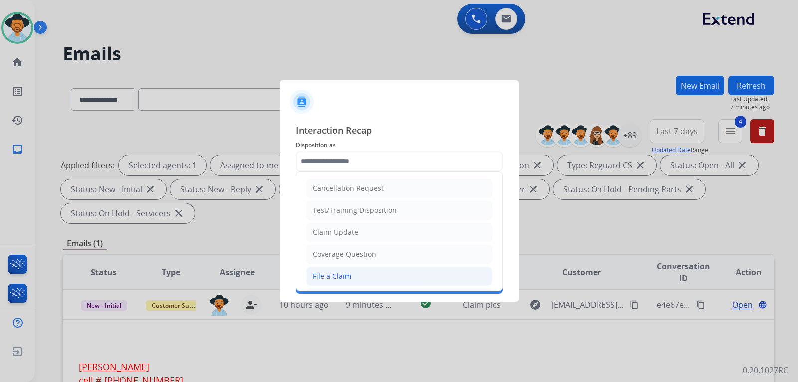
click at [348, 275] on div "File a Claim" at bounding box center [332, 276] width 38 height 10
type input "**********"
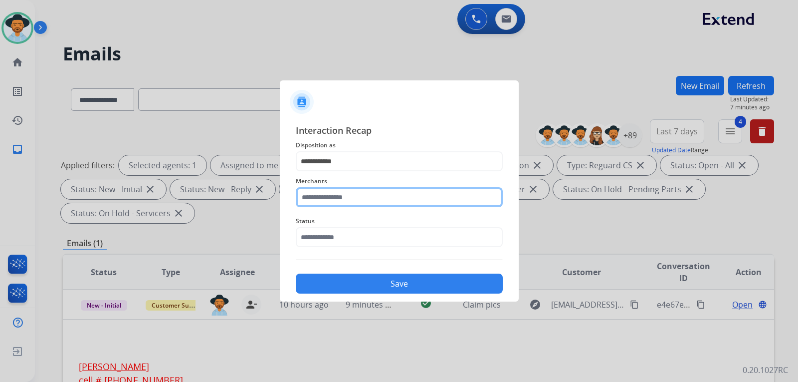
click at [362, 197] on input "text" at bounding box center [399, 197] width 207 height 20
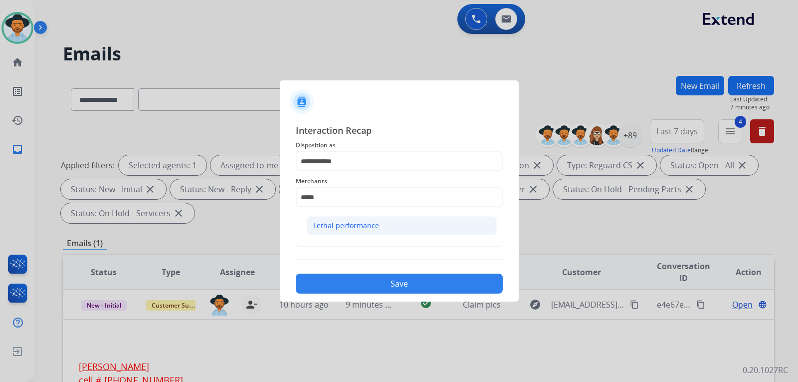
click at [350, 225] on div "Lethal performance" at bounding box center [346, 226] width 66 height 10
type input "**********"
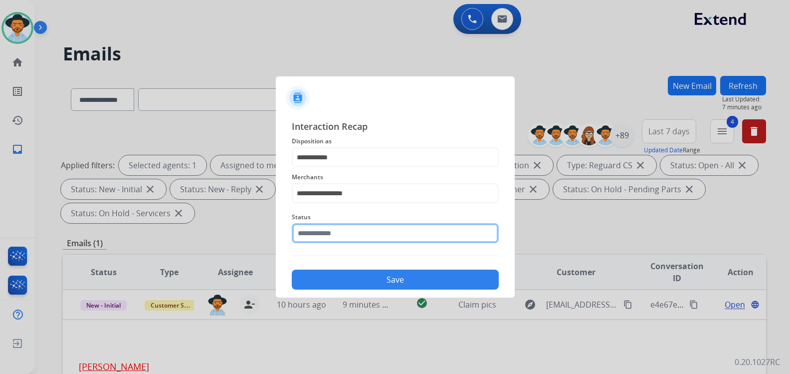
click at [351, 241] on input "text" at bounding box center [395, 233] width 207 height 20
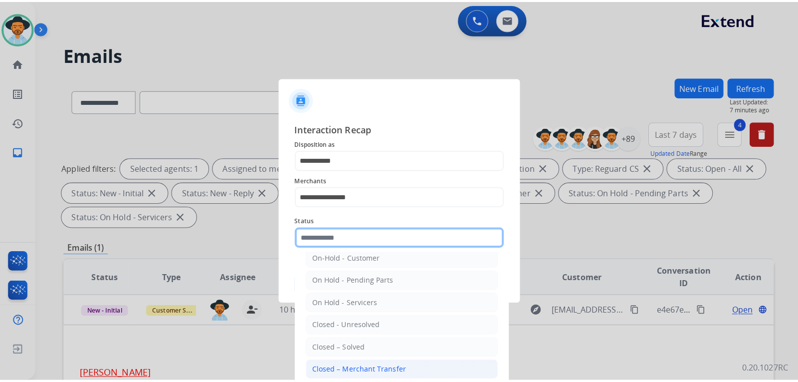
scroll to position [60, 0]
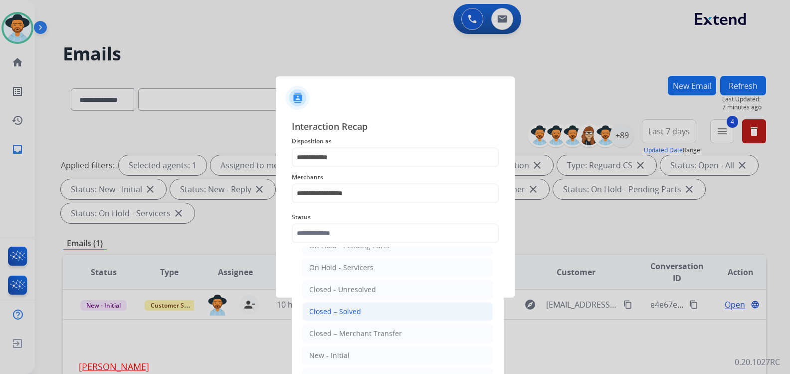
click at [347, 307] on div "Closed – Solved" at bounding box center [335, 311] width 52 height 10
type input "**********"
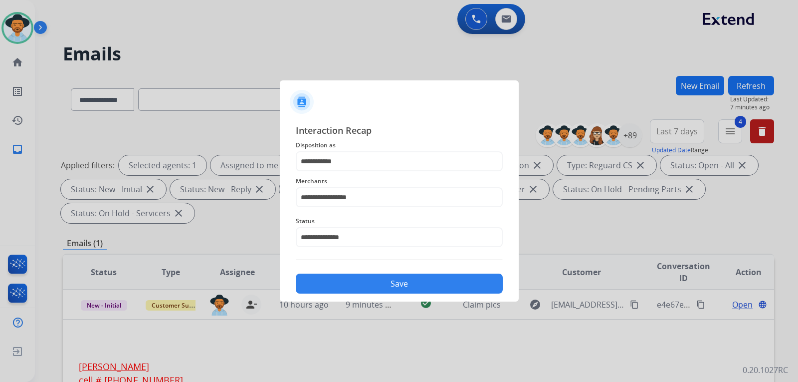
click at [352, 275] on button "Save" at bounding box center [399, 283] width 207 height 20
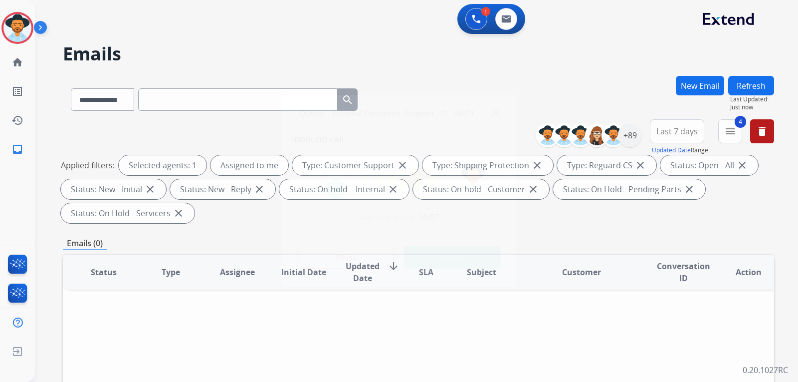
click at [497, 112] on img at bounding box center [495, 112] width 7 height 7
click at [497, 112] on div "**********" at bounding box center [419, 97] width 712 height 43
click at [747, 90] on button "Refresh" at bounding box center [752, 85] width 46 height 19
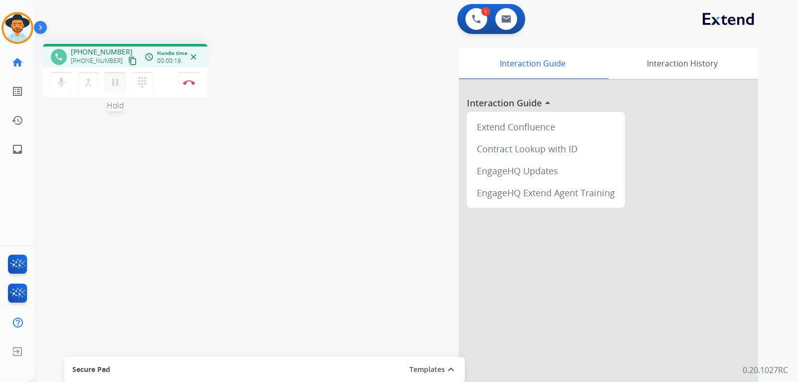
click at [116, 81] on mat-icon "pause" at bounding box center [115, 82] width 12 height 12
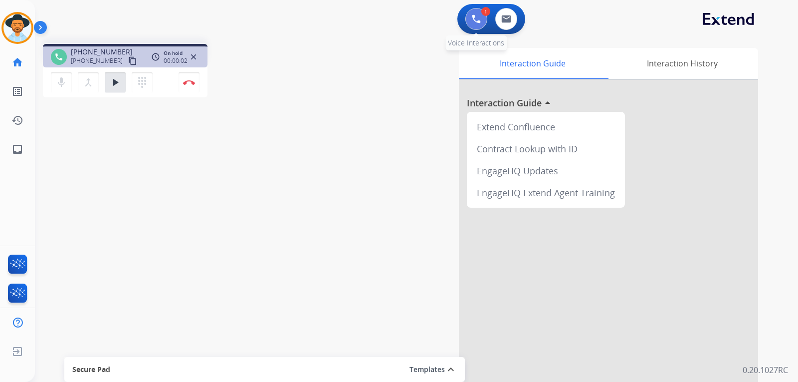
click at [474, 20] on img at bounding box center [476, 18] width 9 height 9
click at [474, 26] on button at bounding box center [477, 19] width 22 height 22
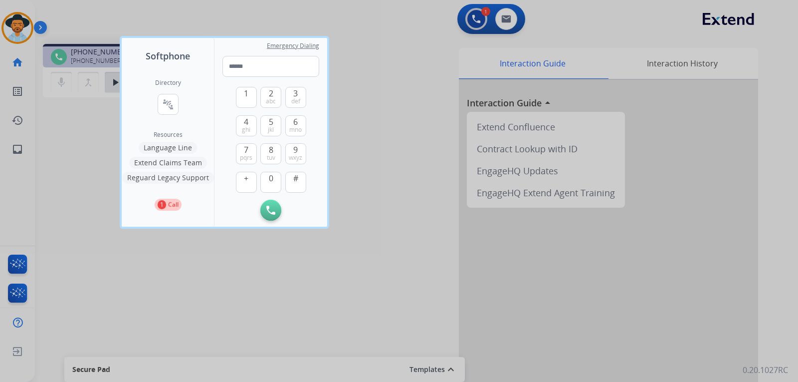
click at [169, 147] on button "Language Line" at bounding box center [168, 148] width 58 height 12
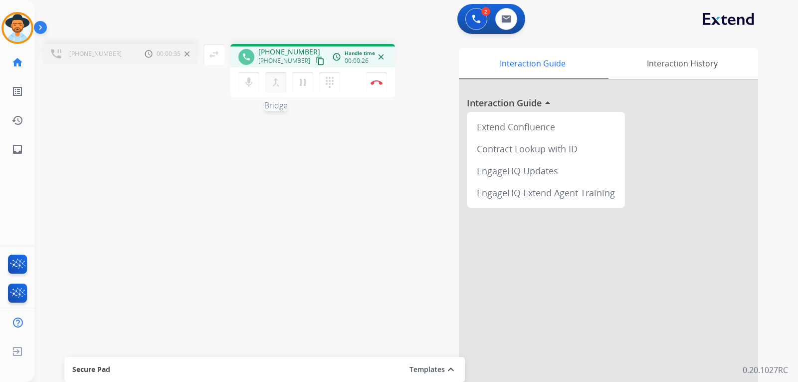
click at [280, 83] on mat-icon "merge_type" at bounding box center [276, 82] width 12 height 12
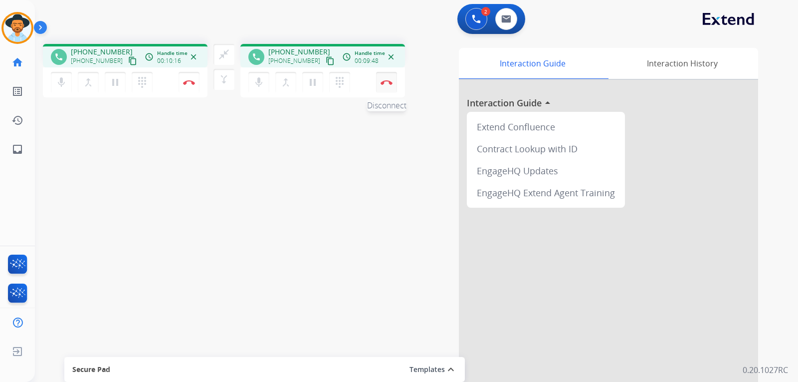
click at [387, 87] on button "Disconnect" at bounding box center [386, 82] width 21 height 21
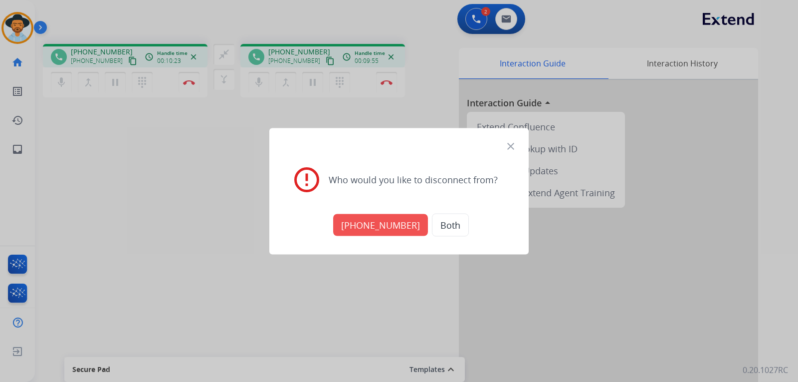
drag, startPoint x: 453, startPoint y: 228, endPoint x: 605, endPoint y: 266, distance: 156.8
click at [605, 266] on div "close error_outline Who would you like to disconnect from? +18005568467 Both" at bounding box center [399, 191] width 798 height 382
click at [434, 225] on button "Both" at bounding box center [450, 224] width 37 height 23
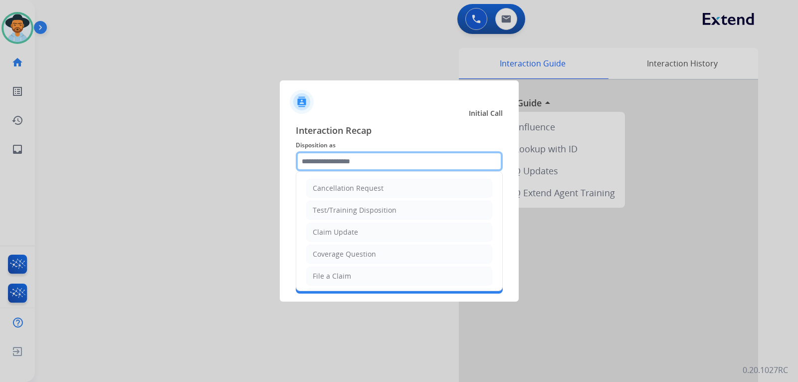
click at [318, 168] on input "text" at bounding box center [399, 161] width 207 height 20
drag, startPoint x: 339, startPoint y: 277, endPoint x: 338, endPoint y: 217, distance: 59.9
click at [338, 273] on div "File a Claim" at bounding box center [332, 276] width 38 height 10
type input "**********"
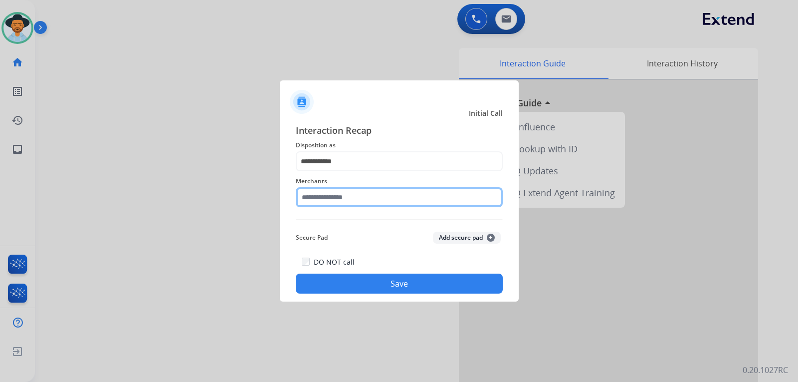
click at [340, 192] on input "text" at bounding box center [399, 197] width 207 height 20
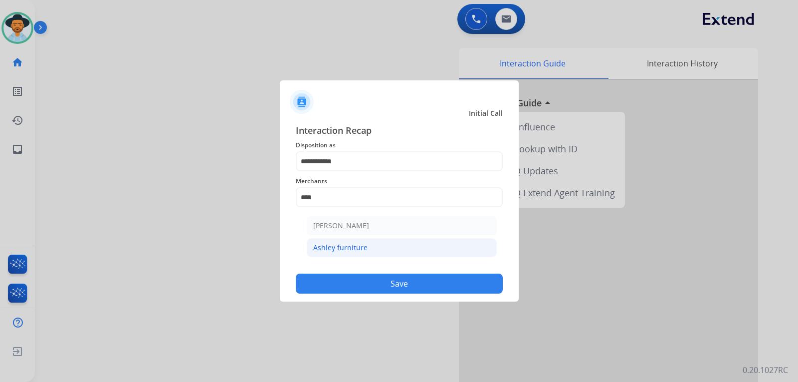
click at [346, 245] on div "Ashley furniture" at bounding box center [340, 248] width 54 height 10
type input "**********"
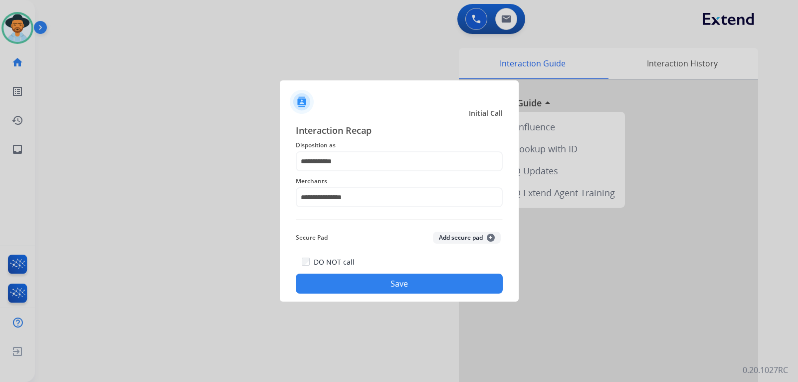
click at [368, 279] on button "Save" at bounding box center [399, 283] width 207 height 20
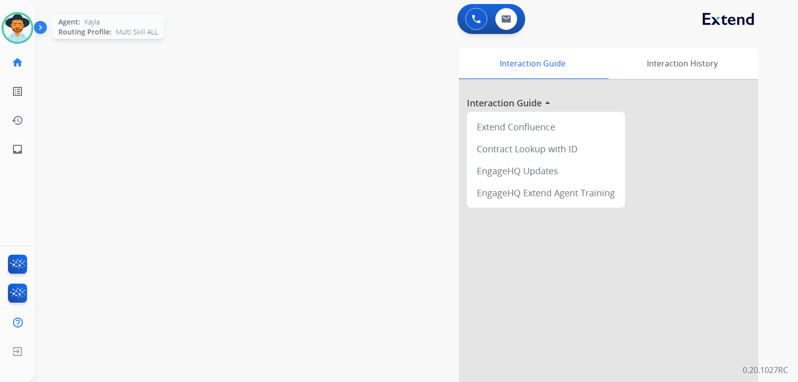
click at [33, 25] on div at bounding box center [17, 28] width 32 height 32
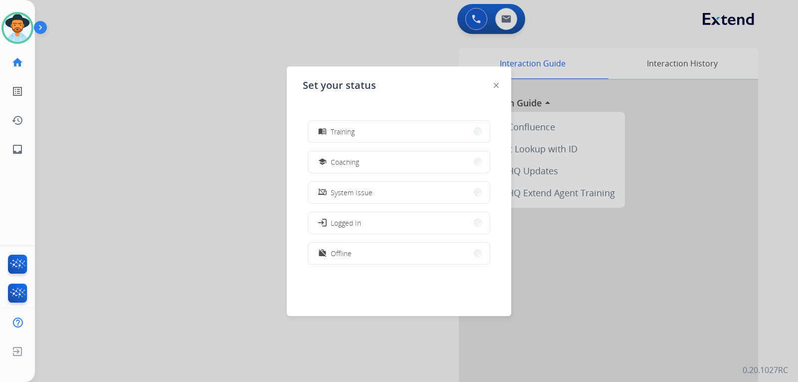
scroll to position [158, 0]
click at [360, 253] on button "work_off Offline" at bounding box center [399, 251] width 182 height 21
